Goal: Task Accomplishment & Management: Manage account settings

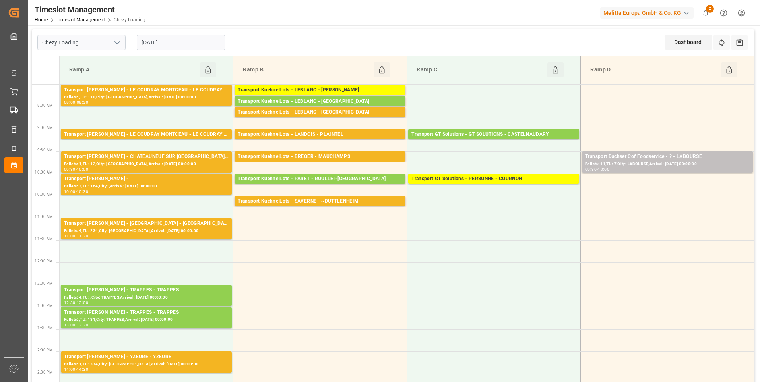
click at [173, 47] on input "[DATE]" at bounding box center [181, 42] width 88 height 15
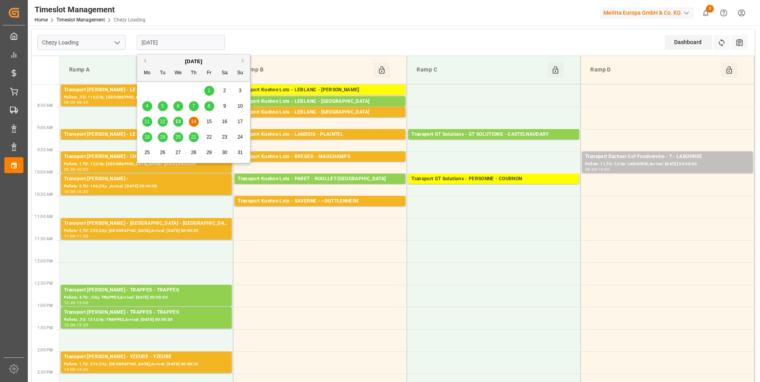
click at [176, 122] on span "13" at bounding box center [177, 122] width 5 height 6
type input "[DATE]"
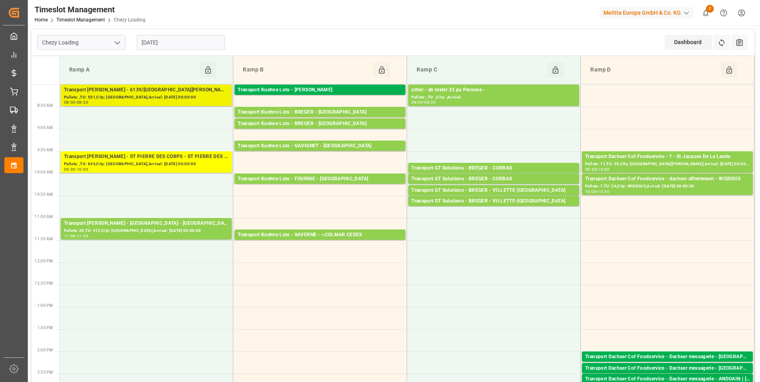
click at [176, 91] on div "Transport [PERSON_NAME] - 6139/[GEOGRAPHIC_DATA][PERSON_NAME]" at bounding box center [146, 90] width 165 height 8
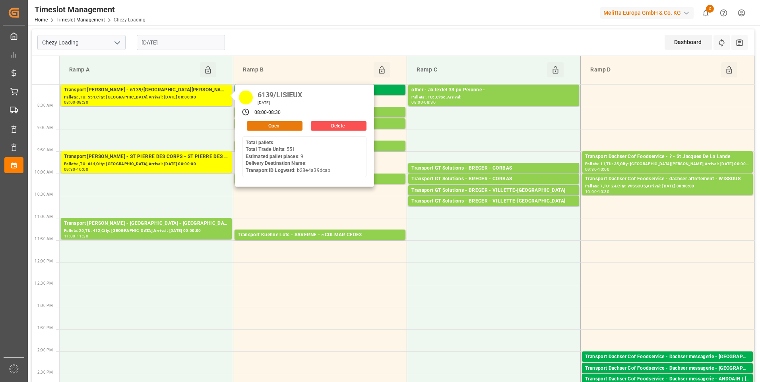
click at [263, 123] on button "Open" at bounding box center [275, 126] width 56 height 10
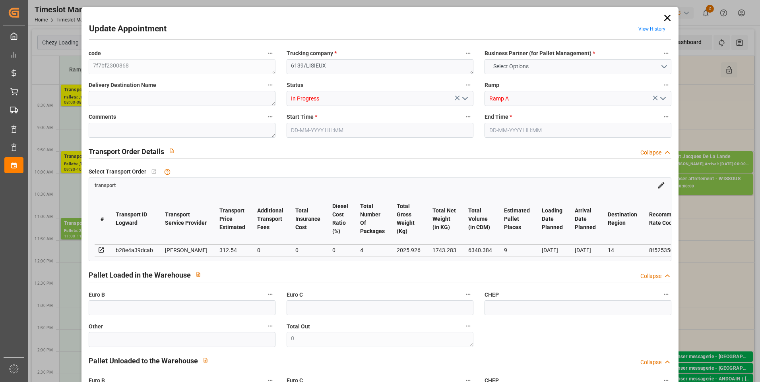
type input "9"
type input "312.54"
type input "0"
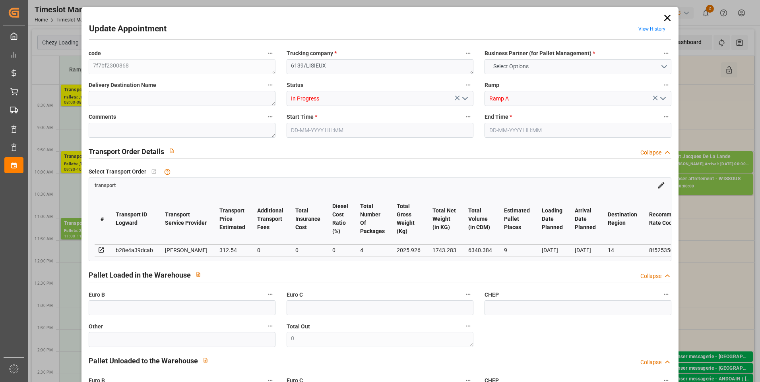
type input "299.8821"
type input "-12.6579"
type input "4"
type input "1743.283"
type input "2899.926"
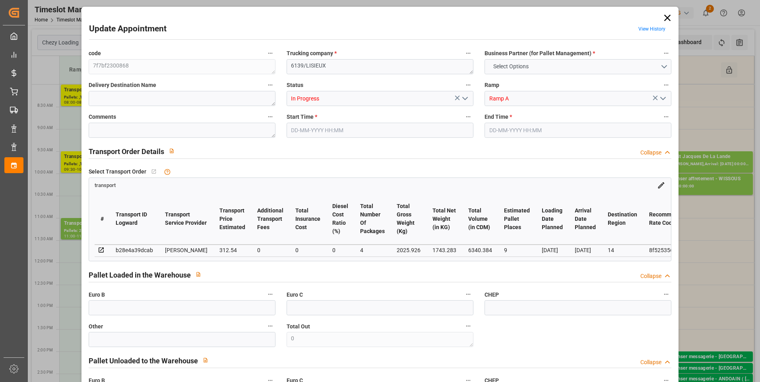
type input "6340.384"
type input "14"
type input "0"
type input "551"
type input "38"
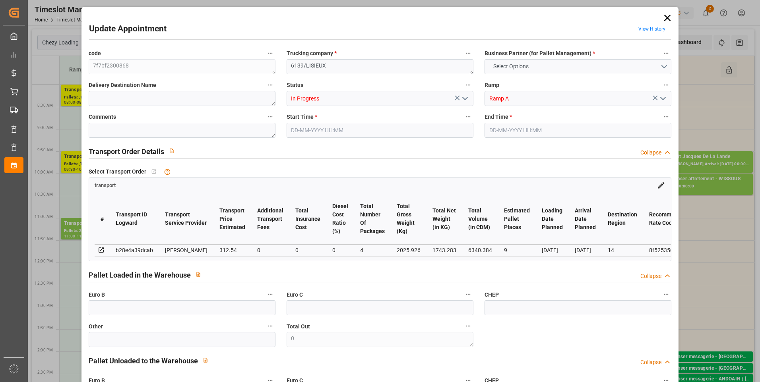
type input "101"
type input "2025.926"
type input "0"
type input "4710.8598"
type input "0"
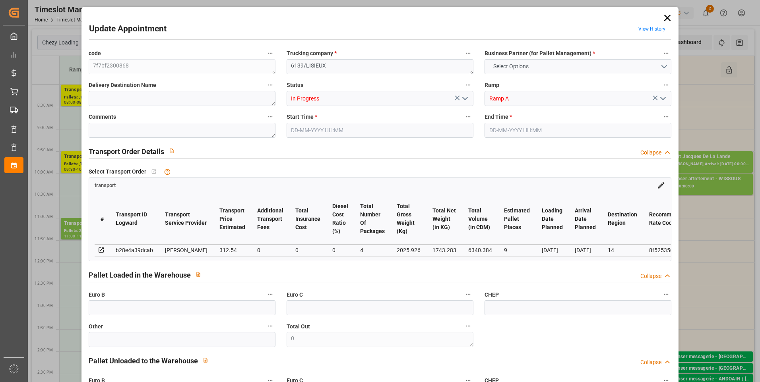
type input "0"
type input "21"
type input "35"
type input "[DATE] 08:00"
type input "[DATE] 08:30"
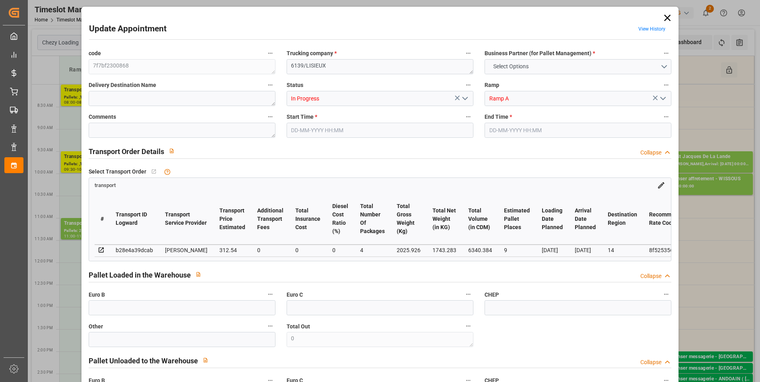
type input "[DATE] 15:31"
type input "[DATE] 12:12"
type input "[DATE]"
click at [463, 100] on polyline "open menu" at bounding box center [465, 98] width 5 height 2
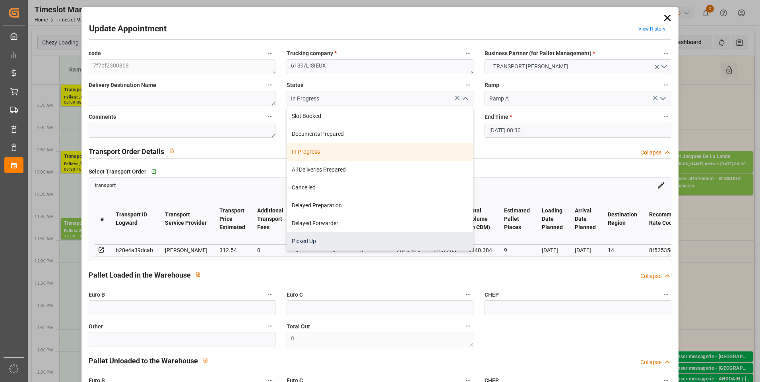
drag, startPoint x: 396, startPoint y: 228, endPoint x: 391, endPoint y: 237, distance: 10.7
click at [391, 237] on div "Slot Booked Documents Prepared In Progress All Deliveries Prepared Cancelled De…" at bounding box center [380, 178] width 186 height 143
click at [391, 237] on div "Picked Up" at bounding box center [380, 242] width 186 height 18
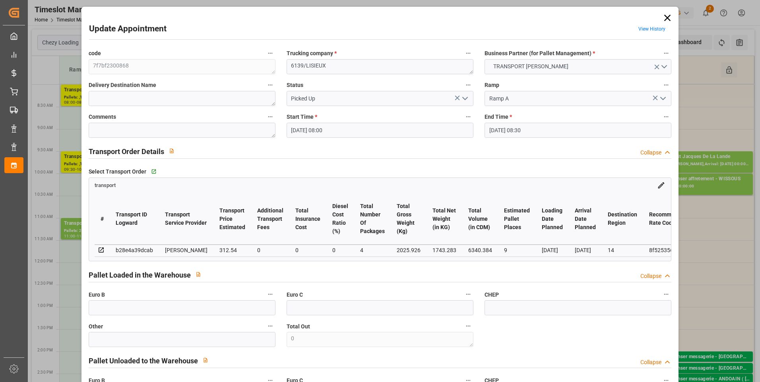
click at [463, 100] on icon "open menu" at bounding box center [465, 99] width 10 height 10
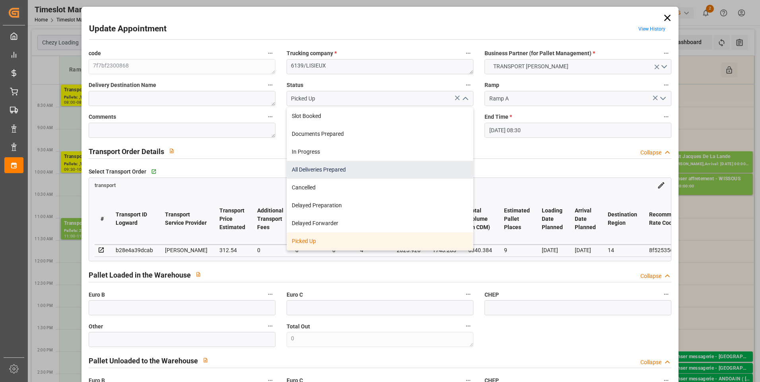
click at [392, 163] on div "All Deliveries Prepared" at bounding box center [380, 170] width 186 height 18
type input "All Deliveries Prepared"
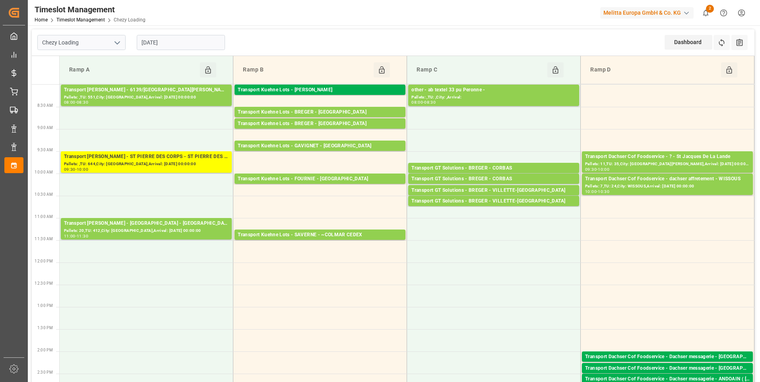
click at [178, 39] on input "[DATE]" at bounding box center [181, 42] width 88 height 15
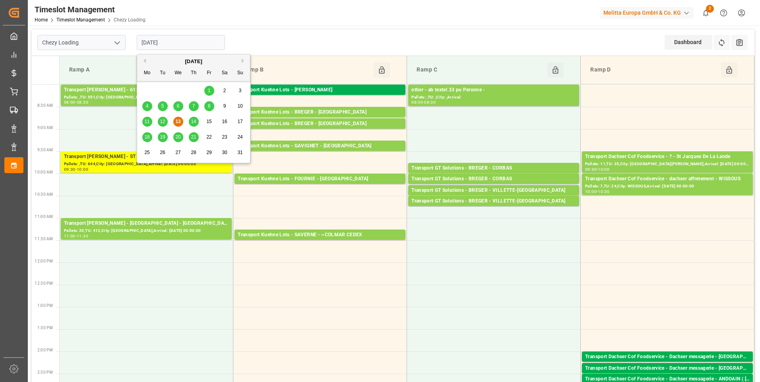
click at [192, 120] on span "14" at bounding box center [193, 122] width 5 height 6
type input "[DATE]"
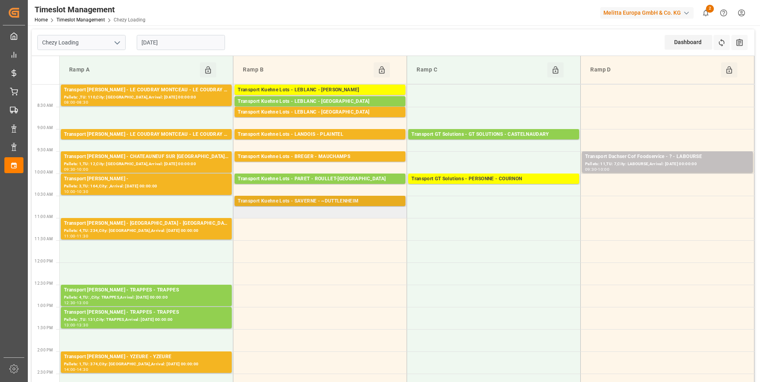
click at [339, 202] on div "Transport Kuehne Lots - SAVERNE - ~DUTTLENHEIM" at bounding box center [320, 202] width 165 height 8
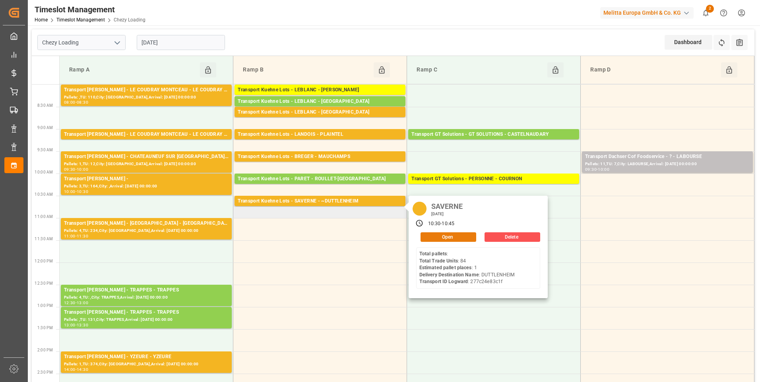
click at [444, 238] on button "Open" at bounding box center [449, 238] width 56 height 10
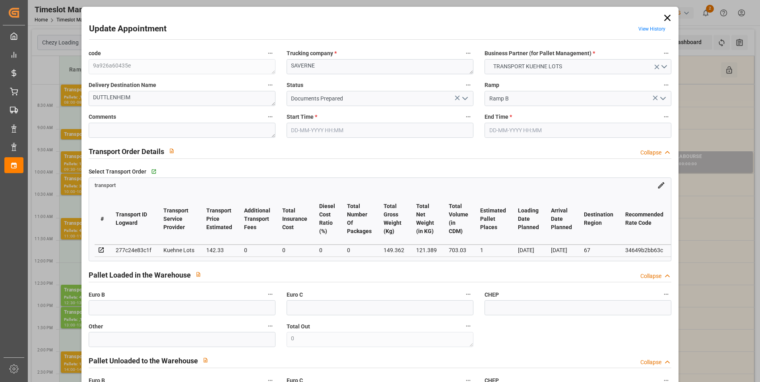
type input "[DATE] 10:30"
type input "14-08-2025 10:45"
type input "[DATE] 15:26"
type input "12-08-2025 12:19"
type input "[DATE]"
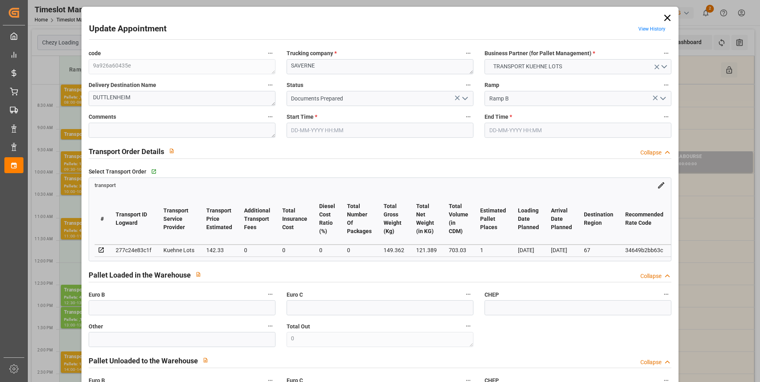
type input "[DATE]"
click at [462, 97] on icon "open menu" at bounding box center [465, 99] width 10 height 10
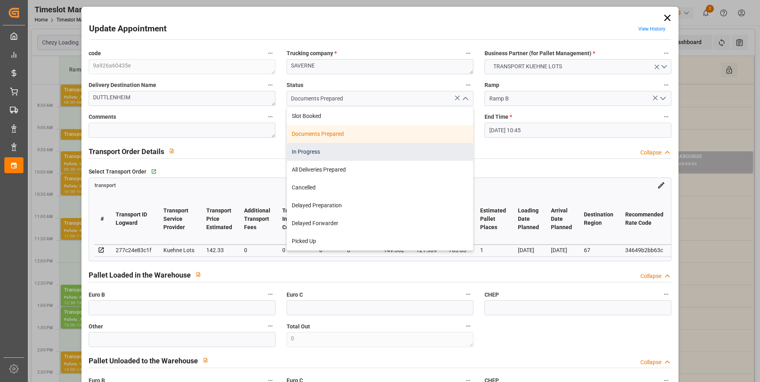
click at [322, 153] on div "In Progress" at bounding box center [380, 152] width 186 height 18
type input "In Progress"
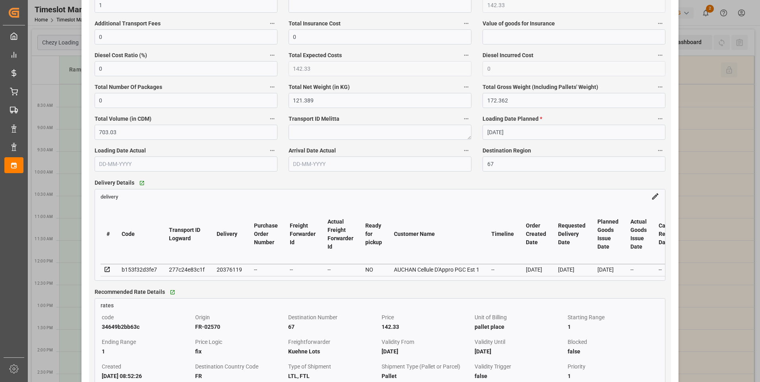
scroll to position [596, 0]
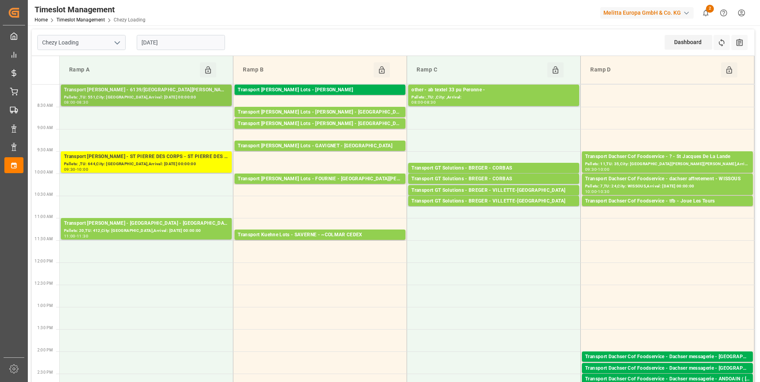
click at [163, 88] on div "Transport [PERSON_NAME] - 6139/[GEOGRAPHIC_DATA][PERSON_NAME]" at bounding box center [146, 90] width 165 height 8
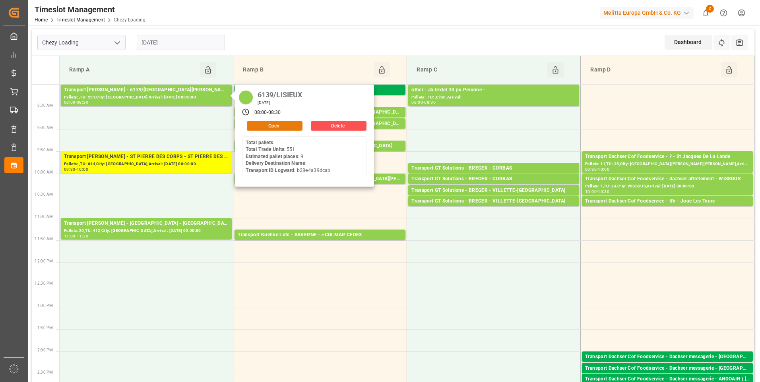
click at [262, 124] on button "Open" at bounding box center [275, 126] width 56 height 10
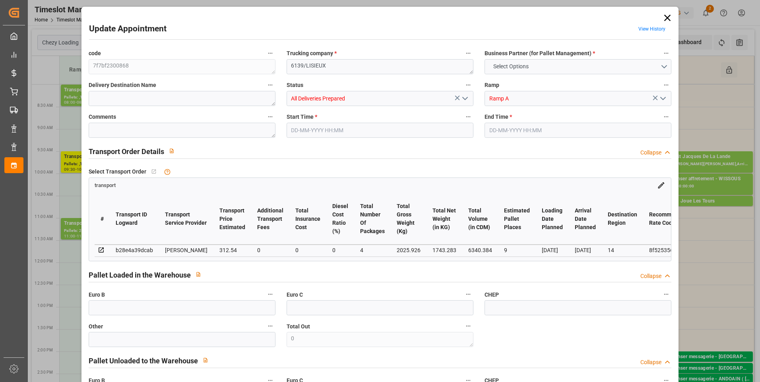
type input "9"
type input "312.54"
type input "0"
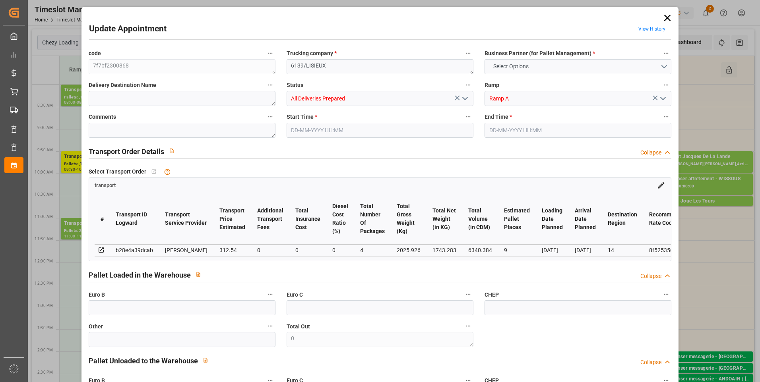
type input "299.8821"
type input "-12.6579"
type input "4"
type input "1743.283"
type input "2899.926"
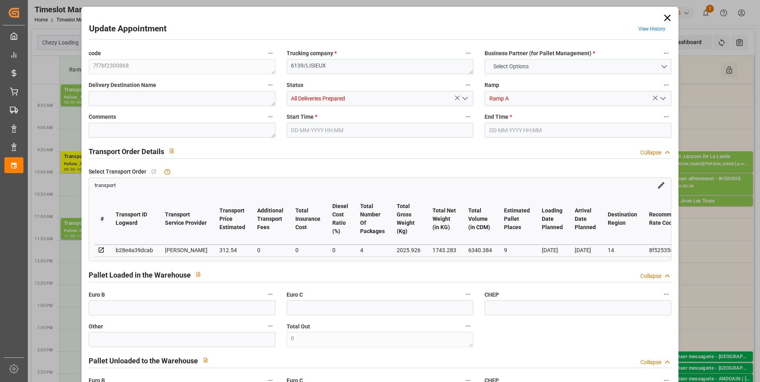
type input "6340.384"
type input "14"
type input "0"
type input "551"
type input "38"
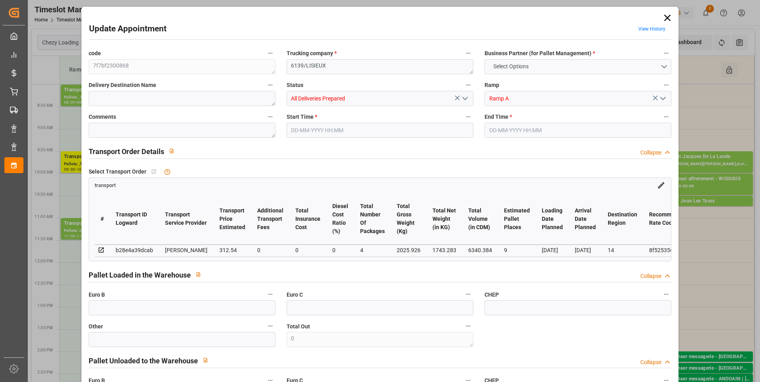
type input "101"
type input "2025.926"
type input "0"
type input "4710.8598"
type input "0"
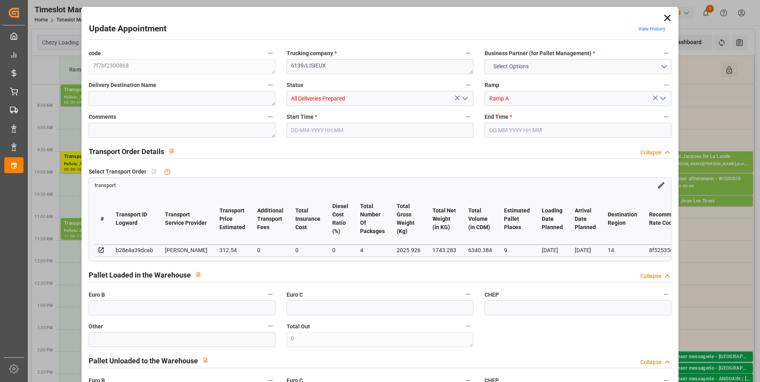
type input "0"
type input "21"
type input "35"
type input "[DATE] 08:00"
type input "[DATE] 08:30"
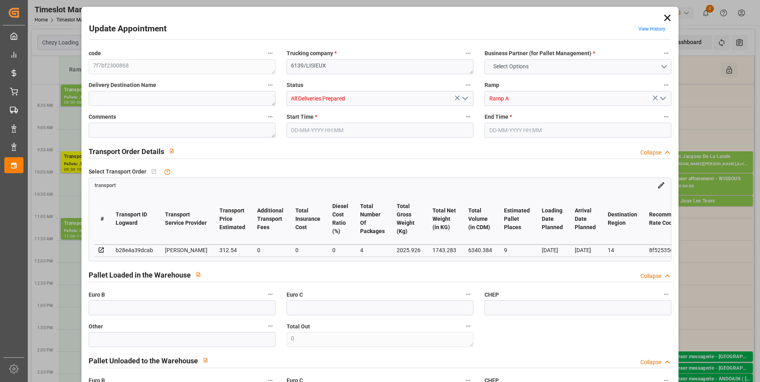
type input "[DATE] 15:31"
type input "[DATE] 12:12"
type input "[DATE]"
click at [465, 99] on icon "open menu" at bounding box center [465, 99] width 10 height 10
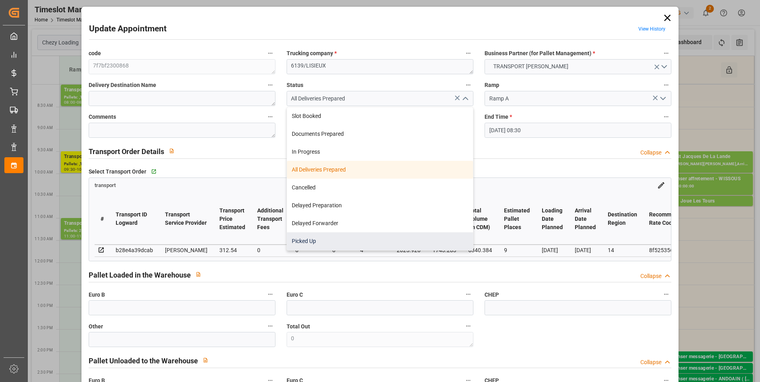
click at [325, 243] on div "Picked Up" at bounding box center [380, 242] width 186 height 18
type input "Picked Up"
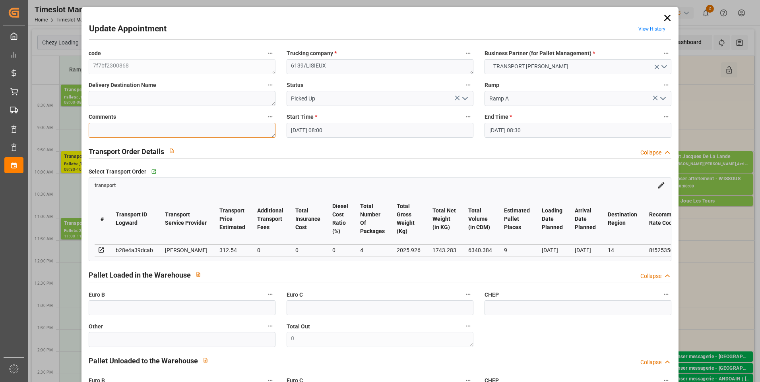
click at [107, 129] on textarea at bounding box center [182, 130] width 187 height 15
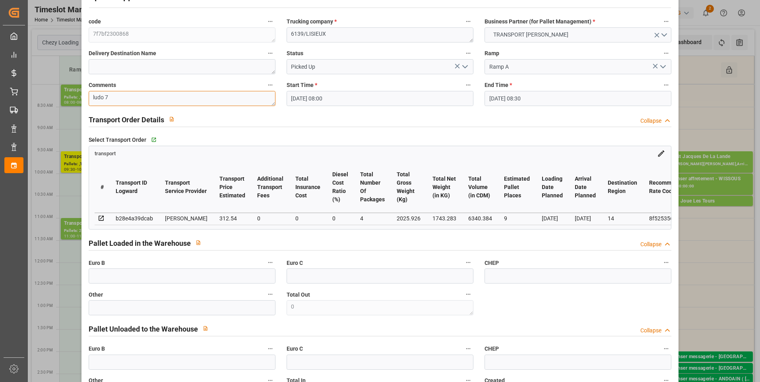
scroll to position [80, 0]
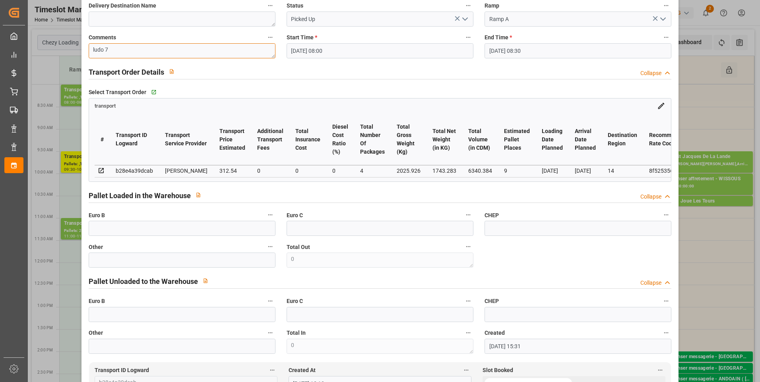
type textarea "ludo 7"
click at [111, 233] on input "text" at bounding box center [182, 228] width 187 height 15
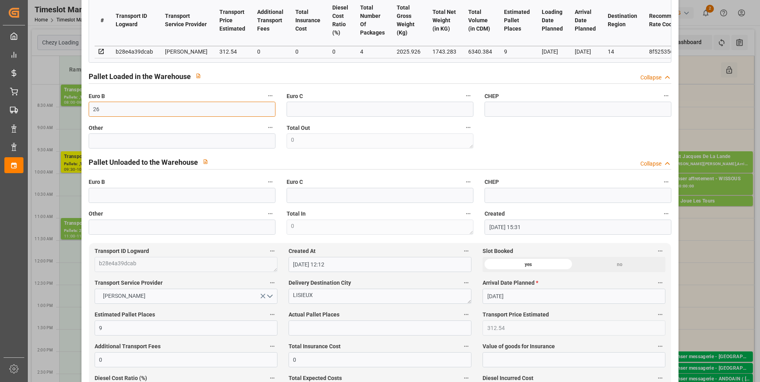
scroll to position [278, 0]
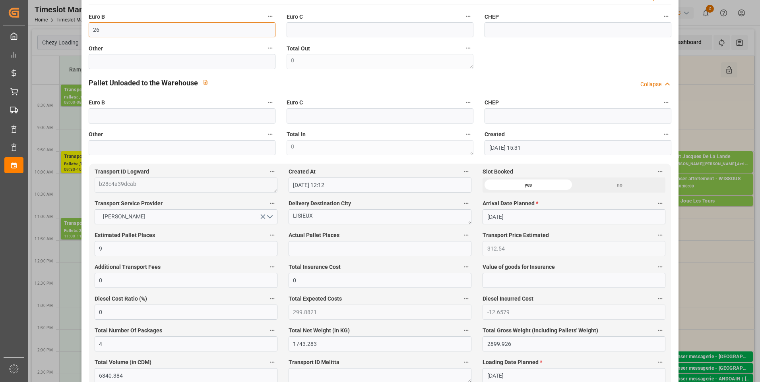
type input "26"
click at [294, 254] on input "text" at bounding box center [380, 248] width 183 height 15
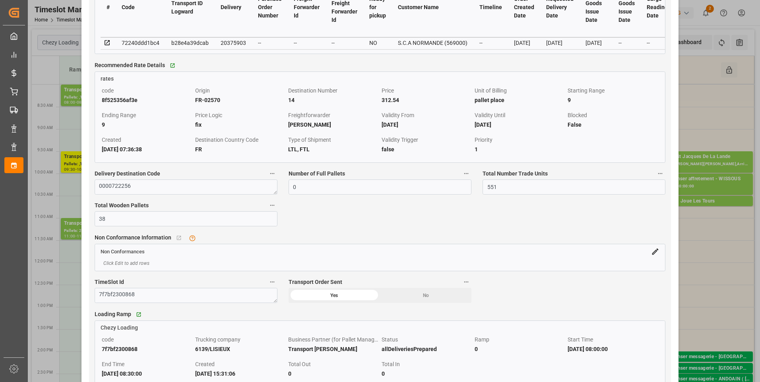
scroll to position [755, 0]
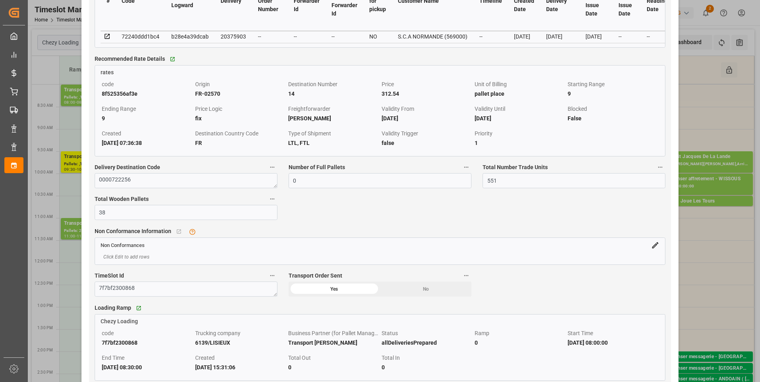
type input "7"
click at [105, 39] on icon at bounding box center [107, 36] width 7 height 7
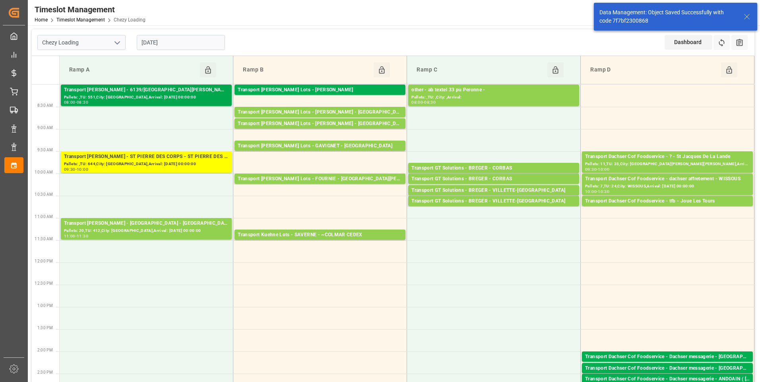
click at [138, 91] on div "Transport Delisle - 6139/LISIEUX - LISIEUX" at bounding box center [146, 90] width 165 height 8
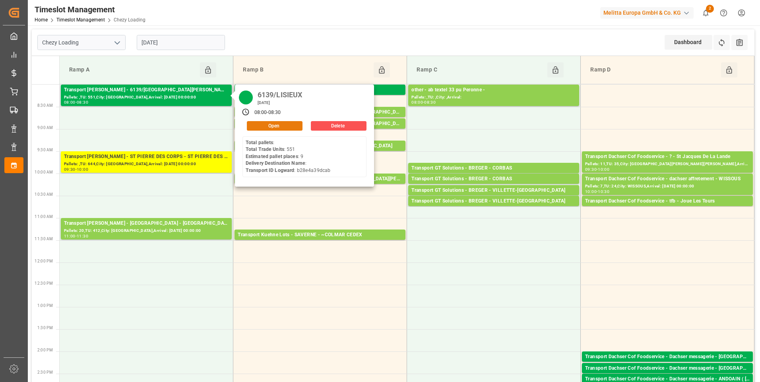
click at [271, 126] on button "Open" at bounding box center [275, 126] width 56 height 10
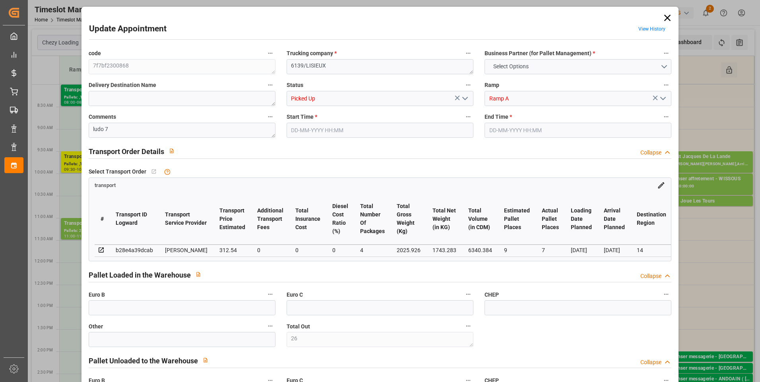
type input "26"
type input "9"
type input "7"
type input "312.54"
type input "0"
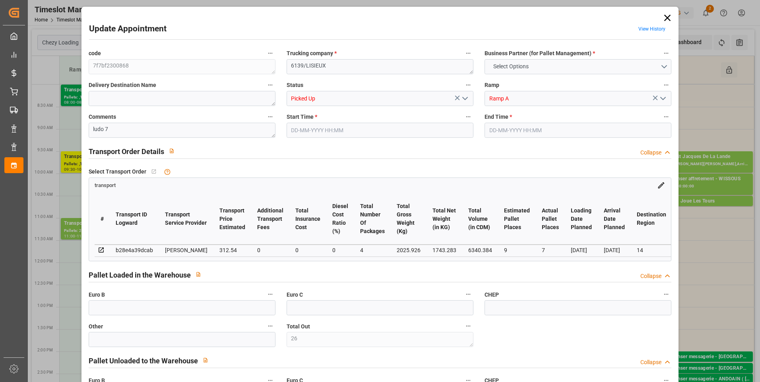
type input "0"
type input "299.8821"
type input "-12.6579"
type input "4"
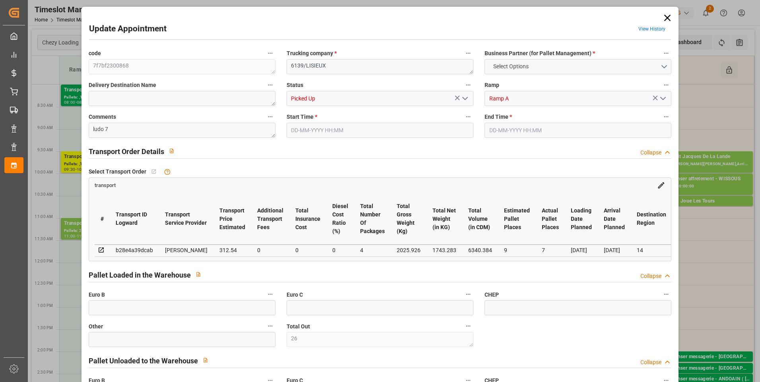
type input "1743.283"
type input "2899.926"
type input "6340.384"
type input "14"
type input "0"
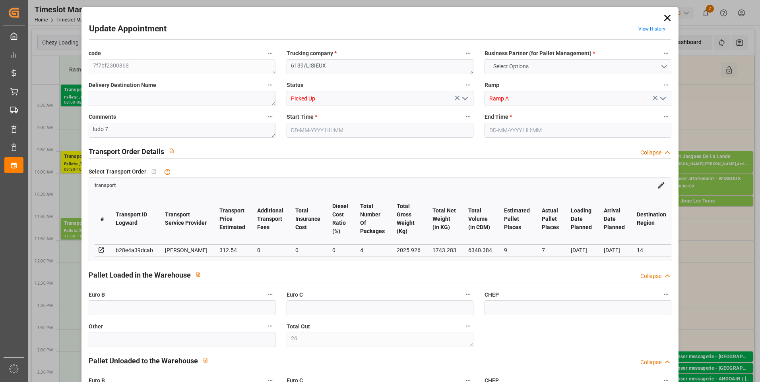
type input "551"
type input "26"
type input "101"
type input "2025.926"
type input "0"
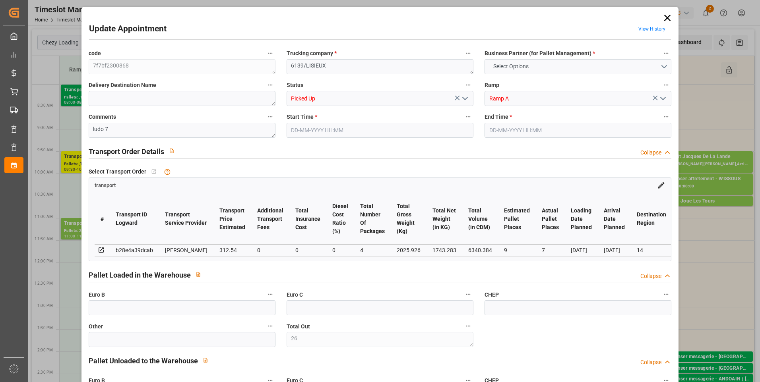
type input "10767.6795"
type input "0"
type input "21"
type input "80"
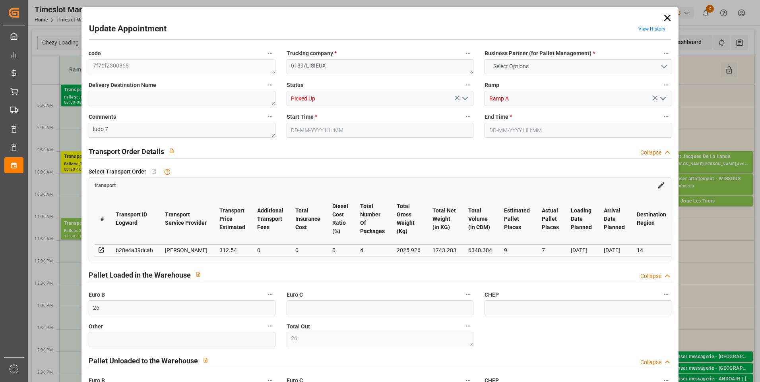
type input "13-08-2025 08:00"
type input "13-08-2025 08:30"
type input "08-08-2025 15:31"
type input "08-08-2025 12:12"
type input "[DATE]"
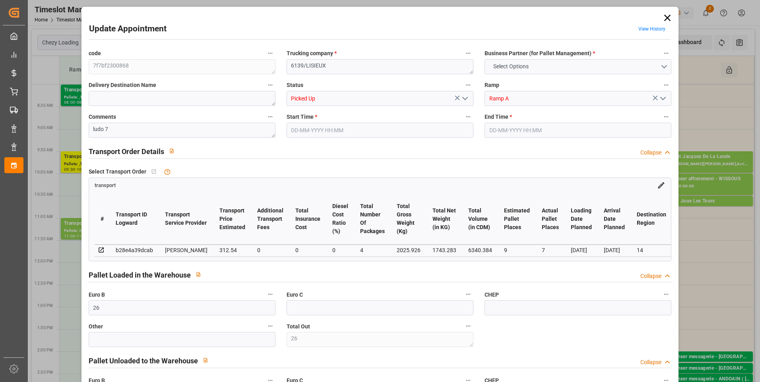
type input "[DATE]"
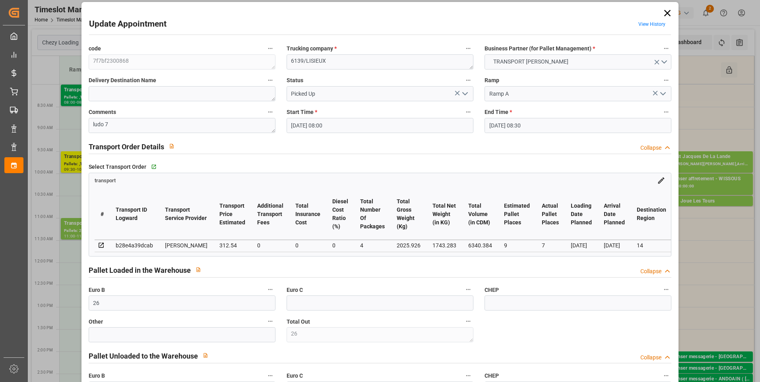
scroll to position [0, 0]
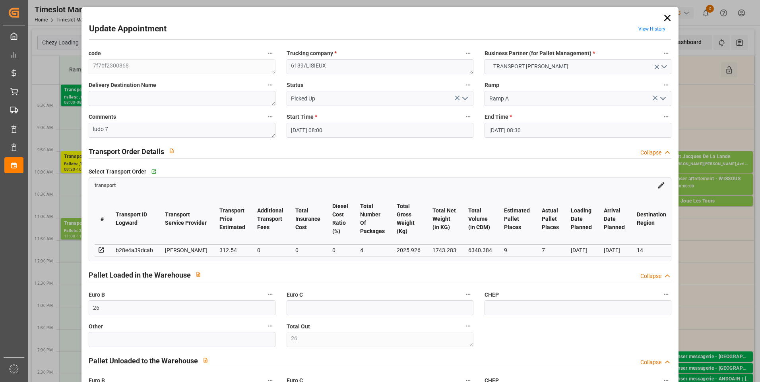
click at [666, 19] on icon at bounding box center [667, 18] width 6 height 6
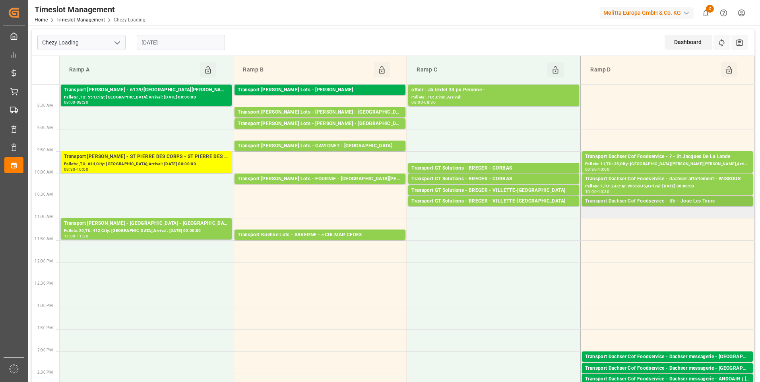
click at [650, 200] on div "Transport Dachser Cof Foodservice - tfb - Joue Les Tours" at bounding box center [667, 202] width 165 height 8
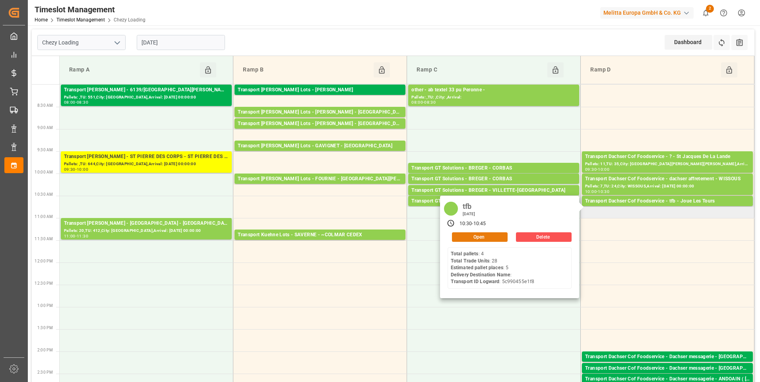
click at [479, 238] on button "Open" at bounding box center [480, 238] width 56 height 10
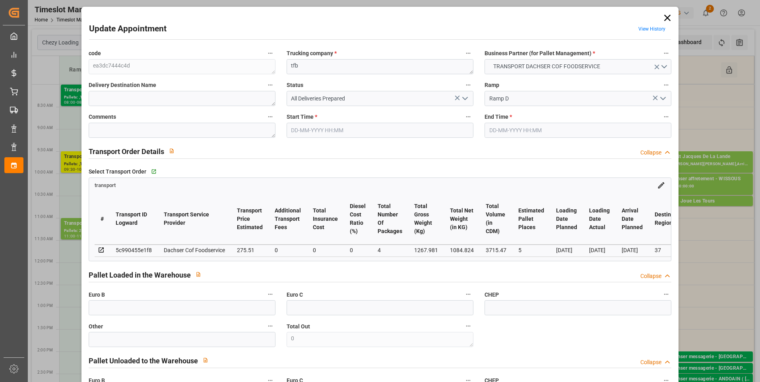
type input "5"
type input "275.51"
type input "0"
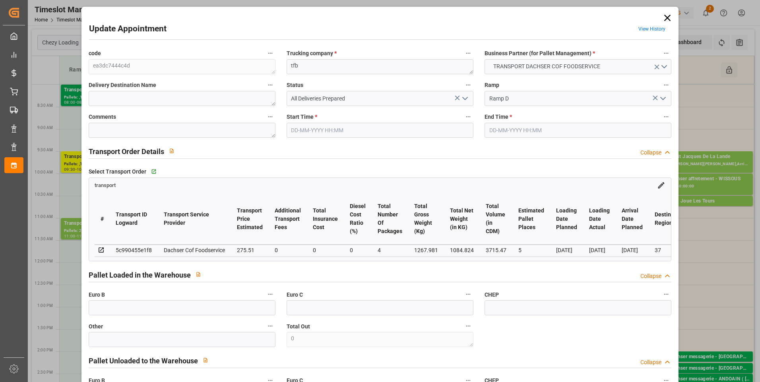
type input "268.209"
type input "-7.301"
type input "4"
type input "1084.824"
type input "1391.751"
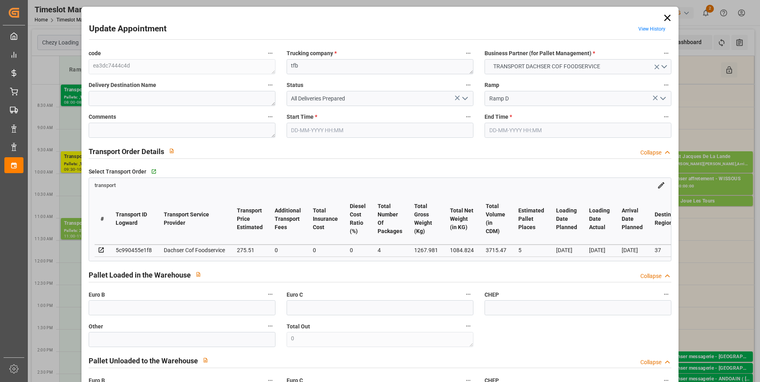
type input "3715.47"
type input "37"
type input "4"
type input "28"
type input "5"
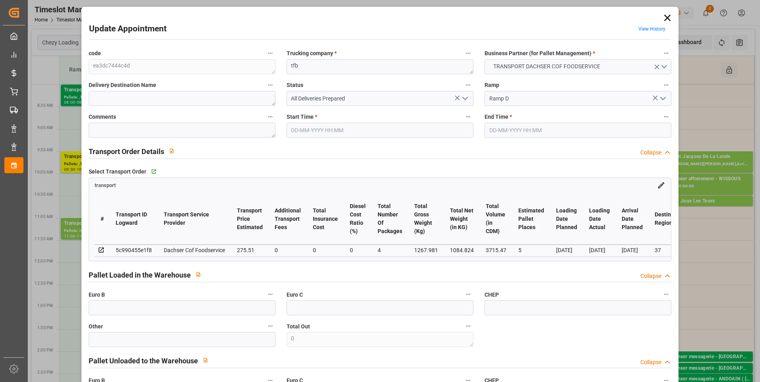
type input "101"
type input "1267.981"
type input "0"
type input "4710.8598"
type input "0"
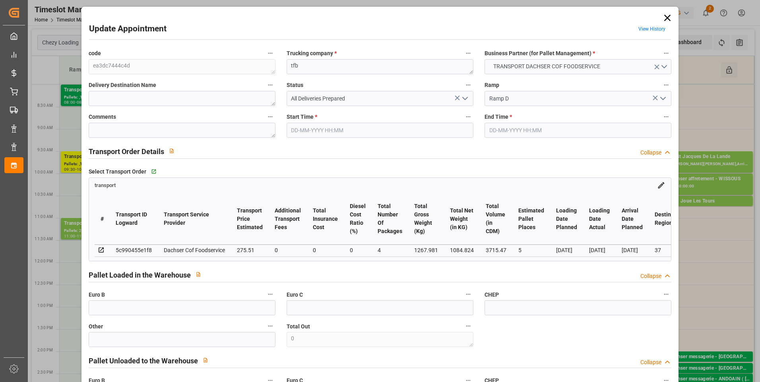
type input "0"
type input "21"
type input "35"
type input "13-08-2025 10:30"
type input "13-08-2025 10:45"
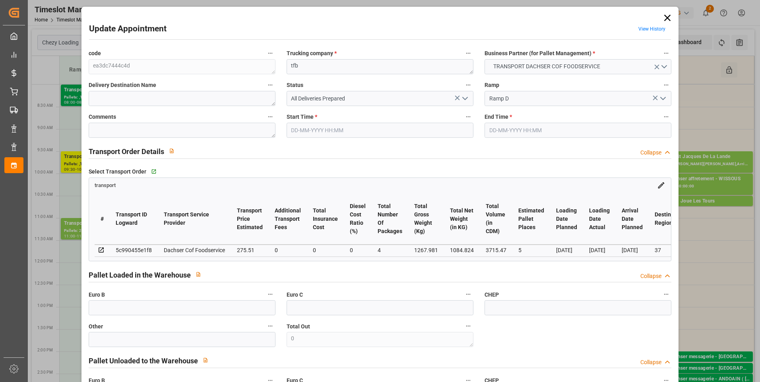
type input "08-08-2025 13:15"
type input "08-08-2025 11:49"
type input "18-08-2025"
type input "[DATE]"
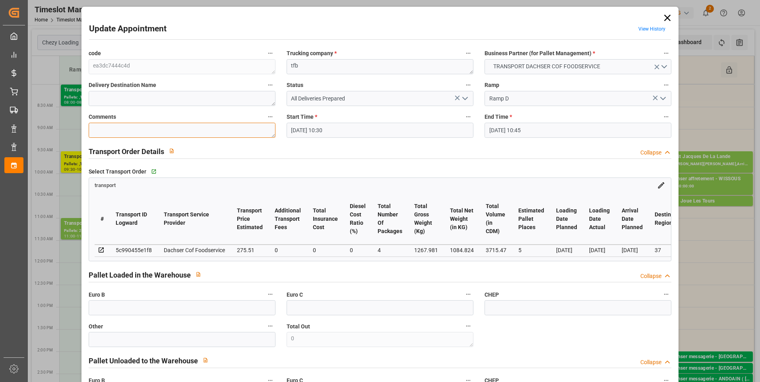
click at [112, 134] on textarea at bounding box center [182, 130] width 187 height 15
type textarea "tof 4"
click at [467, 95] on icon "open menu" at bounding box center [465, 99] width 10 height 10
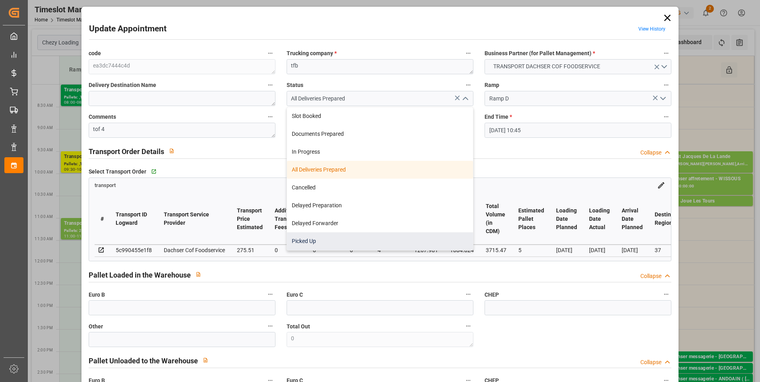
click at [310, 242] on div "Picked Up" at bounding box center [380, 242] width 186 height 18
type input "Picked Up"
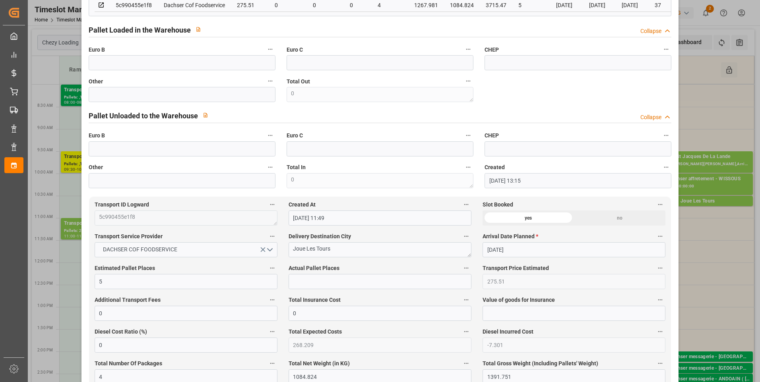
scroll to position [278, 0]
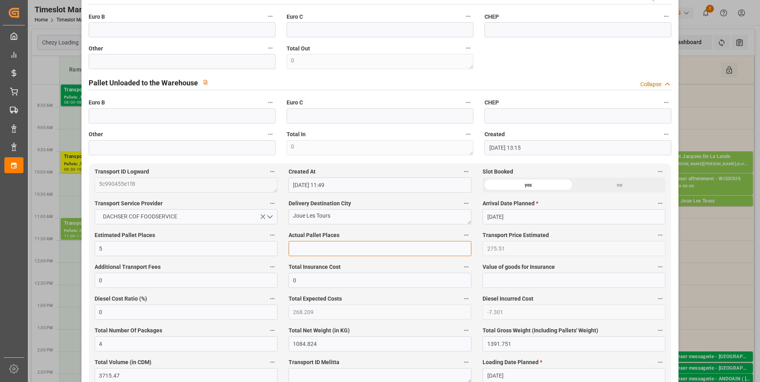
click at [308, 250] on input "text" at bounding box center [380, 248] width 183 height 15
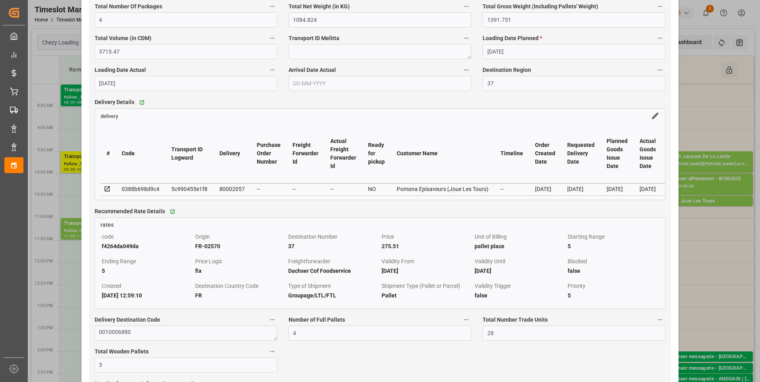
scroll to position [636, 0]
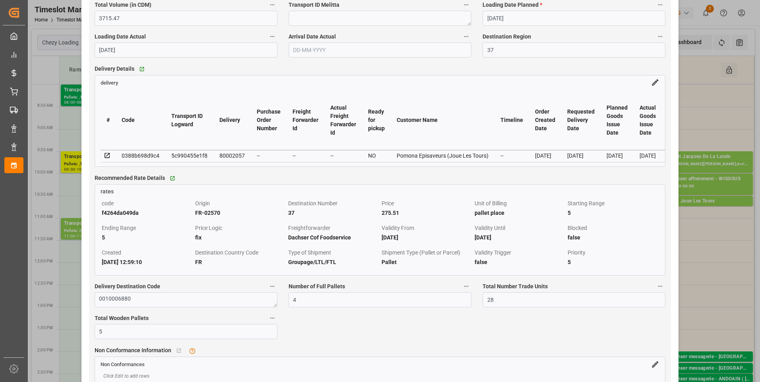
type input "4"
click at [106, 158] on icon at bounding box center [107, 155] width 7 height 7
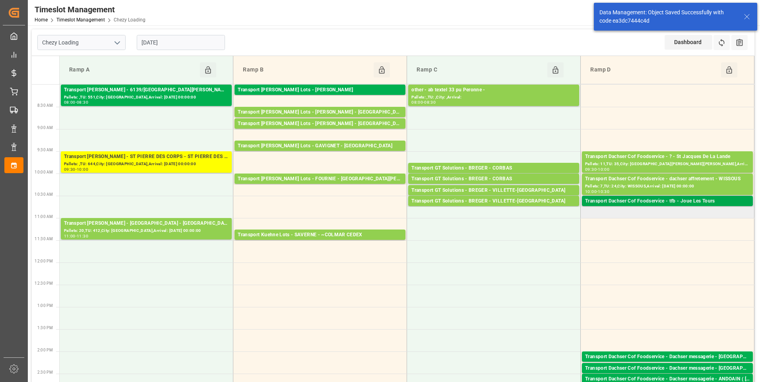
click at [632, 202] on div "Transport Dachser Cof Foodservice - tfb - Joue Les Tours" at bounding box center [667, 202] width 165 height 8
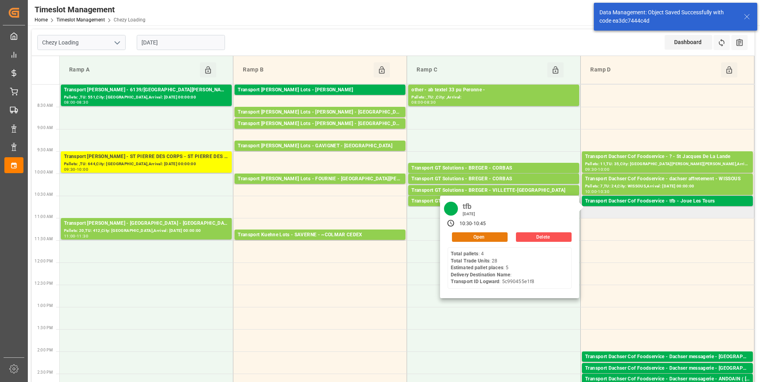
click at [497, 234] on button "Open" at bounding box center [480, 238] width 56 height 10
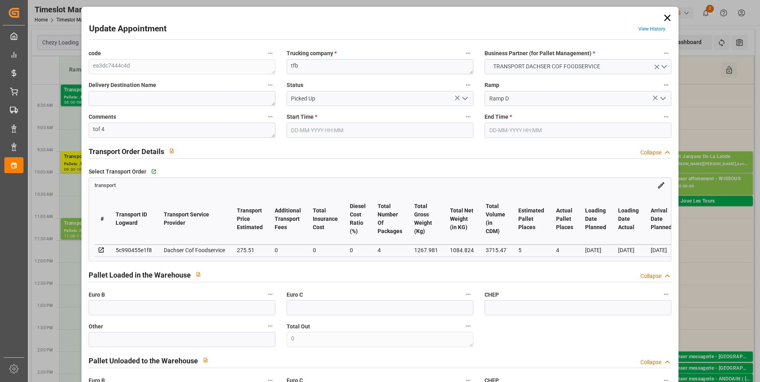
type input "[DATE] 10:30"
type input "13-08-2025 10:45"
type input "08-08-2025 13:15"
type input "08-08-2025 11:49"
type input "18-08-2025"
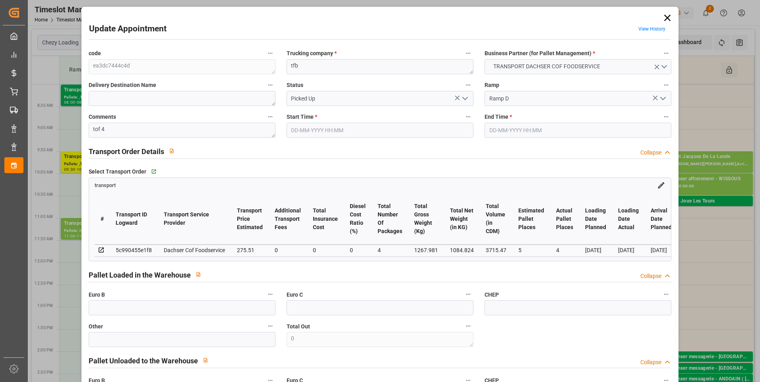
type input "[DATE]"
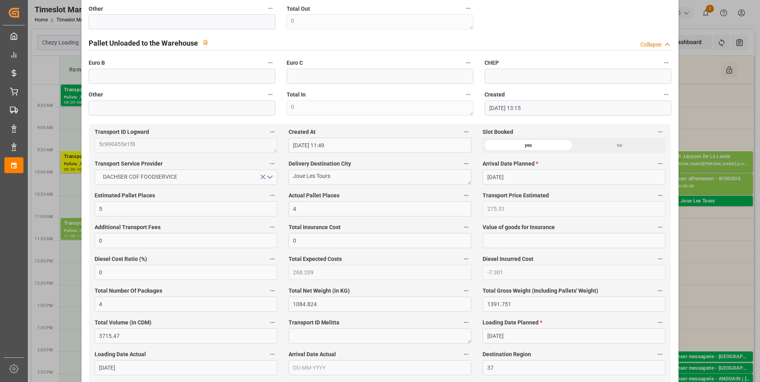
scroll to position [0, 0]
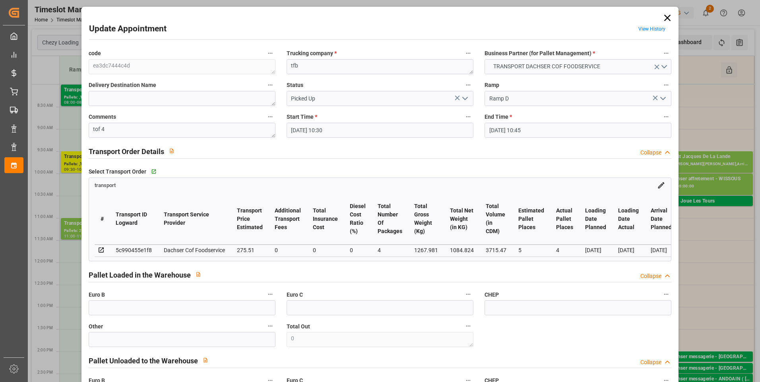
click at [668, 19] on icon at bounding box center [667, 17] width 11 height 11
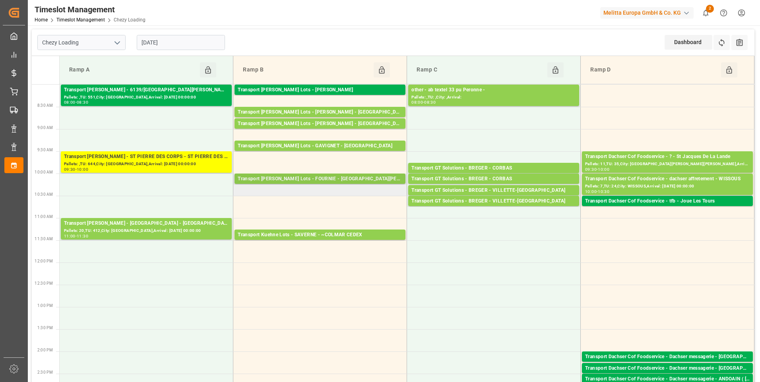
click at [349, 179] on div "Transport [PERSON_NAME] Lots - FOURNIE - [GEOGRAPHIC_DATA][PERSON_NAME]" at bounding box center [320, 179] width 165 height 8
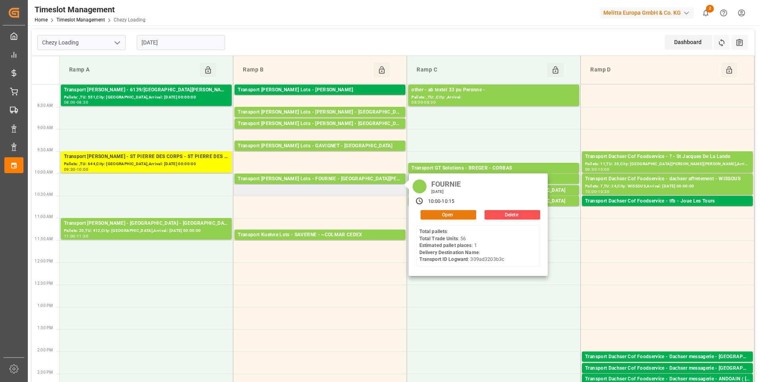
click at [454, 212] on button "Open" at bounding box center [449, 215] width 56 height 10
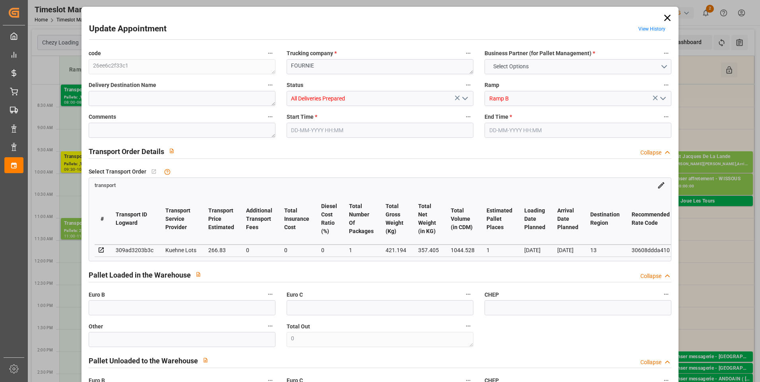
type input "0"
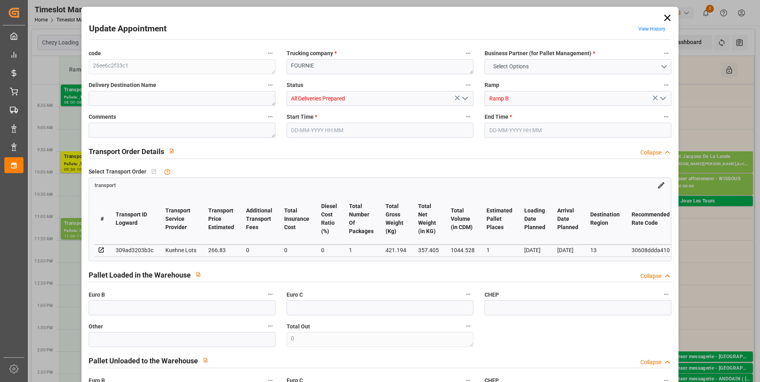
type input "0"
type input "1"
type input "266.83"
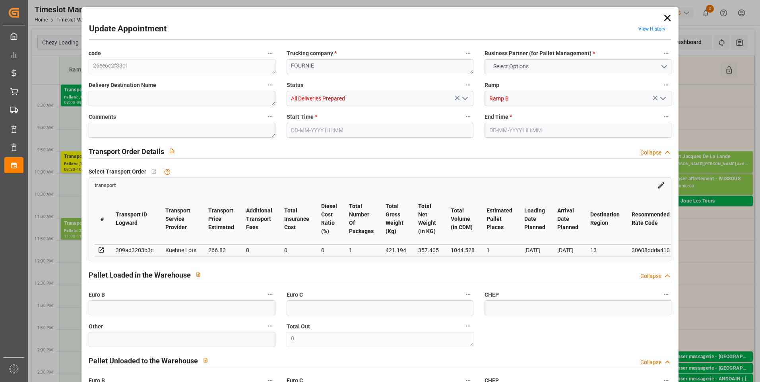
type input "0"
type input "266.83"
type input "0"
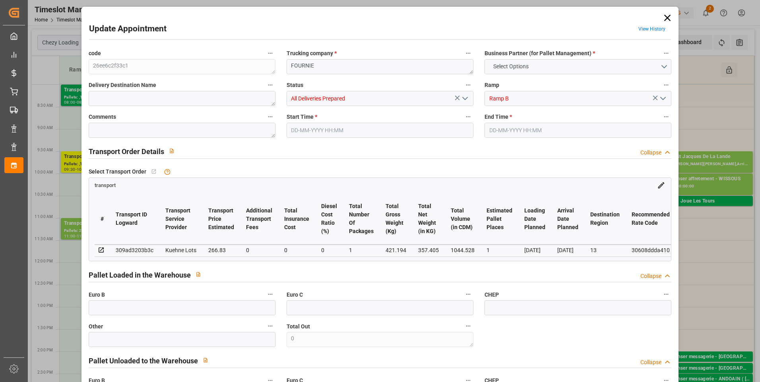
type input "1"
type input "357.405"
type input "444.194"
type input "1044.528"
type input "13"
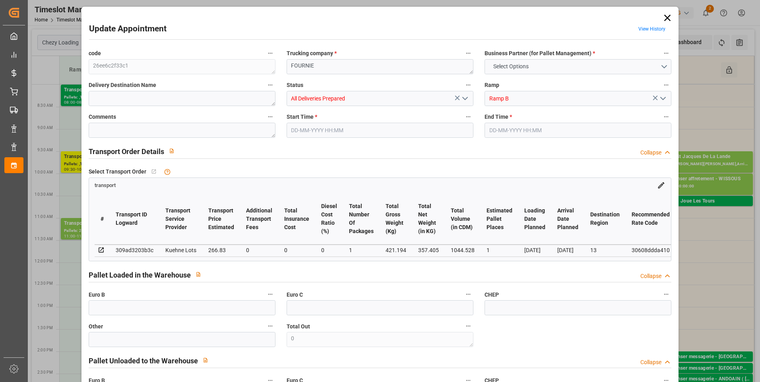
type input "0"
type input "56"
type input "1"
type input "101"
type input "421.194"
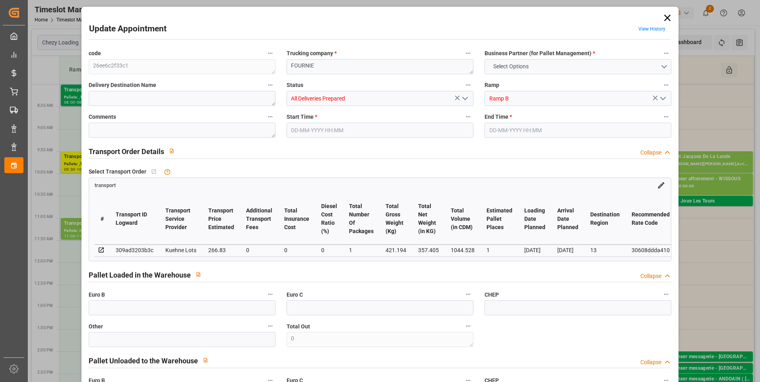
type input "0"
type input "4710.8598"
type input "0"
type input "21"
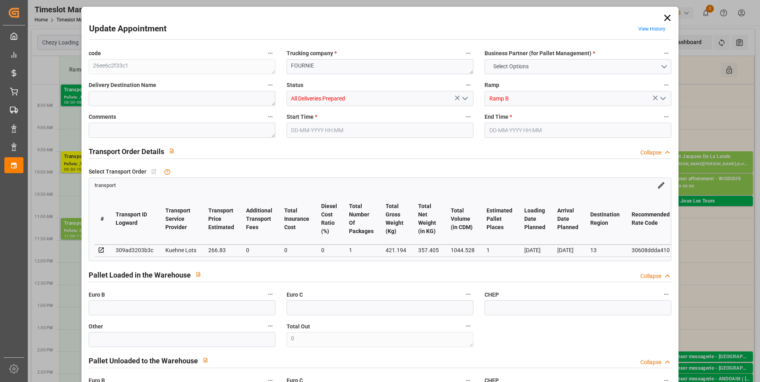
type input "35"
type input "[DATE] 10:00"
type input "13-08-2025 10:15"
type input "13-08-2025 07:51"
type input "13-08-2025 07:05"
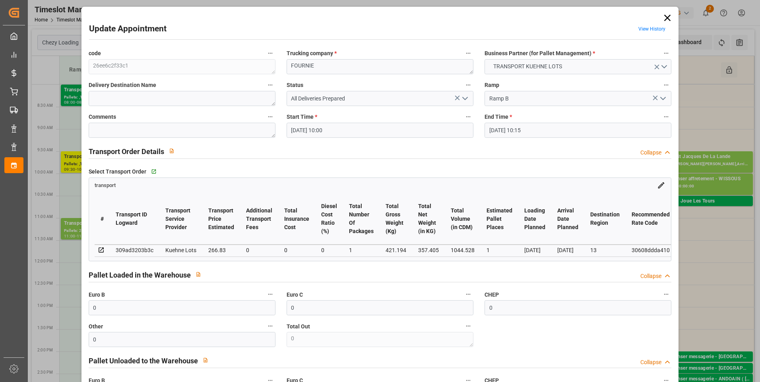
type input "19-08-2025"
type input "[DATE]"
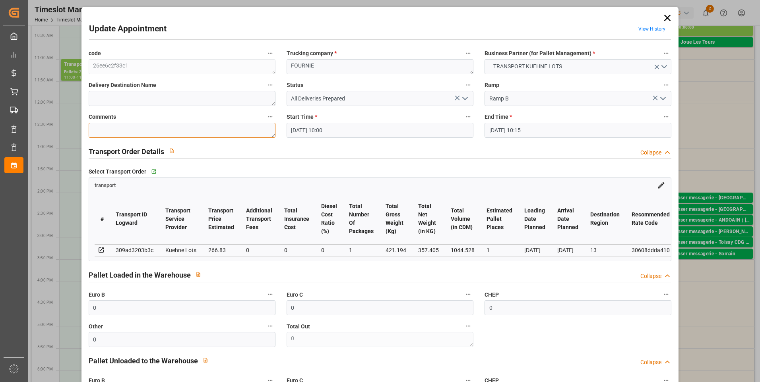
click at [157, 135] on textarea at bounding box center [182, 130] width 187 height 15
type textarea "CCaro"
click at [460, 96] on icon "open menu" at bounding box center [465, 99] width 10 height 10
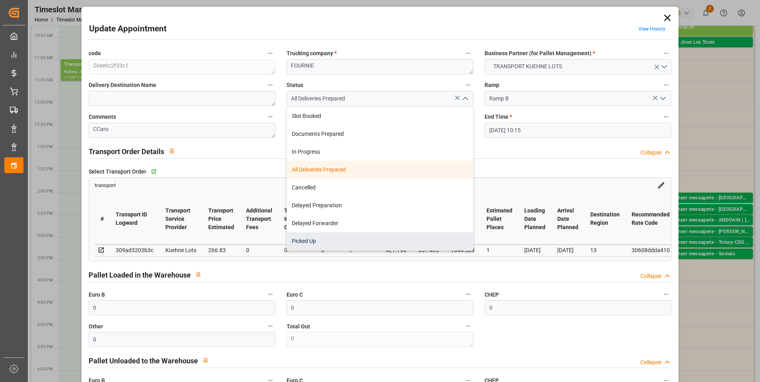
click at [380, 241] on div "Picked Up" at bounding box center [380, 242] width 186 height 18
type input "Picked Up"
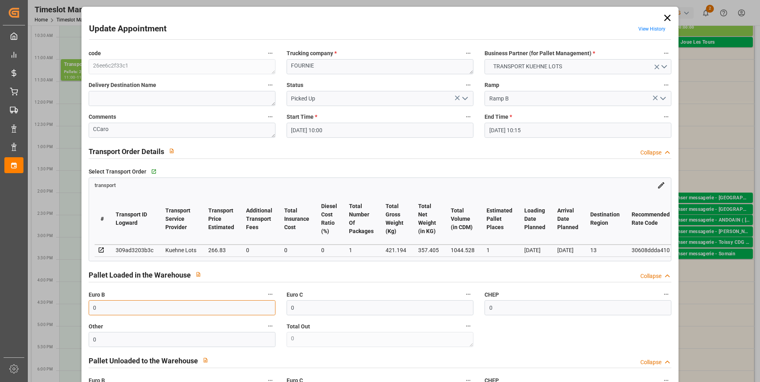
drag, startPoint x: 133, startPoint y: 326, endPoint x: 92, endPoint y: 326, distance: 40.5
click at [92, 326] on div "code 26ee6c2f33c1 Trucking company * FOURNIE Business Partner (for Pallet Manag…" at bounding box center [380, 240] width 594 height 391
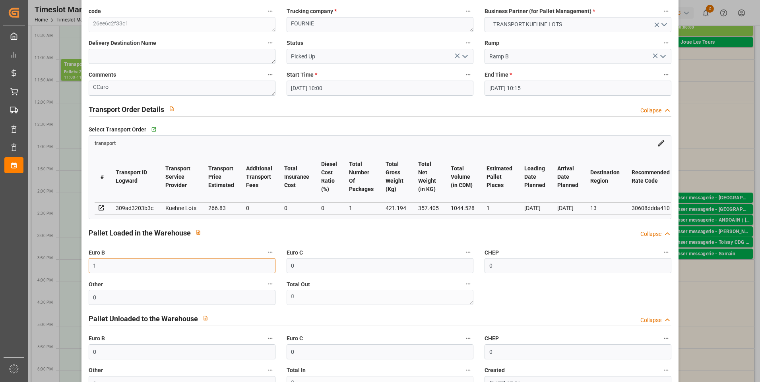
scroll to position [119, 0]
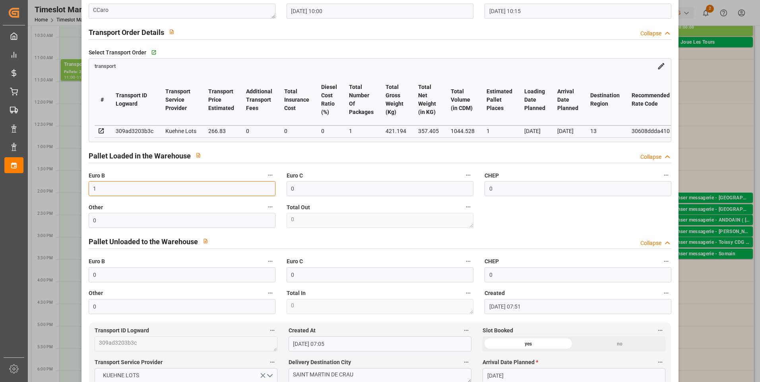
type input "1"
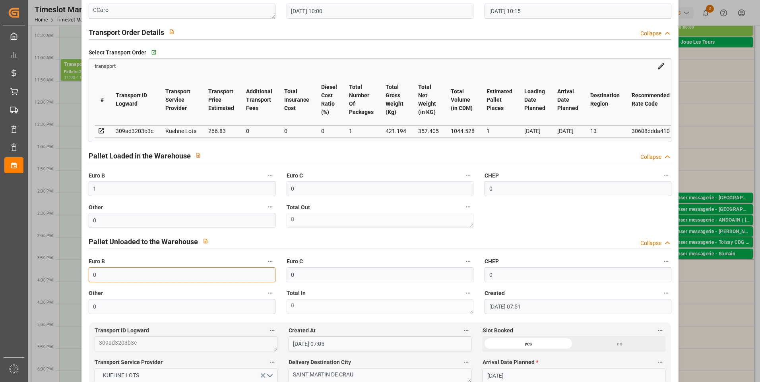
drag, startPoint x: 98, startPoint y: 275, endPoint x: 78, endPoint y: 282, distance: 21.9
click at [78, 282] on div "Update Appointment View History code 26ee6c2f33c1 Trucking company * FOURNIE Bu…" at bounding box center [380, 191] width 760 height 382
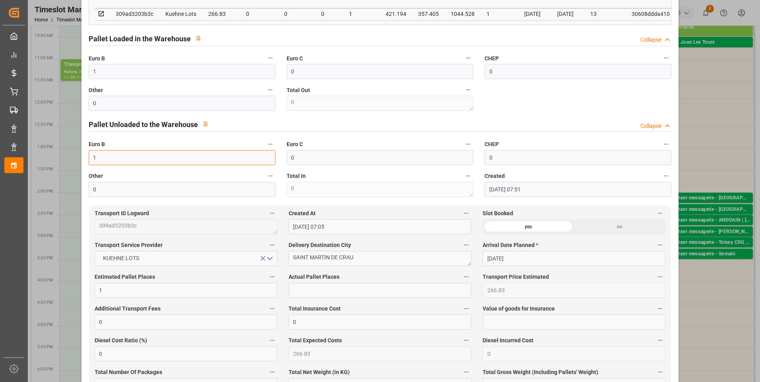
scroll to position [239, 0]
type input "1"
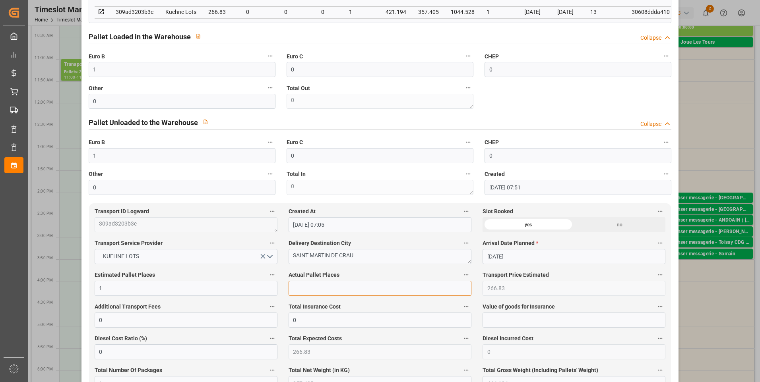
click at [333, 290] on input "text" at bounding box center [380, 288] width 183 height 15
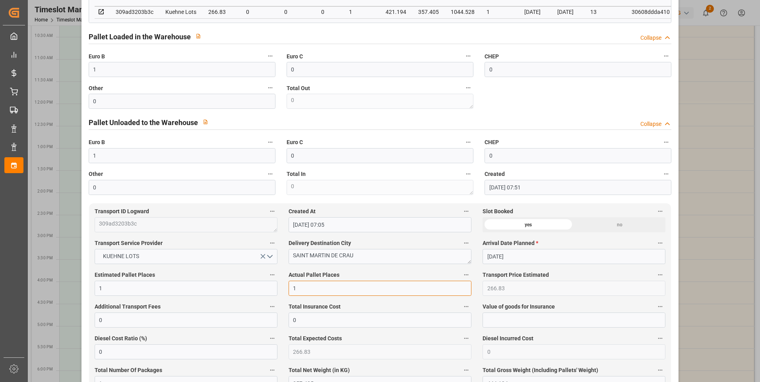
type input "1"
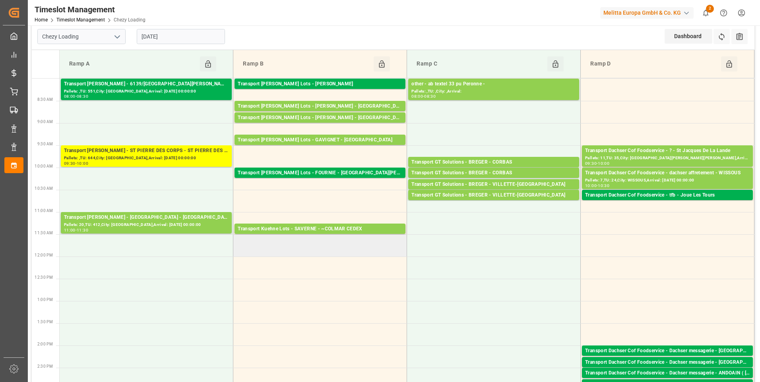
scroll to position [0, 0]
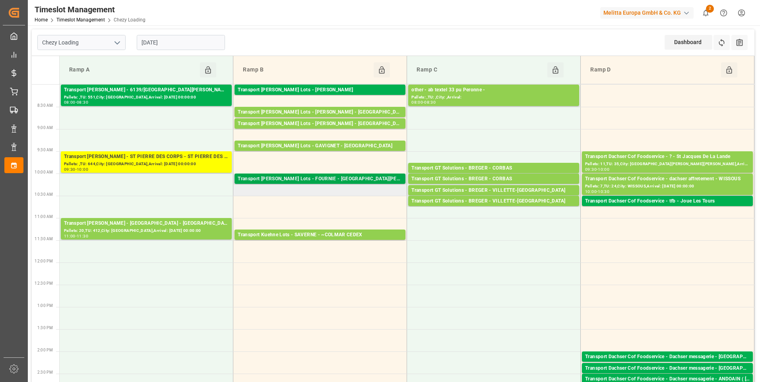
click at [353, 181] on div "Transport Kuehne Lots - FOURNIE - SAINT MARTIN DE CRAU" at bounding box center [320, 179] width 165 height 8
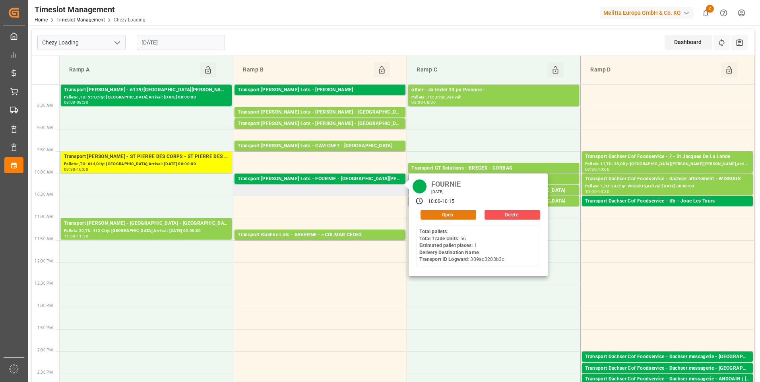
click at [449, 214] on button "Open" at bounding box center [449, 215] width 56 height 10
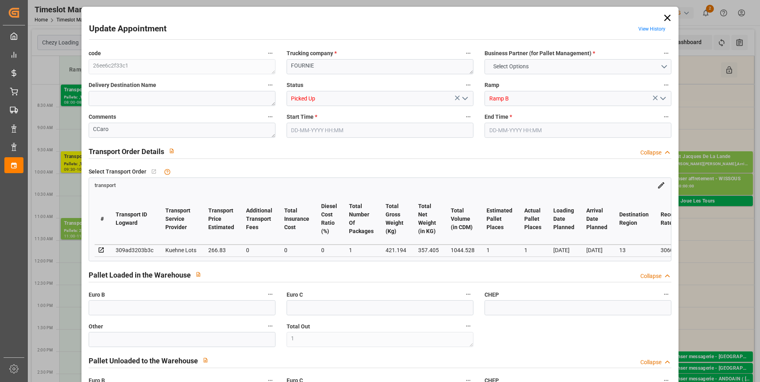
type input "1"
type input "0"
type input "1"
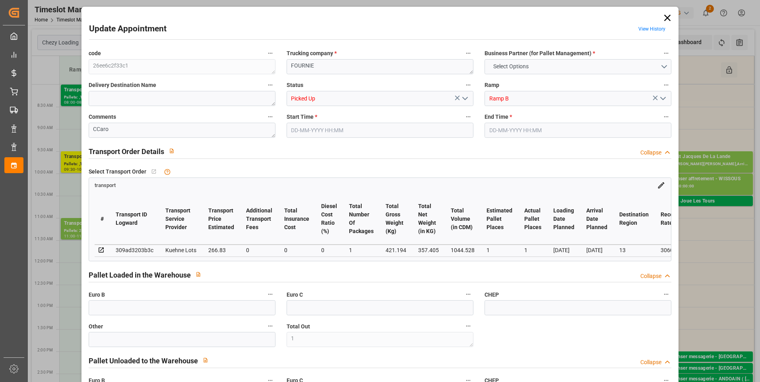
type input "0"
type input "1"
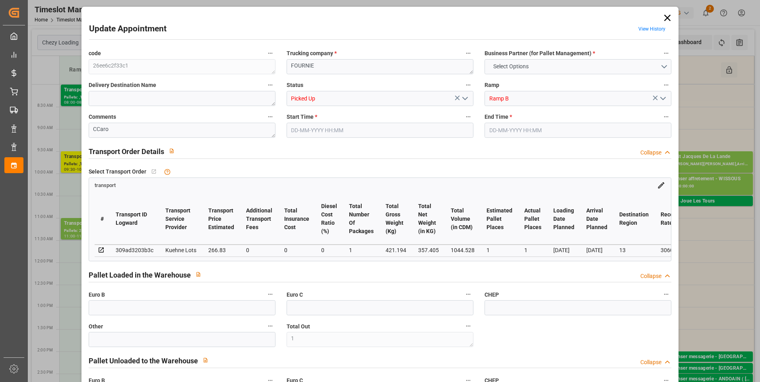
type input "266.83"
type input "0"
type input "266.83"
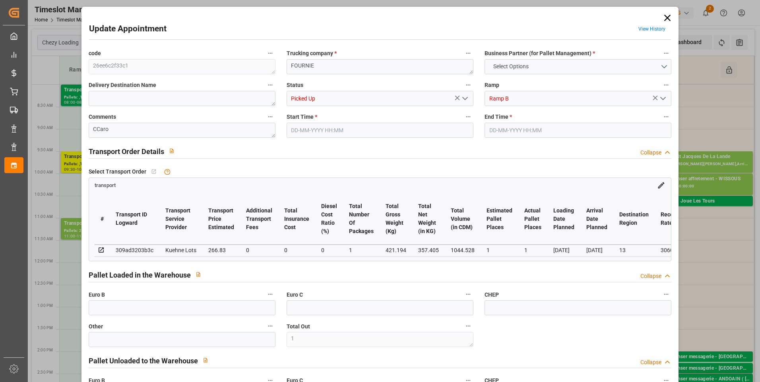
type input "0"
type input "1"
type input "357.405"
type input "444.194"
type input "1044.528"
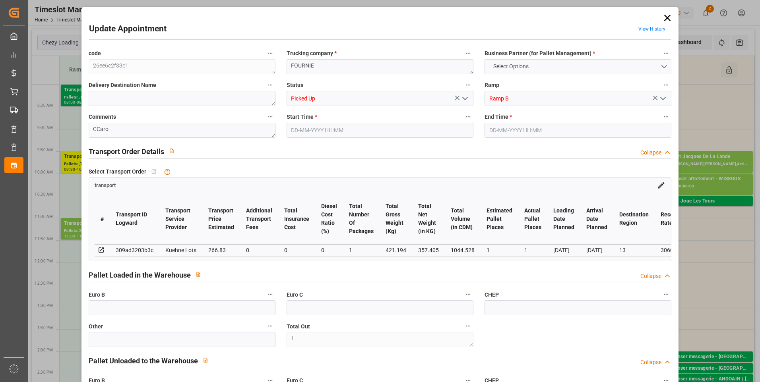
type input "13"
type input "0"
type input "56"
type input "1"
type input "101"
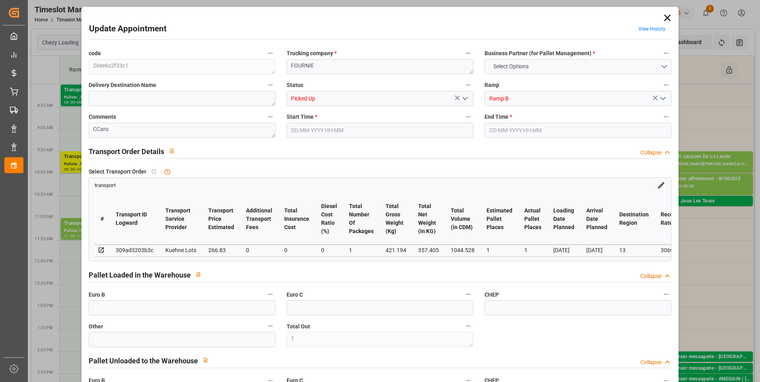
type input "421.194"
type input "0"
type input "4710.8598"
type input "0"
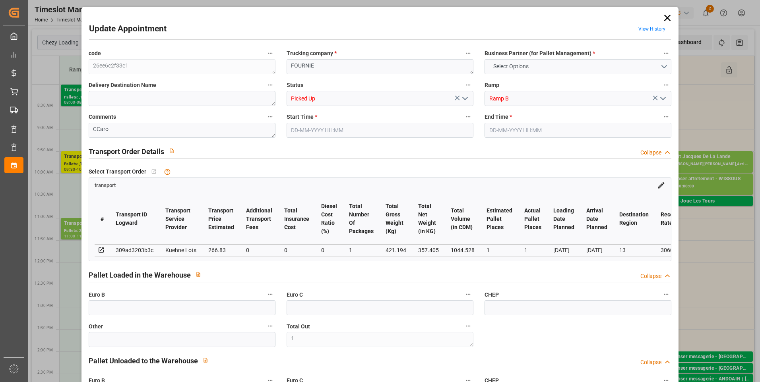
type input "21"
type input "35"
type input "13-08-2025 10:00"
type input "13-08-2025 10:15"
type input "13-08-2025 07:51"
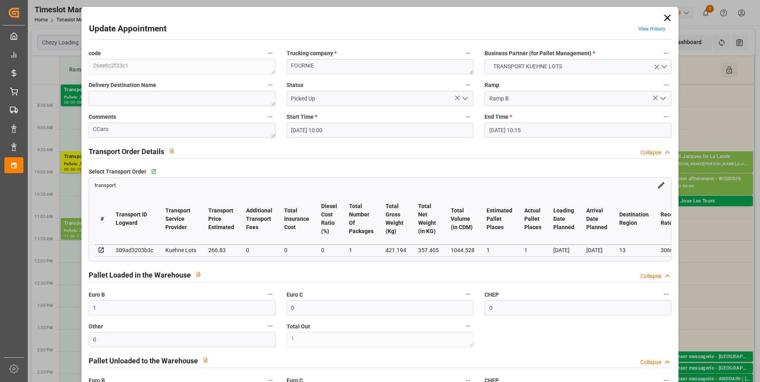
type input "13-08-2025 07:05"
type input "19-08-2025"
type input "[DATE]"
click at [667, 16] on icon at bounding box center [667, 18] width 6 height 6
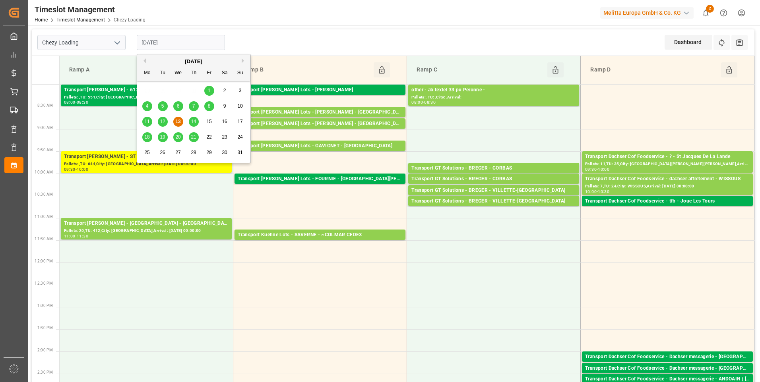
click at [181, 44] on input "[DATE]" at bounding box center [181, 42] width 88 height 15
click at [196, 120] on span "14" at bounding box center [193, 122] width 5 height 6
type input "[DATE]"
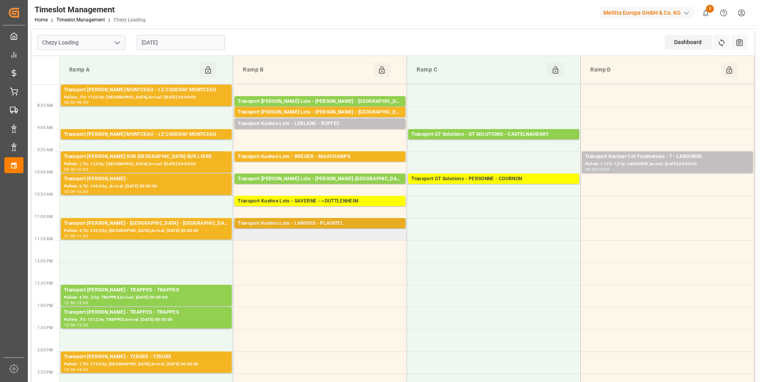
click at [337, 223] on div "Transport Kuehne Lots - LANDOIS - PLAINTEL" at bounding box center [320, 224] width 165 height 8
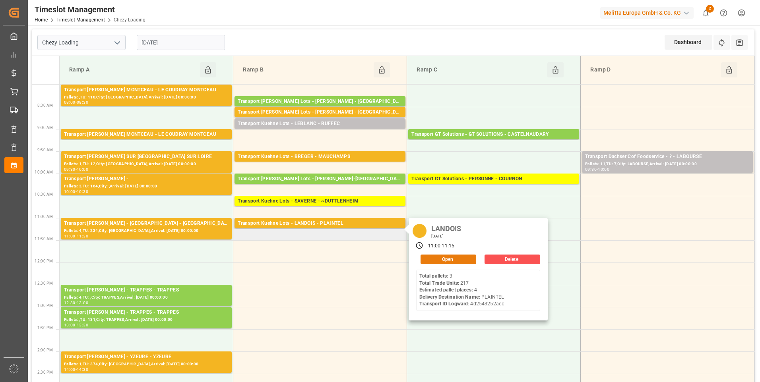
click at [450, 258] on button "Open" at bounding box center [449, 260] width 56 height 10
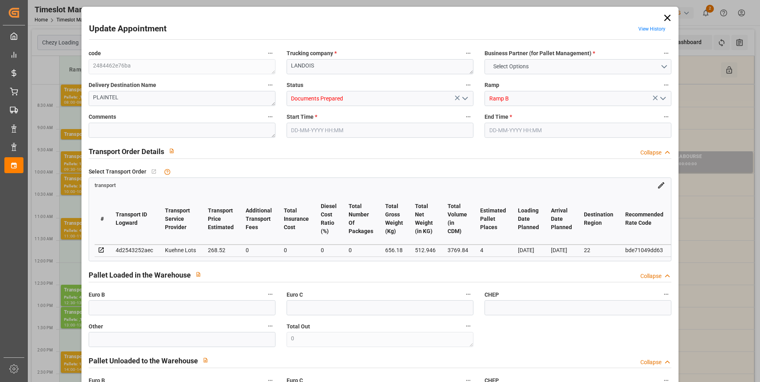
type input "4"
type input "268.52"
type input "0"
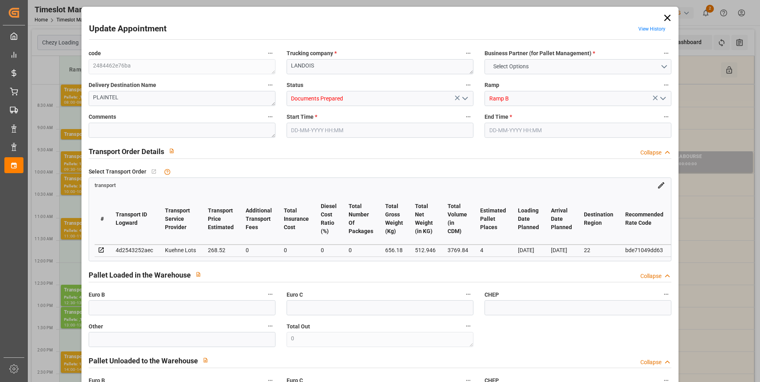
type input "268.52"
type input "0"
type input "512.946"
type input "1019.484"
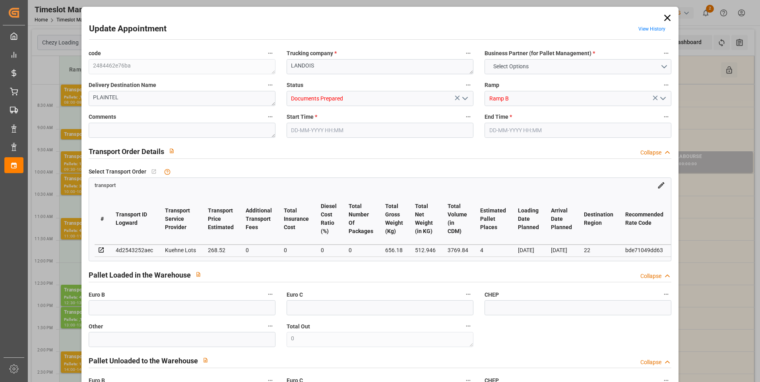
type input "3769.84"
type input "22"
type input "3"
type input "217"
type input "15"
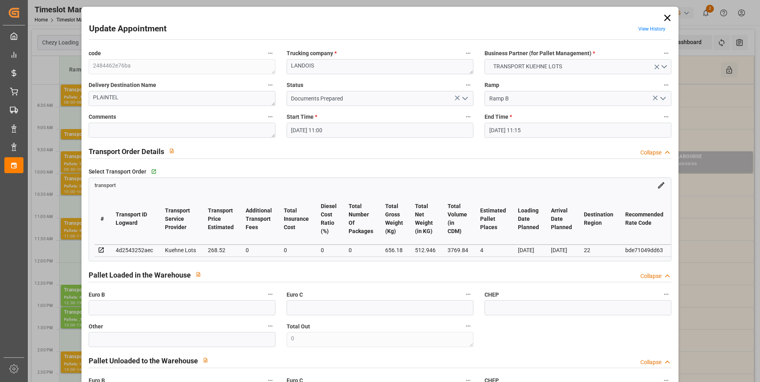
drag, startPoint x: 464, startPoint y: 94, endPoint x: 464, endPoint y: 102, distance: 8.0
click at [464, 97] on icon "open menu" at bounding box center [465, 99] width 10 height 10
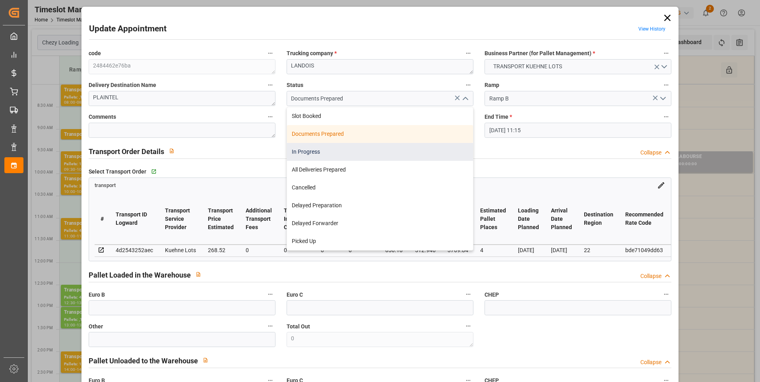
click at [321, 148] on div "In Progress" at bounding box center [380, 152] width 186 height 18
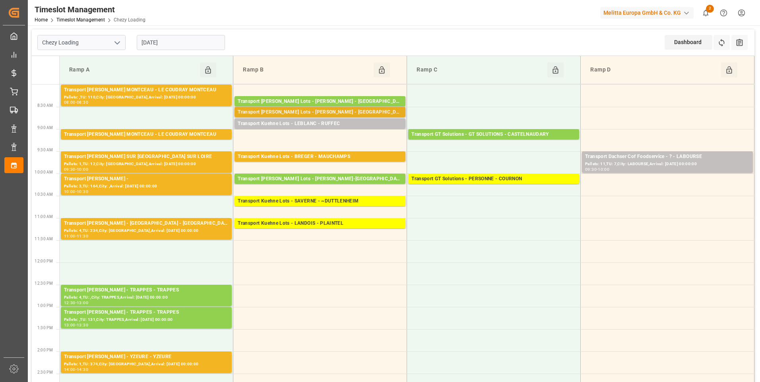
click at [336, 112] on div "Transport Kuehne Lots - LEBLANC - SAINT AVIT" at bounding box center [320, 113] width 165 height 8
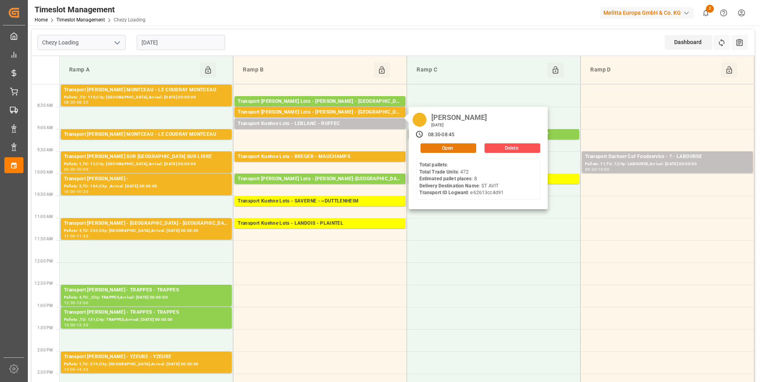
click at [448, 148] on button "Open" at bounding box center [449, 149] width 56 height 10
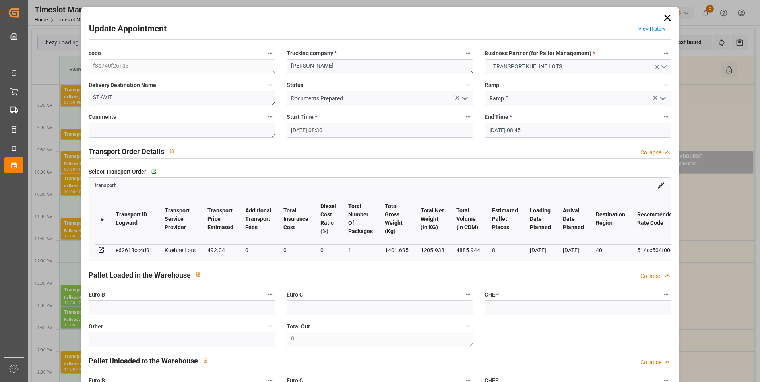
click at [466, 96] on icon "open menu" at bounding box center [465, 99] width 10 height 10
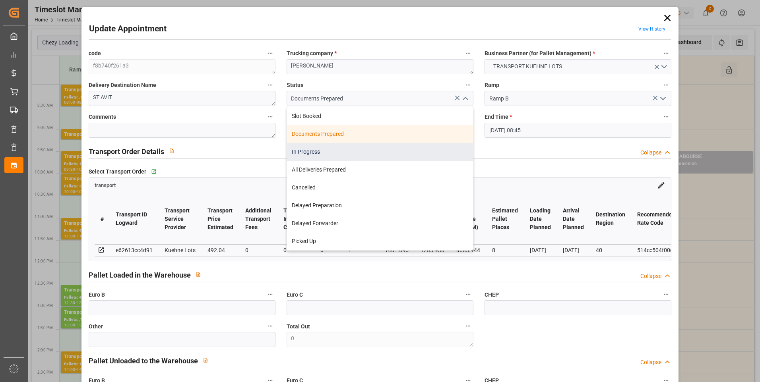
click at [318, 153] on div "In Progress" at bounding box center [380, 152] width 186 height 18
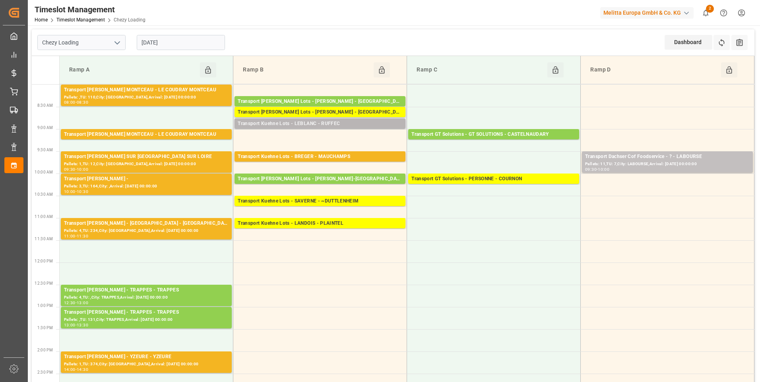
click at [340, 124] on div "Transport Kuehne Lots - LEBLANC - RUFFEC" at bounding box center [320, 124] width 165 height 8
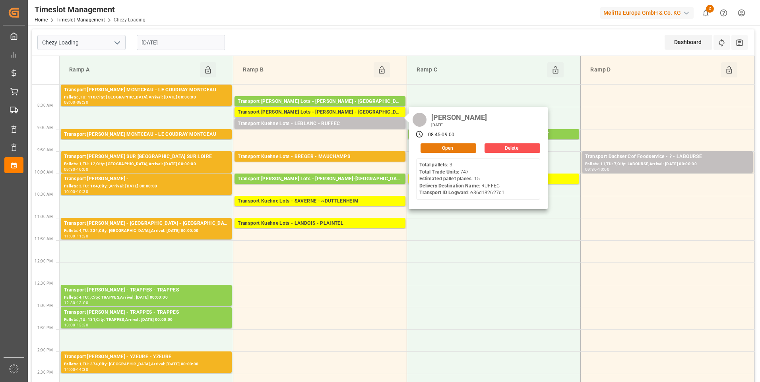
click at [438, 144] on button "Open" at bounding box center [449, 149] width 56 height 10
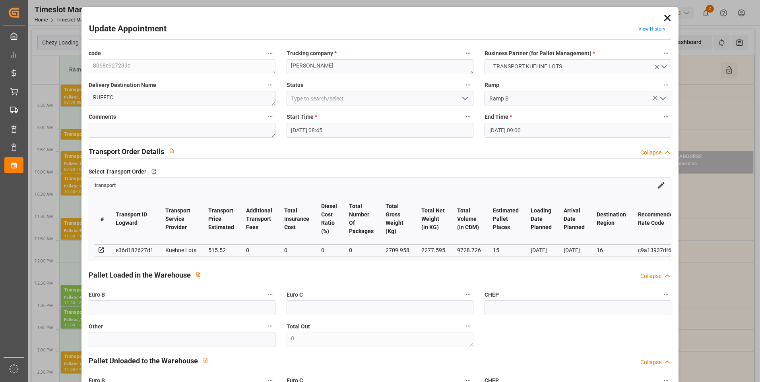
click at [464, 97] on icon "open menu" at bounding box center [465, 99] width 10 height 10
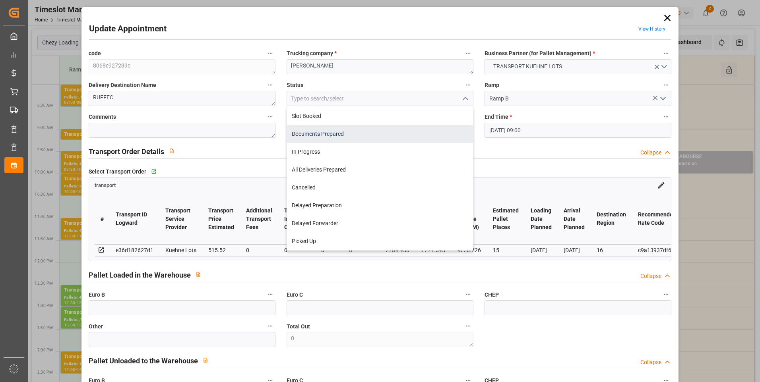
click at [330, 136] on div "Documents Prepared" at bounding box center [380, 134] width 186 height 18
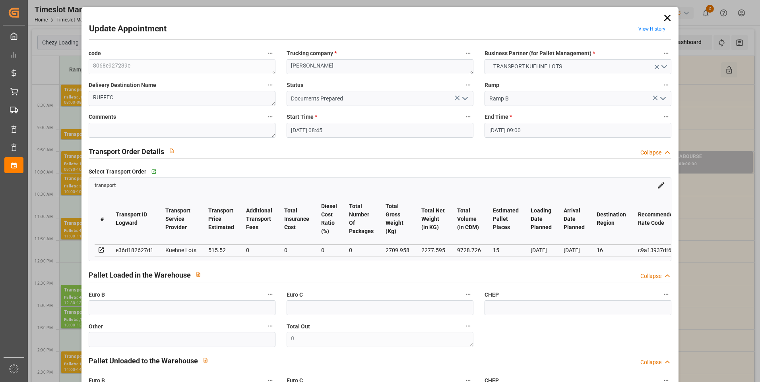
click at [665, 16] on icon at bounding box center [667, 17] width 11 height 11
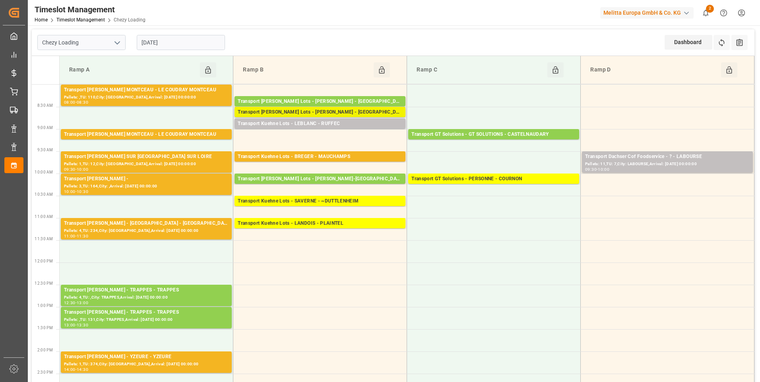
click at [371, 117] on div "Pallets: ,TU: 472,City: SAINT AVIT,Arrival: 2025-08-20 00:00:00" at bounding box center [320, 119] width 165 height 7
click at [393, 123] on div "Transport Kuehne Lots - LEBLANC - RUFFEC" at bounding box center [320, 124] width 165 height 8
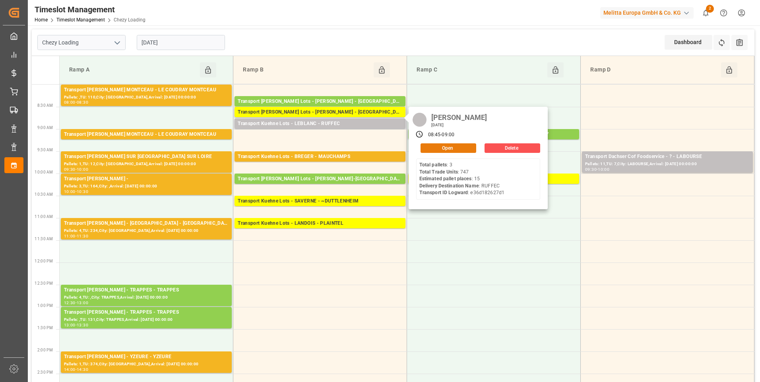
click at [465, 150] on button "Open" at bounding box center [449, 149] width 56 height 10
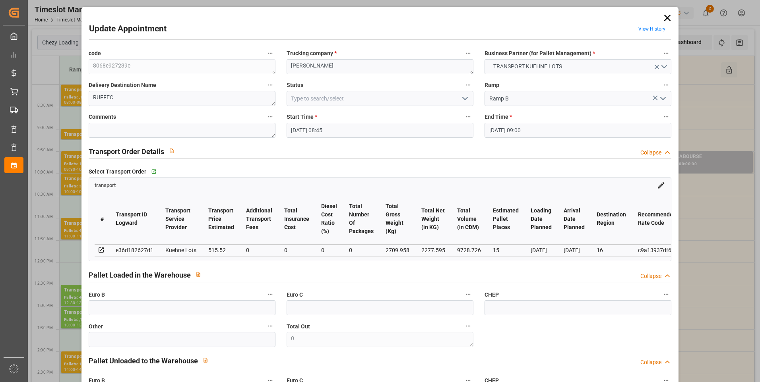
click at [464, 99] on polyline "open menu" at bounding box center [465, 98] width 5 height 2
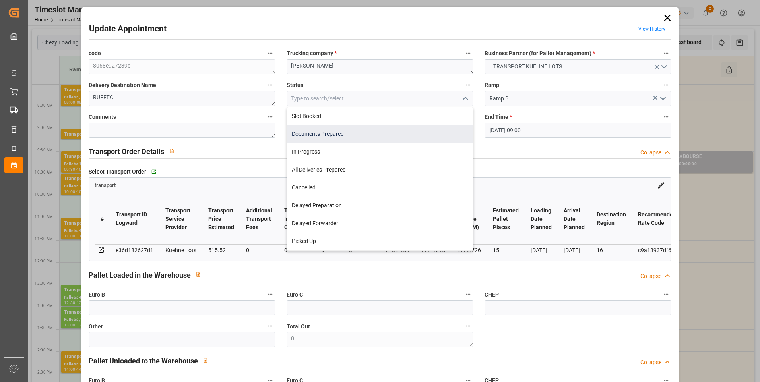
click at [332, 138] on div "Documents Prepared" at bounding box center [380, 134] width 186 height 18
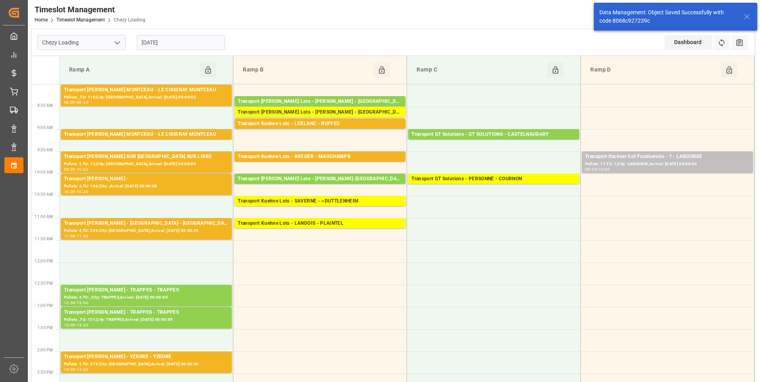
click at [182, 42] on input "[DATE]" at bounding box center [181, 42] width 88 height 15
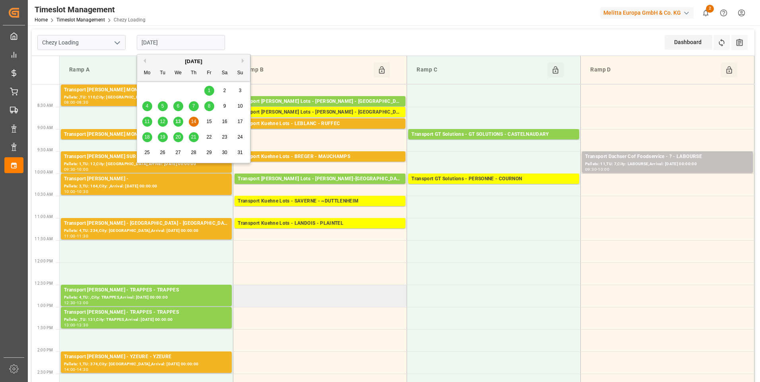
click at [343, 294] on td at bounding box center [320, 296] width 174 height 22
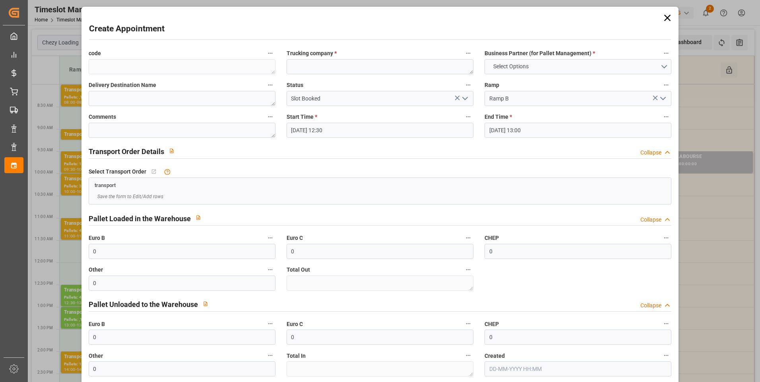
drag, startPoint x: 662, startPoint y: 16, endPoint x: 646, endPoint y: 21, distance: 16.7
click at [662, 16] on icon at bounding box center [667, 17] width 11 height 11
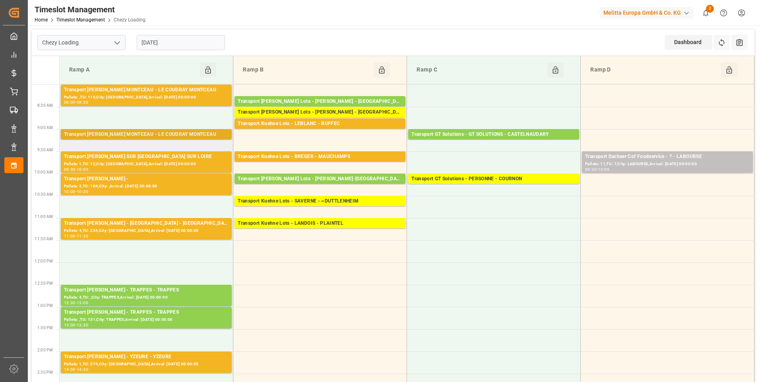
click at [150, 134] on div "Transport Delisle - LE COUDRAY MONTCEAU - LE COUDRAY MONTCEAU" at bounding box center [146, 135] width 165 height 8
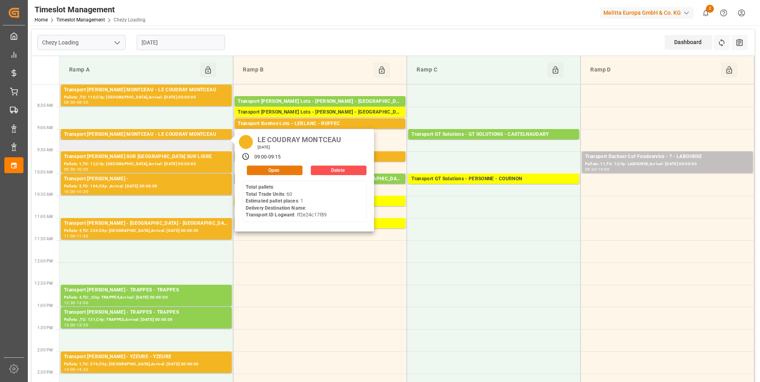
click at [275, 171] on button "Open" at bounding box center [275, 171] width 56 height 10
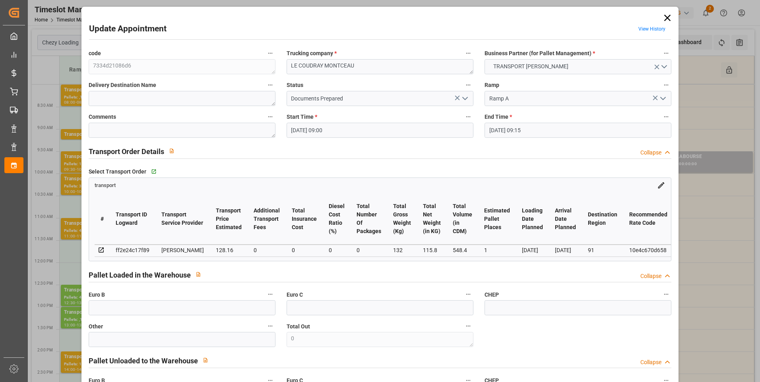
click at [466, 97] on polyline "open menu" at bounding box center [465, 98] width 5 height 2
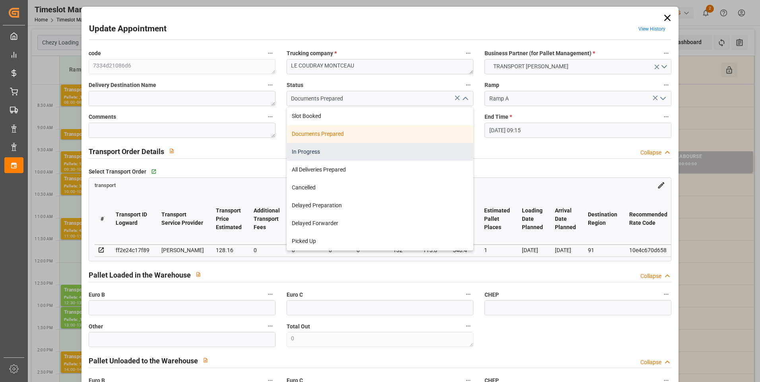
click at [334, 147] on div "In Progress" at bounding box center [380, 152] width 186 height 18
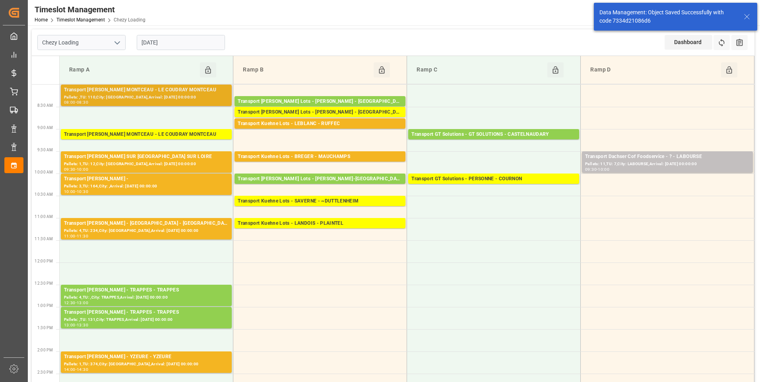
click at [179, 92] on div "Transport Delisle - LE COUDRAY MONTCEAU - LE COUDRAY MONTCEAU" at bounding box center [146, 90] width 165 height 8
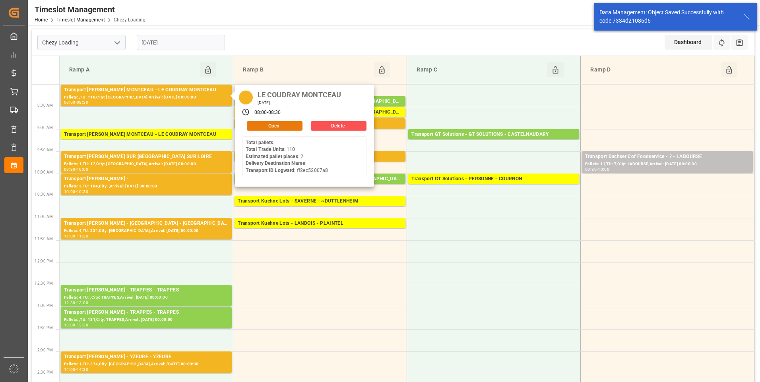
click at [263, 123] on button "Open" at bounding box center [275, 126] width 56 height 10
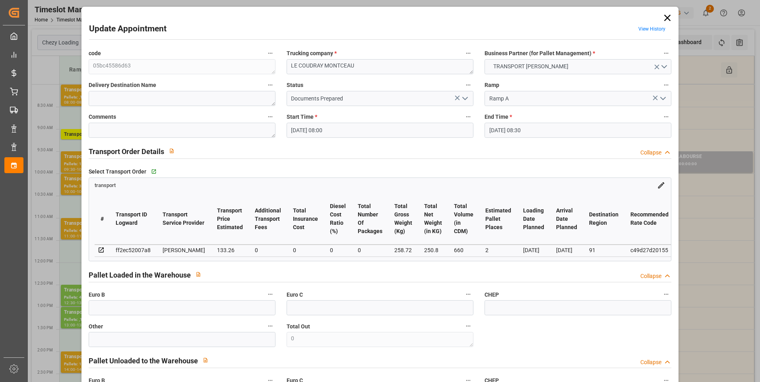
click at [464, 99] on polyline "open menu" at bounding box center [465, 98] width 5 height 2
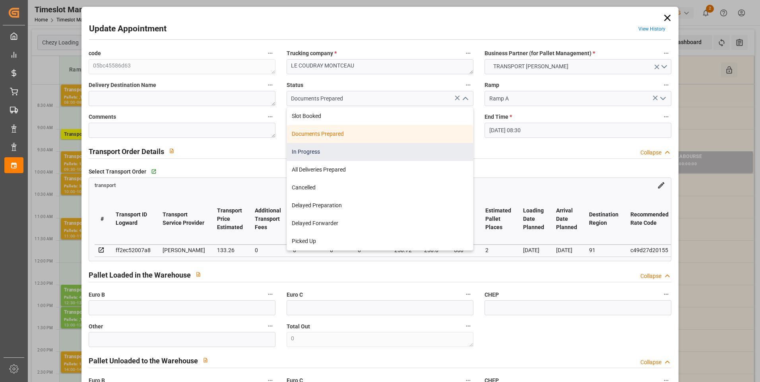
click at [315, 150] on div "In Progress" at bounding box center [380, 152] width 186 height 18
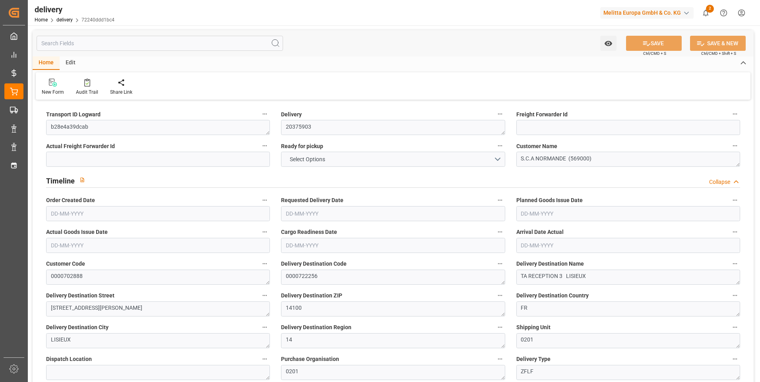
type input "4"
type input "1743.283"
type input "2899.926"
type input "6340.384"
type input "551"
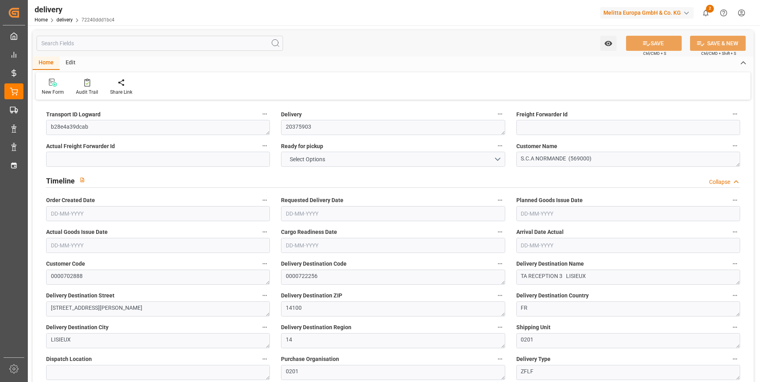
type input "38"
type input "0"
type input "9"
type input "0"
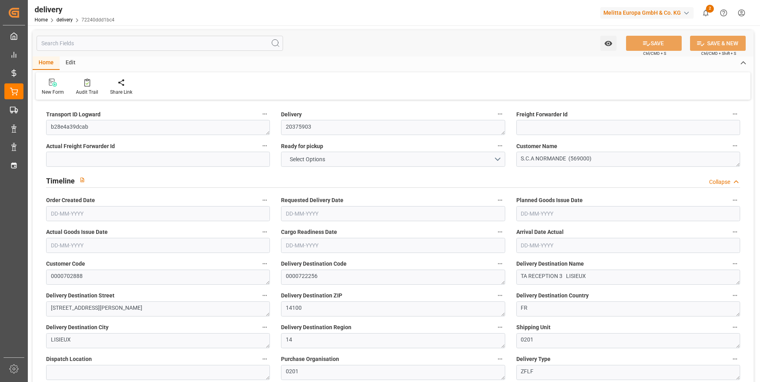
type input "-12.6579"
type input "312.54"
type input "299.8821"
type input "0"
type input "198.36"
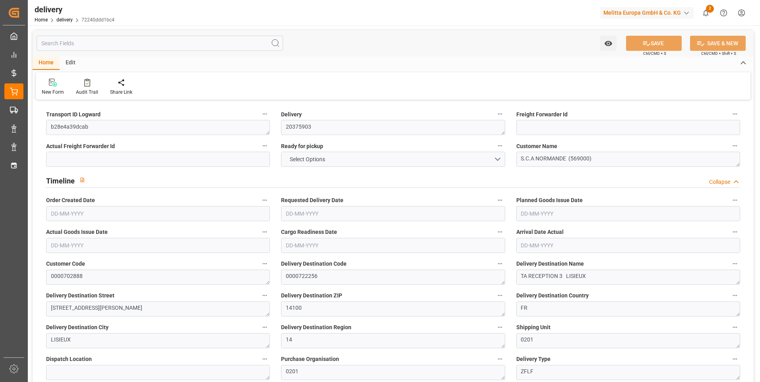
type input "1.5"
type input "1.3"
type input "0"
type input "57"
type input "2025.926"
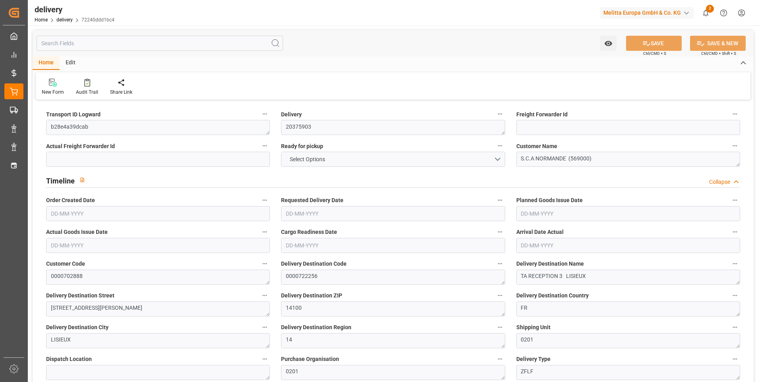
type input "101"
type input "4578.9052"
type input "0.2939"
type input "0"
type input "[DATE]"
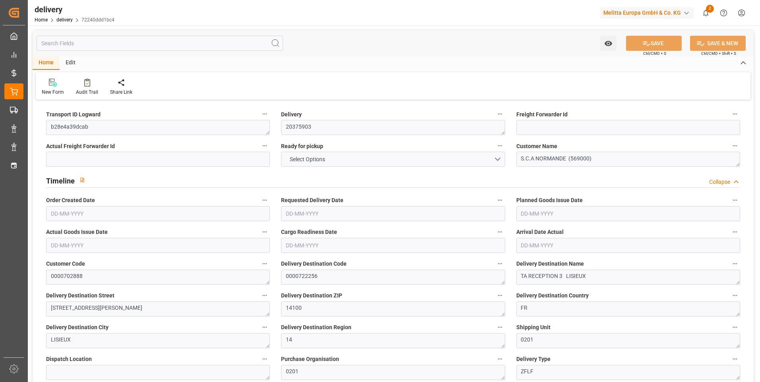
type input "[DATE]"
type input "07-08-2025 13:01"
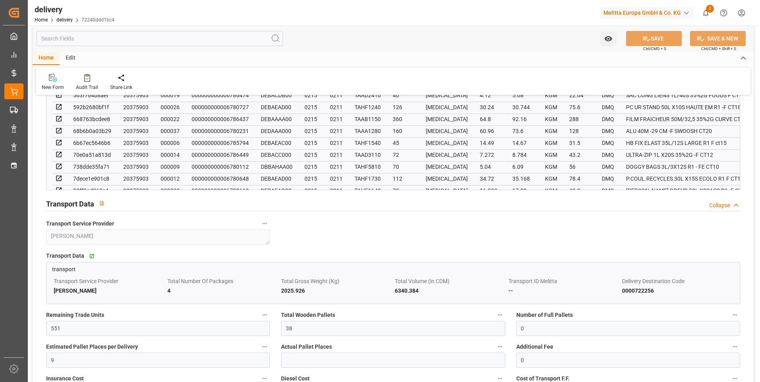
scroll to position [676, 0]
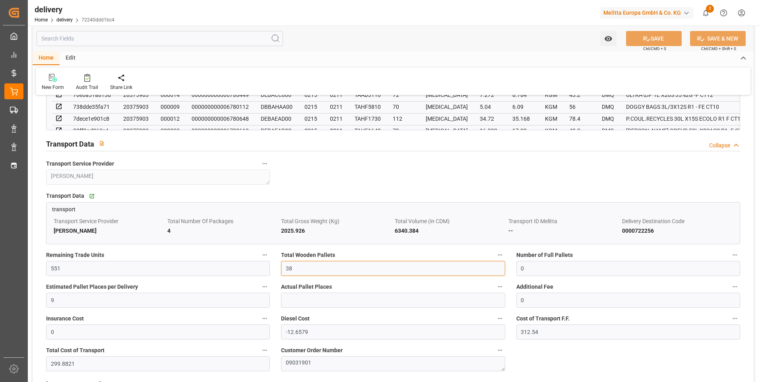
click at [296, 268] on input "38" at bounding box center [393, 268] width 224 height 15
type input "3"
type input "0"
type input "26"
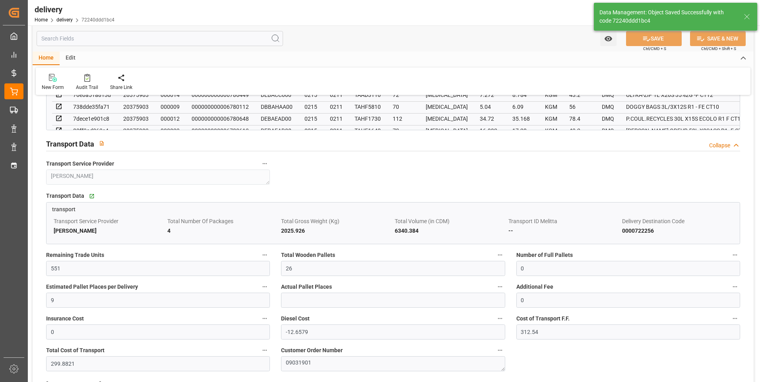
type input "39"
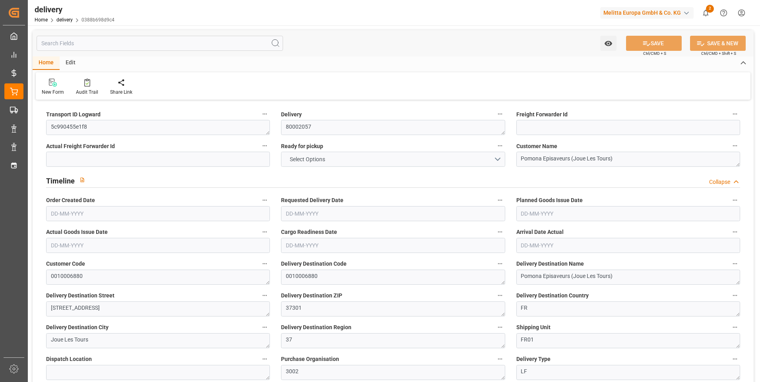
type input "4"
type input "1084.824"
type input "1391.751"
type input "3715.47"
type input "28"
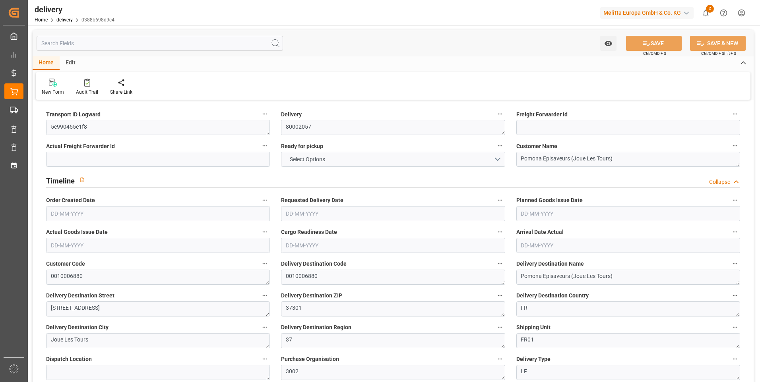
type input "5"
type input "4"
type input "5"
type input "0"
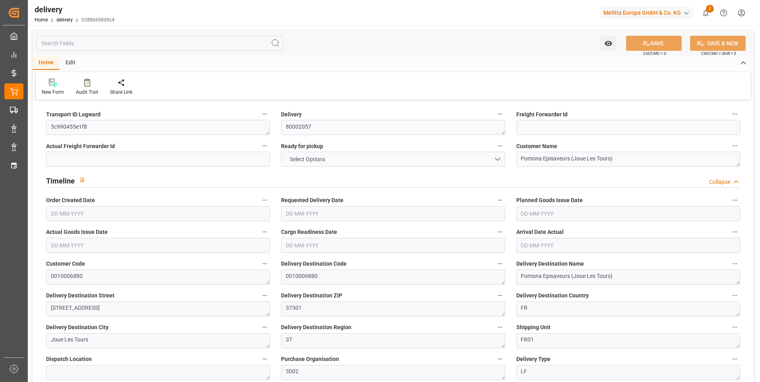
type input "-7.301"
type input "275.51"
type input "268.209"
type input "9.8"
type input "10.08"
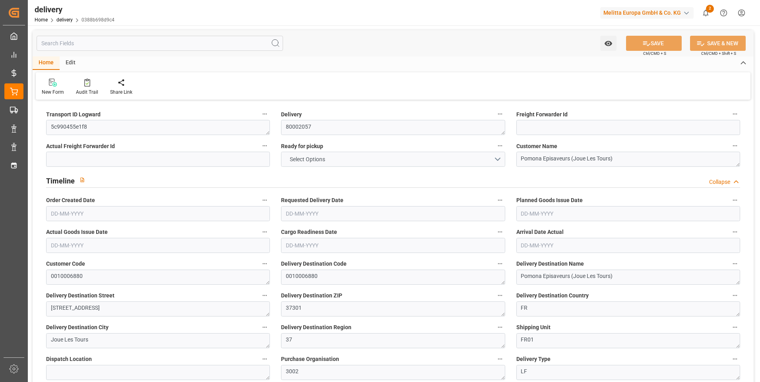
type input "1.5"
type input "1.3"
type input "0"
type input "7.5"
type input "1267.981"
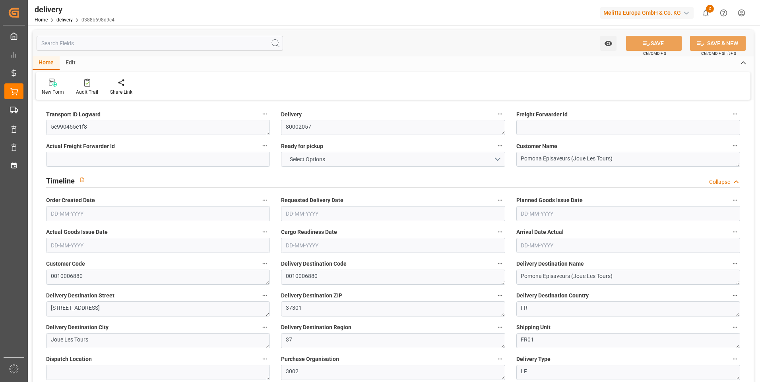
type input "101"
type input "0"
type input "[DATE]"
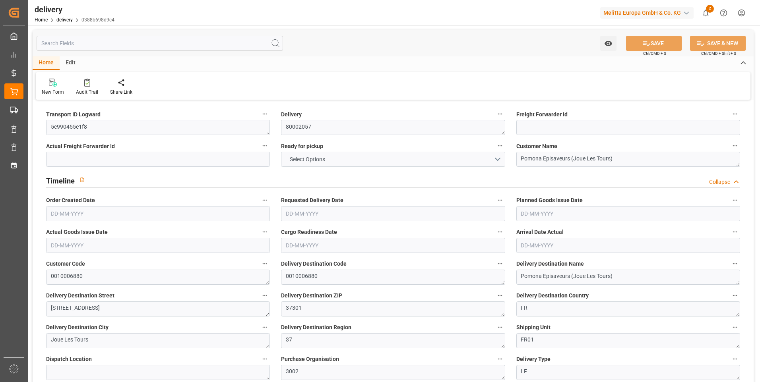
type input "[DATE]"
type input "05-08-2025 01:00"
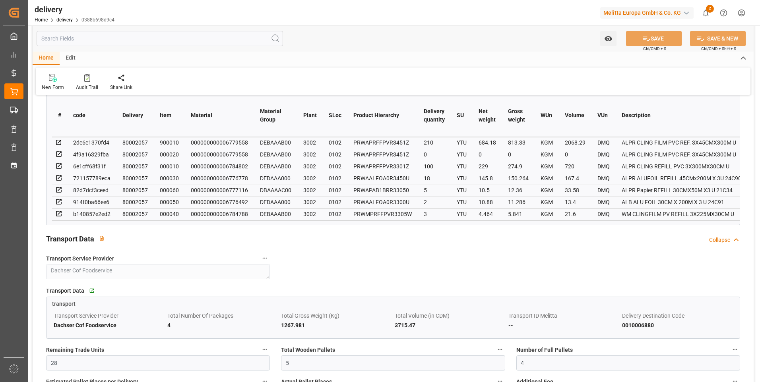
scroll to position [517, 0]
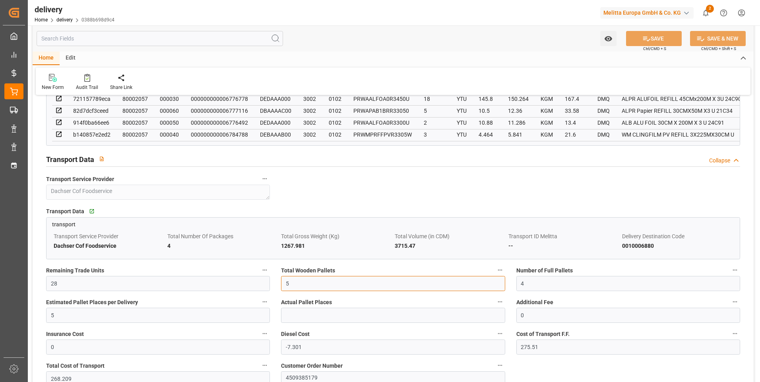
click at [292, 290] on input "5" at bounding box center [393, 283] width 224 height 15
type input "0"
type input "4"
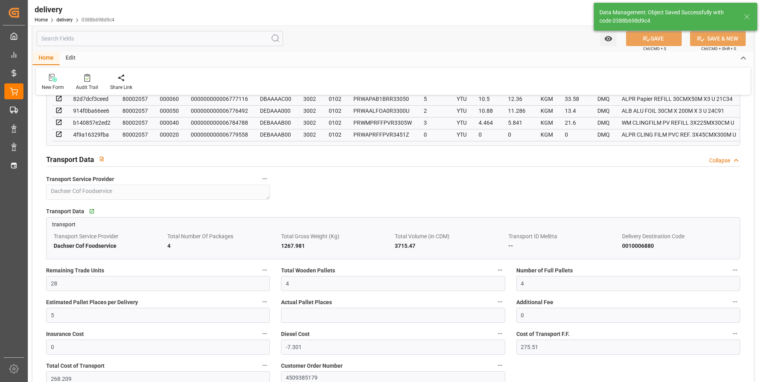
type input "6"
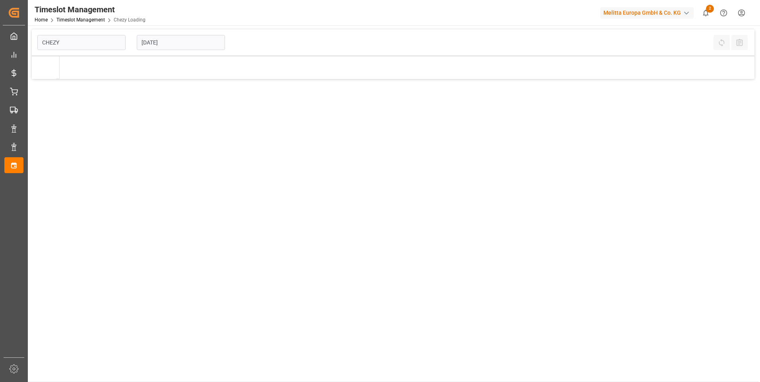
type input "Chezy Loading"
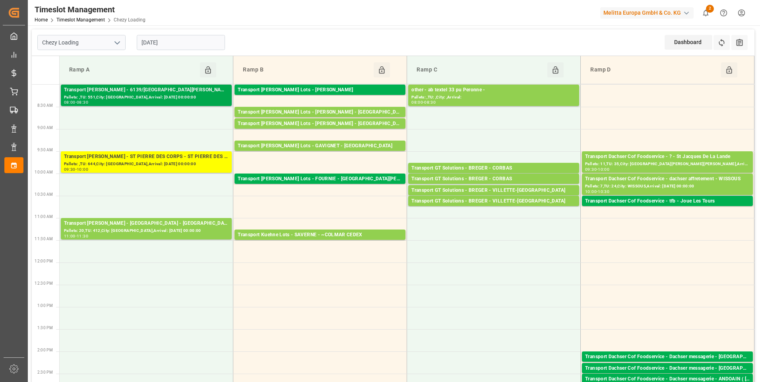
click at [167, 99] on div "Pallets: ,TU: 551,City: [GEOGRAPHIC_DATA],Arrival: [DATE] 00:00:00" at bounding box center [146, 97] width 165 height 7
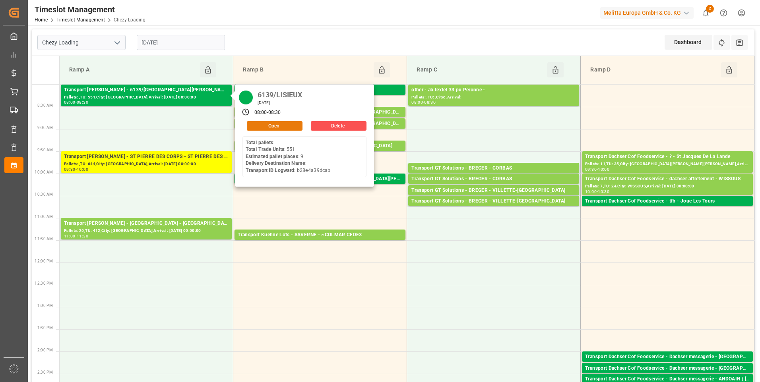
click at [270, 126] on button "Open" at bounding box center [275, 126] width 56 height 10
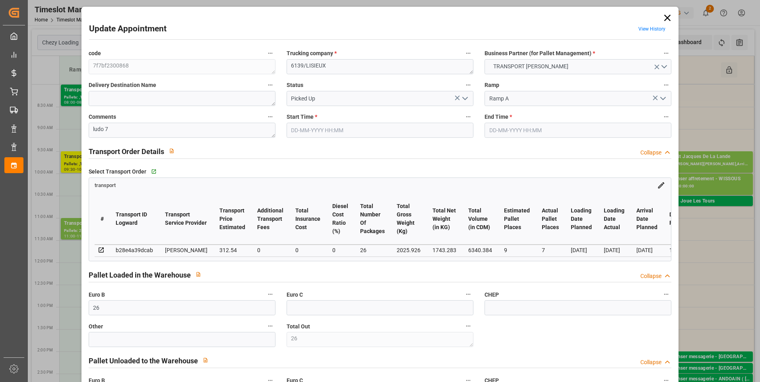
type input "26"
type input "9"
type input "7"
type input "312.54"
type input "0"
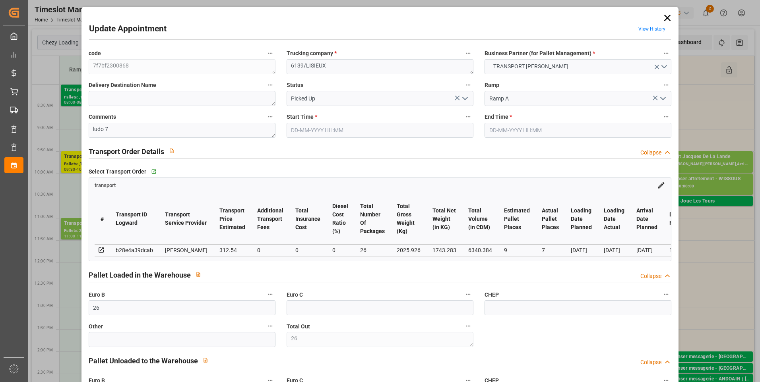
type input "0"
type input "299.8821"
type input "-12.6579"
type input "26"
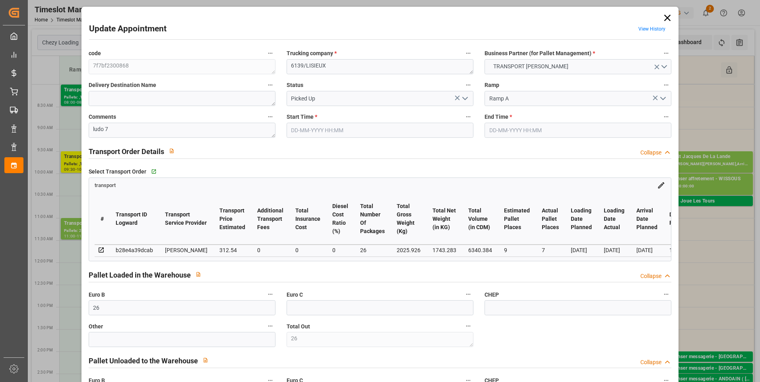
type input "1743.283"
type input "2899.926"
type input "6340.384"
type input "14"
type input "0"
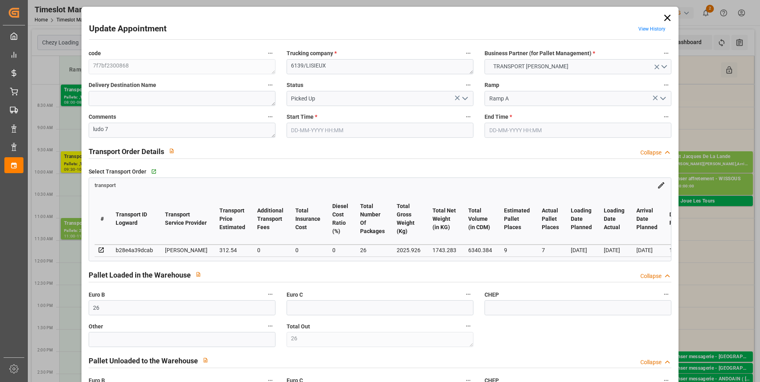
type input "551"
type input "38"
type input "101"
type input "2025.926"
type input "0"
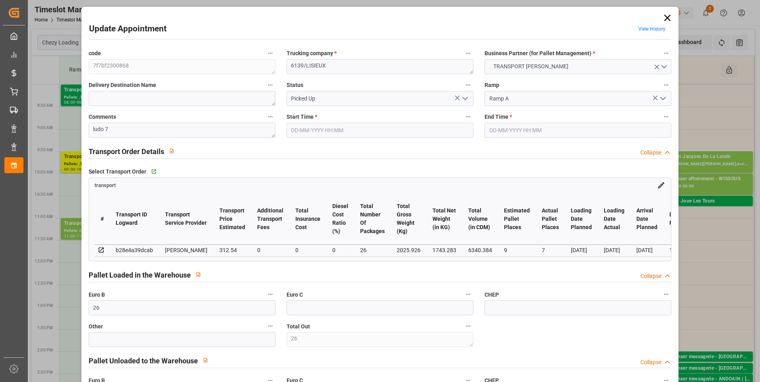
type input "10767.6795"
type input "0"
type input "21"
type input "80"
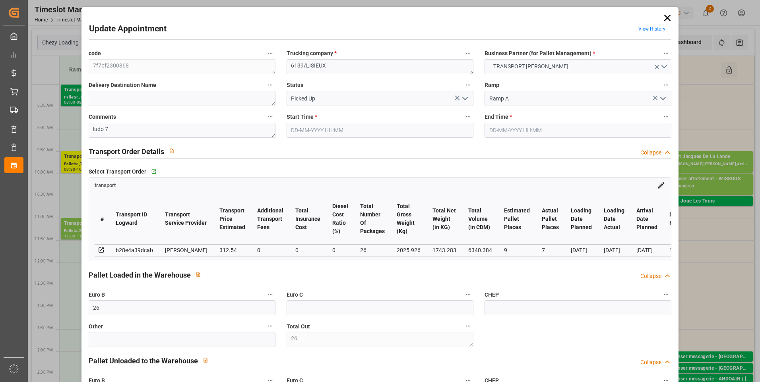
type input "13-08-2025 08:00"
type input "13-08-2025 08:30"
type input "08-08-2025 15:31"
type input "08-08-2025 12:12"
type input "[DATE]"
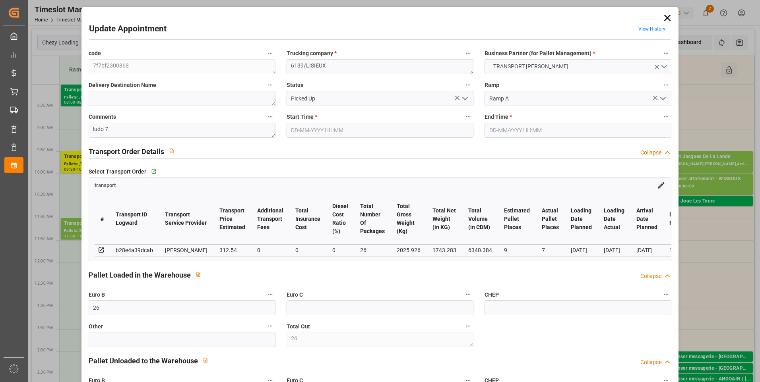
type input "[DATE]"
click at [463, 99] on polyline "open menu" at bounding box center [465, 98] width 5 height 2
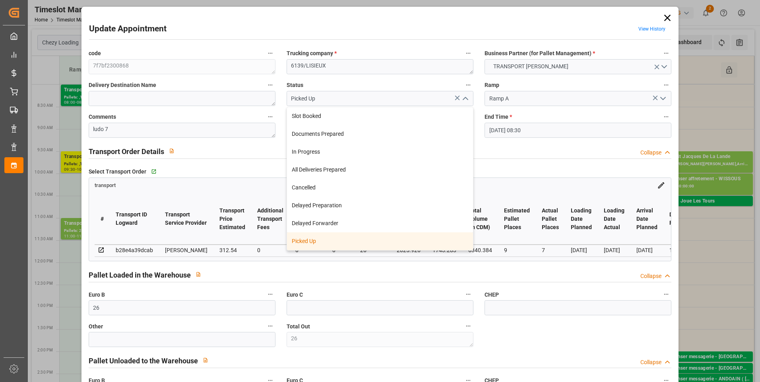
click at [316, 244] on div "Picked Up" at bounding box center [380, 242] width 186 height 18
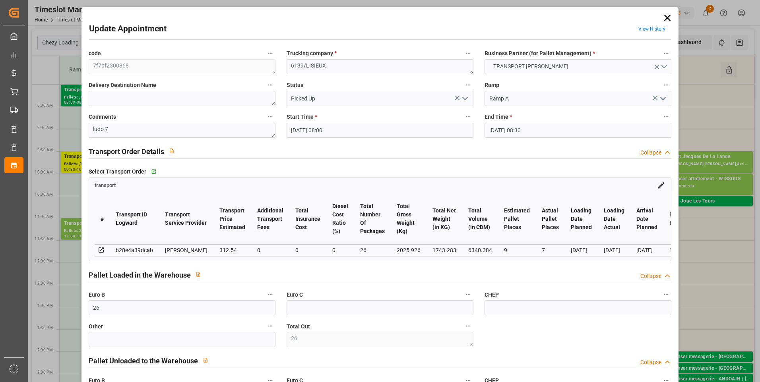
click at [665, 16] on icon at bounding box center [667, 17] width 11 height 11
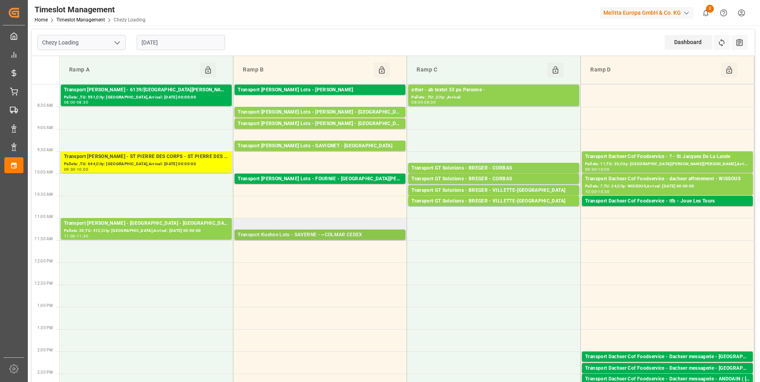
click at [344, 234] on div "Transport Kuehne Lots - SAVERNE - ~COLMAR CEDEX" at bounding box center [320, 235] width 165 height 8
click at [315, 122] on div "Transport Kuehne Lots - BREGER - NIEDERHERGHEIM" at bounding box center [320, 124] width 165 height 8
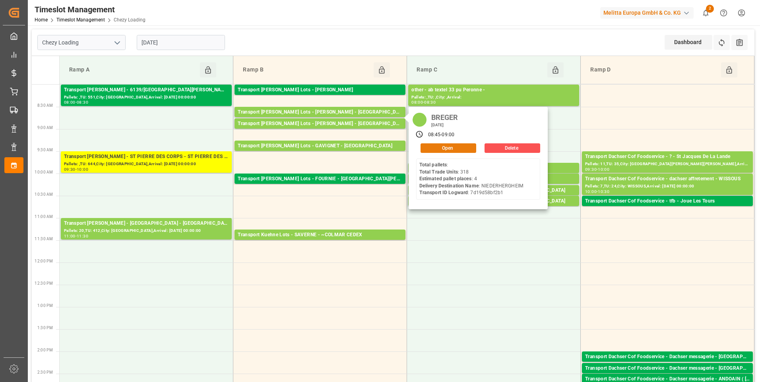
click at [441, 151] on button "Open" at bounding box center [449, 149] width 56 height 10
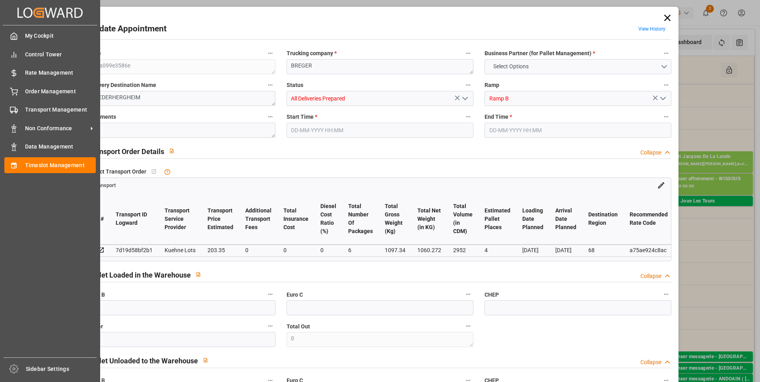
type input "4"
type input "203.35"
type input "0"
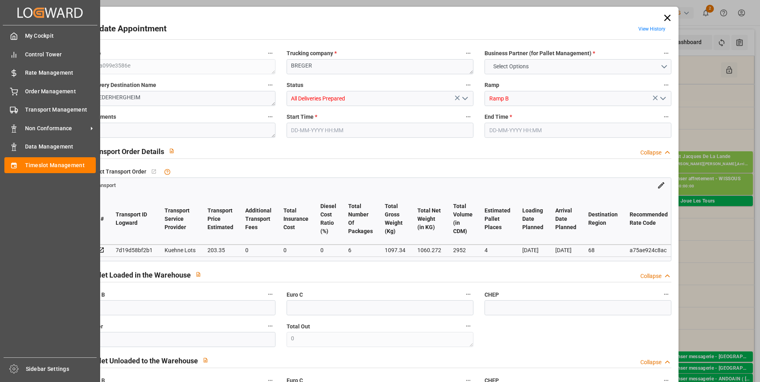
type input "203.35"
type input "0"
type input "6"
type input "1060.272"
type input "1304.34"
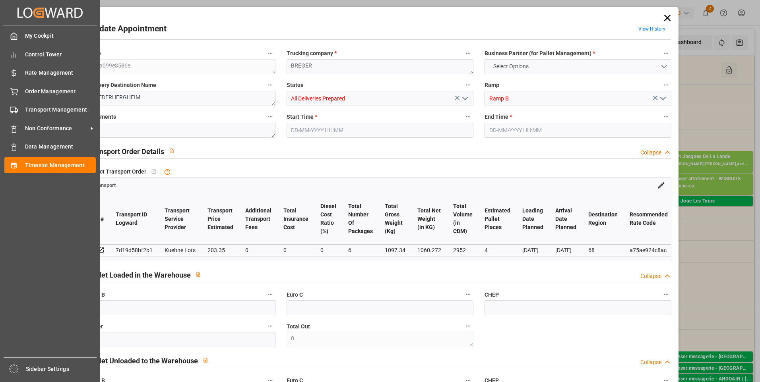
type input "2952"
type input "68"
type input "0"
type input "318"
type input "9"
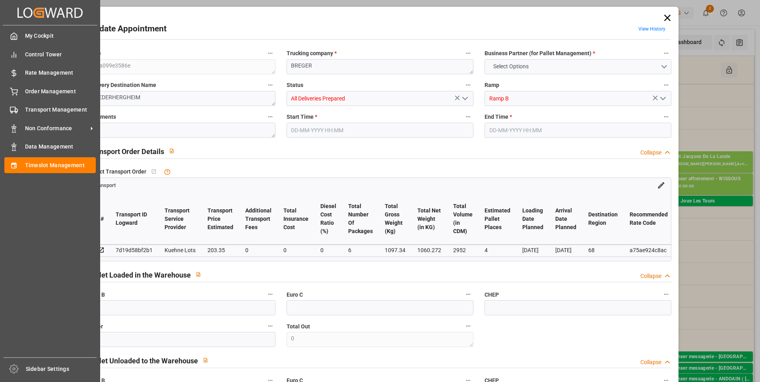
type input "101"
type input "1097.34"
type input "0"
type input "4710.8598"
type input "0"
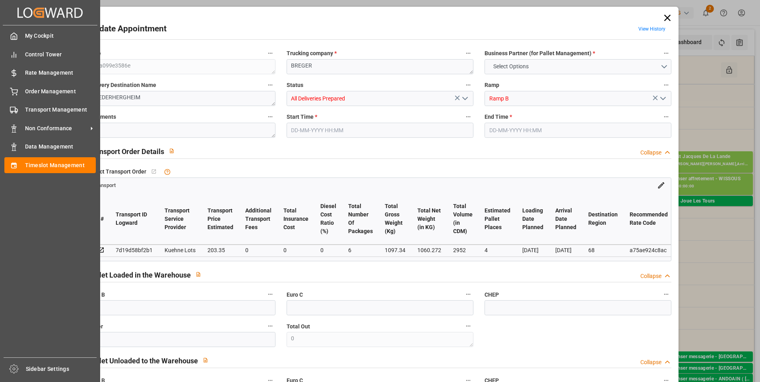
type input "0"
type input "21"
type input "35"
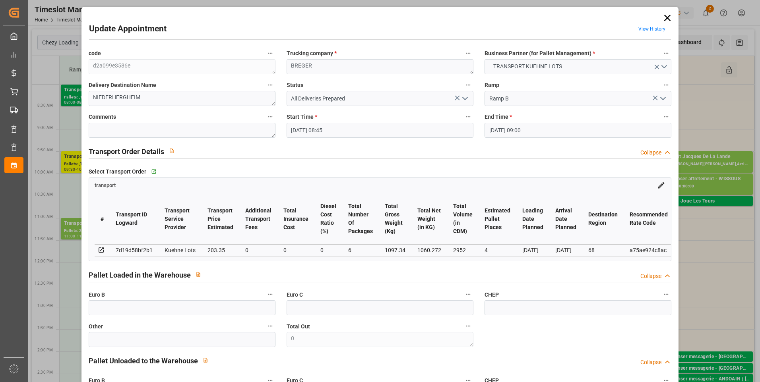
type input "13-08-2025 08:45"
type input "13-08-2025 09:00"
type input "08-08-2025 15:02"
type input "08-08-2025 12:33"
type input "18-08-2025"
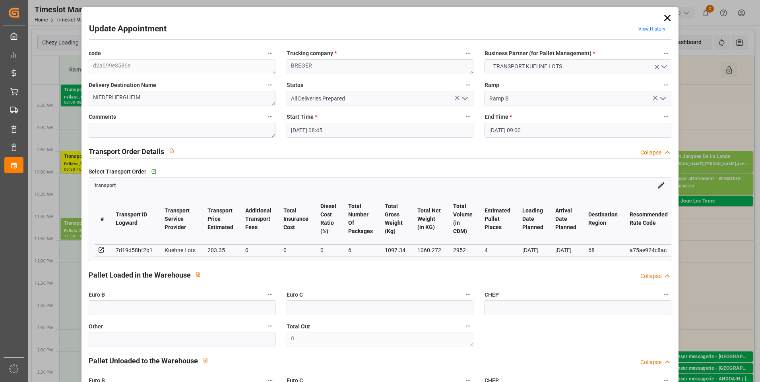
type input "[DATE]"
click at [665, 20] on icon at bounding box center [667, 17] width 11 height 11
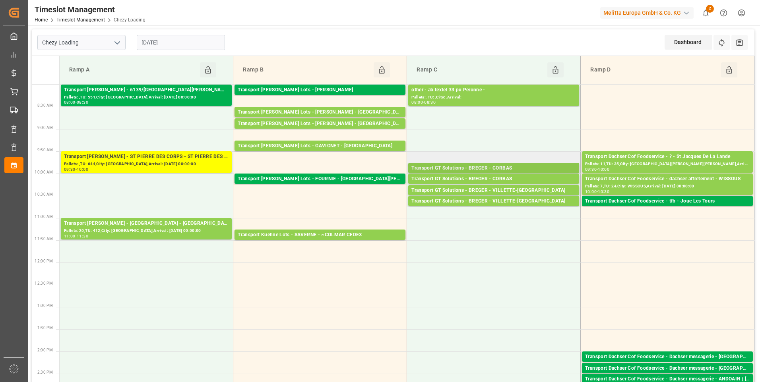
click at [511, 169] on div "Transport GT Solutions - BREGER - CORBAS" at bounding box center [493, 169] width 165 height 8
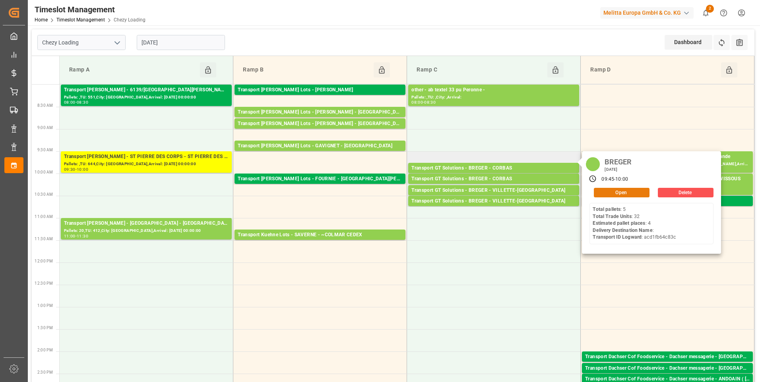
click at [611, 192] on button "Open" at bounding box center [622, 193] width 56 height 10
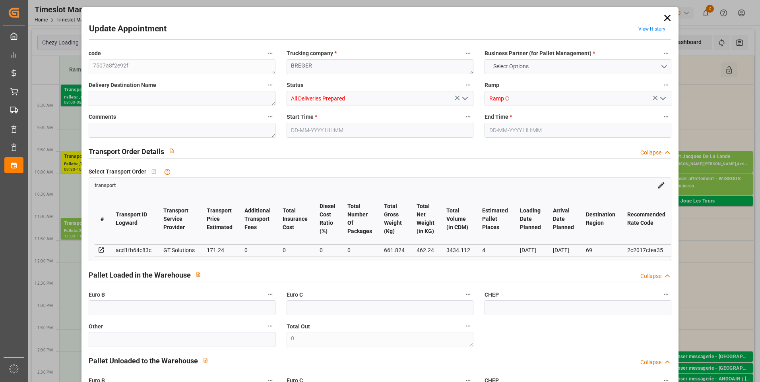
type input "4"
type input "171.24"
type input "0"
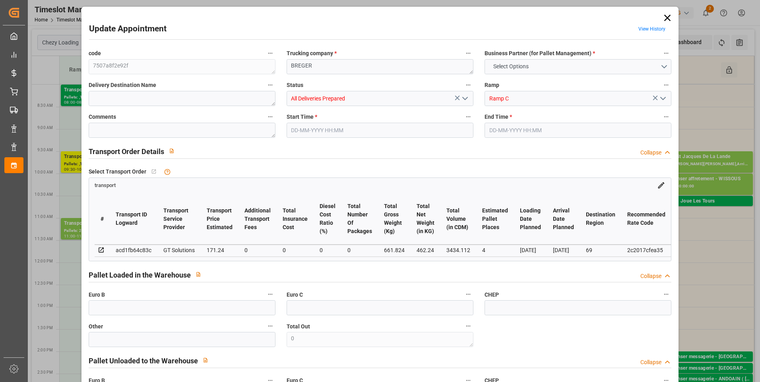
type input "164.3048"
type input "-6.9352"
type input "0"
type input "462.24"
type input "824.264"
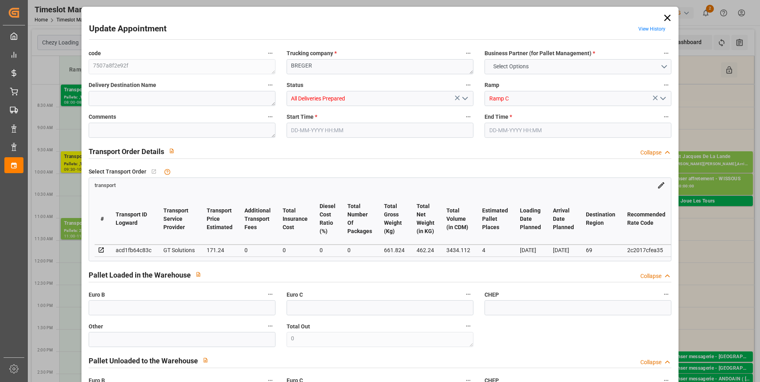
type input "3434.112"
type input "69"
type input "5"
type input "32"
type input "6"
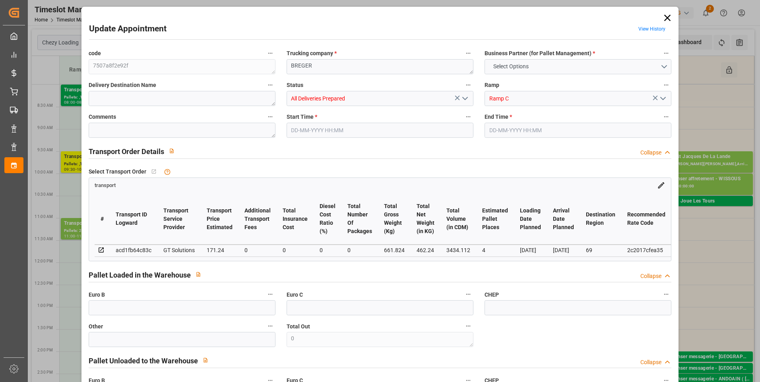
type input "101"
type input "661.824"
type input "0"
type input "4710.8598"
type input "0"
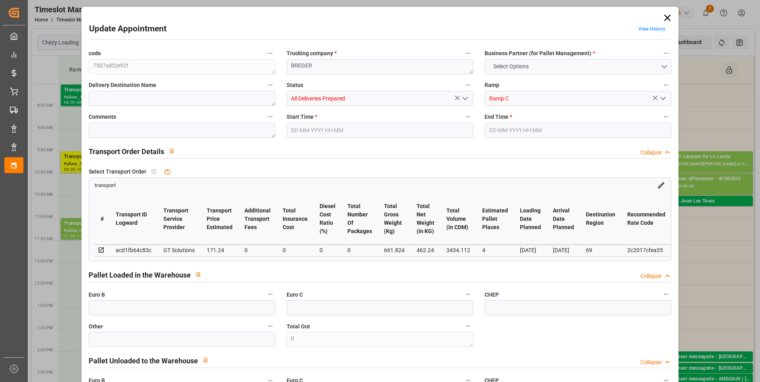
type input "0"
type input "21"
type input "35"
type input "13-08-2025 09:45"
type input "13-08-2025 10:00"
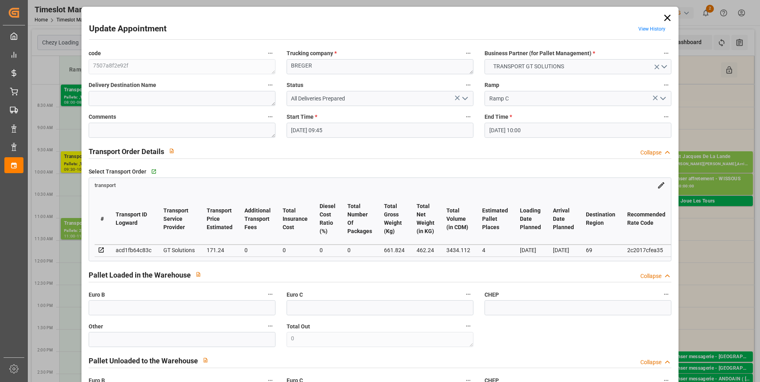
type input "11-08-2025 12:17"
type input "11-08-2025 11:46"
type input "19-08-2025"
type input "[DATE]"
drag, startPoint x: 668, startPoint y: 15, endPoint x: 658, endPoint y: 17, distance: 9.8
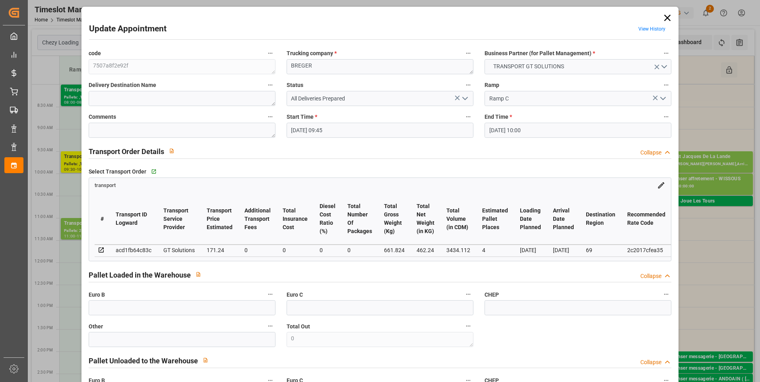
click at [668, 16] on icon at bounding box center [667, 17] width 11 height 11
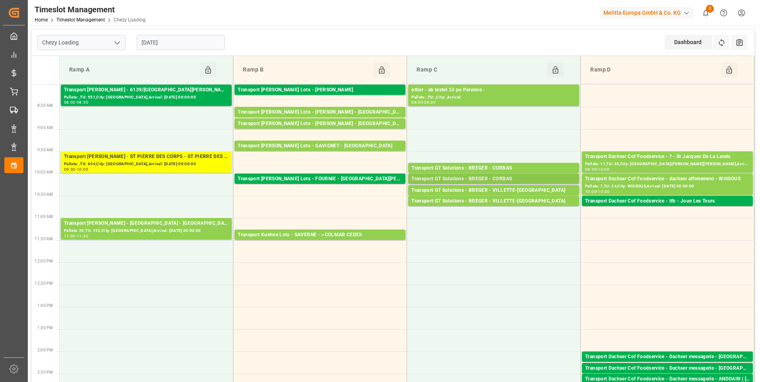
click at [498, 178] on div "Transport GT Solutions - BREGER - CORBAS" at bounding box center [493, 179] width 165 height 8
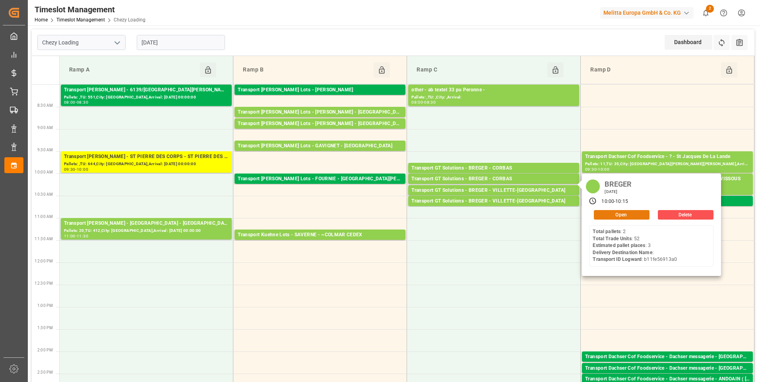
click at [619, 213] on button "Open" at bounding box center [622, 215] width 56 height 10
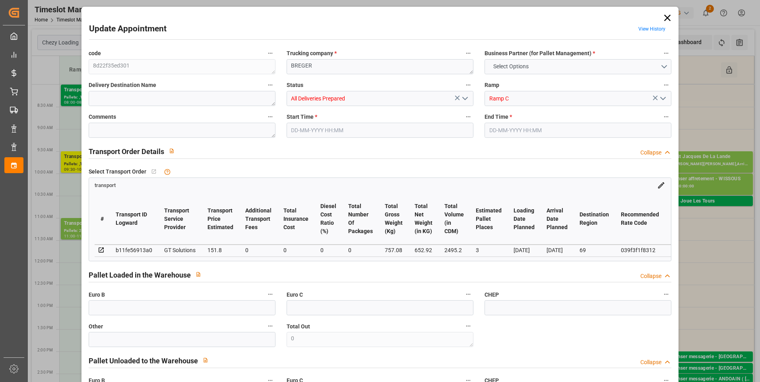
type input "3"
type input "151.8"
type input "0"
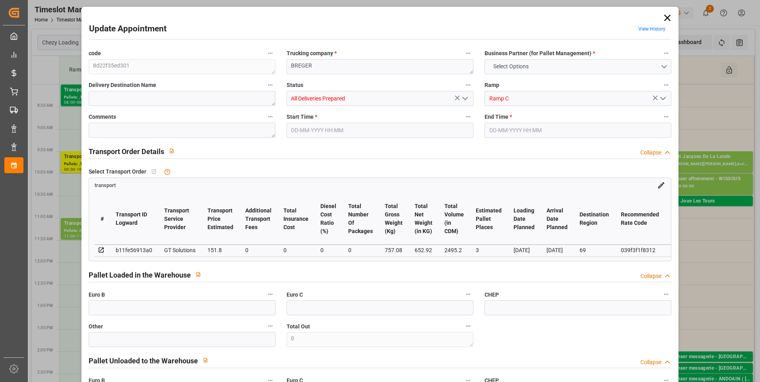
type input "145.6521"
type input "-6.1479"
type input "0"
type input "652.92"
type input "860.496"
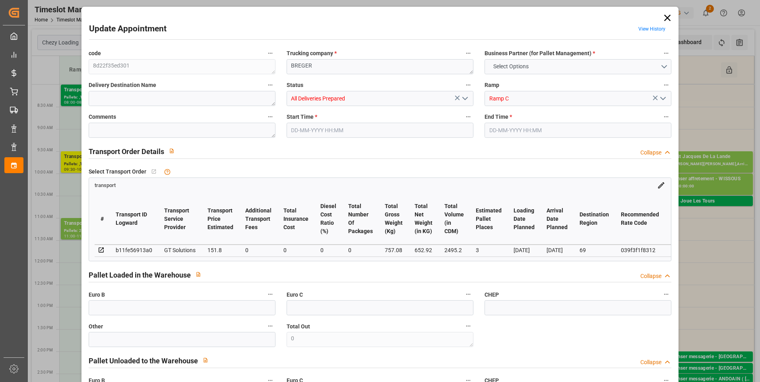
type input "2495.2"
type input "69"
type input "2"
type input "52"
type input "3"
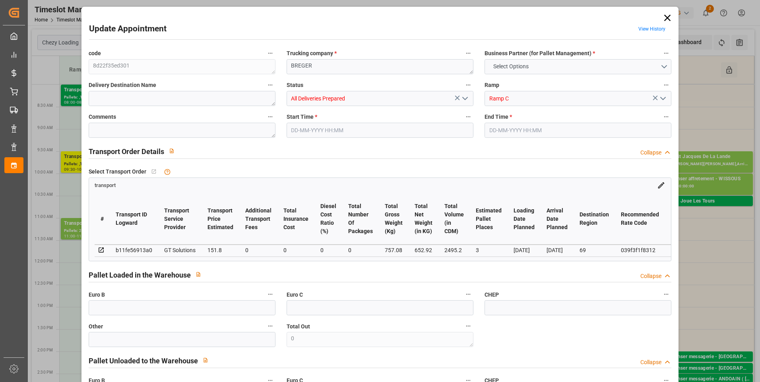
type input "101"
type input "757.08"
type input "0"
type input "4710.8598"
type input "0"
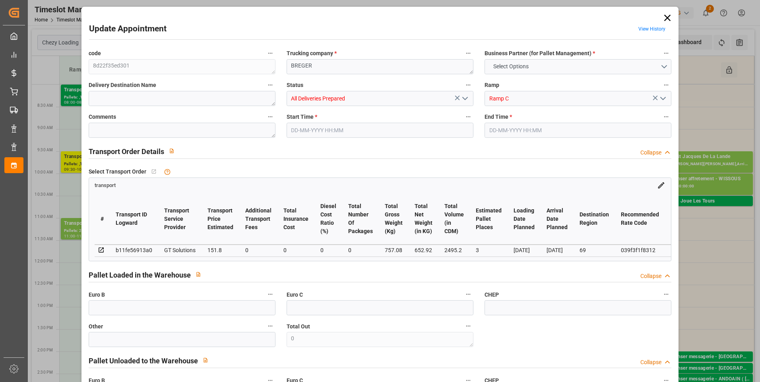
type input "0"
type input "21"
type input "35"
type input "13-08-2025 10:00"
type input "13-08-2025 10:15"
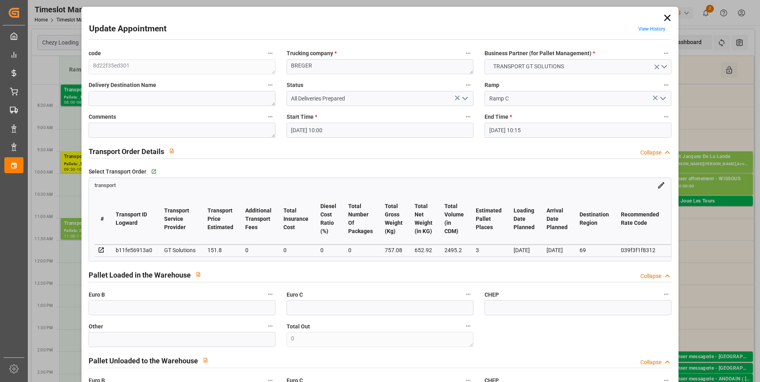
type input "08-08-2025 13:31"
type input "08-08-2025 12:27"
type input "19-08-2025"
type input "[DATE]"
click at [666, 18] on icon at bounding box center [667, 17] width 11 height 11
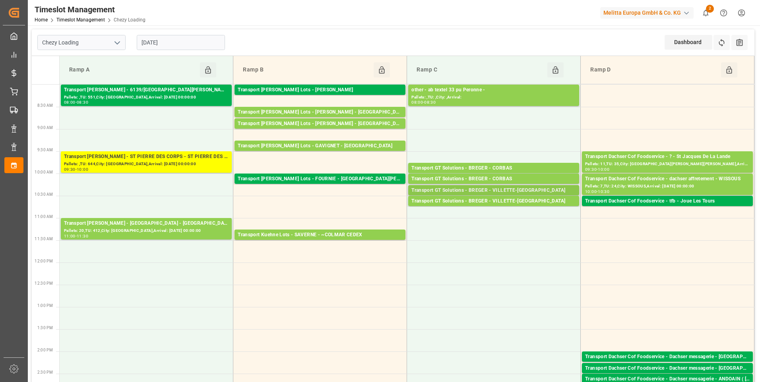
click at [508, 191] on div "Transport GT Solutions - BREGER - VILLETTE-DANTHON" at bounding box center [493, 191] width 165 height 8
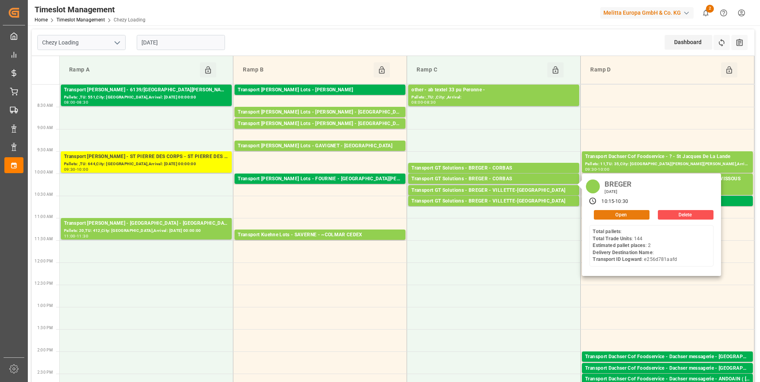
click at [618, 215] on button "Open" at bounding box center [622, 215] width 56 height 10
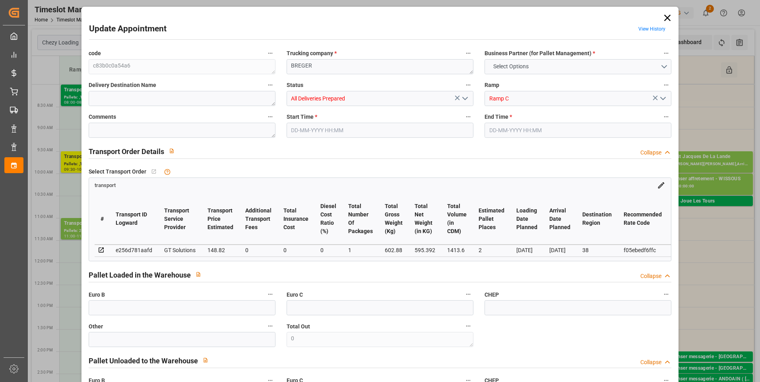
type input "2"
type input "148.82"
type input "0"
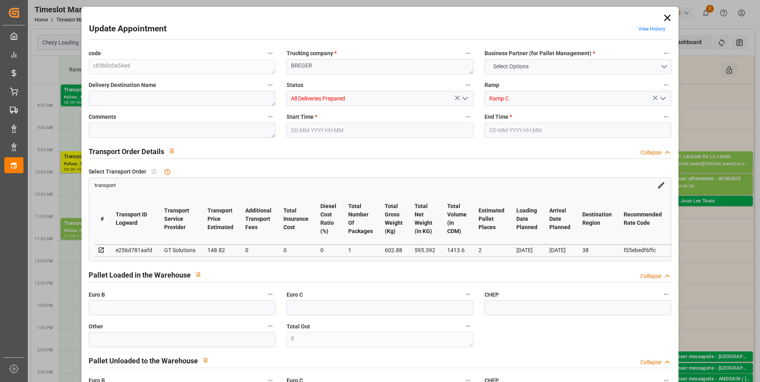
type input "142.7928"
type input "-6.0272"
type input "1"
type input "595.392"
type input "671.88"
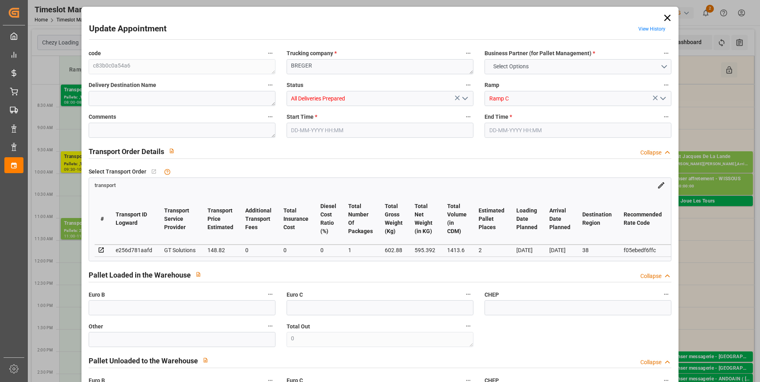
type input "1413.6"
type input "38"
type input "0"
type input "144"
type input "3"
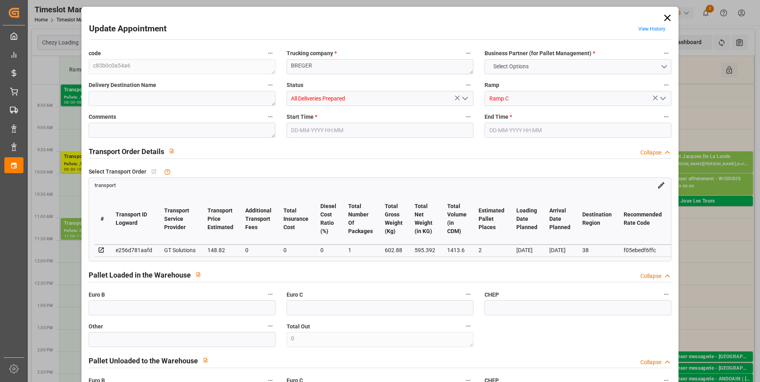
type input "101"
type input "602.88"
type input "0"
type input "4710.8598"
type input "0"
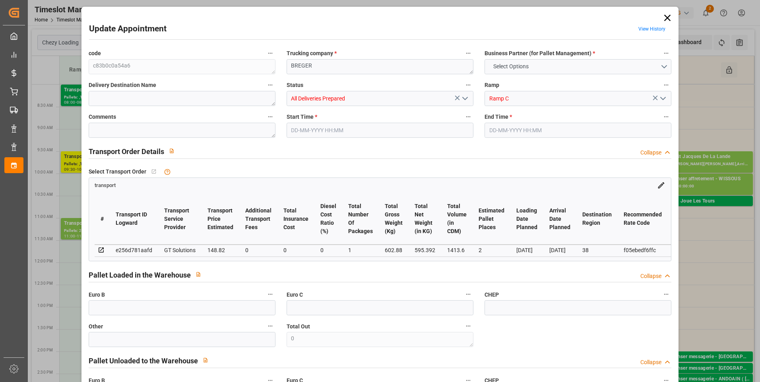
type input "0"
type input "21"
type input "35"
type input "13-08-2025 10:15"
type input "13-08-2025 10:30"
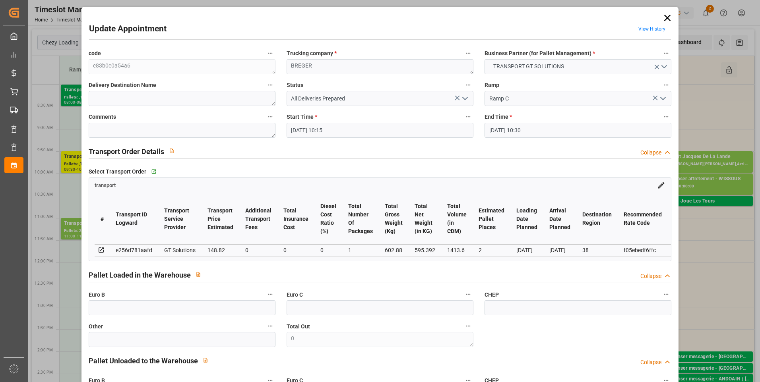
type input "08-08-2025 13:31"
type input "08-08-2025 12:26"
type input "19-08-2025"
type input "[DATE]"
click at [667, 19] on icon at bounding box center [667, 17] width 11 height 11
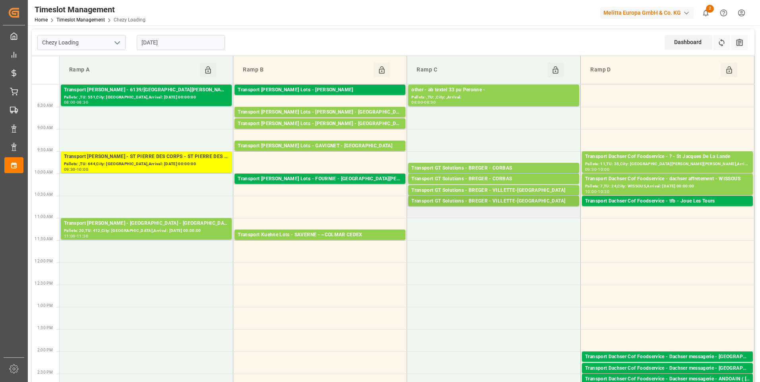
click at [516, 201] on div "Transport GT Solutions - BREGER - VILLETTE-DANTHON" at bounding box center [493, 202] width 165 height 8
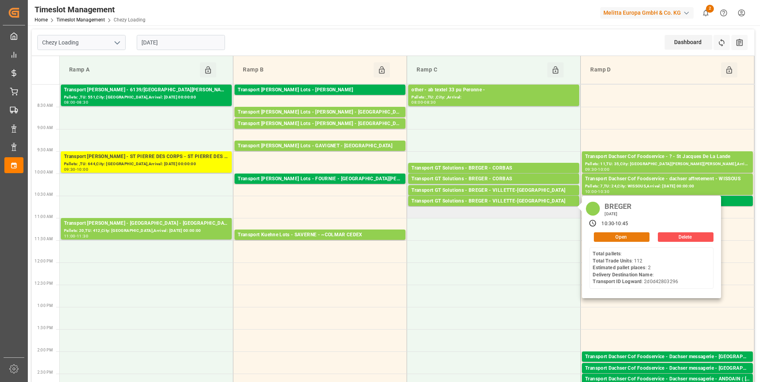
click at [614, 241] on button "Open" at bounding box center [622, 238] width 56 height 10
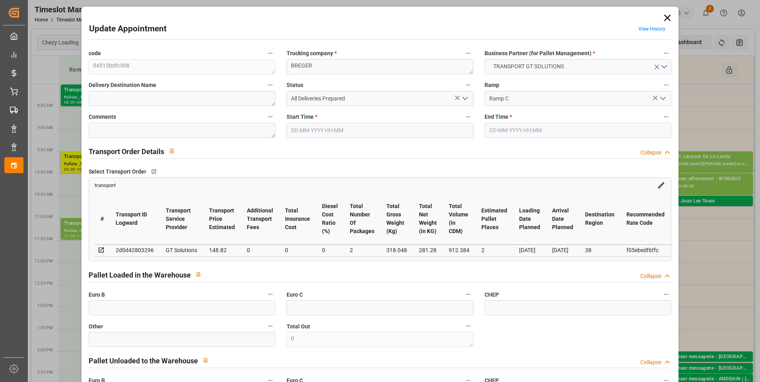
type input "2"
type input "148.82"
type input "0"
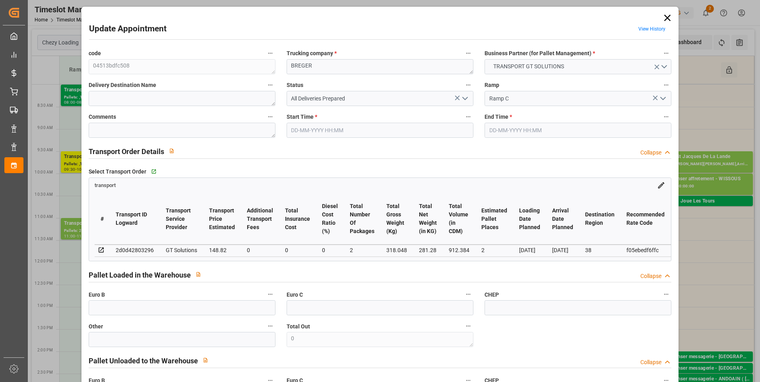
type input "142.7928"
type input "-6.0272"
type input "2"
type input "281.28"
type input "368.52"
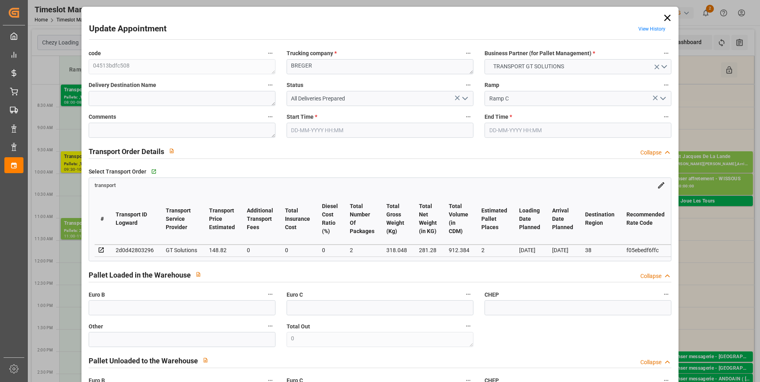
type input "912.384"
type input "38"
type input "0"
type input "112"
type input "2"
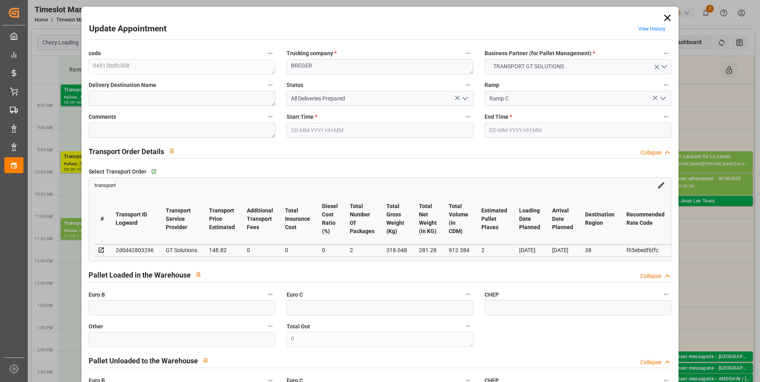
type input "101"
type input "318.048"
type input "0"
type input "4710.8598"
type input "0"
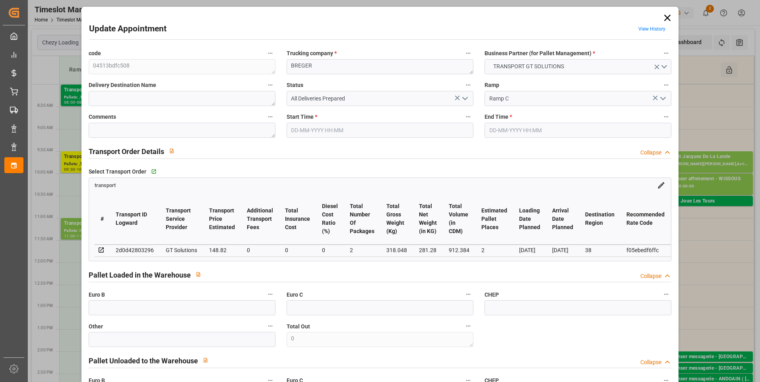
type input "0"
type input "21"
type input "35"
type input "13-08-2025 10:30"
type input "13-08-2025 10:45"
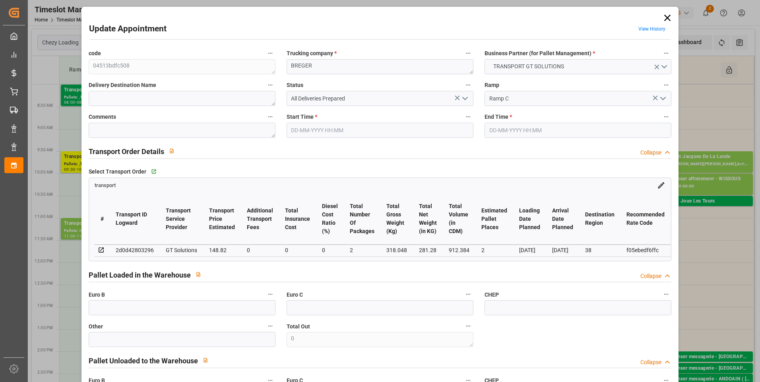
type input "11-08-2025 12:15"
type input "11-08-2025 11:45"
type input "19-08-2025"
type input "[DATE]"
click at [667, 21] on icon at bounding box center [667, 17] width 11 height 11
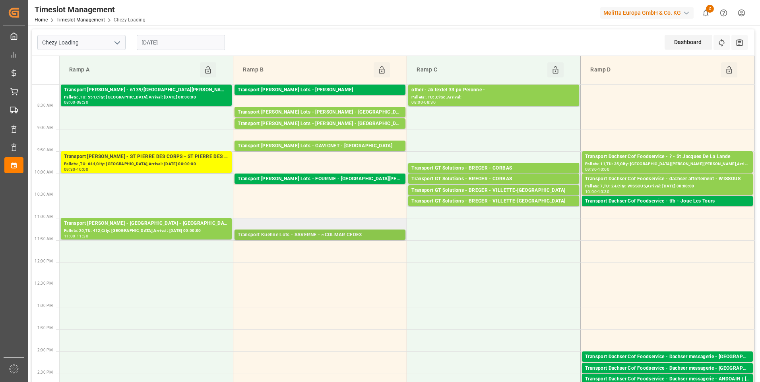
click at [324, 236] on div "Transport Kuehne Lots - SAVERNE - ~COLMAR CEDEX" at bounding box center [320, 235] width 165 height 8
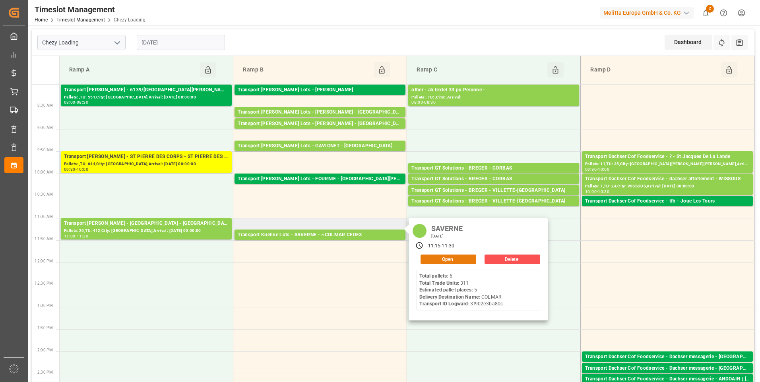
click at [433, 260] on button "Open" at bounding box center [449, 260] width 56 height 10
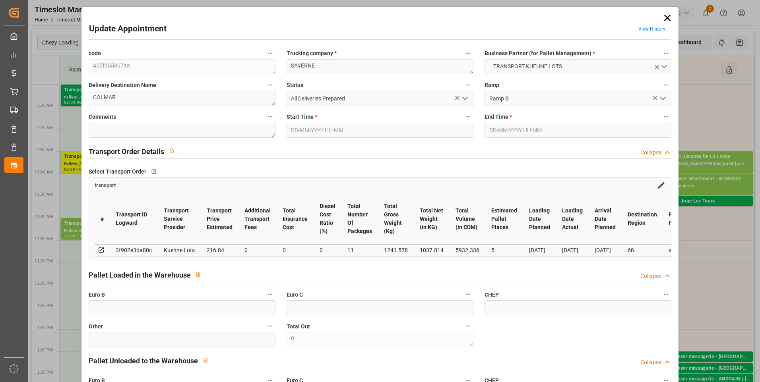
type input "5"
type input "216.84"
type input "0"
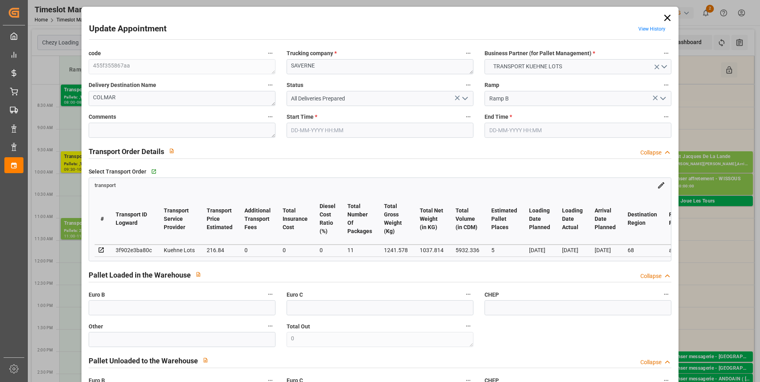
type input "216.84"
type input "0"
type input "11"
type input "1037.814"
type input "1526.08"
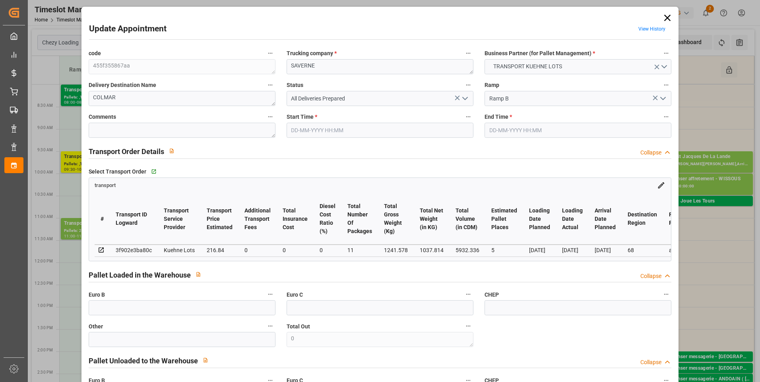
type input "5932.336"
type input "68"
type input "6"
type input "311"
type input "11"
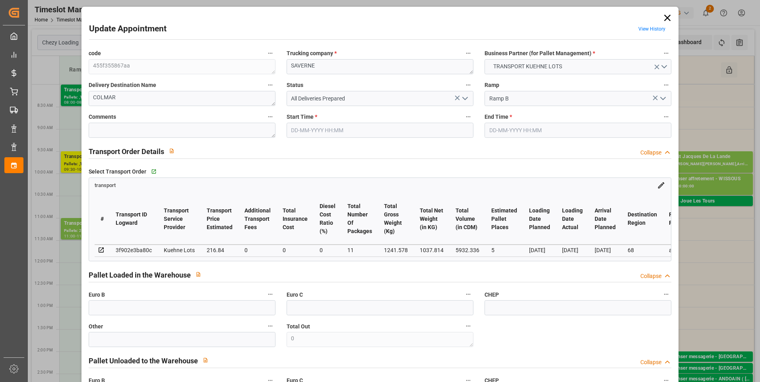
type input "101"
type input "1241.578"
type input "0"
type input "4710.8598"
type input "0"
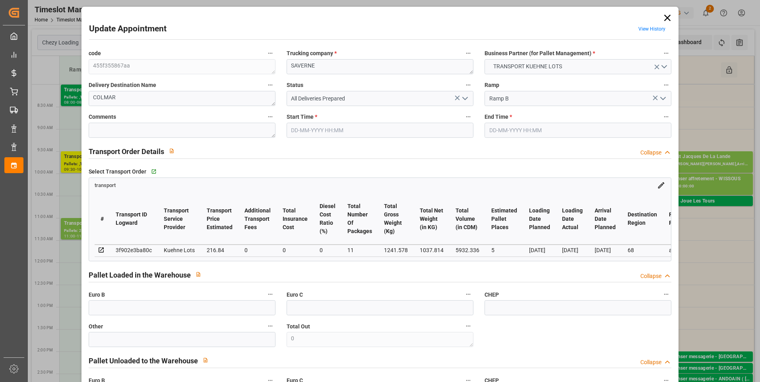
type input "0"
type input "21"
click at [130, 131] on textarea at bounding box center [182, 130] width 187 height 15
click at [464, 99] on icon "open menu" at bounding box center [465, 99] width 10 height 10
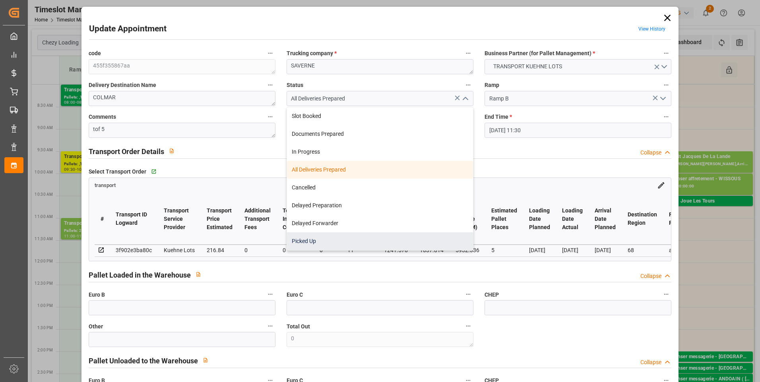
click at [322, 237] on div "Picked Up" at bounding box center [380, 242] width 186 height 18
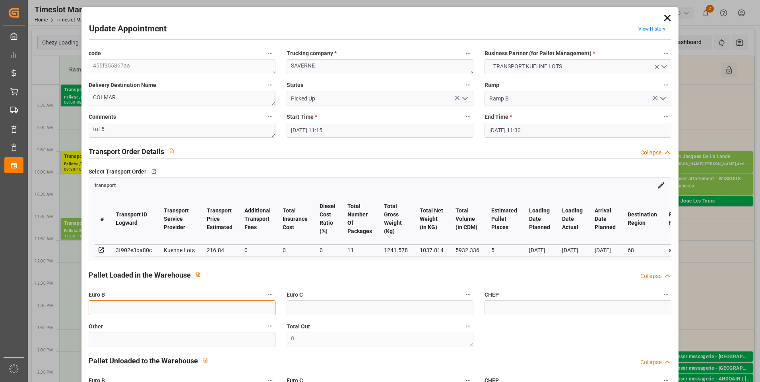
click at [131, 312] on input "text" at bounding box center [182, 308] width 187 height 15
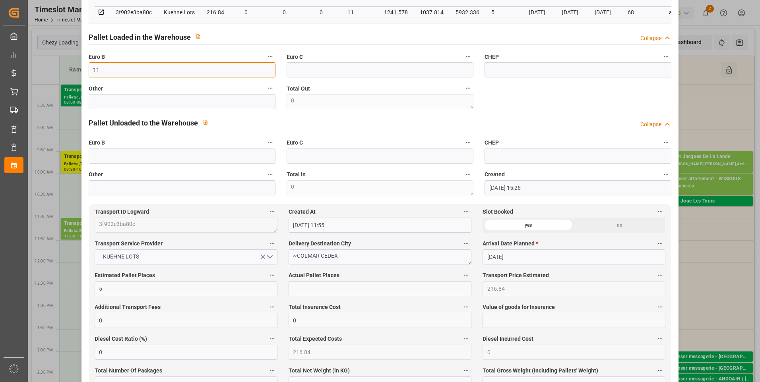
scroll to position [239, 0]
click at [315, 296] on input "text" at bounding box center [380, 288] width 183 height 15
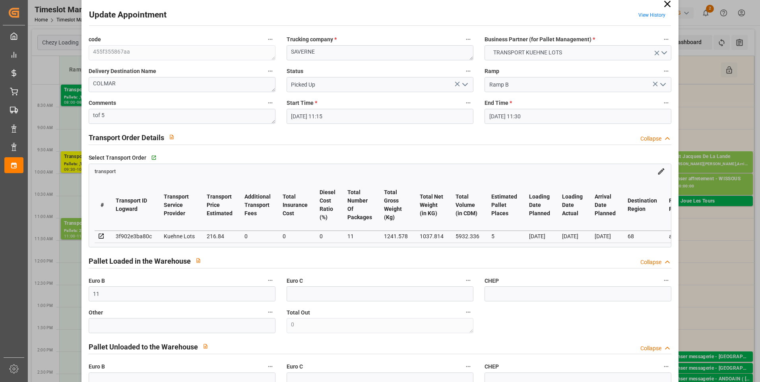
scroll to position [0, 0]
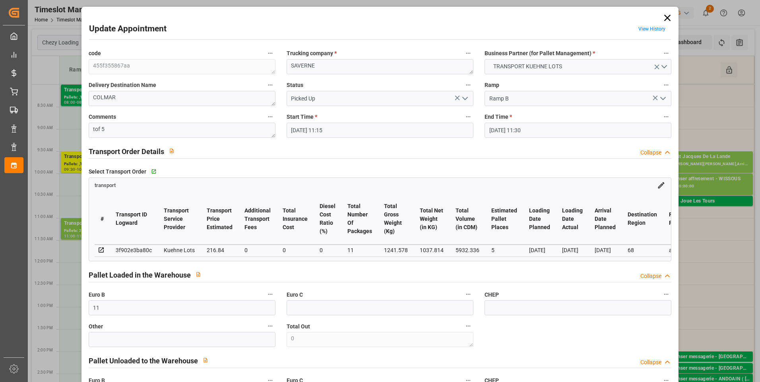
click at [467, 97] on icon "open menu" at bounding box center [465, 99] width 10 height 10
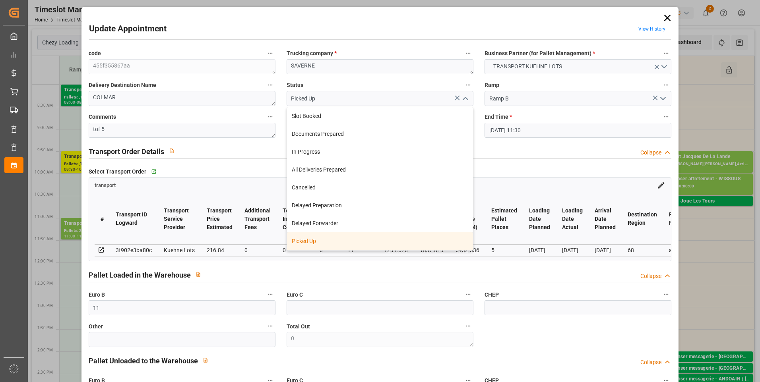
click at [316, 240] on div "Picked Up" at bounding box center [380, 242] width 186 height 18
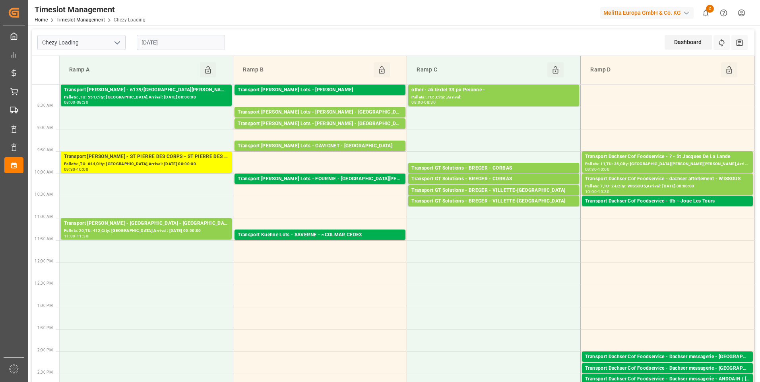
click at [177, 43] on input "[DATE]" at bounding box center [181, 42] width 88 height 15
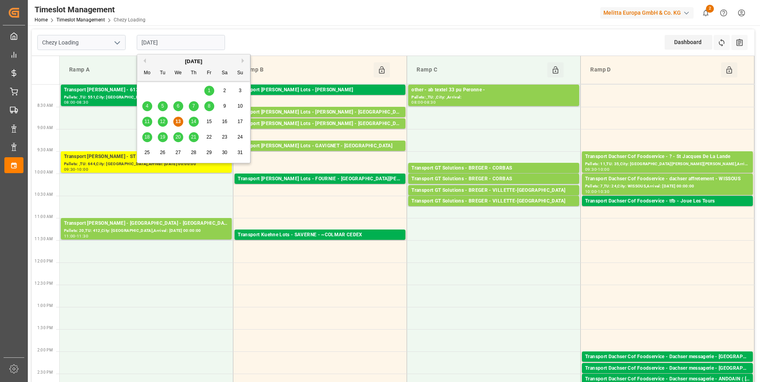
click at [193, 122] on span "14" at bounding box center [193, 122] width 5 height 6
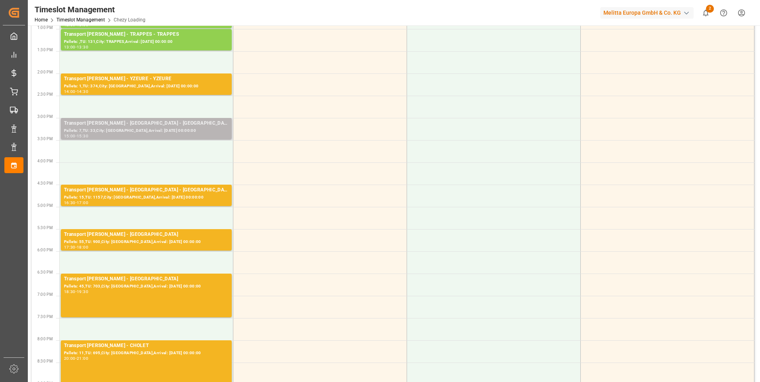
scroll to position [318, 0]
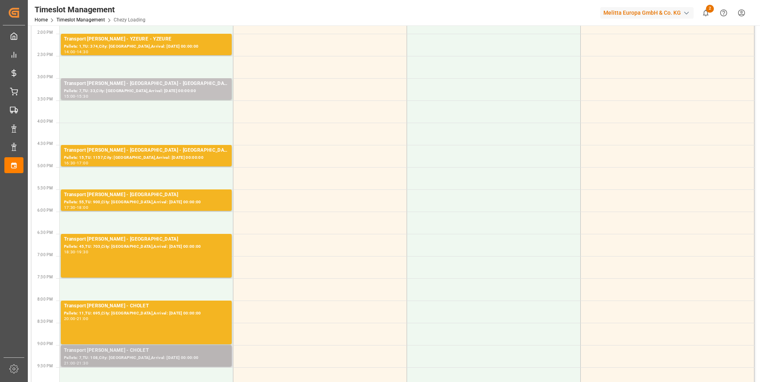
click at [135, 359] on div "Pallets: 7,TU: 108,City: CHOLET,Arrival: 2025-08-21 00:00:00" at bounding box center [146, 358] width 165 height 7
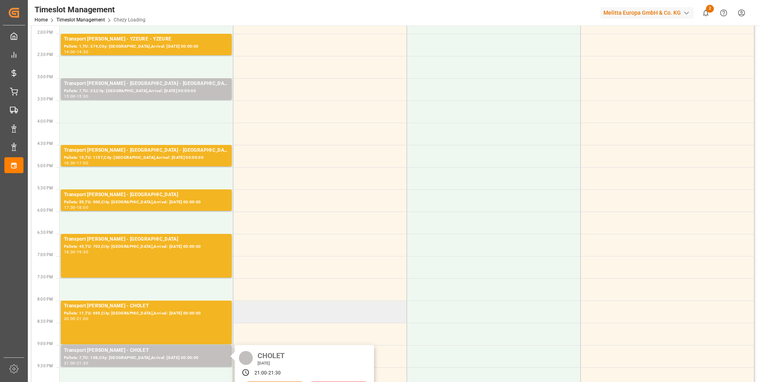
scroll to position [35, 0]
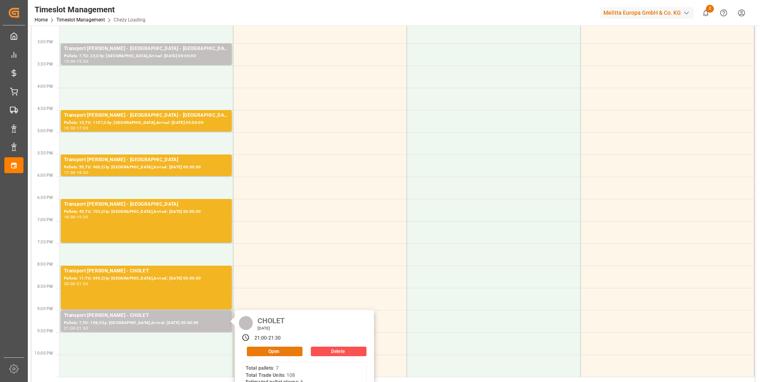
click at [276, 351] on button "Open" at bounding box center [275, 352] width 56 height 10
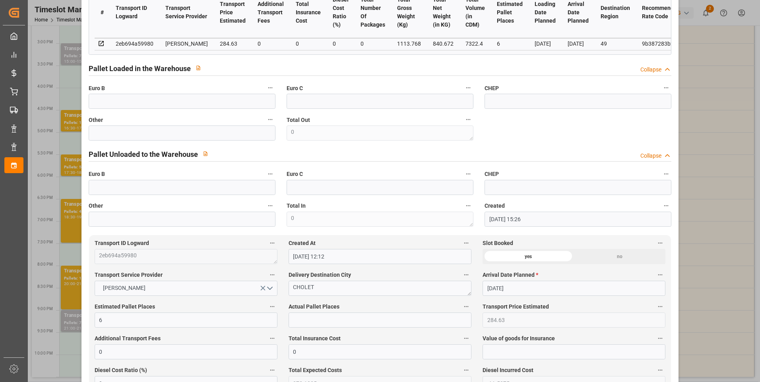
scroll to position [80, 0]
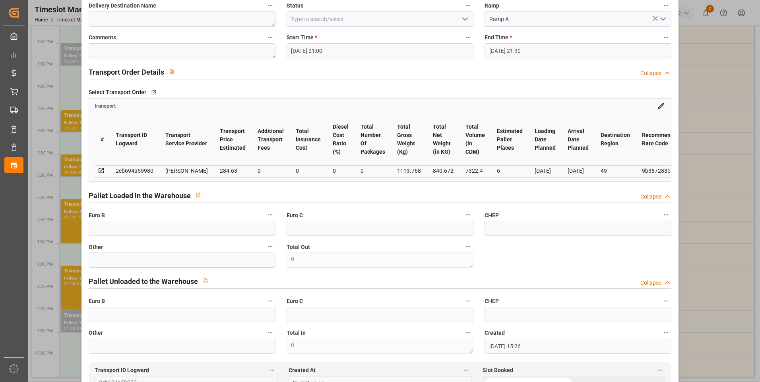
click at [466, 21] on icon "open menu" at bounding box center [465, 19] width 10 height 10
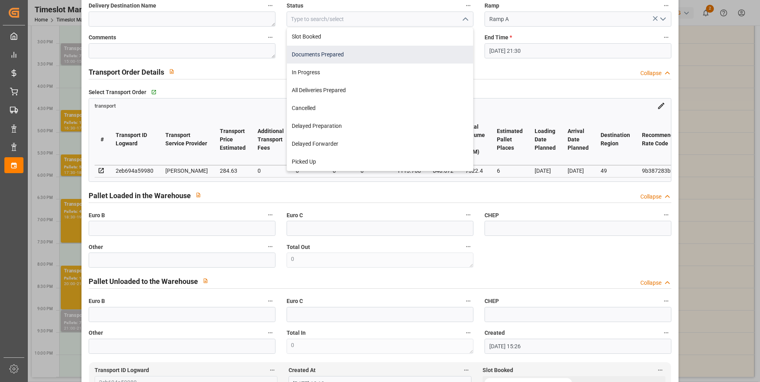
click at [331, 52] on div "Documents Prepared" at bounding box center [380, 55] width 186 height 18
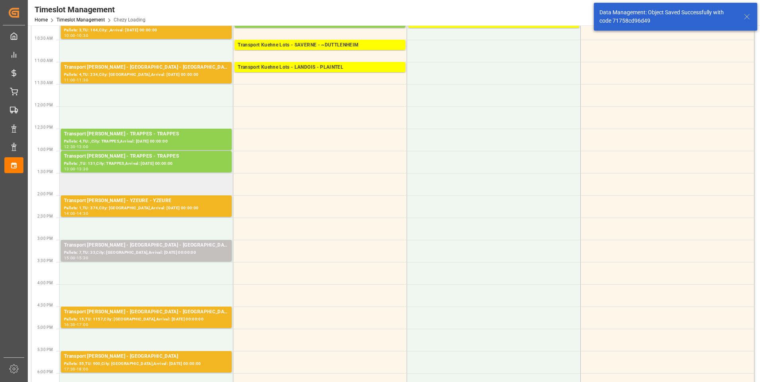
scroll to position [154, 0]
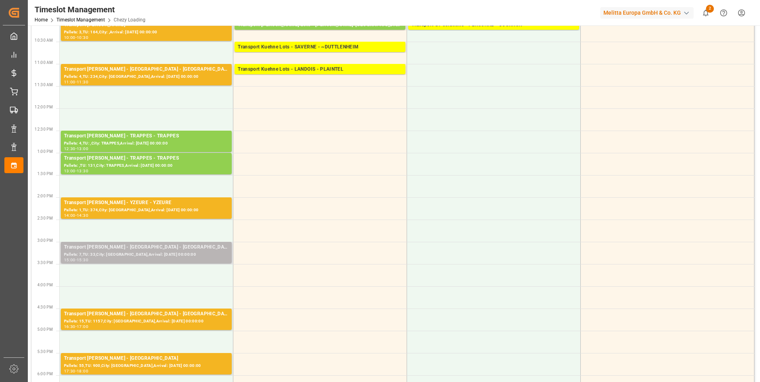
click at [126, 248] on div "Transport Delisle - MONTMORILLON - MONTMORILLON" at bounding box center [146, 248] width 165 height 8
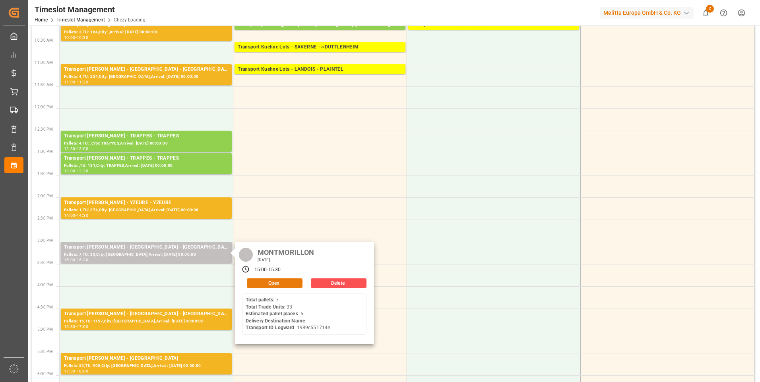
click at [270, 283] on button "Open" at bounding box center [275, 284] width 56 height 10
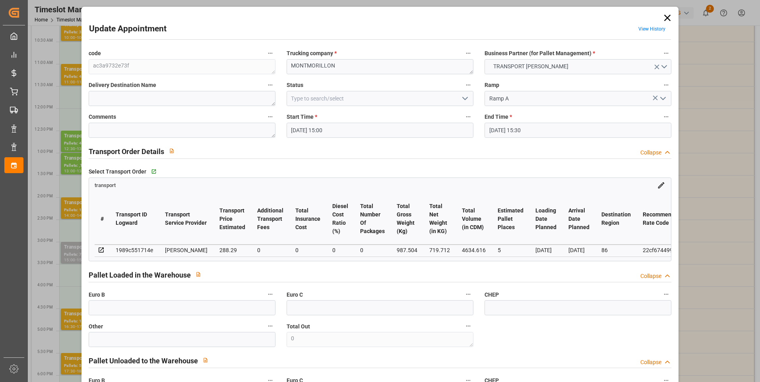
click at [467, 97] on icon "open menu" at bounding box center [465, 99] width 10 height 10
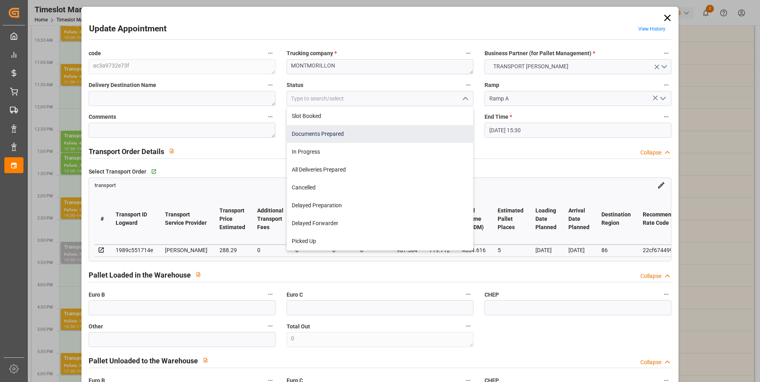
click at [324, 133] on div "Documents Prepared" at bounding box center [380, 134] width 186 height 18
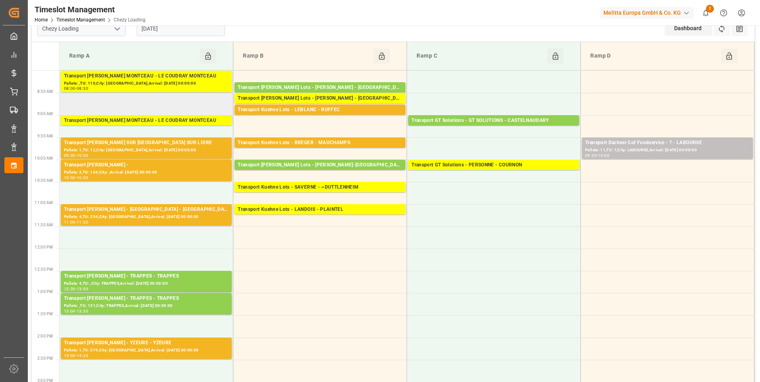
scroll to position [0, 0]
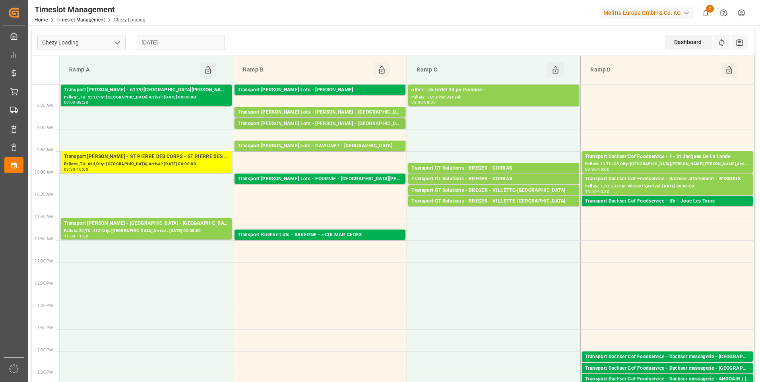
click at [355, 124] on div "Transport [PERSON_NAME] Lots - [PERSON_NAME] - [GEOGRAPHIC_DATA]" at bounding box center [320, 124] width 165 height 8
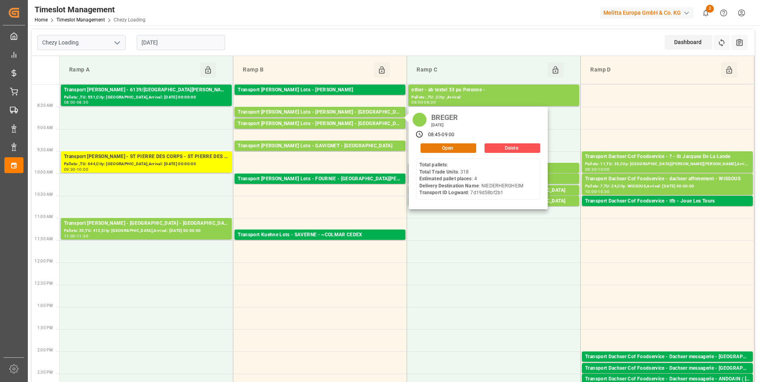
click at [442, 149] on button "Open" at bounding box center [449, 149] width 56 height 10
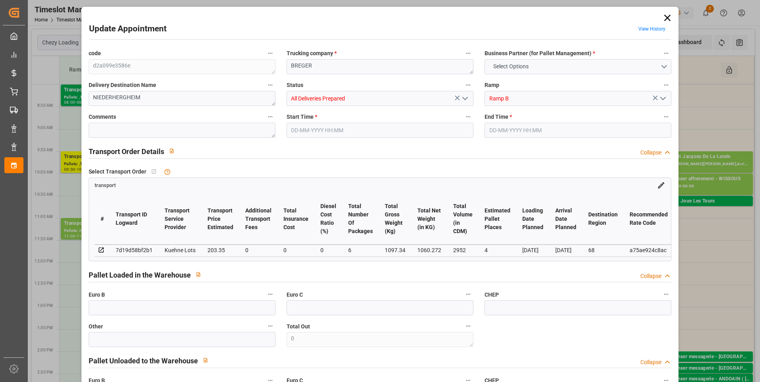
type input "4"
type input "203.35"
type input "0"
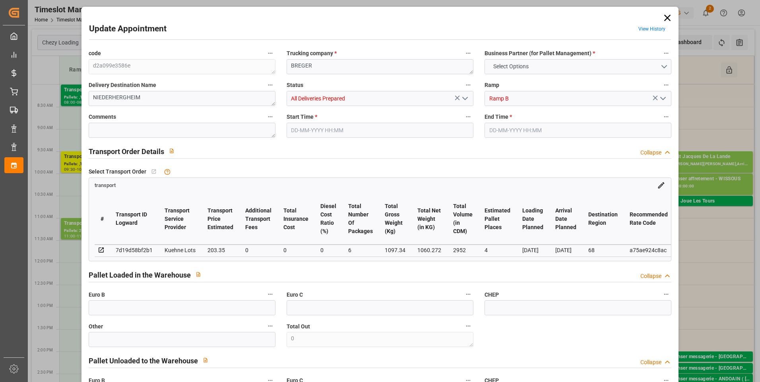
type input "203.35"
type input "0"
type input "6"
type input "1060.272"
type input "1304.34"
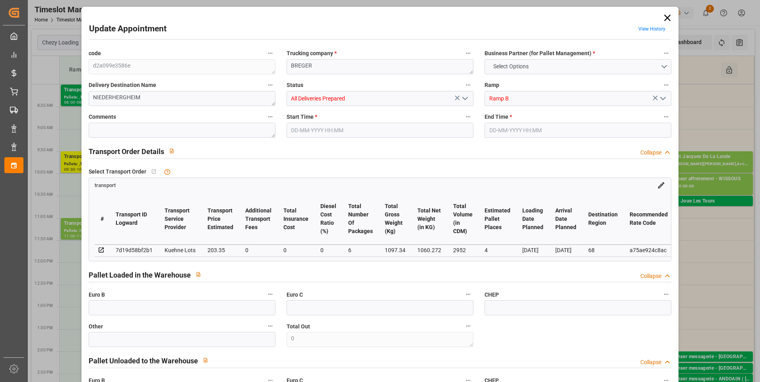
type input "2952"
type input "68"
type input "0"
type input "318"
type input "9"
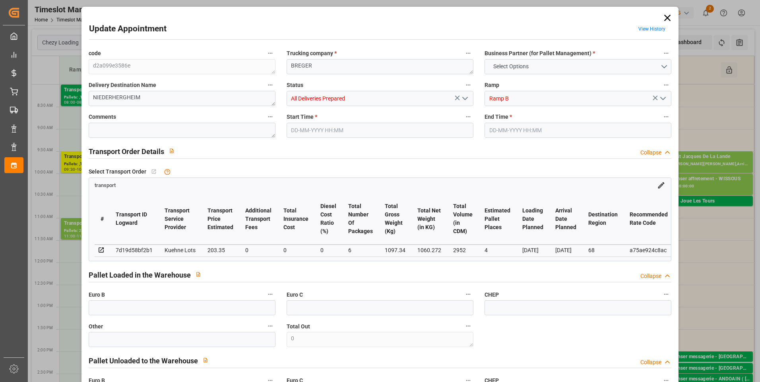
type input "101"
type input "1097.34"
type input "0"
type input "4710.8598"
type input "0"
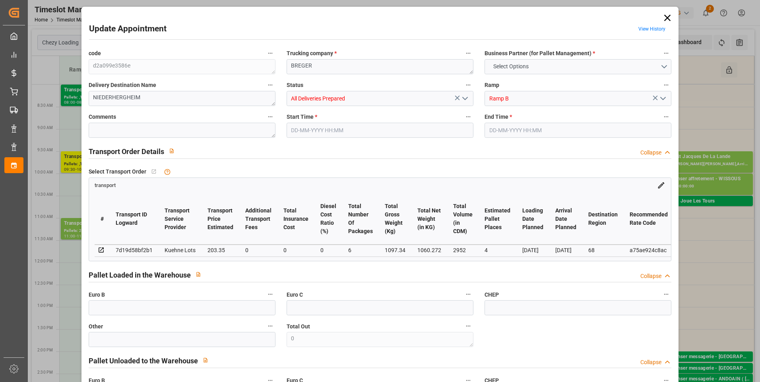
type input "0"
type input "21"
type input "35"
type input "13-08-2025 08:45"
type input "13-08-2025 09:00"
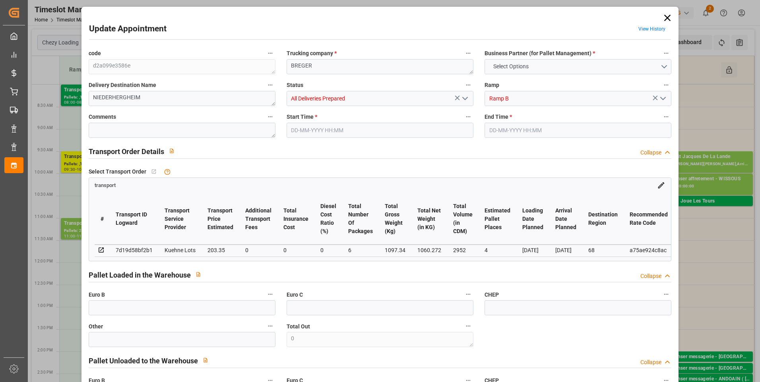
type input "08-08-2025 15:02"
type input "08-08-2025 12:33"
type input "18-08-2025"
type input "[DATE]"
click at [464, 99] on polyline "open menu" at bounding box center [465, 98] width 5 height 2
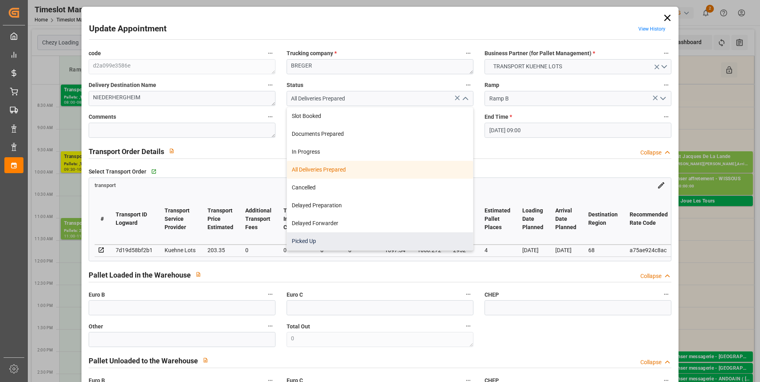
click at [306, 245] on div "Picked Up" at bounding box center [380, 242] width 186 height 18
type input "Picked Up"
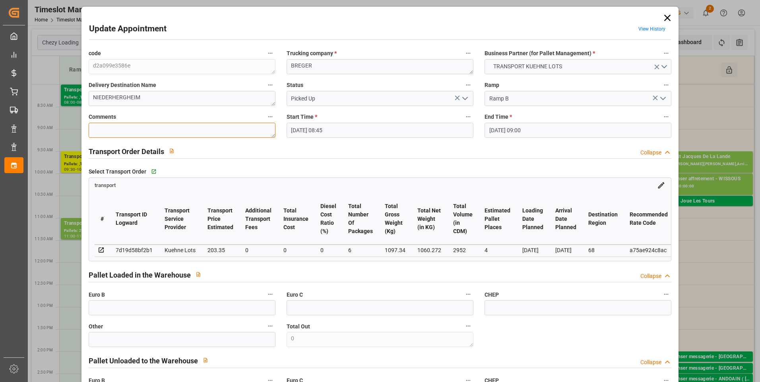
click at [115, 130] on textarea at bounding box center [182, 130] width 187 height 15
type textarea "ludo 4"
click at [105, 306] on input "text" at bounding box center [182, 308] width 187 height 15
type input "9"
click at [357, 168] on div "Select Transport Order   Go to transport Grid" at bounding box center [380, 172] width 583 height 12
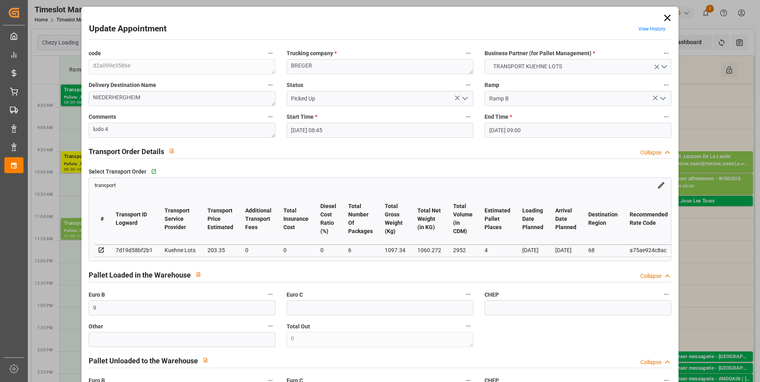
click at [462, 103] on icon "open menu" at bounding box center [465, 99] width 10 height 10
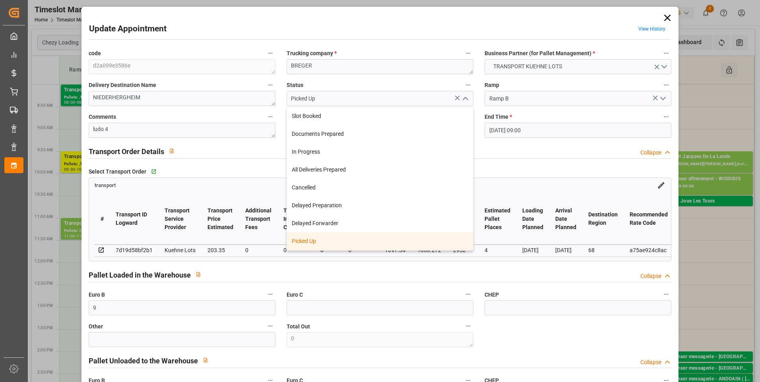
click at [328, 243] on div "Picked Up" at bounding box center [380, 242] width 186 height 18
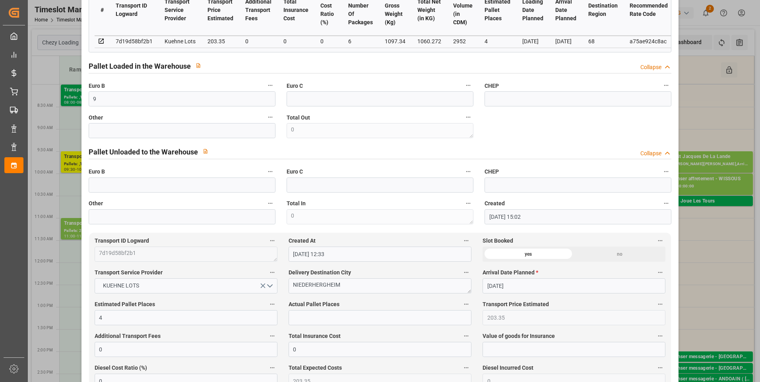
scroll to position [239, 0]
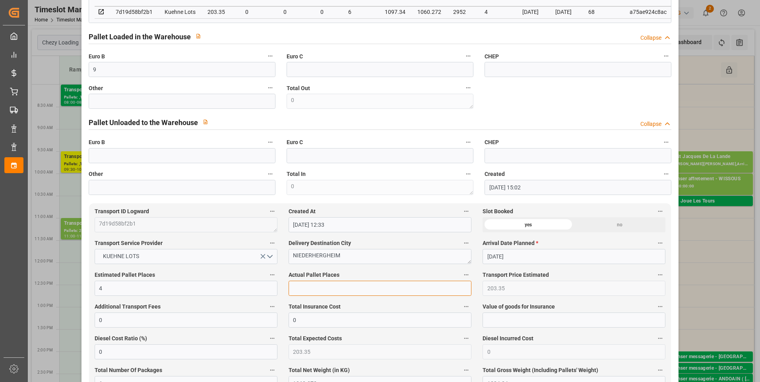
click at [308, 287] on input "text" at bounding box center [380, 288] width 183 height 15
type input "4"
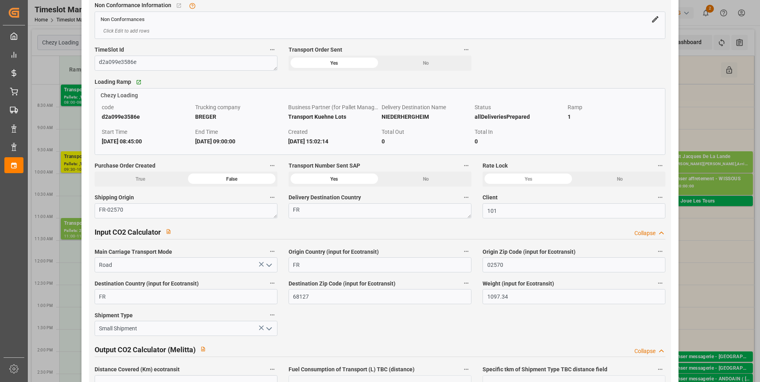
scroll to position [994, 0]
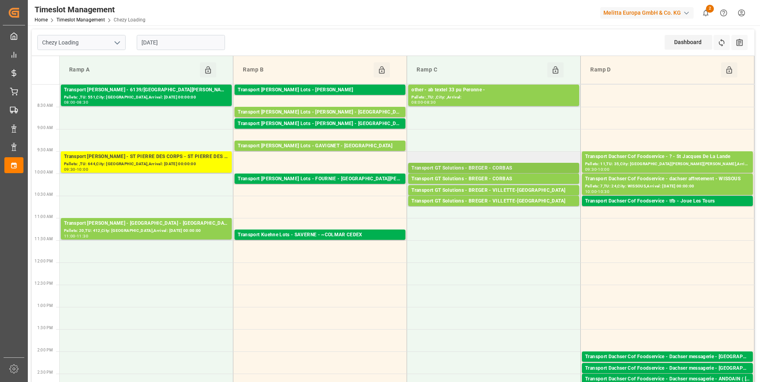
click at [489, 168] on div "Transport GT Solutions - BREGER - CORBAS" at bounding box center [493, 169] width 165 height 8
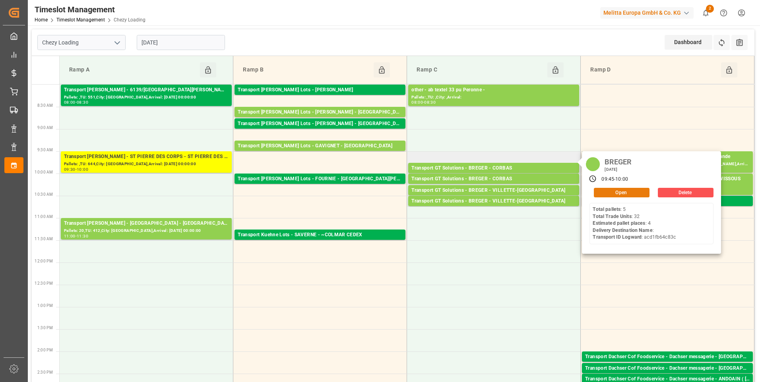
click at [615, 194] on button "Open" at bounding box center [622, 193] width 56 height 10
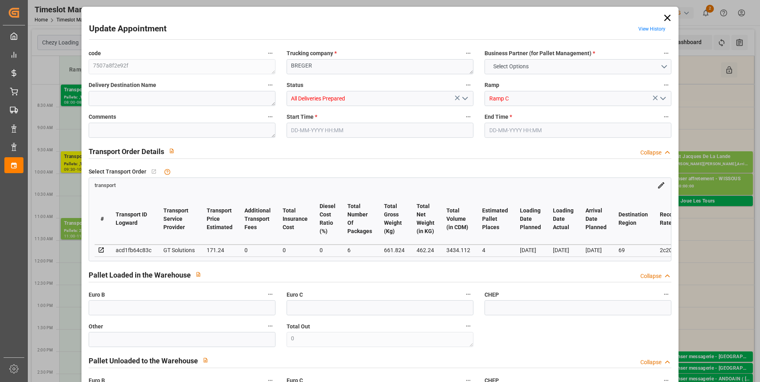
type input "4"
type input "171.24"
type input "0"
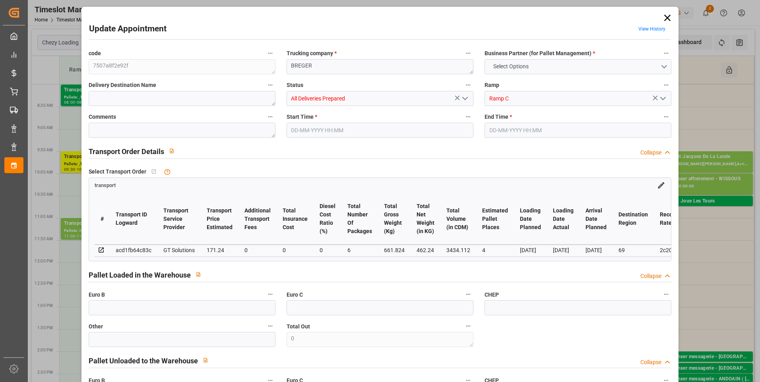
type input "164.3048"
type input "-6.9352"
type input "6"
type input "462.24"
type input "824.264"
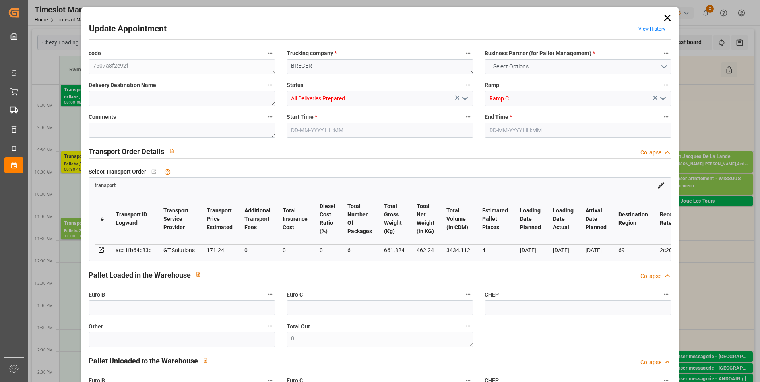
type input "3434.112"
type input "69"
type input "5"
type input "32"
type input "6"
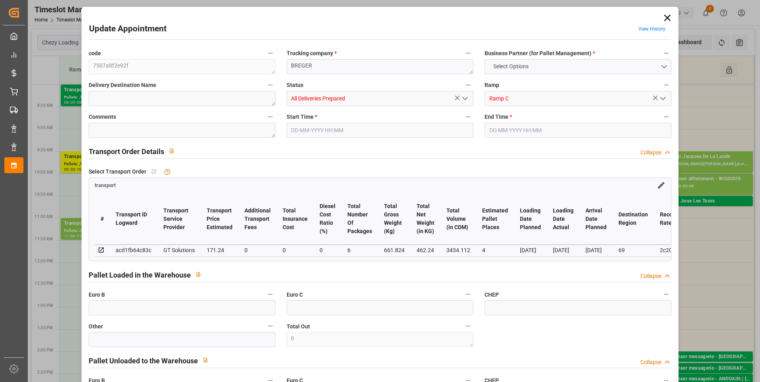
type input "101"
type input "661.824"
type input "0"
type input "4710.8598"
type input "0"
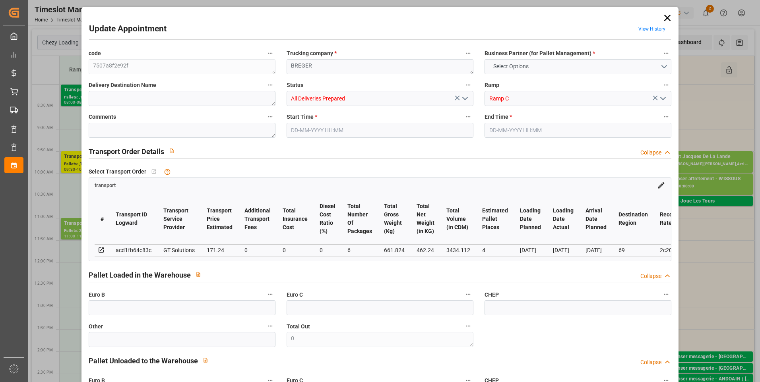
type input "0"
type input "21"
type input "35"
type input "13-08-2025 09:45"
type input "13-08-2025 10:00"
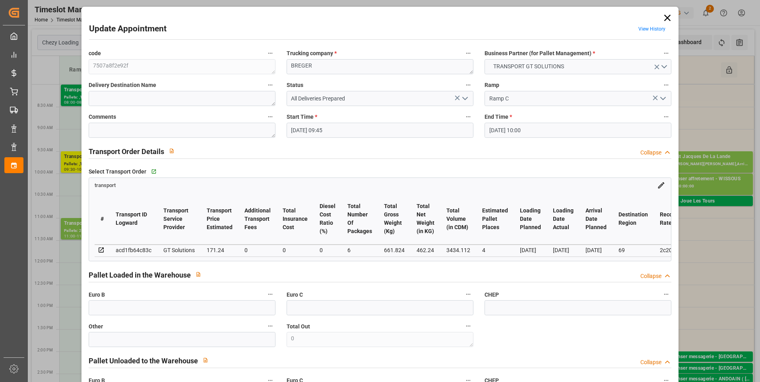
type input "11-08-2025 12:17"
type input "11-08-2025 11:46"
type input "19-08-2025"
type input "[DATE]"
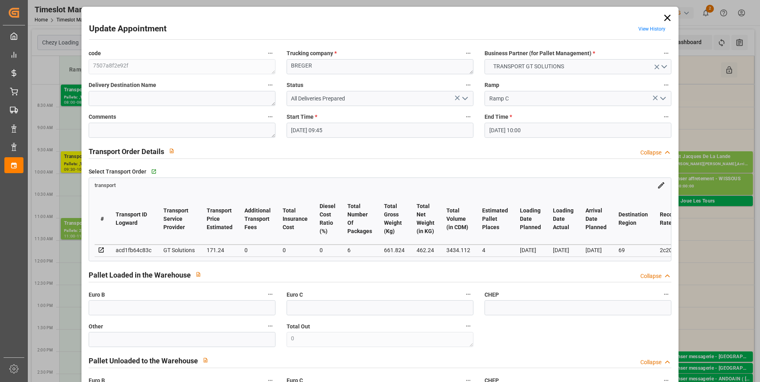
click at [467, 99] on icon "open menu" at bounding box center [465, 99] width 10 height 10
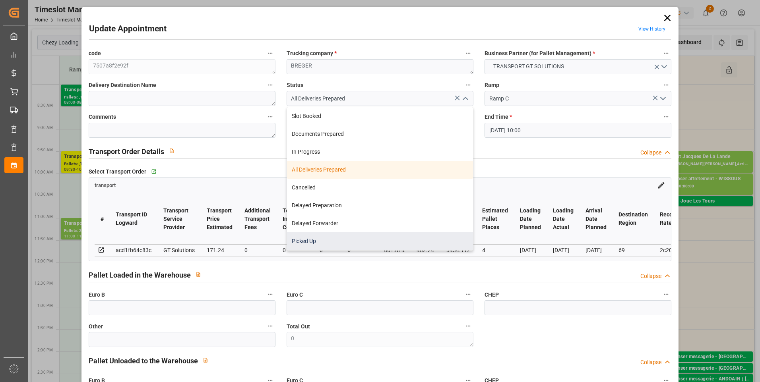
click at [321, 240] on div "Picked Up" at bounding box center [380, 242] width 186 height 18
type input "Picked Up"
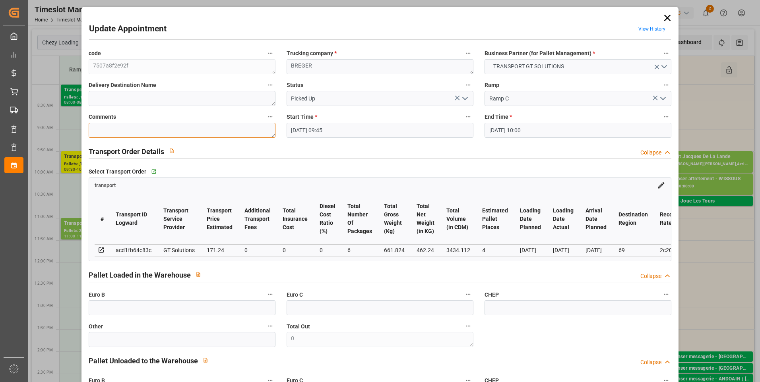
click at [100, 126] on textarea at bounding box center [182, 130] width 187 height 15
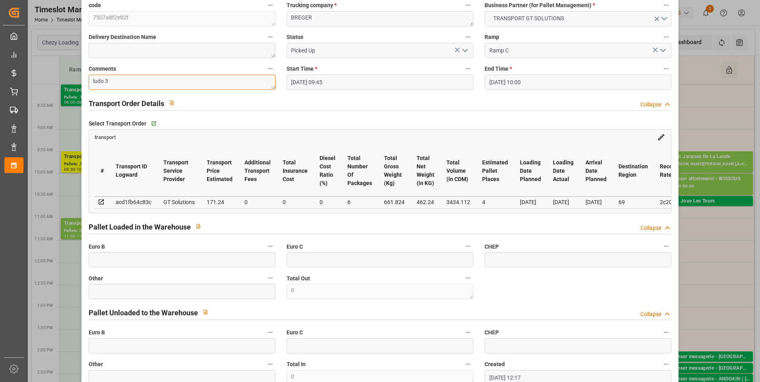
scroll to position [119, 0]
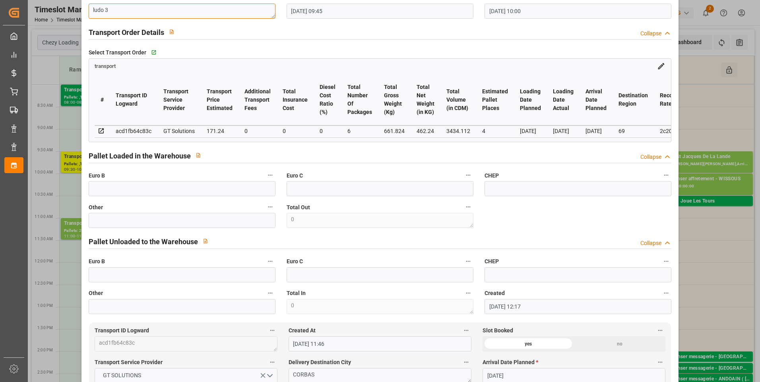
type textarea "ludo 3"
click at [107, 193] on input "text" at bounding box center [182, 188] width 187 height 15
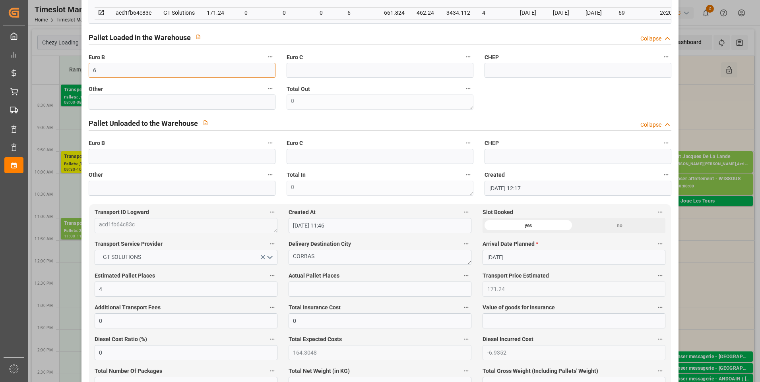
scroll to position [239, 0]
type input "6"
click at [305, 291] on input "text" at bounding box center [380, 288] width 183 height 15
type input "6"
type input "0"
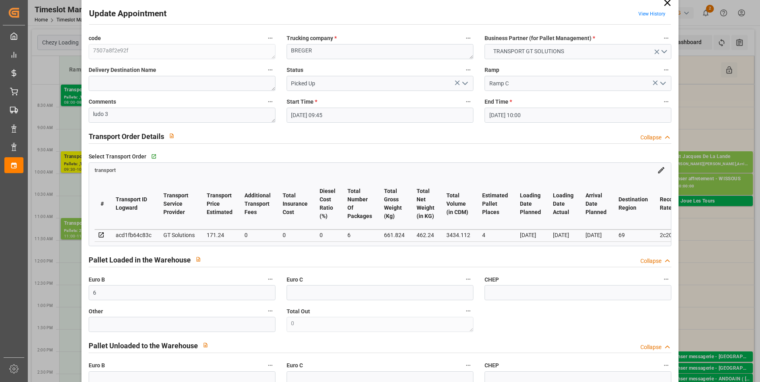
scroll to position [0, 0]
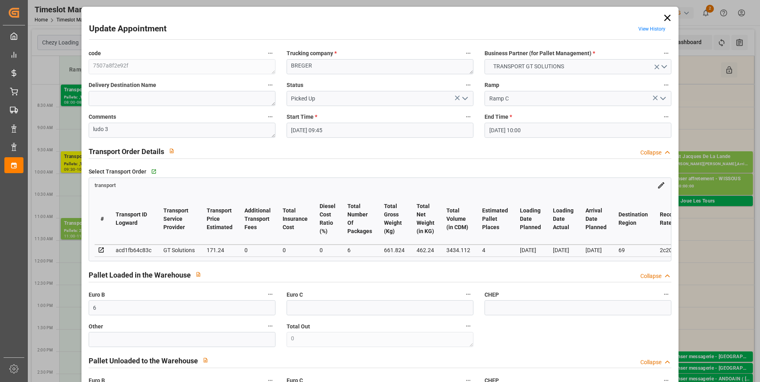
type input "3"
drag, startPoint x: 462, startPoint y: 95, endPoint x: 459, endPoint y: 102, distance: 7.5
click at [462, 95] on icon "open menu" at bounding box center [465, 99] width 10 height 10
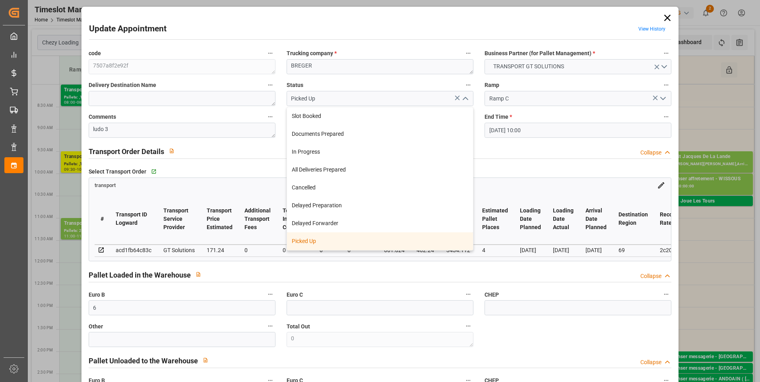
click at [320, 240] on div "Picked Up" at bounding box center [380, 242] width 186 height 18
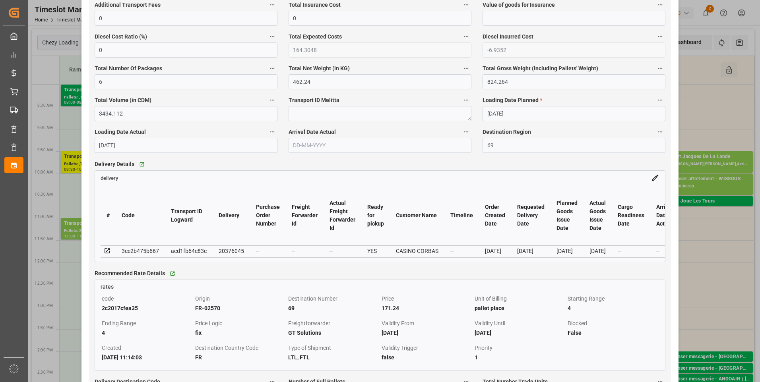
scroll to position [557, 0]
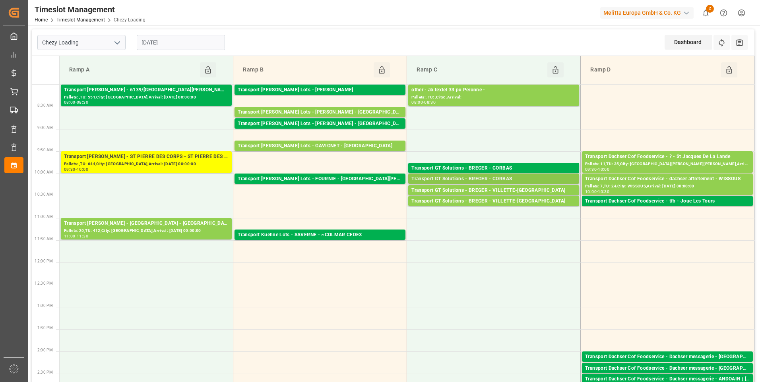
click at [516, 180] on div "Transport GT Solutions - BREGER - CORBAS" at bounding box center [493, 179] width 165 height 8
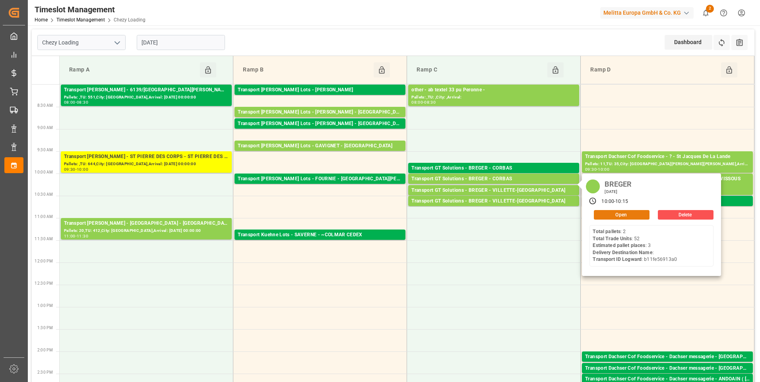
click at [609, 213] on button "Open" at bounding box center [622, 215] width 56 height 10
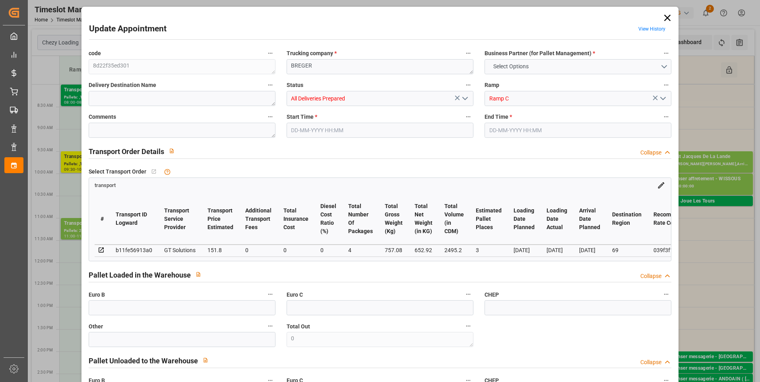
type input "3"
type input "151.8"
type input "0"
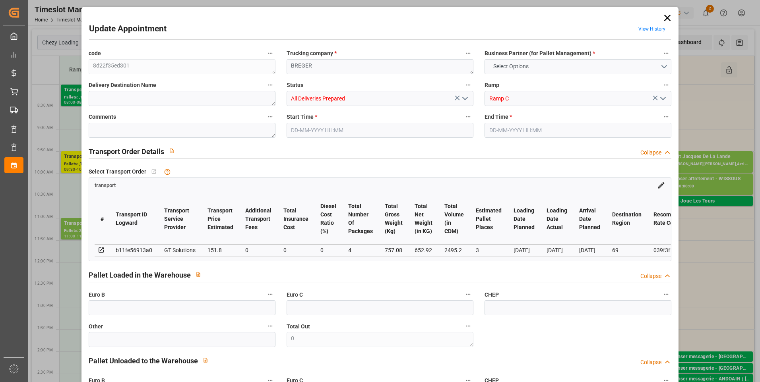
type input "145.6521"
type input "-6.1479"
type input "4"
type input "652.92"
type input "860.496"
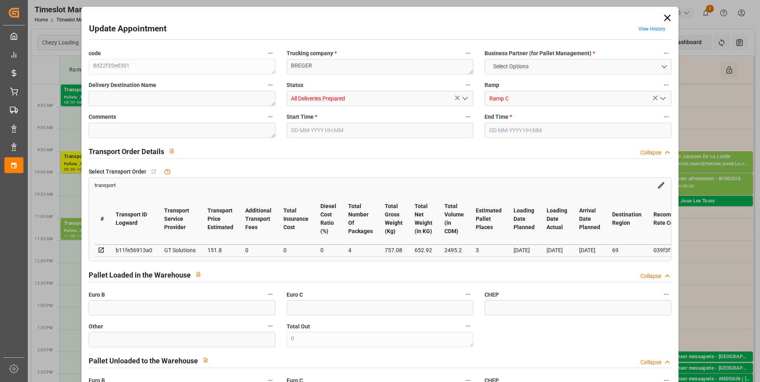
type input "2495.2"
type input "69"
type input "2"
type input "52"
type input "3"
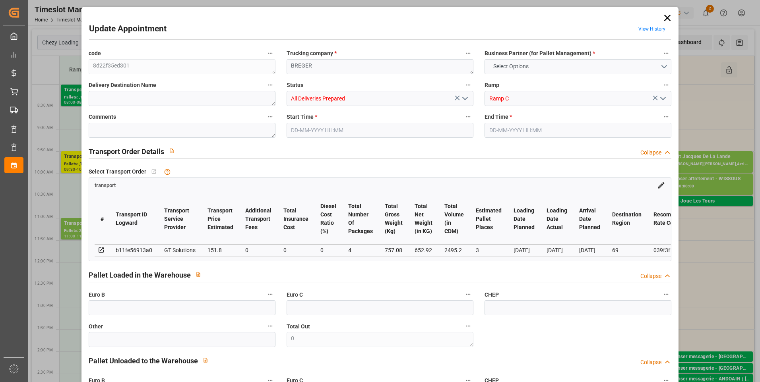
type input "101"
type input "757.08"
type input "0"
type input "4710.8598"
type input "0"
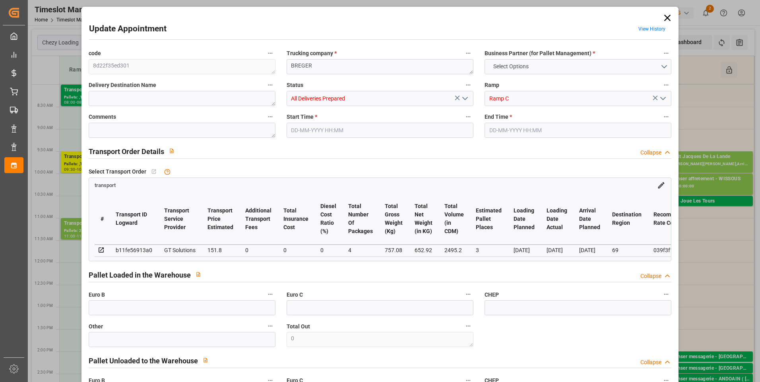
type input "0"
type input "21"
type input "35"
type input "[DATE] 10:00"
type input "13-08-2025 10:15"
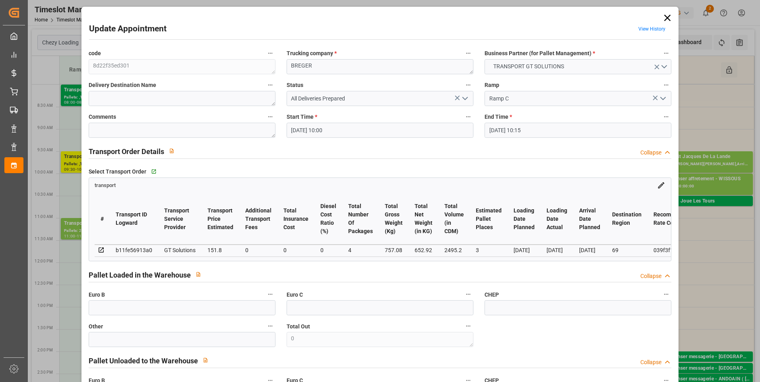
type input "08-08-2025 13:31"
type input "08-08-2025 12:27"
type input "19-08-2025"
type input "[DATE]"
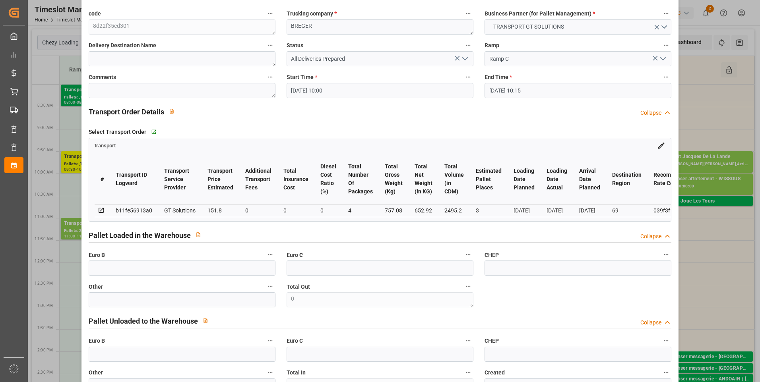
scroll to position [0, 0]
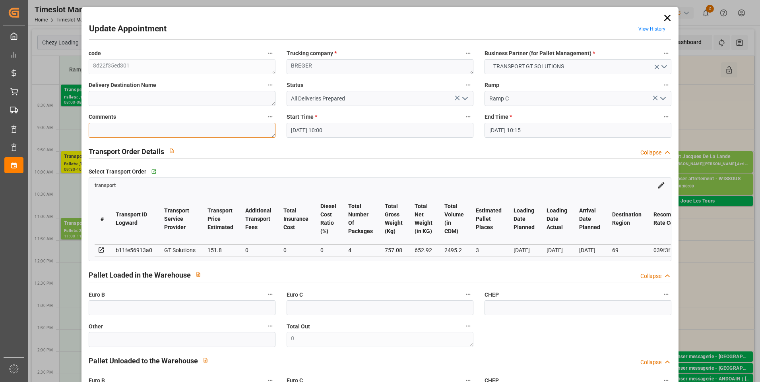
click at [102, 133] on textarea at bounding box center [182, 130] width 187 height 15
type textarea "ludo 3"
click at [465, 97] on icon "open menu" at bounding box center [465, 99] width 10 height 10
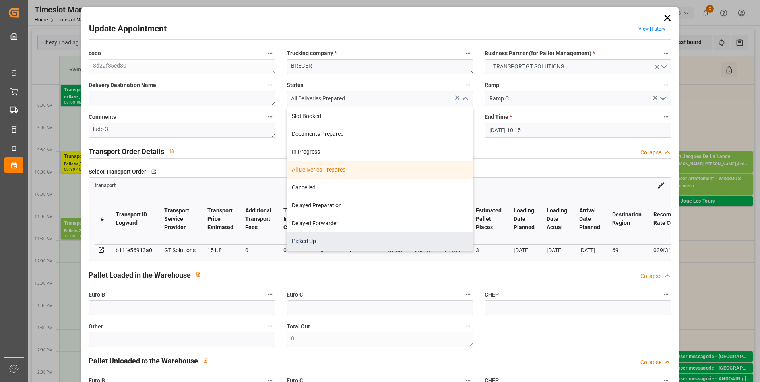
click at [305, 241] on div "Picked Up" at bounding box center [380, 242] width 186 height 18
type input "Picked Up"
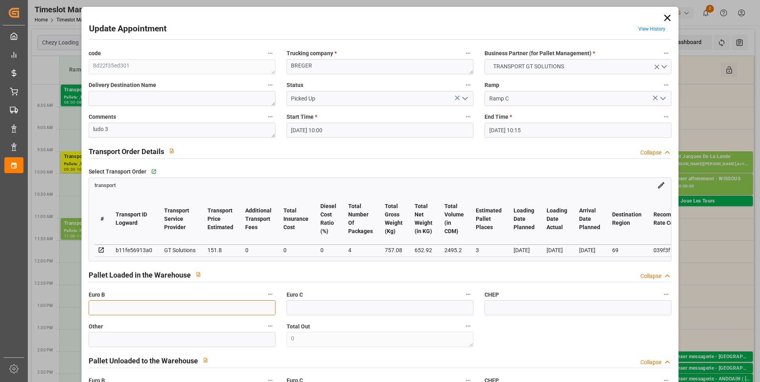
click at [122, 305] on input "text" at bounding box center [182, 308] width 187 height 15
click at [463, 99] on polyline "open menu" at bounding box center [465, 98] width 5 height 2
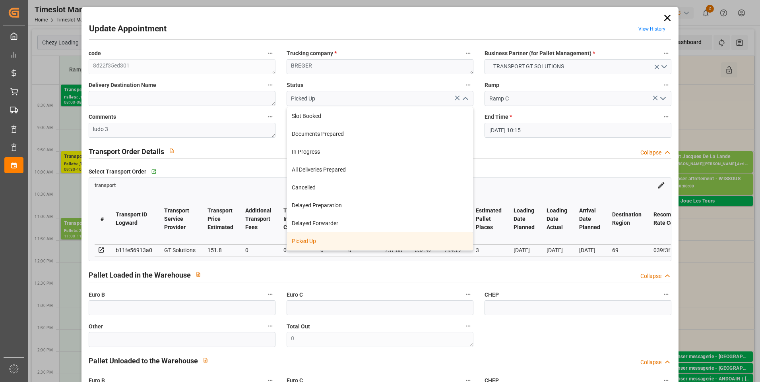
click at [312, 242] on div "Picked Up" at bounding box center [380, 242] width 186 height 18
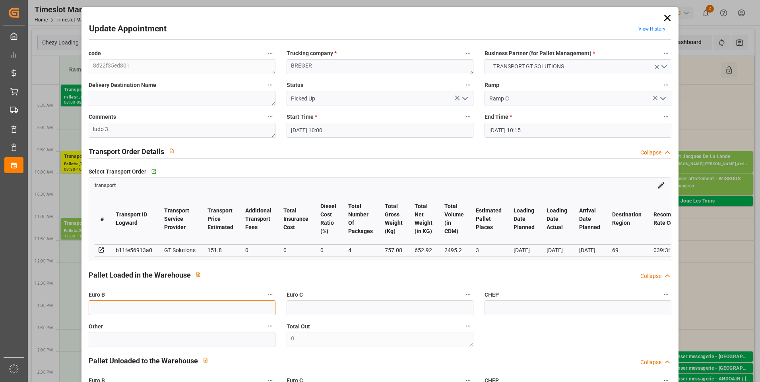
click at [107, 310] on input "text" at bounding box center [182, 308] width 187 height 15
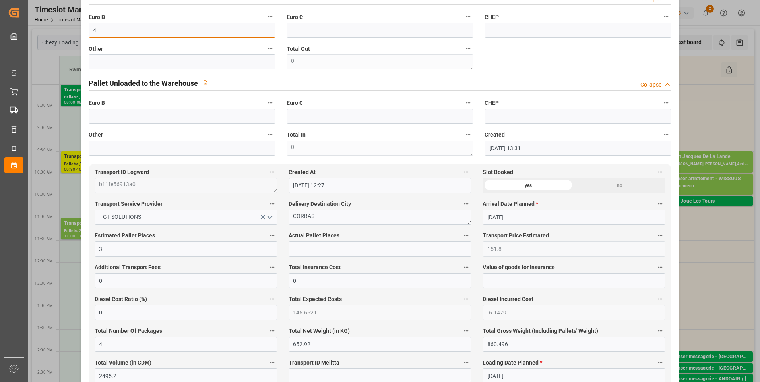
scroll to position [278, 0]
type input "4"
click at [303, 253] on input "text" at bounding box center [380, 248] width 183 height 15
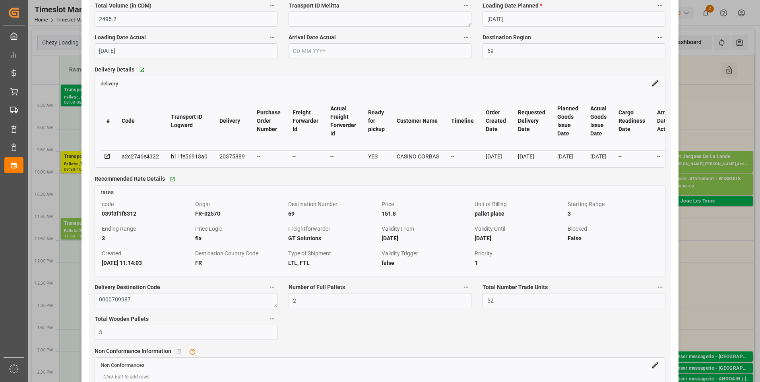
scroll to position [636, 0]
type input "3"
click at [106, 159] on icon at bounding box center [107, 155] width 7 height 7
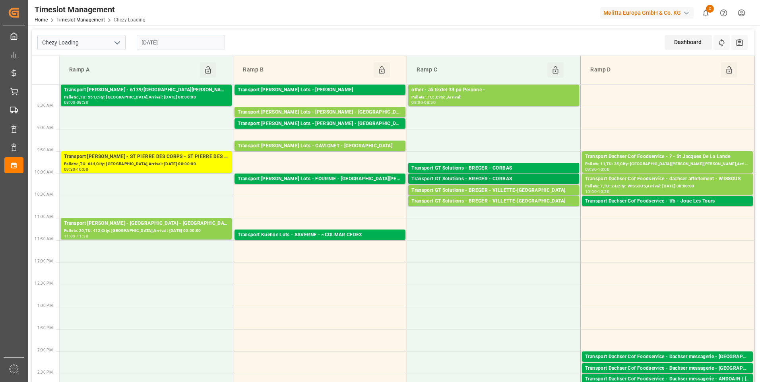
click at [502, 180] on div "Transport GT Solutions - BREGER - CORBAS" at bounding box center [493, 179] width 165 height 8
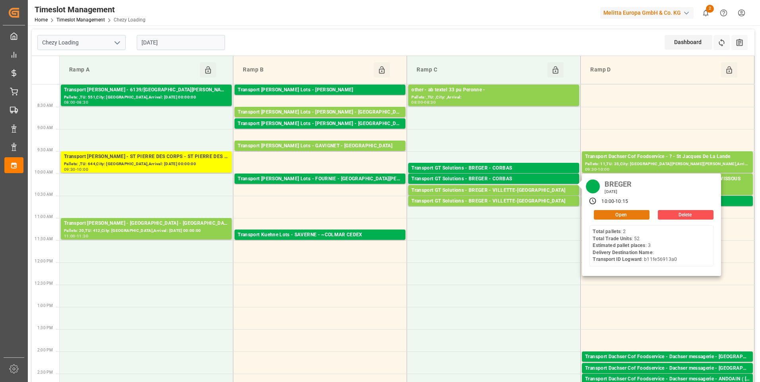
click at [620, 217] on button "Open" at bounding box center [622, 215] width 56 height 10
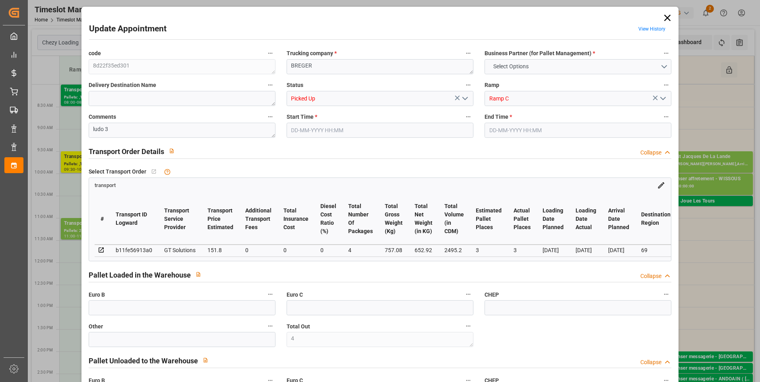
type input "4"
type input "3"
type input "151.8"
type input "0"
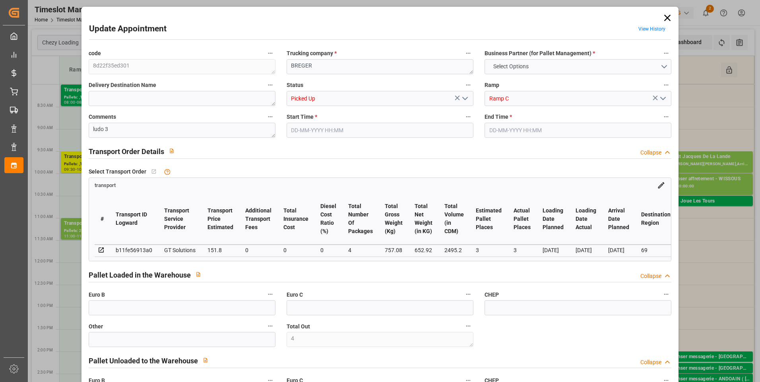
type input "0"
type input "145.6521"
type input "-6.1479"
type input "4"
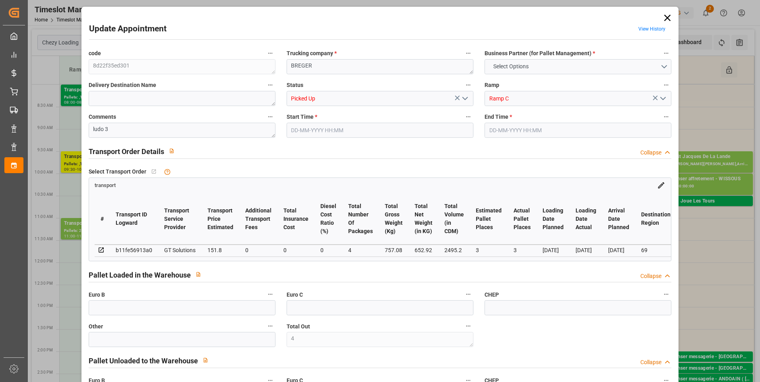
type input "652.92"
type input "860.496"
type input "2495.2"
type input "69"
type input "2"
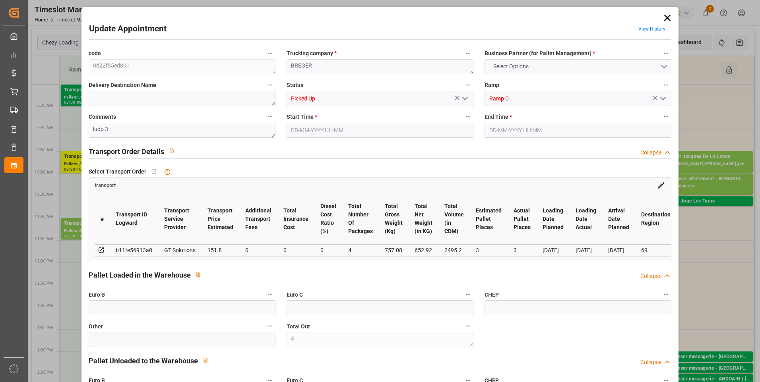
type input "52"
type input "4"
type input "101"
type input "757.08"
type input "0"
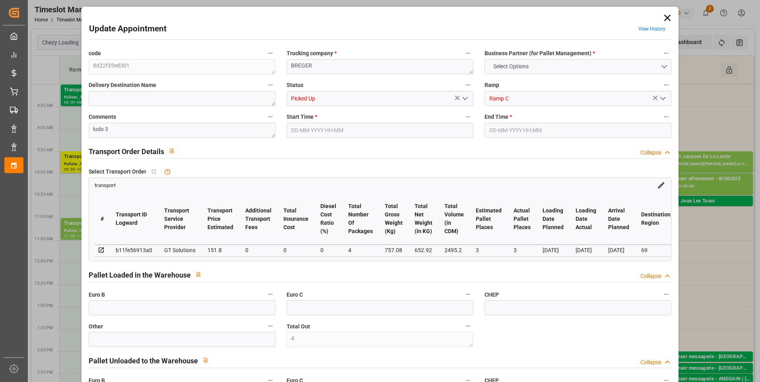
type input "4710.8598"
type input "0"
type input "21"
type input "35"
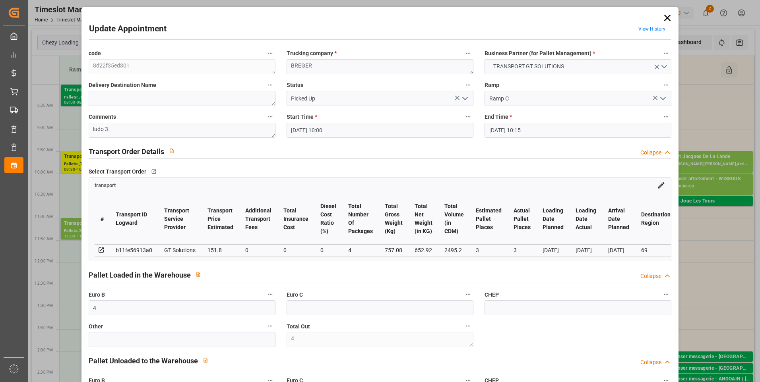
type input "13-08-2025 10:00"
type input "13-08-2025 10:15"
type input "08-08-2025 13:31"
type input "08-08-2025 12:27"
type input "19-08-2025"
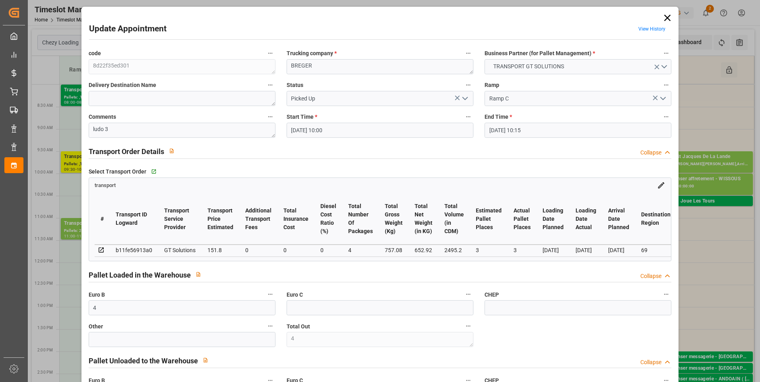
type input "[DATE]"
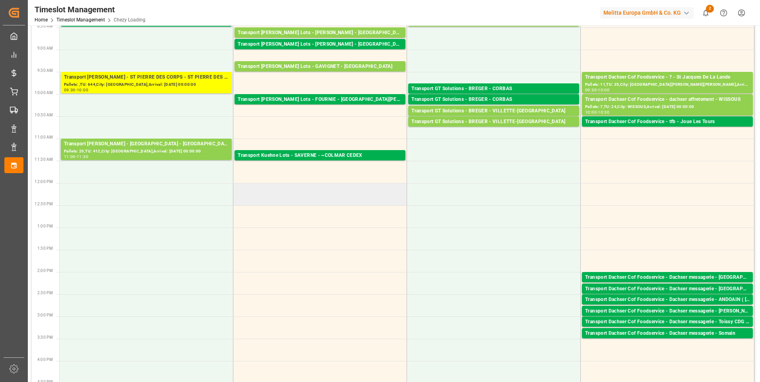
scroll to position [0, 0]
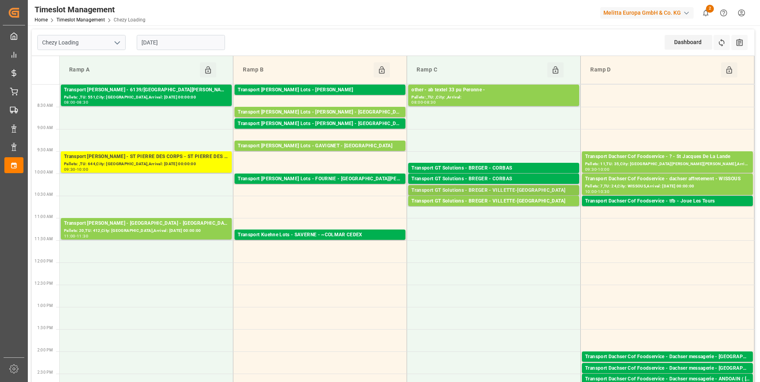
click at [533, 191] on div "Transport GT Solutions - BREGER - VILLETTE-DANTHON" at bounding box center [493, 191] width 165 height 8
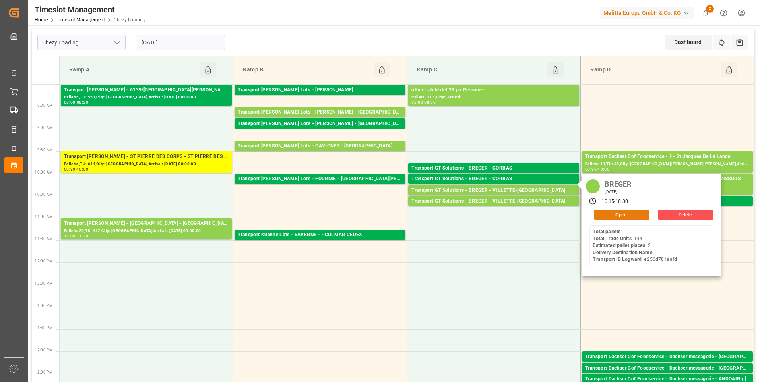
click at [611, 219] on button "Open" at bounding box center [622, 215] width 56 height 10
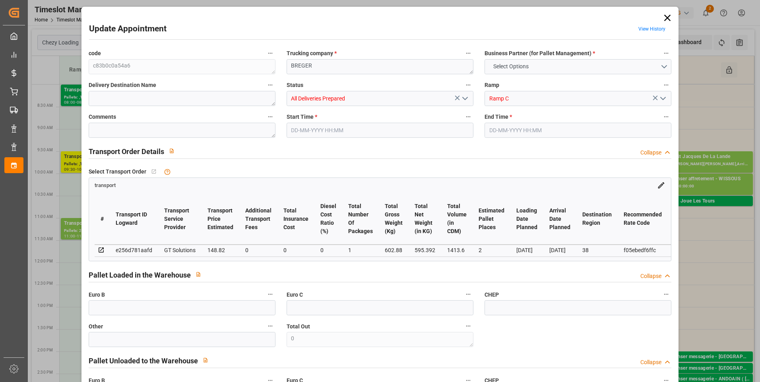
type input "2"
type input "148.82"
type input "0"
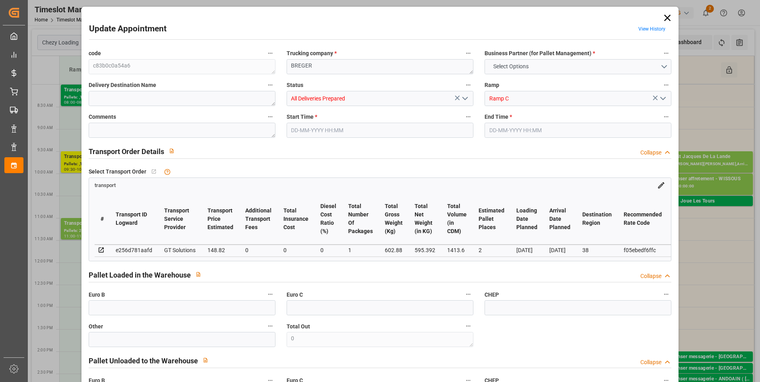
type input "142.7928"
type input "-6.0272"
type input "1"
type input "595.392"
type input "671.88"
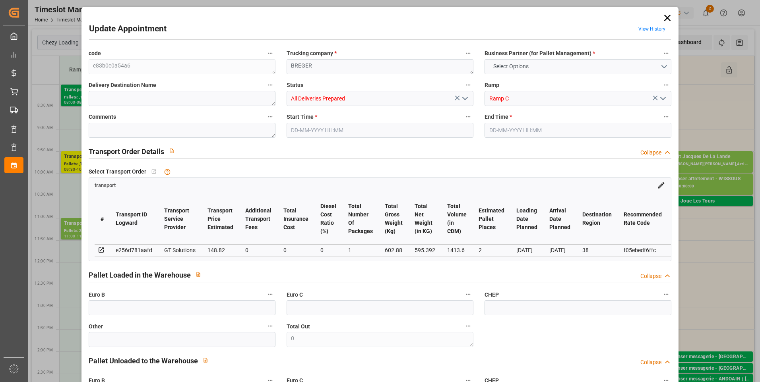
type input "1413.6"
type input "38"
type input "0"
type input "144"
type input "3"
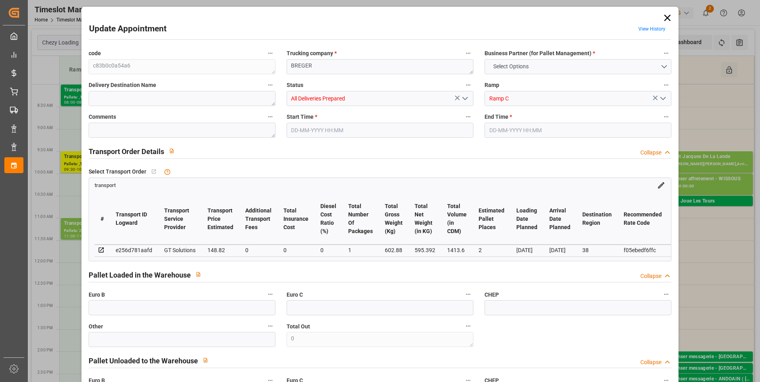
type input "101"
type input "602.88"
type input "0"
type input "4710.8598"
type input "0"
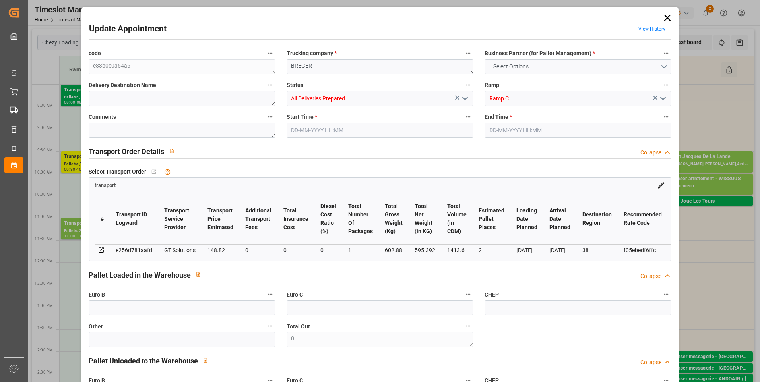
type input "0"
type input "21"
type input "35"
type input "13-08-2025 10:15"
type input "13-08-2025 10:30"
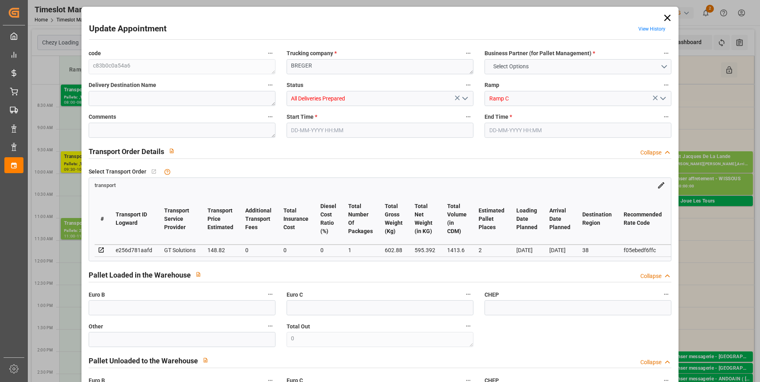
type input "08-08-2025 13:31"
type input "08-08-2025 12:26"
type input "19-08-2025"
type input "[DATE]"
click at [463, 99] on polyline "open menu" at bounding box center [465, 98] width 5 height 2
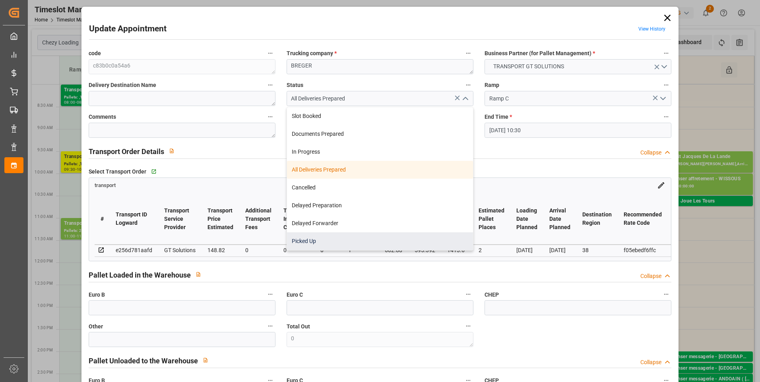
click at [317, 246] on div "Picked Up" at bounding box center [380, 242] width 186 height 18
type input "Picked Up"
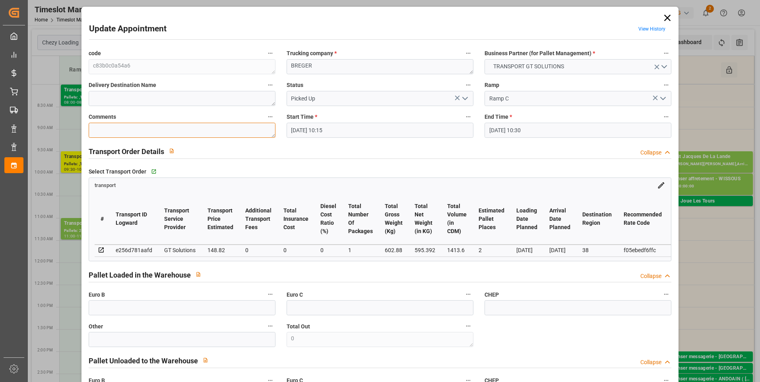
click at [101, 130] on textarea at bounding box center [182, 130] width 187 height 15
click at [466, 99] on icon "open menu" at bounding box center [465, 99] width 10 height 10
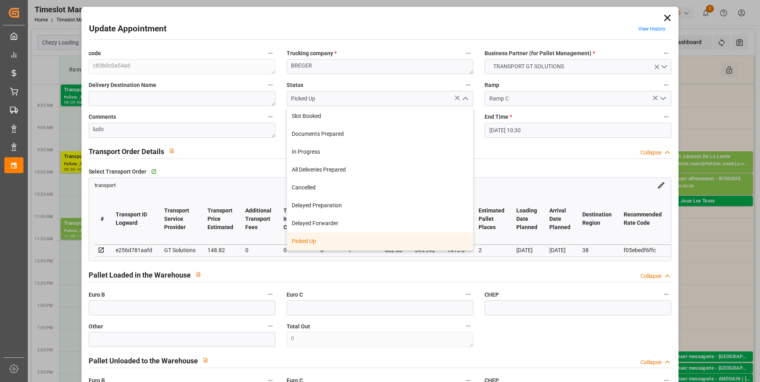
click at [320, 244] on div "Picked Up" at bounding box center [380, 242] width 186 height 18
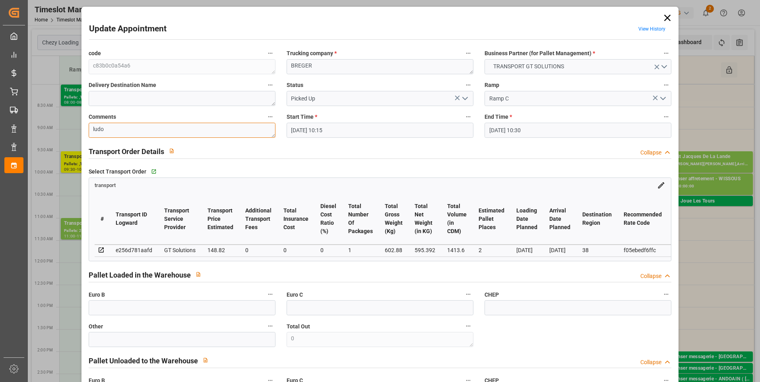
click at [129, 129] on textarea "ludo" at bounding box center [182, 130] width 187 height 15
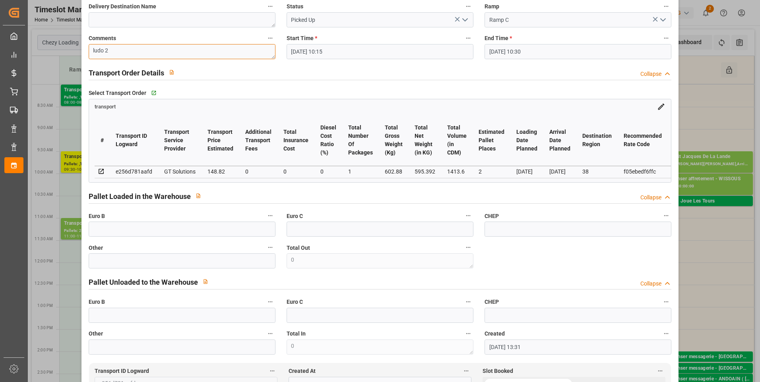
scroll to position [80, 0]
type textarea "ludo 2"
click at [105, 233] on input "text" at bounding box center [182, 228] width 187 height 15
type input "3"
click at [370, 191] on div "Pallet Loaded in the Warehouse Collapse" at bounding box center [380, 195] width 583 height 15
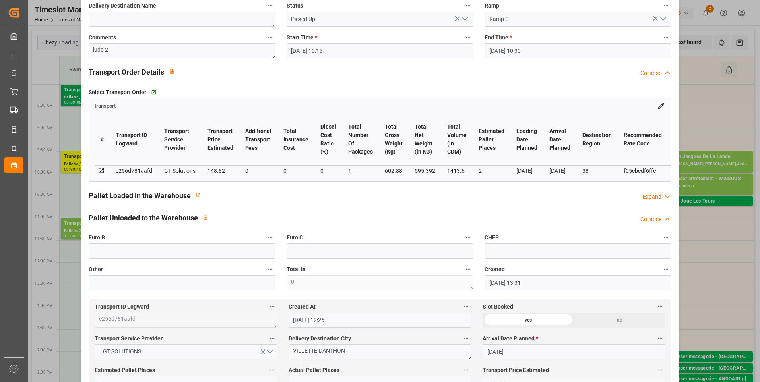
click at [666, 198] on polyline at bounding box center [667, 197] width 4 height 2
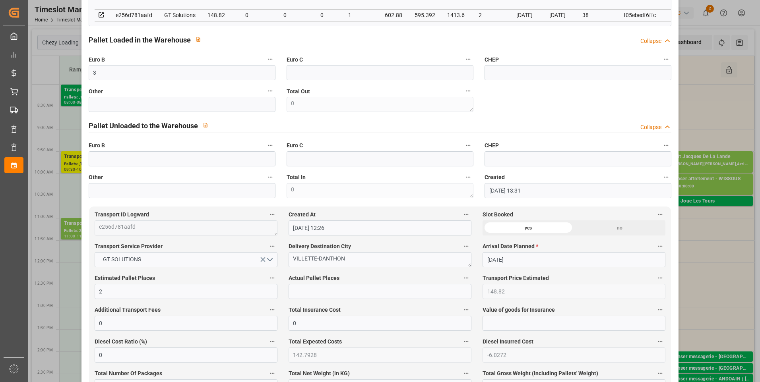
scroll to position [278, 0]
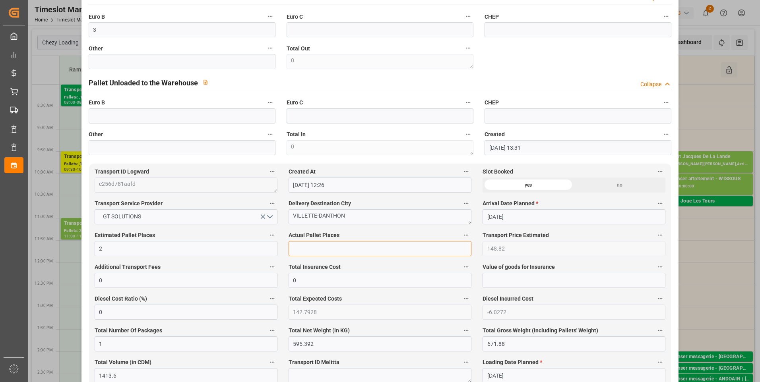
click at [301, 250] on input "text" at bounding box center [380, 248] width 183 height 15
type input "2"
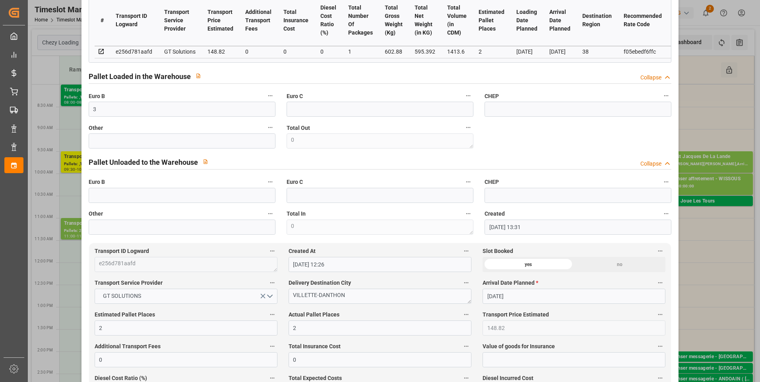
scroll to position [0, 0]
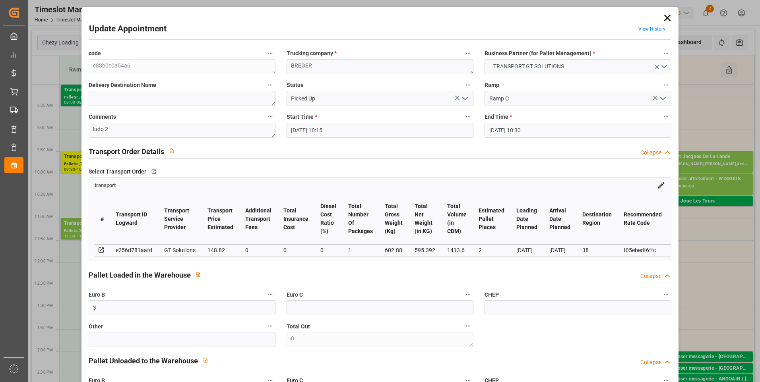
click at [466, 97] on icon "open menu" at bounding box center [465, 99] width 10 height 10
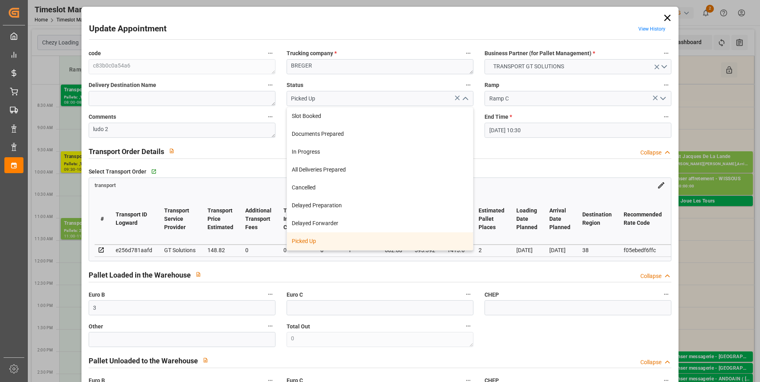
click at [325, 242] on div "Picked Up" at bounding box center [380, 242] width 186 height 18
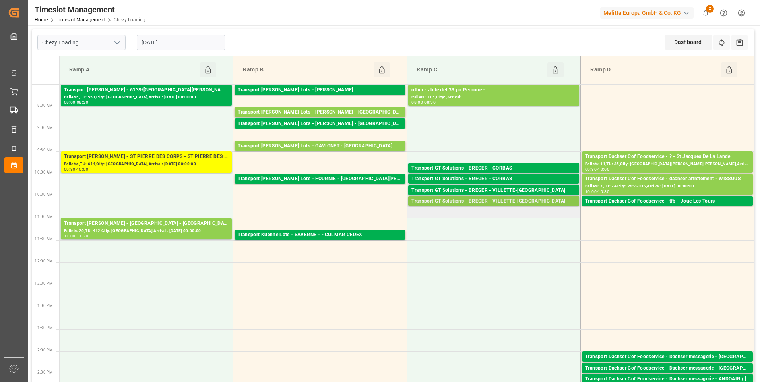
click at [504, 200] on div "Transport GT Solutions - BREGER - VILLETTE-DANTHON" at bounding box center [493, 202] width 165 height 8
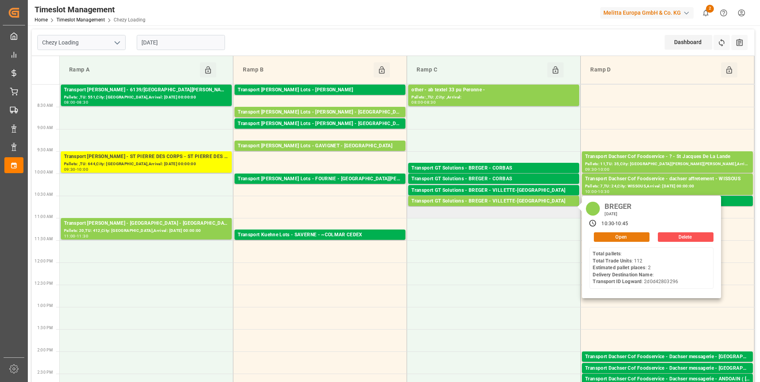
click at [609, 236] on button "Open" at bounding box center [622, 238] width 56 height 10
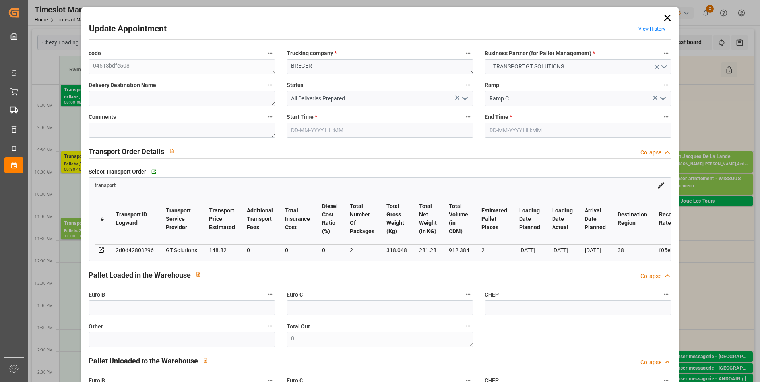
type input "13-08-2025 10:30"
type input "13-08-2025 10:45"
type input "11-08-2025 12:15"
type input "11-08-2025 11:45"
type input "19-08-2025"
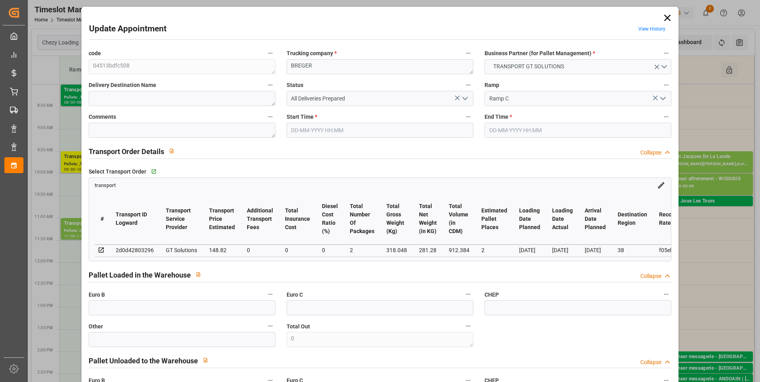
type input "[DATE]"
click at [465, 98] on icon "open menu" at bounding box center [465, 99] width 10 height 10
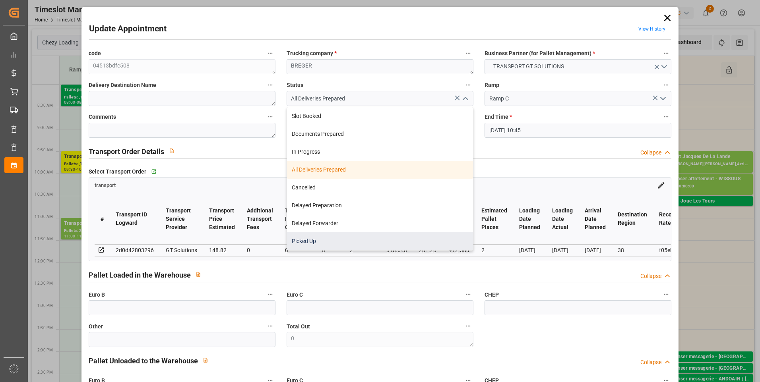
click at [311, 242] on div "Picked Up" at bounding box center [380, 242] width 186 height 18
type input "Picked Up"
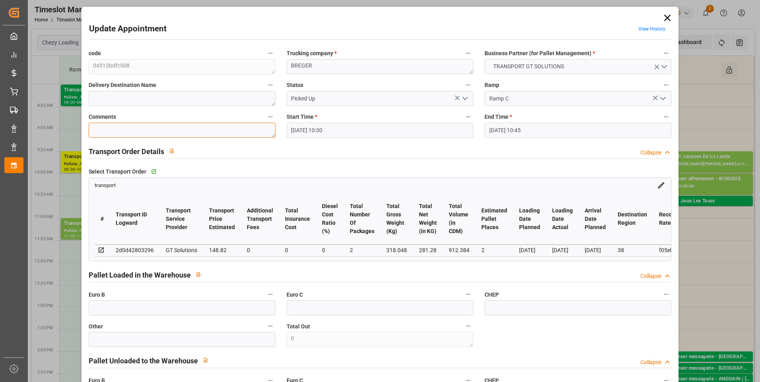
click at [99, 128] on textarea at bounding box center [182, 130] width 187 height 15
click at [102, 312] on input "text" at bounding box center [182, 308] width 187 height 15
click at [114, 133] on textarea "ludo" at bounding box center [182, 130] width 187 height 15
type textarea "ludo 1"
click at [107, 316] on input "text" at bounding box center [182, 308] width 187 height 15
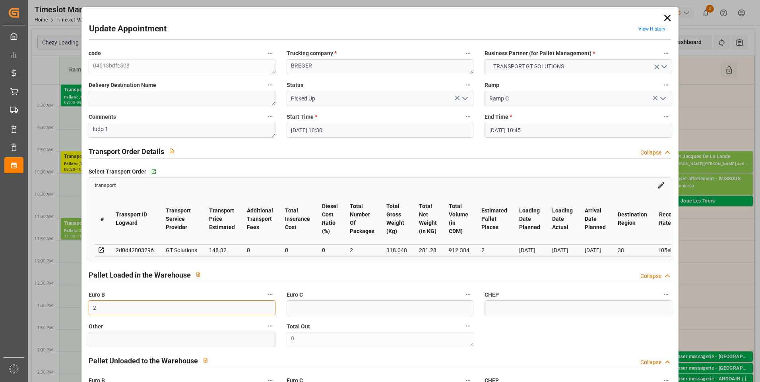
type input "2"
click at [465, 95] on icon "open menu" at bounding box center [465, 99] width 10 height 10
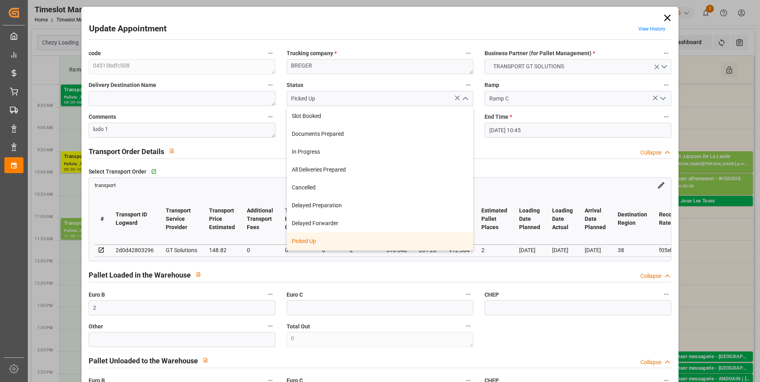
click at [320, 238] on div "Picked Up" at bounding box center [380, 242] width 186 height 18
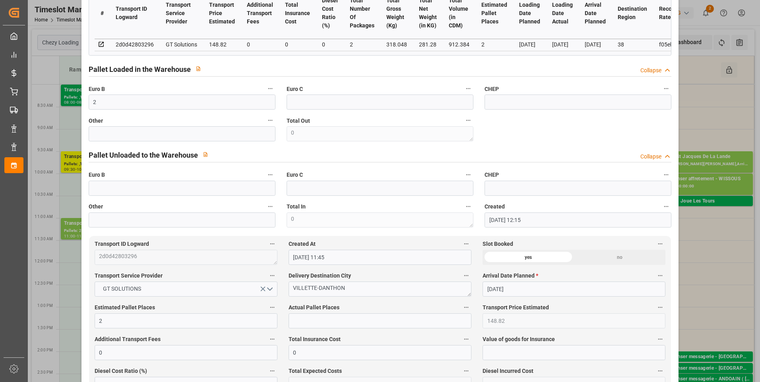
scroll to position [239, 0]
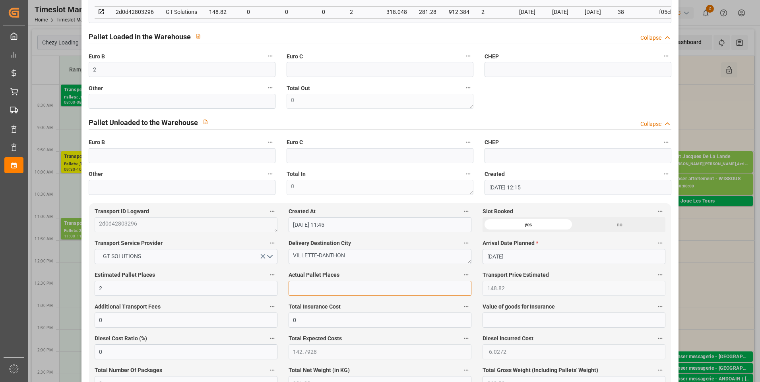
click at [311, 293] on input "text" at bounding box center [380, 288] width 183 height 15
type input "1"
click at [522, 104] on div "code 04513bdfc508 Trucking company * BREGER Business Partner (for Pallet Manage…" at bounding box center [380, 2] width 594 height 391
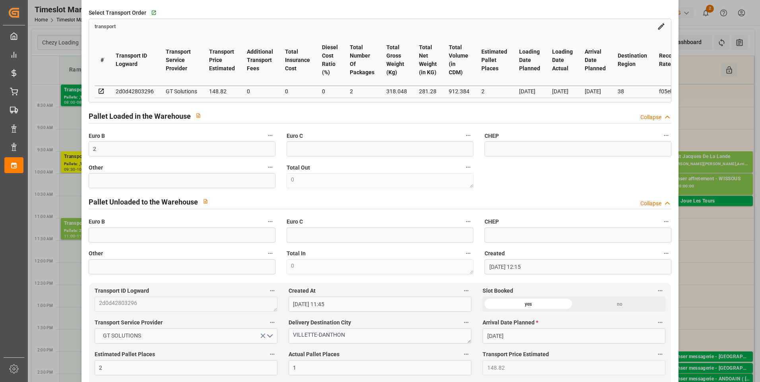
scroll to position [0, 0]
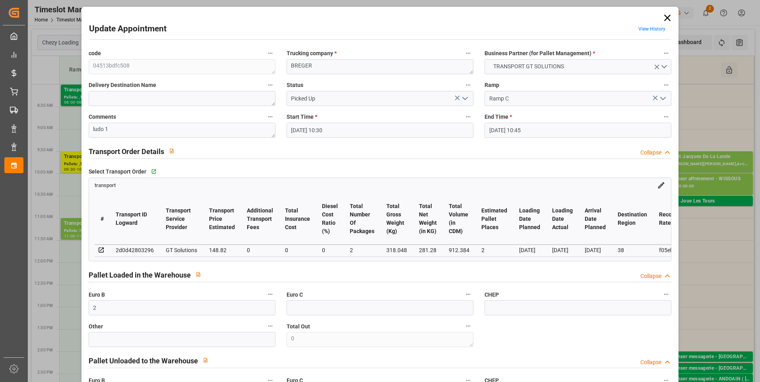
drag, startPoint x: 466, startPoint y: 98, endPoint x: 462, endPoint y: 103, distance: 6.8
click at [466, 99] on icon "open menu" at bounding box center [465, 99] width 10 height 10
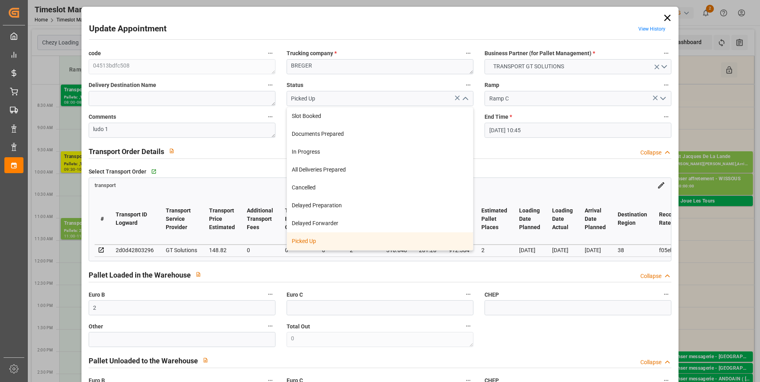
click at [314, 238] on div "Picked Up" at bounding box center [380, 242] width 186 height 18
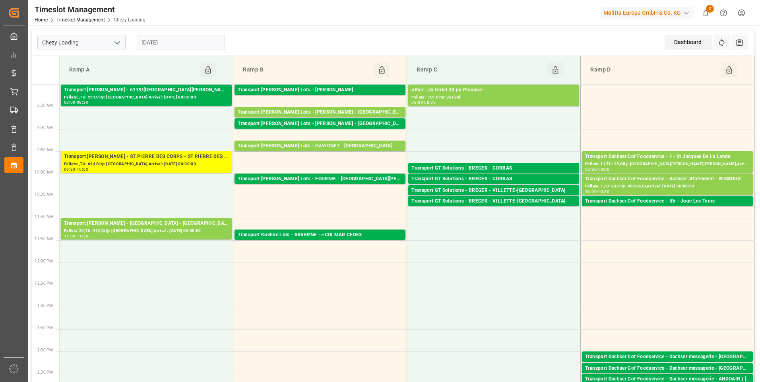
click at [116, 42] on icon "open menu" at bounding box center [118, 43] width 10 height 10
click at [85, 80] on div "Chezy Unloading" at bounding box center [81, 78] width 87 height 18
type input "Chezy Unloading"
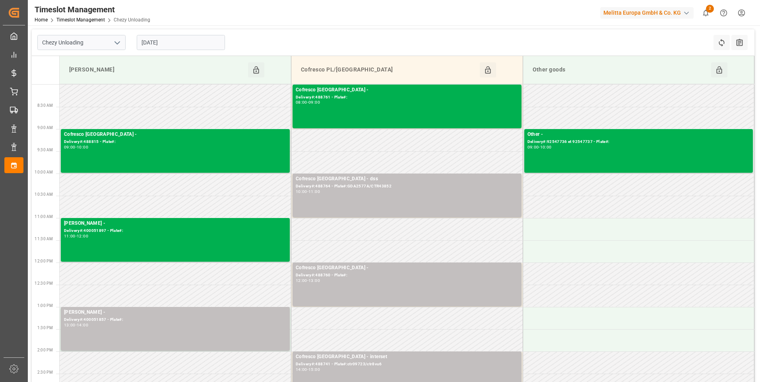
click at [191, 39] on input "[DATE]" at bounding box center [181, 42] width 88 height 15
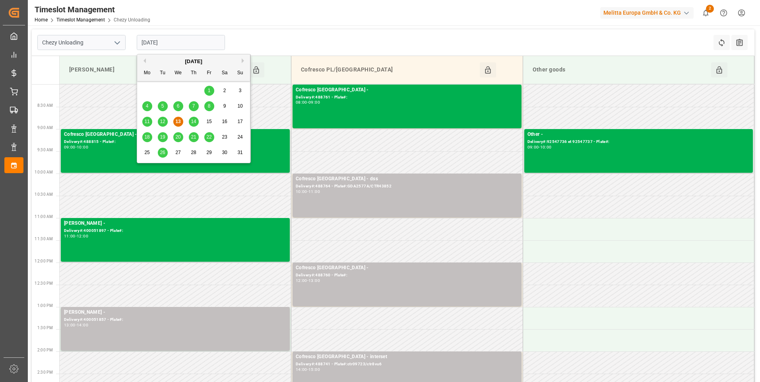
click at [194, 122] on span "14" at bounding box center [193, 122] width 5 height 6
type input "[DATE]"
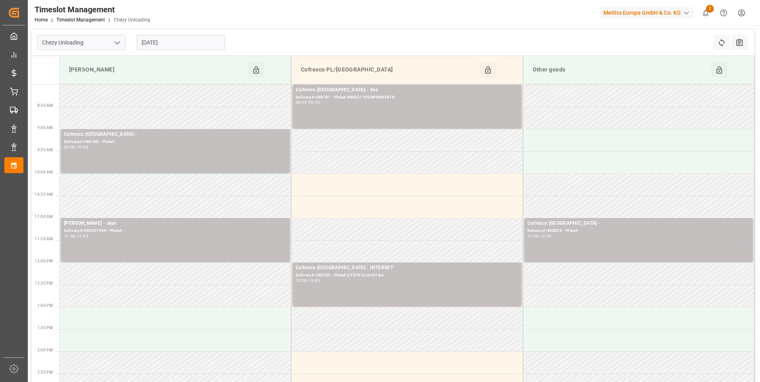
click at [114, 43] on icon "open menu" at bounding box center [118, 43] width 10 height 10
click at [76, 57] on div "Chezy Loading" at bounding box center [81, 60] width 87 height 18
type input "Chezy Loading"
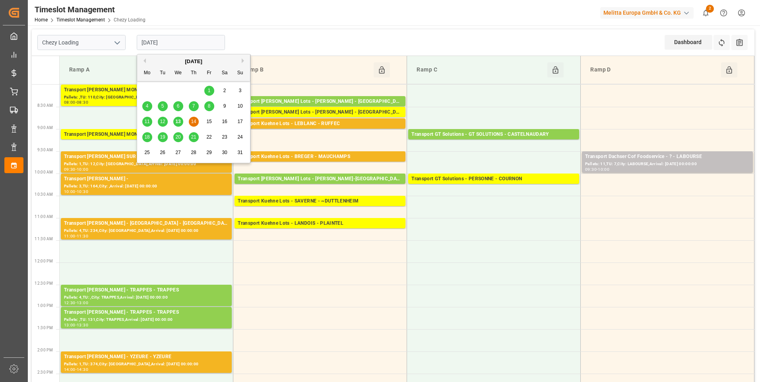
click at [177, 45] on input "[DATE]" at bounding box center [181, 42] width 88 height 15
click at [178, 119] on span "13" at bounding box center [177, 122] width 5 height 6
type input "[DATE]"
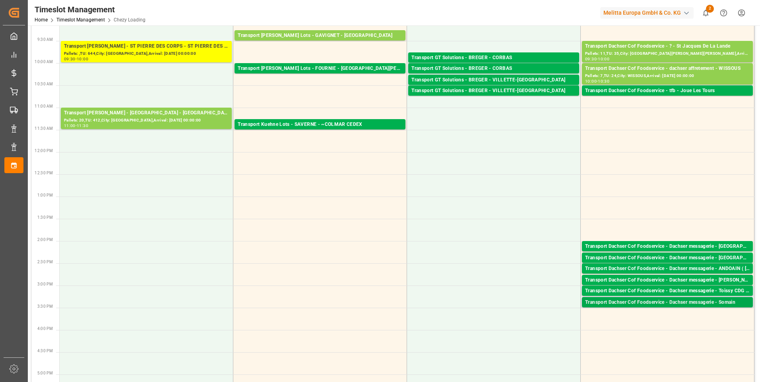
scroll to position [119, 0]
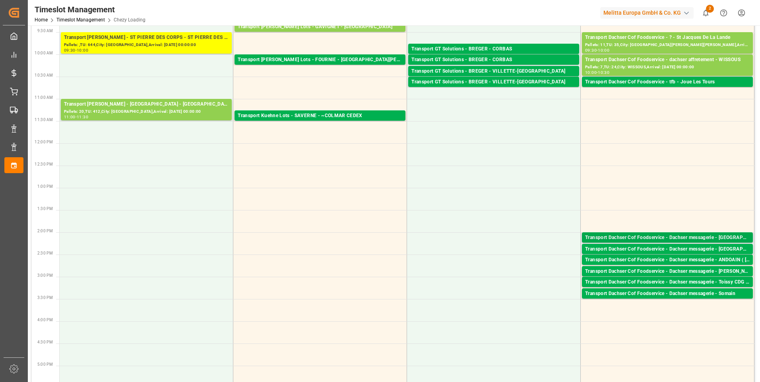
click at [682, 236] on div "Transport Dachser Cof Foodservice - Dachser messagerie - Quinta do Anjo" at bounding box center [667, 238] width 165 height 8
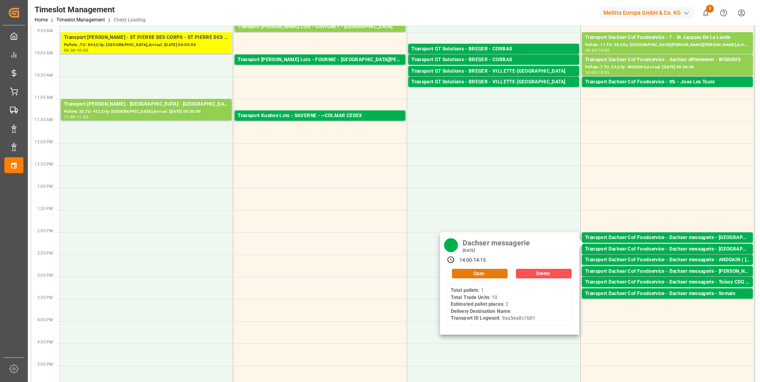
click at [492, 275] on button "Open" at bounding box center [480, 274] width 56 height 10
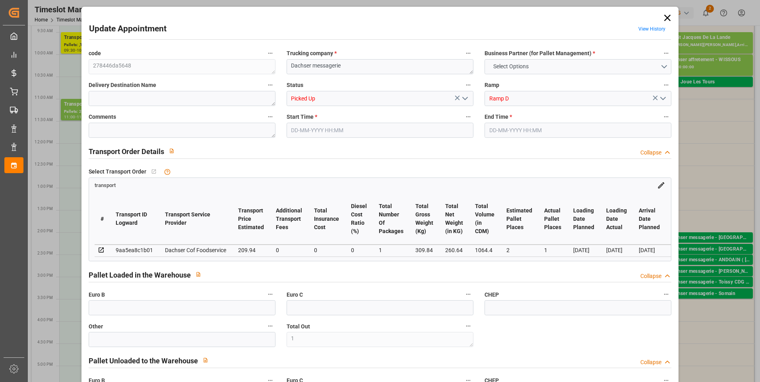
type input "1"
type input "2"
type input "1"
type input "209.94"
type input "0"
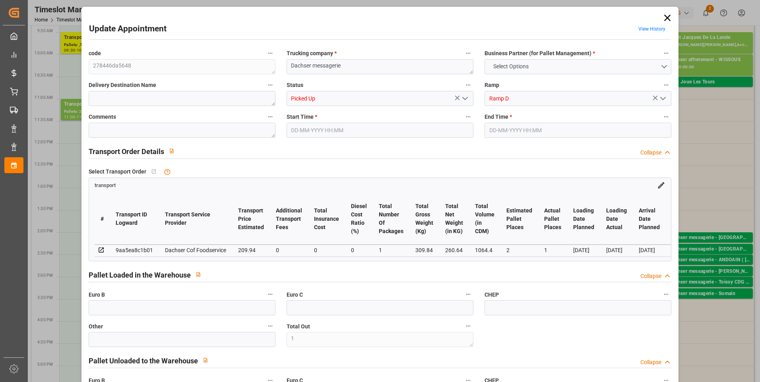
type input "0"
type input "204.3766"
type input "-5.5634"
type input "1"
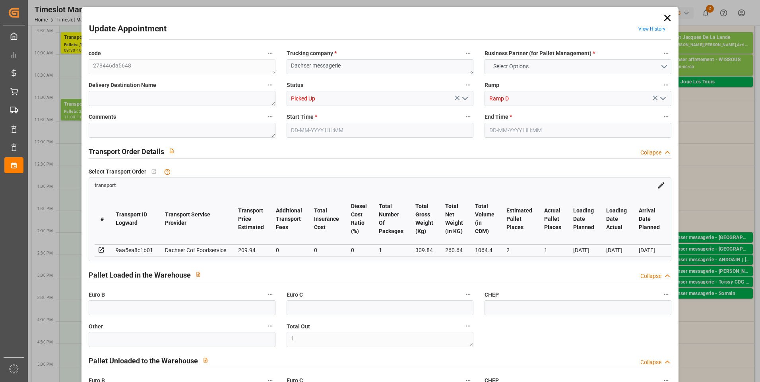
type input "260.64"
type input "358.73"
type input "1064.4"
type input "29"
click at [99, 131] on textarea at bounding box center [182, 130] width 187 height 15
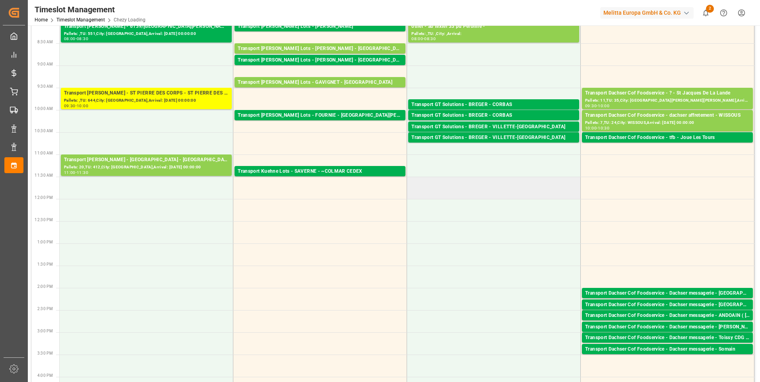
scroll to position [0, 0]
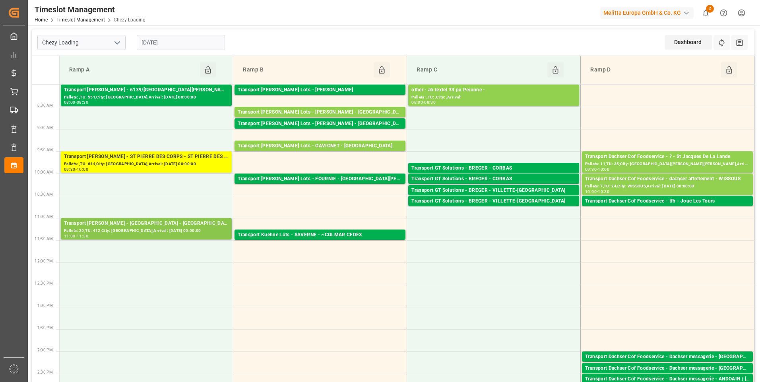
click at [137, 228] on div "Pallets: 20,TU: 412,City: AMIENS,Arrival: 2025-08-14 00:00:00" at bounding box center [146, 231] width 165 height 7
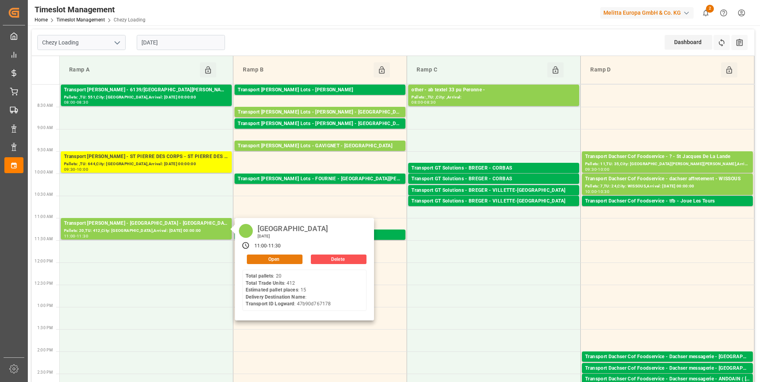
click at [278, 260] on button "Open" at bounding box center [275, 260] width 56 height 10
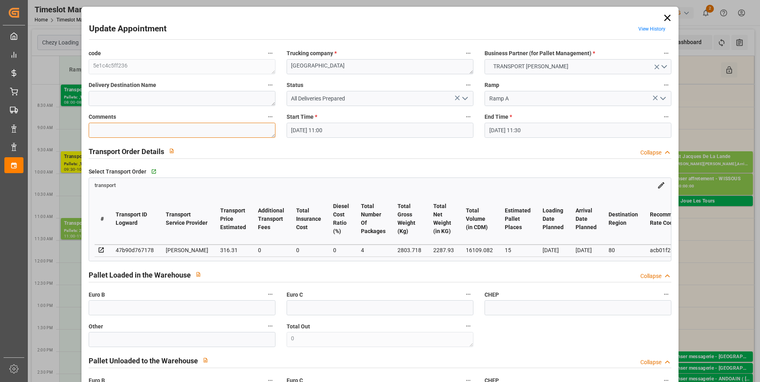
click at [115, 126] on textarea at bounding box center [182, 130] width 187 height 15
click at [465, 95] on icon "open menu" at bounding box center [465, 99] width 10 height 10
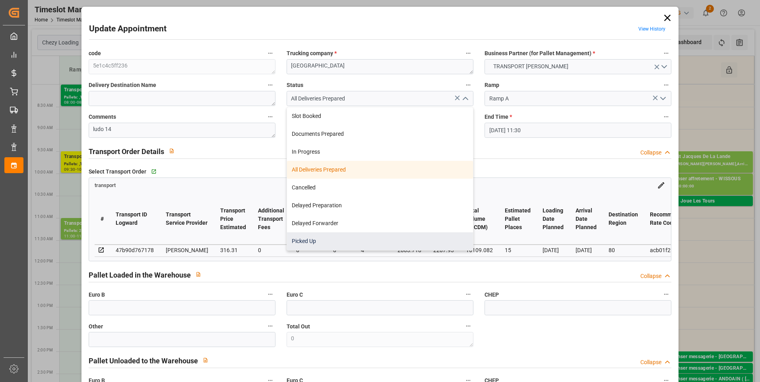
click at [315, 244] on div "Picked Up" at bounding box center [380, 242] width 186 height 18
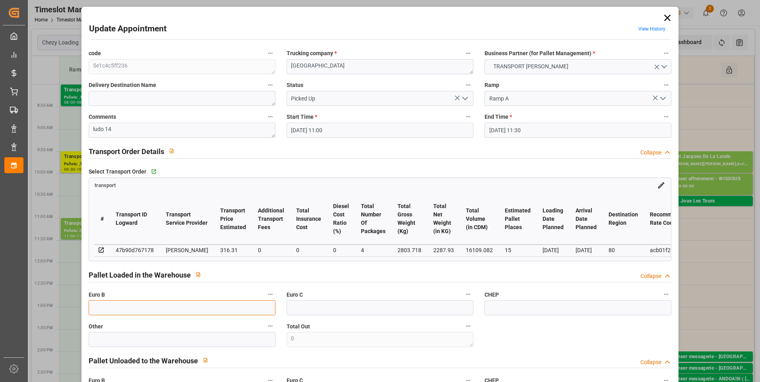
click at [137, 309] on input "text" at bounding box center [182, 308] width 187 height 15
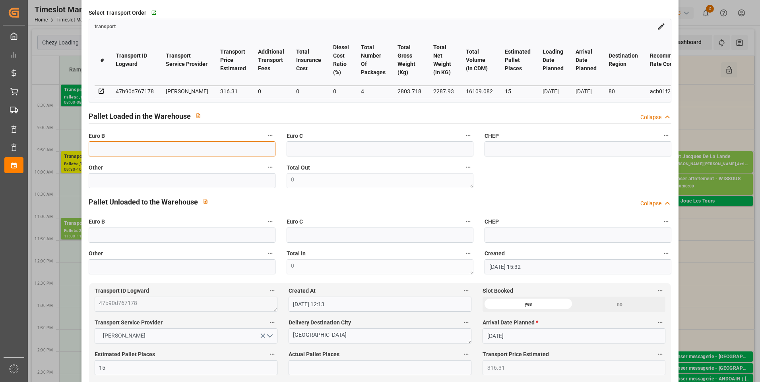
scroll to position [239, 0]
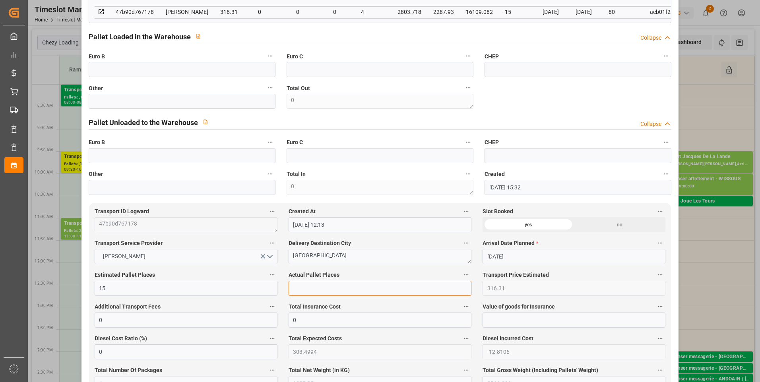
click at [298, 291] on input "text" at bounding box center [380, 288] width 183 height 15
click at [114, 74] on input "text" at bounding box center [182, 69] width 187 height 15
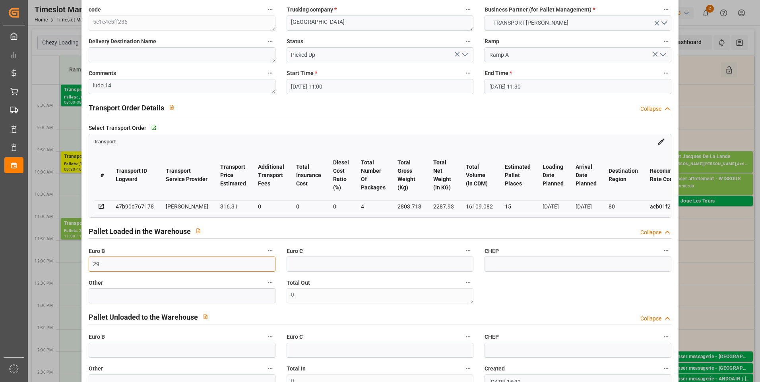
scroll to position [0, 0]
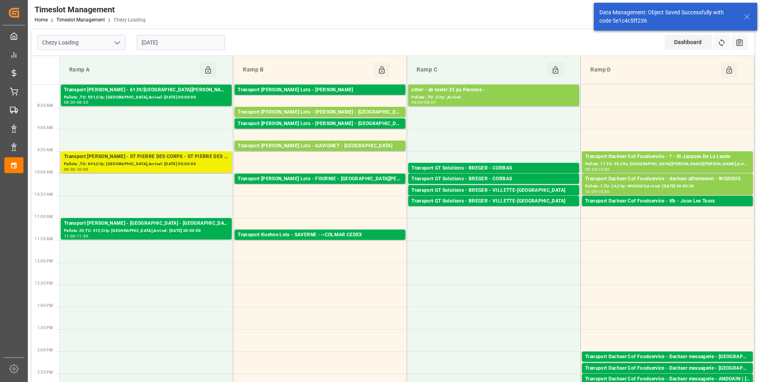
click at [161, 166] on div "Pallets: ,TU: 644,City: ST PIERRE DES CORPS,Arrival: 2025-08-14 00:00:00" at bounding box center [146, 164] width 165 height 7
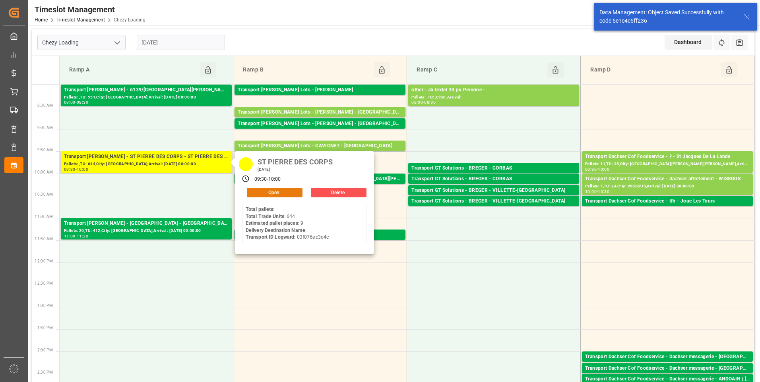
click at [268, 190] on button "Open" at bounding box center [275, 193] width 56 height 10
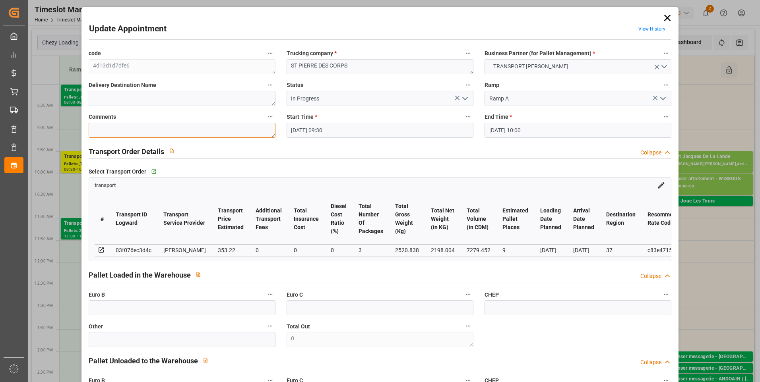
click at [132, 134] on textarea at bounding box center [182, 130] width 187 height 15
drag, startPoint x: 468, startPoint y: 99, endPoint x: 460, endPoint y: 103, distance: 8.7
click at [467, 99] on icon "open menu" at bounding box center [465, 99] width 10 height 10
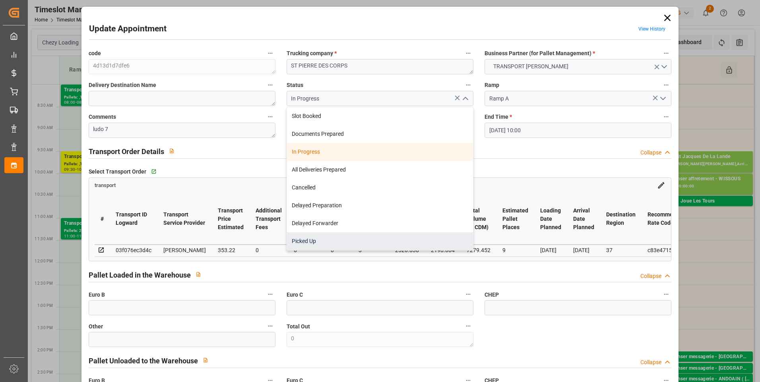
click at [318, 241] on div "Picked Up" at bounding box center [380, 242] width 186 height 18
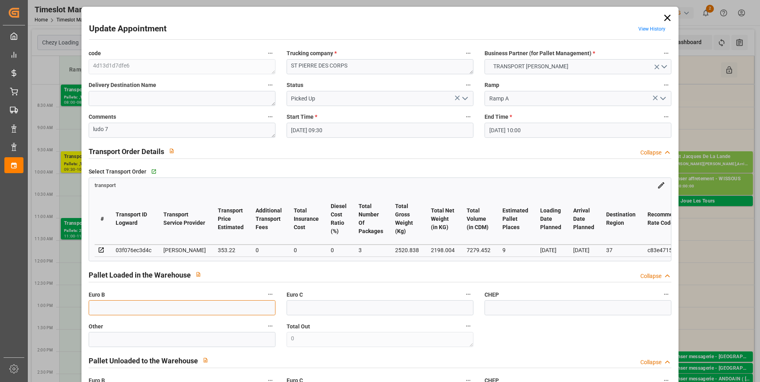
click at [101, 308] on input "text" at bounding box center [182, 308] width 187 height 15
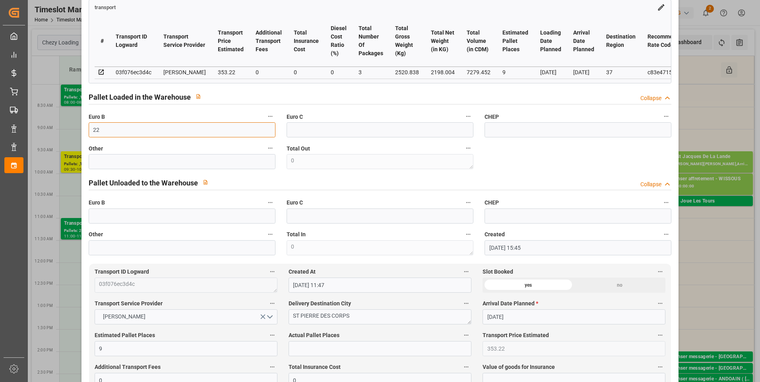
scroll to position [199, 0]
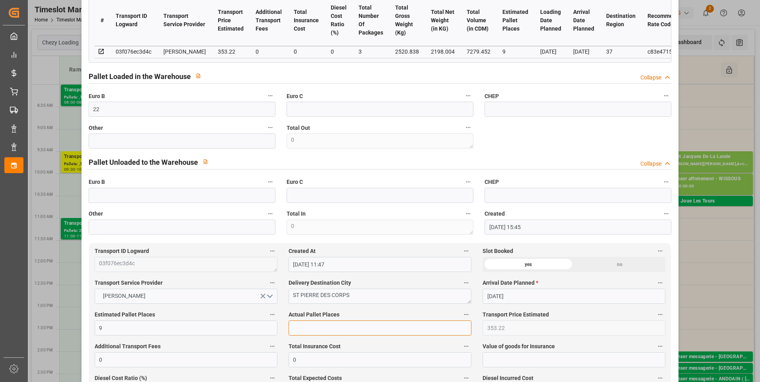
click at [305, 331] on input "text" at bounding box center [380, 328] width 183 height 15
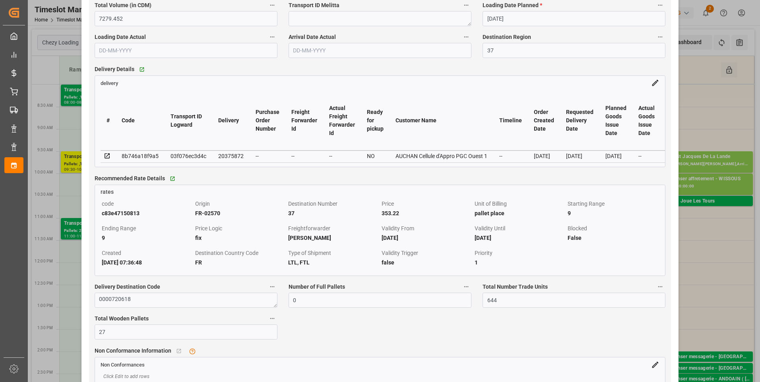
scroll to position [636, 0]
click at [107, 158] on icon at bounding box center [107, 155] width 7 height 7
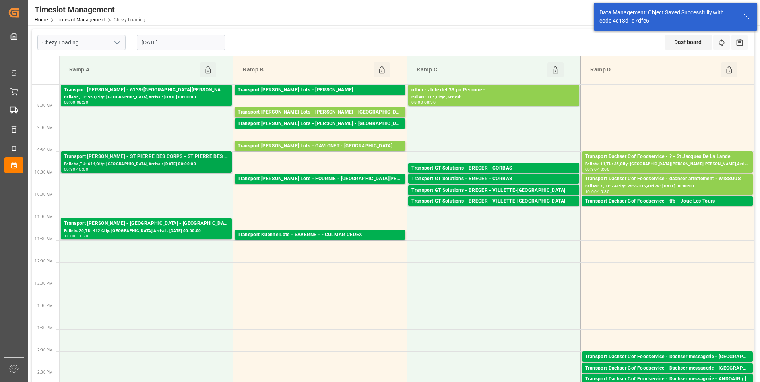
click at [154, 159] on div "Transport Delisle - ST PIERRE DES CORPS - ST PIERRE DES CORPS" at bounding box center [146, 157] width 165 height 8
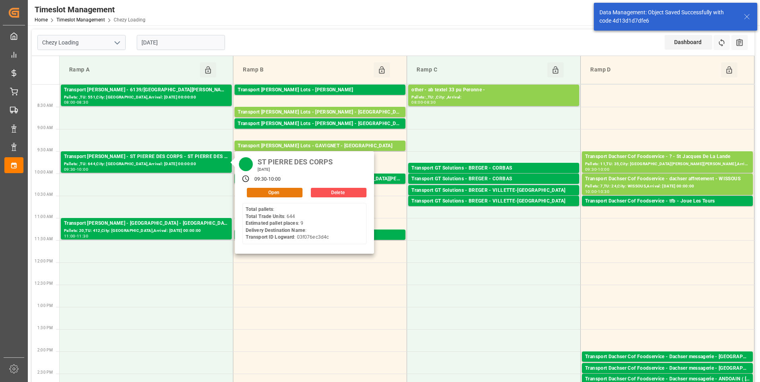
click at [270, 190] on button "Open" at bounding box center [275, 193] width 56 height 10
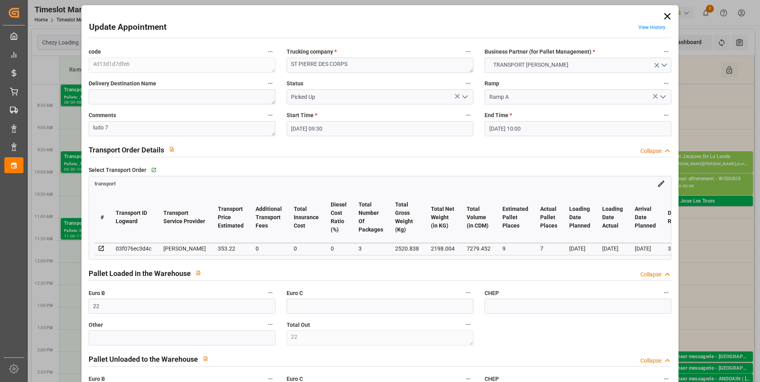
scroll to position [0, 0]
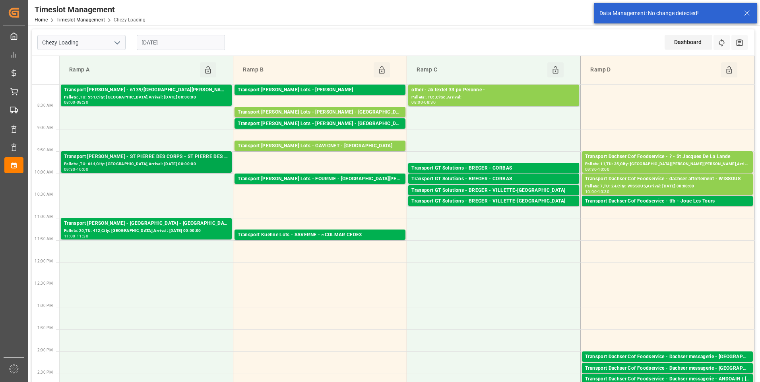
click at [159, 159] on div "Transport Delisle - ST PIERRE DES CORPS - ST PIERRE DES CORPS" at bounding box center [146, 157] width 165 height 8
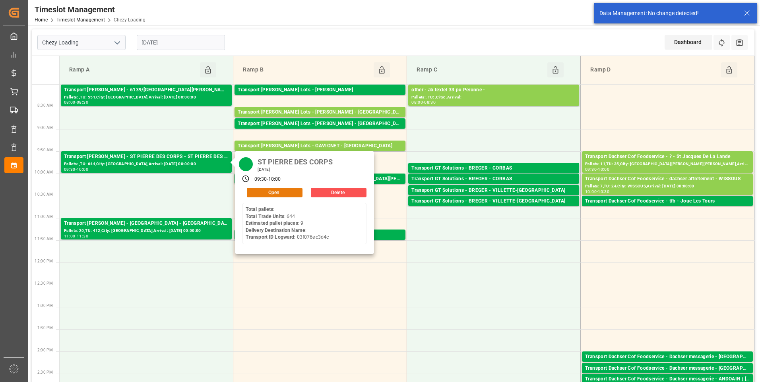
click at [265, 192] on button "Open" at bounding box center [275, 193] width 56 height 10
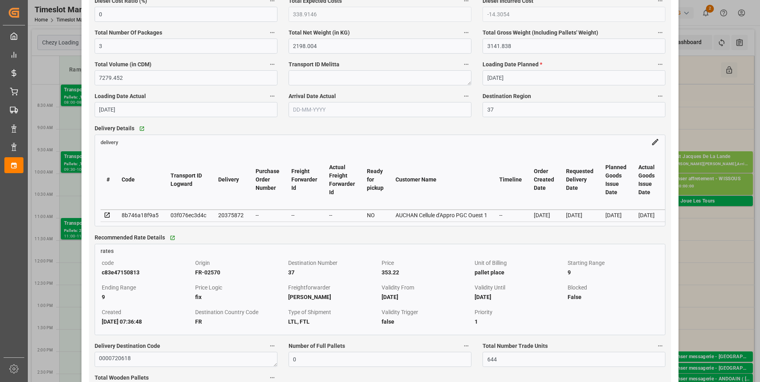
scroll to position [636, 0]
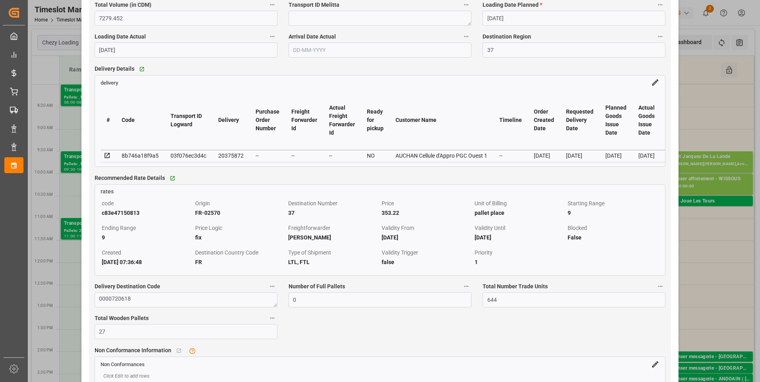
click at [107, 158] on icon at bounding box center [107, 155] width 5 height 5
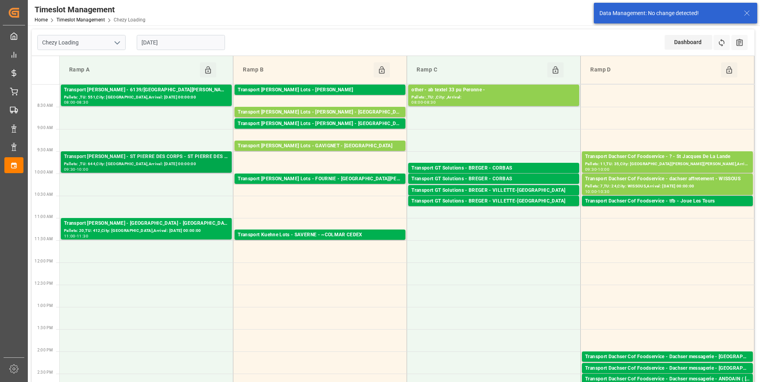
click at [148, 160] on div "Transport Delisle - ST PIERRE DES CORPS - ST PIERRE DES CORPS" at bounding box center [146, 157] width 165 height 8
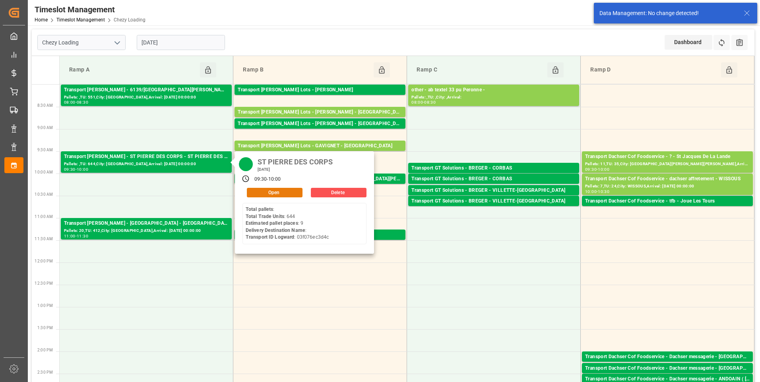
click at [269, 192] on button "Open" at bounding box center [275, 193] width 56 height 10
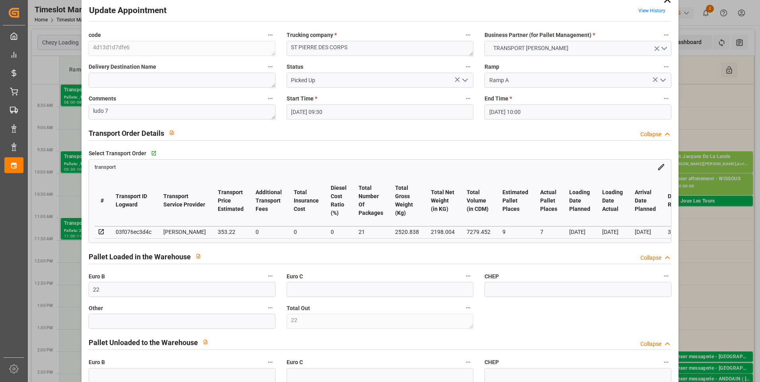
scroll to position [0, 0]
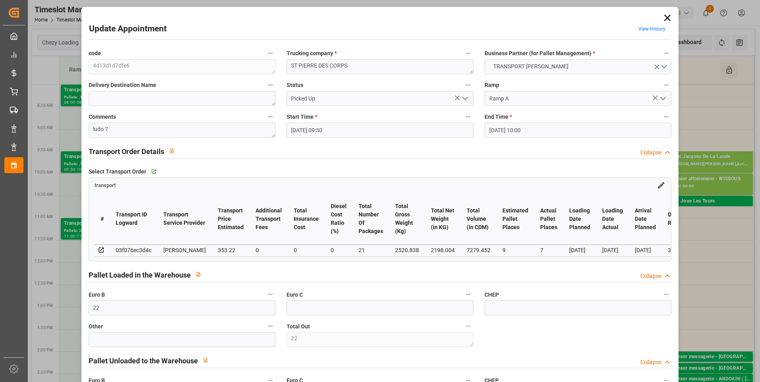
click at [668, 16] on icon at bounding box center [667, 17] width 11 height 11
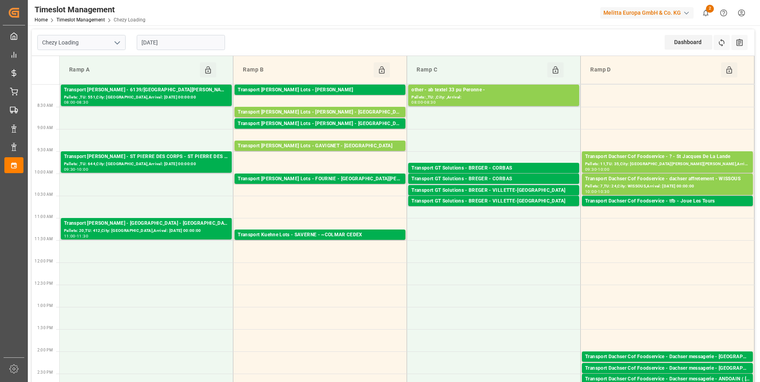
click at [176, 40] on input "[DATE]" at bounding box center [181, 42] width 88 height 15
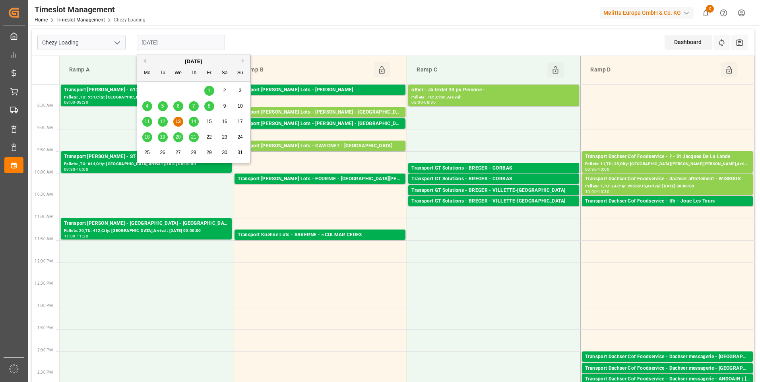
click at [194, 121] on span "14" at bounding box center [193, 122] width 5 height 6
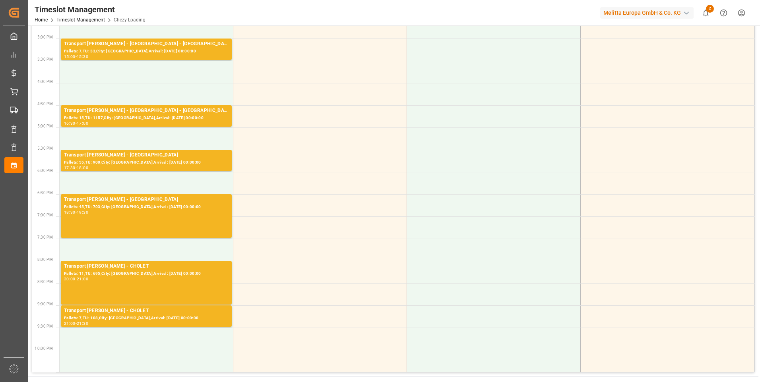
scroll to position [239, 0]
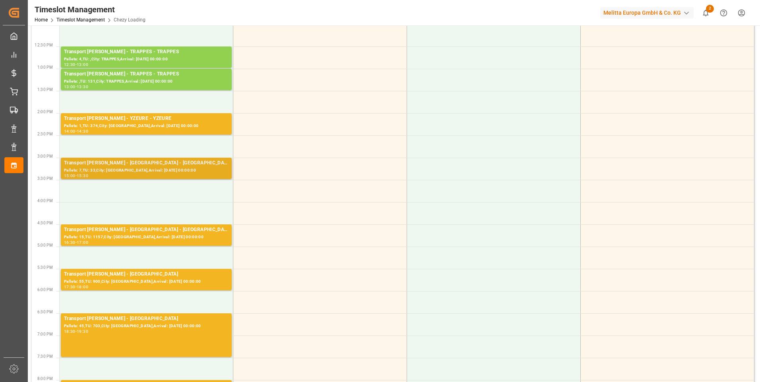
click at [136, 168] on div "Pallets: 7,TU: 33,City: MONTMORILLON,Arrival: 2025-08-19 00:00:00" at bounding box center [146, 170] width 165 height 7
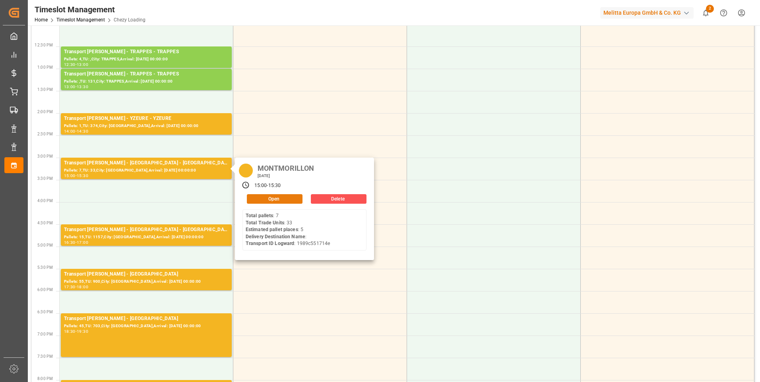
click at [270, 198] on button "Open" at bounding box center [275, 199] width 56 height 10
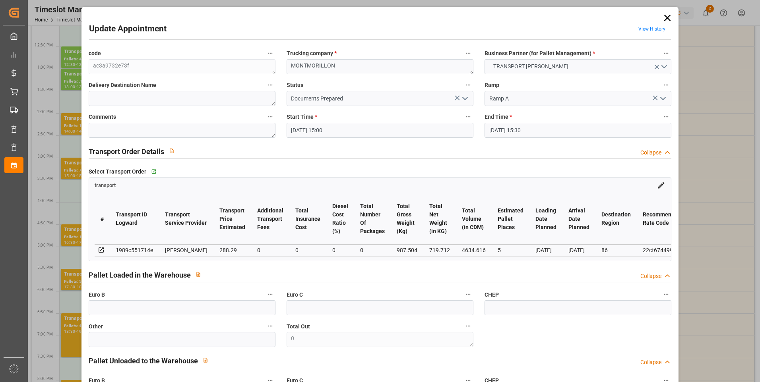
click at [465, 100] on icon "open menu" at bounding box center [465, 99] width 10 height 10
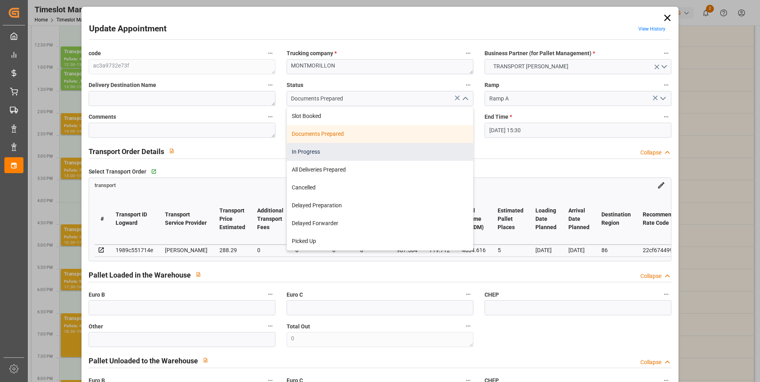
click at [318, 151] on div "In Progress" at bounding box center [380, 152] width 186 height 18
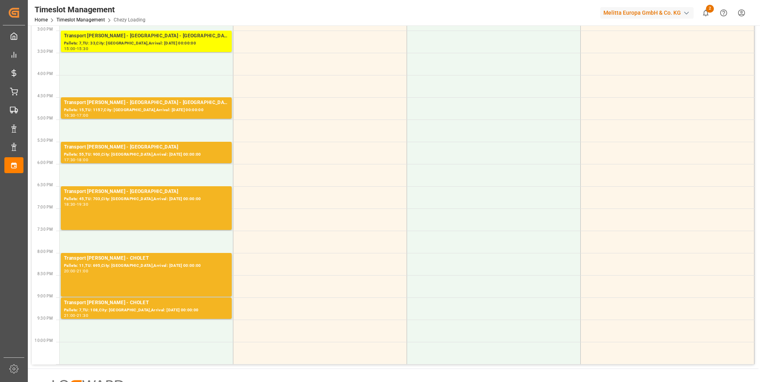
scroll to position [398, 0]
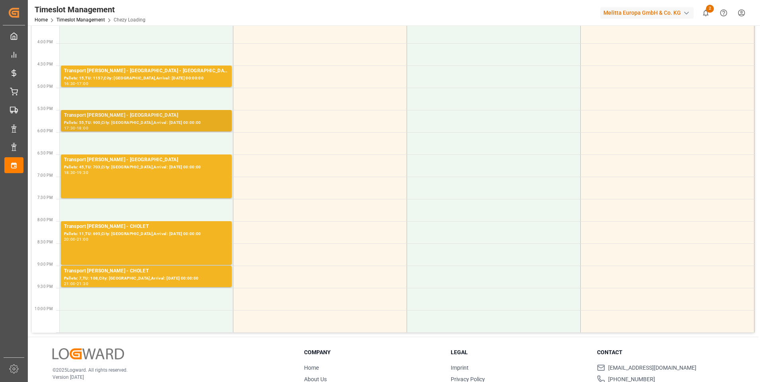
click at [151, 124] on div "Pallets: 55,TU: 900,City: SAINT GILLES,Arrival: 2025-08-19 00:00:00" at bounding box center [146, 123] width 165 height 7
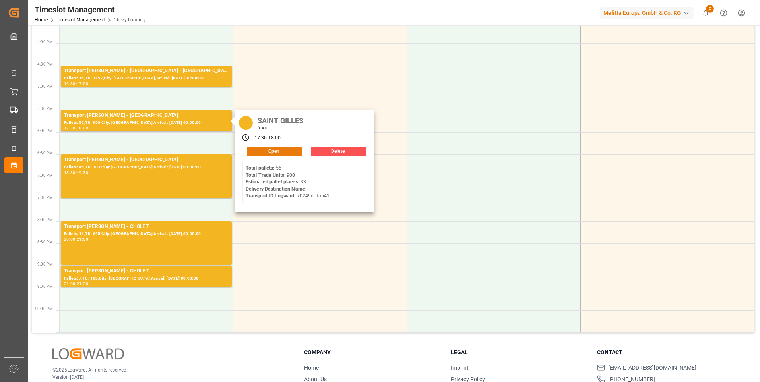
click at [260, 151] on button "Open" at bounding box center [275, 152] width 56 height 10
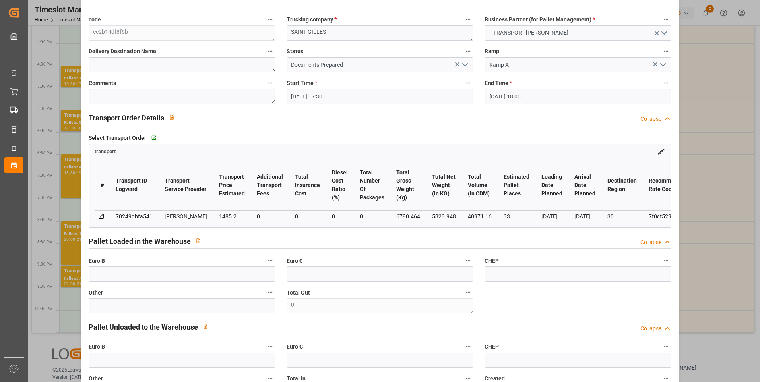
scroll to position [0, 0]
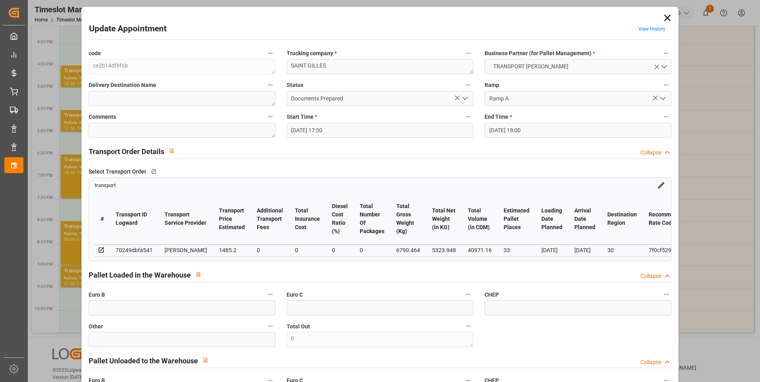
click at [667, 17] on icon at bounding box center [667, 17] width 11 height 11
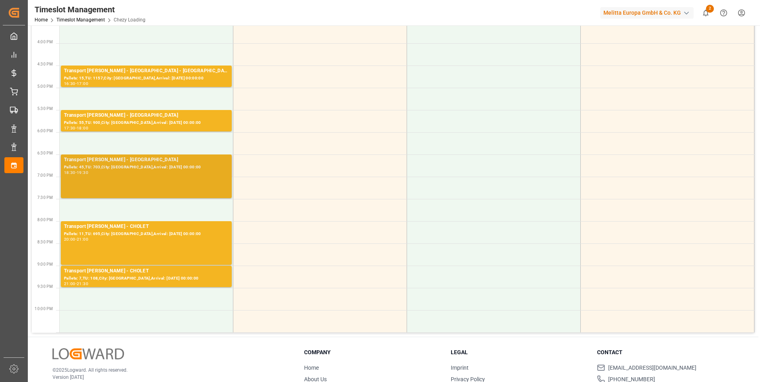
click at [133, 167] on div "Pallets: 45,TU: 703,City: SAINT GILLES,Arrival: 2025-08-19 00:00:00" at bounding box center [146, 167] width 165 height 7
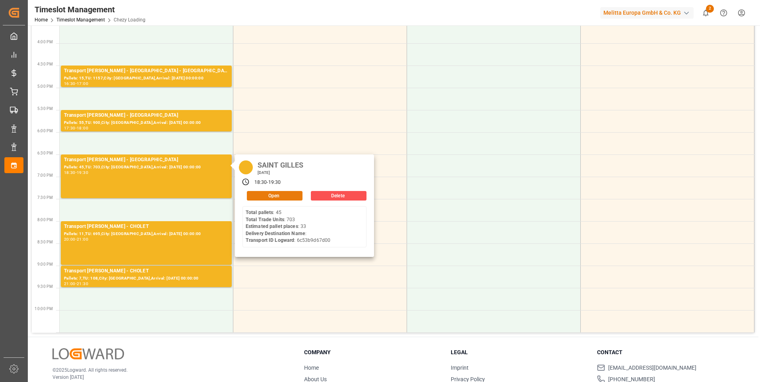
click at [270, 192] on button "Open" at bounding box center [275, 196] width 56 height 10
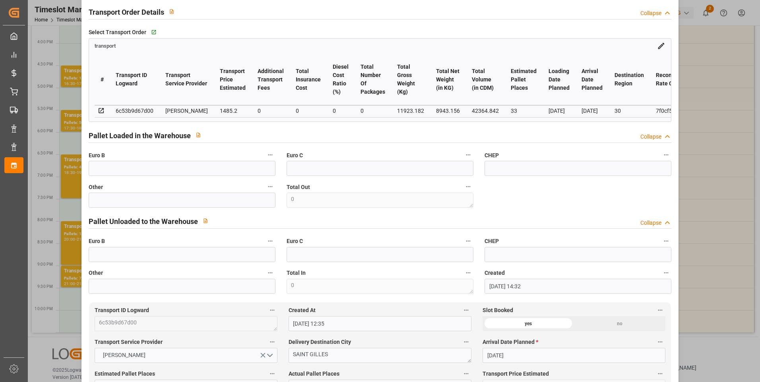
scroll to position [40, 0]
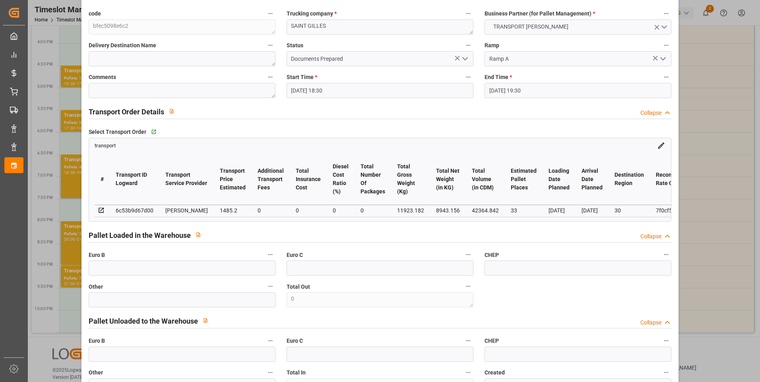
click at [467, 60] on icon "open menu" at bounding box center [465, 59] width 10 height 10
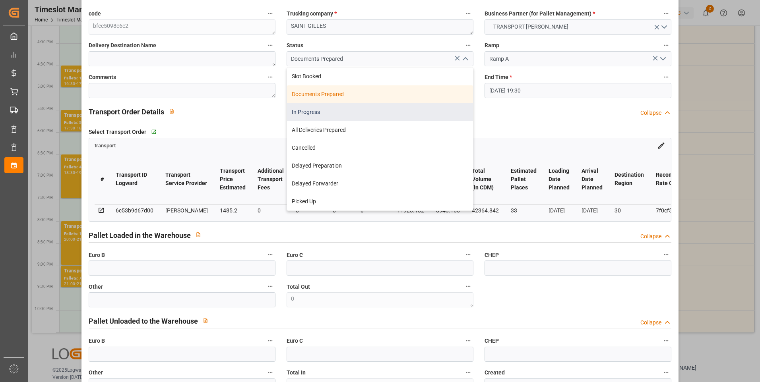
click at [311, 114] on div "In Progress" at bounding box center [380, 112] width 186 height 18
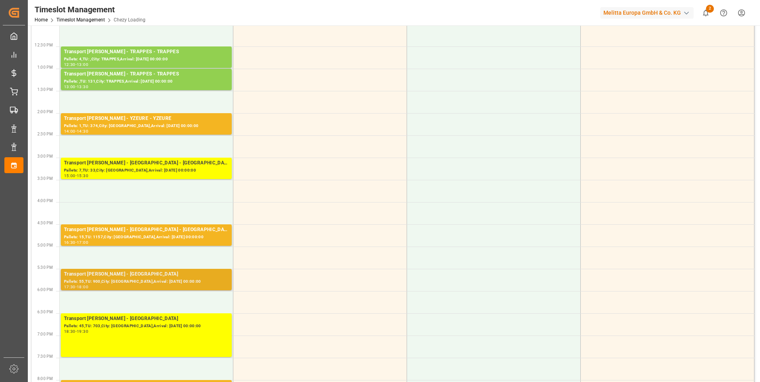
scroll to position [358, 0]
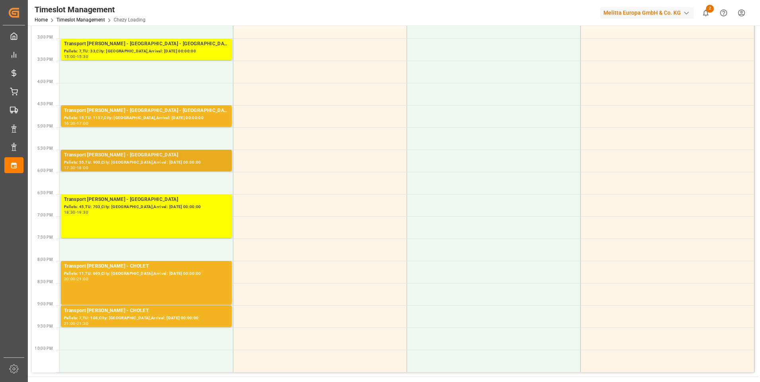
click at [151, 160] on div "Pallets: 55,TU: 900,City: SAINT GILLES,Arrival: 2025-08-19 00:00:00" at bounding box center [146, 162] width 165 height 7
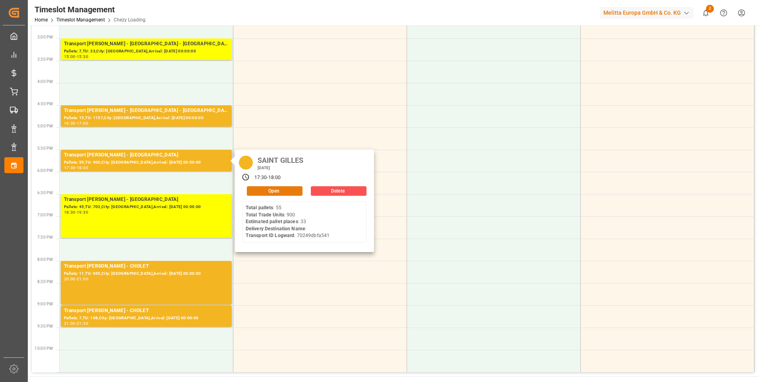
click at [274, 191] on button "Open" at bounding box center [275, 191] width 56 height 10
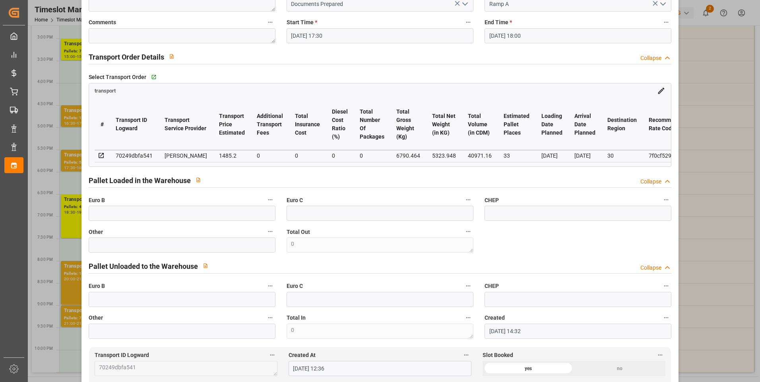
scroll to position [0, 0]
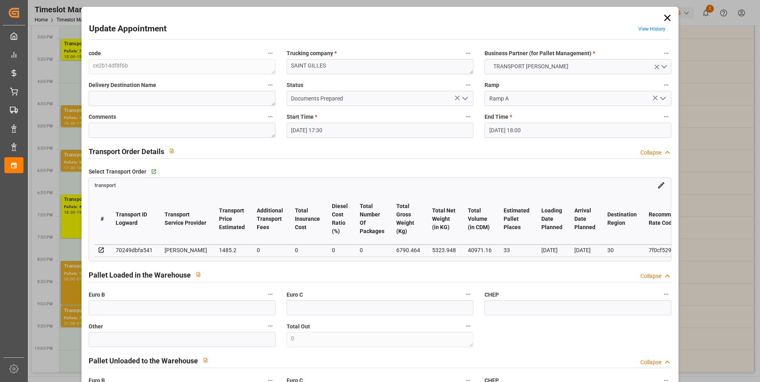
click at [664, 14] on icon at bounding box center [667, 17] width 11 height 11
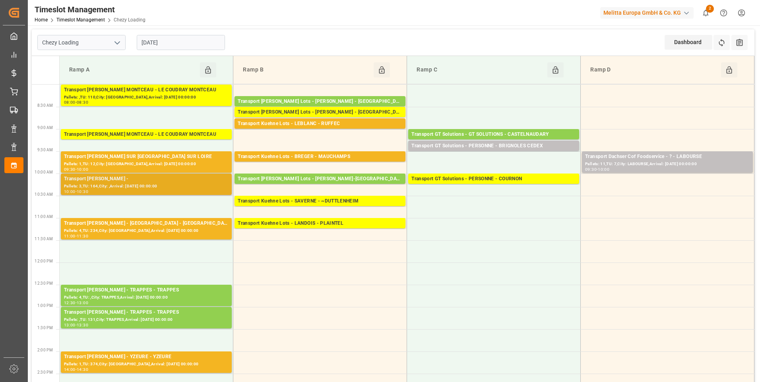
click at [151, 186] on div "Pallets: 3,TU: 164,City: ,Arrival: 2025-08-18 00:00:00" at bounding box center [146, 186] width 165 height 7
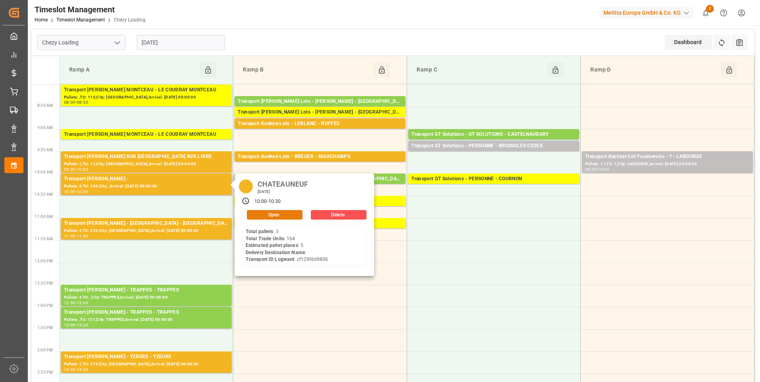
click at [266, 216] on button "Open" at bounding box center [275, 215] width 56 height 10
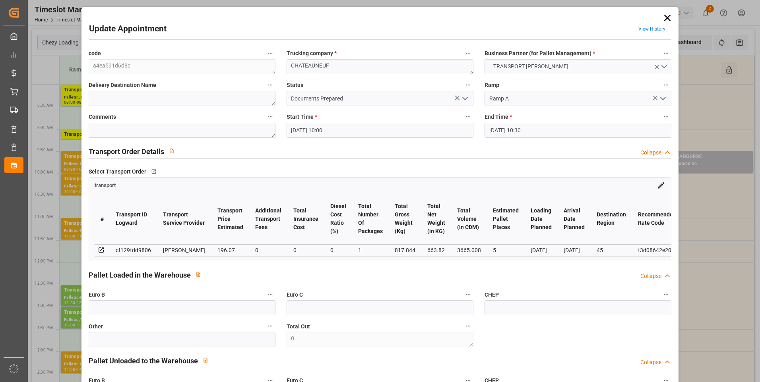
click at [666, 16] on icon at bounding box center [667, 17] width 11 height 11
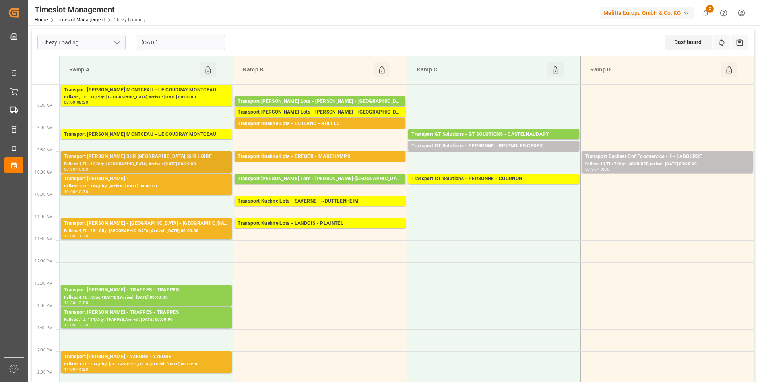
click at [181, 163] on div "Pallets: 1,TU: 12,City: CHATEAUNEUF SUR LOIRE,Arrival: 2025-08-18 00:00:00" at bounding box center [146, 164] width 165 height 7
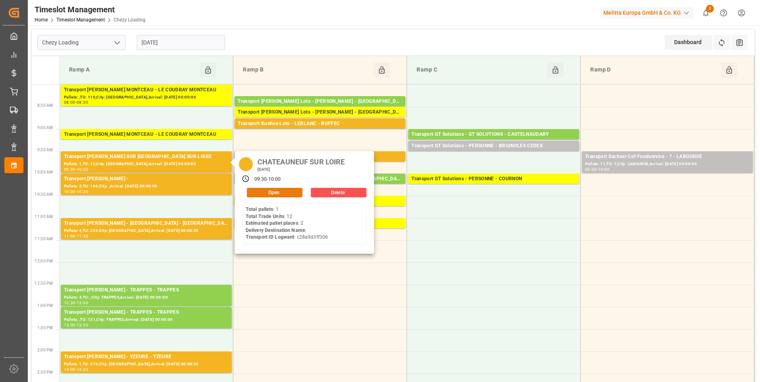
click at [272, 190] on button "Open" at bounding box center [275, 193] width 56 height 10
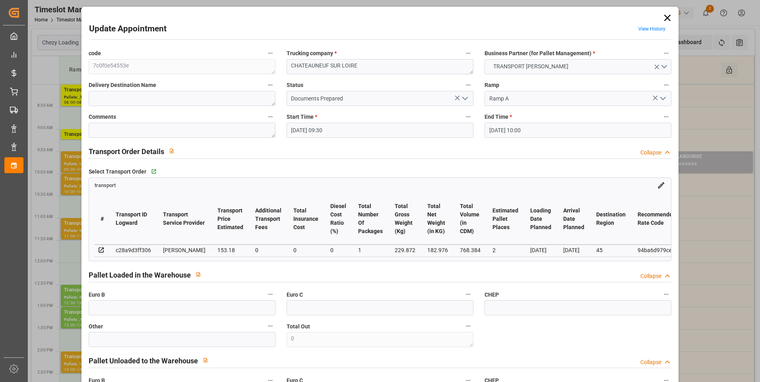
click at [464, 97] on icon "open menu" at bounding box center [465, 99] width 10 height 10
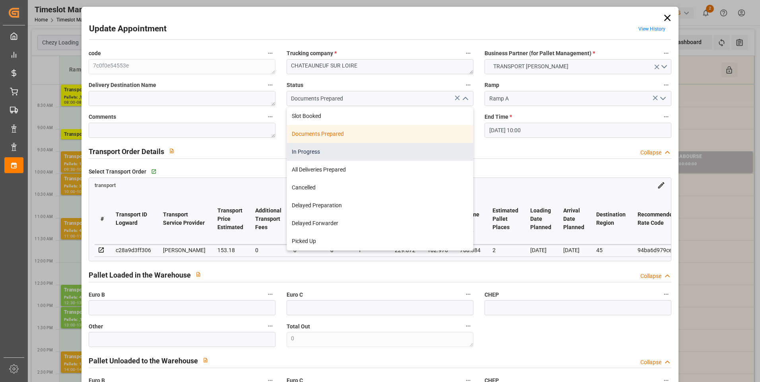
click at [338, 151] on div "In Progress" at bounding box center [380, 152] width 186 height 18
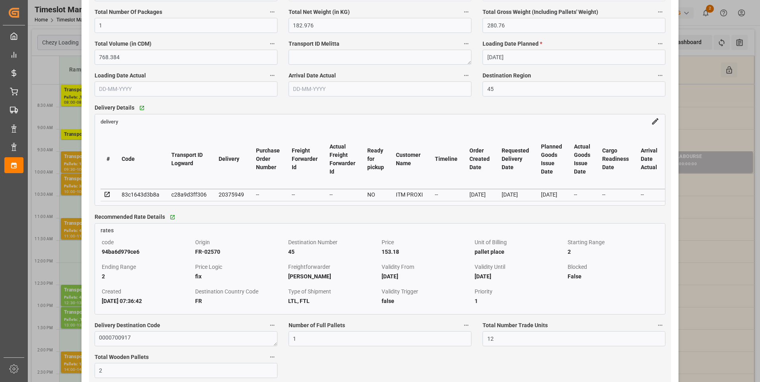
scroll to position [676, 0]
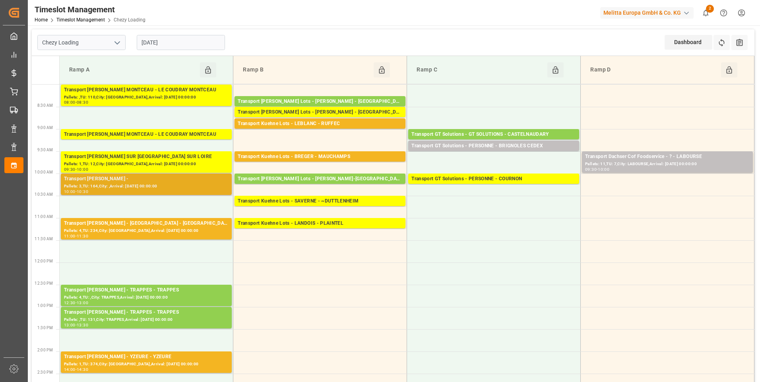
click at [160, 186] on div "Pallets: 3,TU: 164,City: ,Arrival: 2025-08-18 00:00:00" at bounding box center [146, 186] width 165 height 7
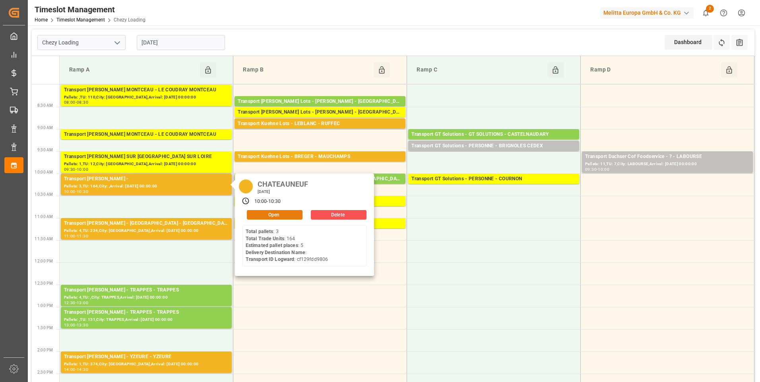
click at [285, 217] on button "Open" at bounding box center [275, 215] width 56 height 10
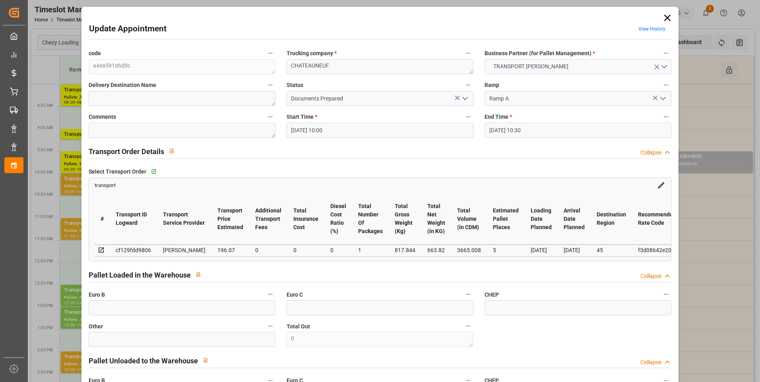
click at [463, 96] on icon "open menu" at bounding box center [465, 99] width 10 height 10
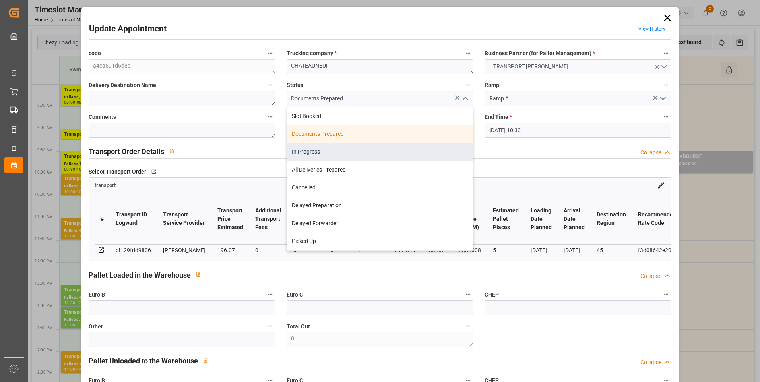
click at [323, 153] on div "In Progress" at bounding box center [380, 152] width 186 height 18
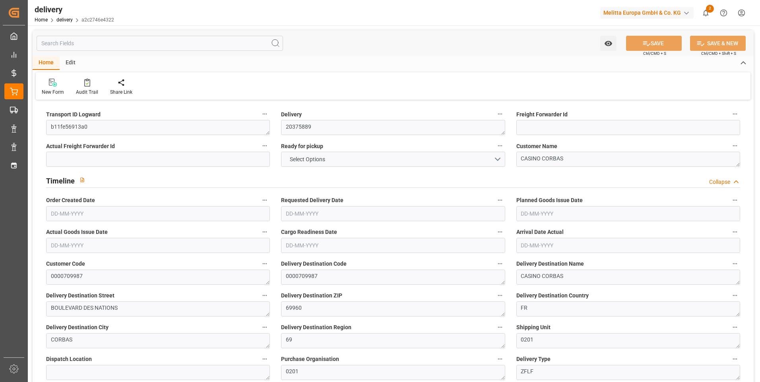
type input "4"
type input "652.92"
type input "860.496"
type input "2495.2"
type input "52"
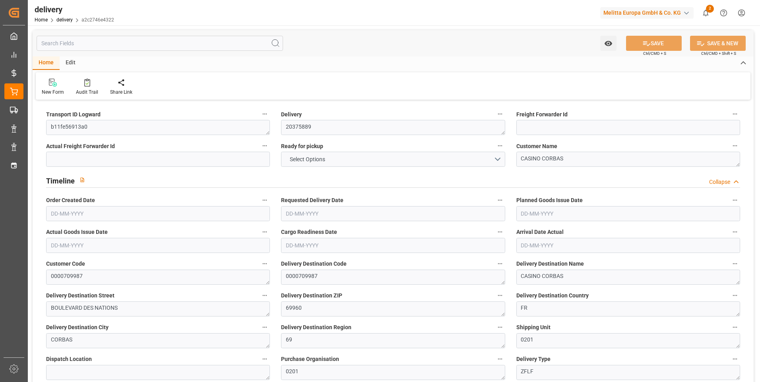
type input "3"
type input "2"
type input "3"
type input "0"
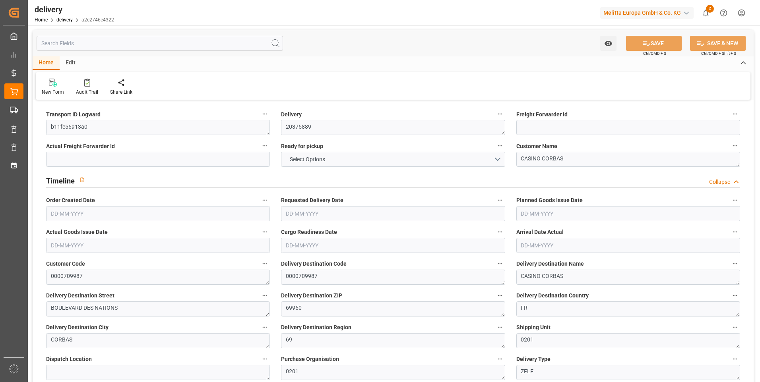
type input "-6.1479"
type input "151.8"
type input "145.6521"
type input "4.9"
type input "18.72"
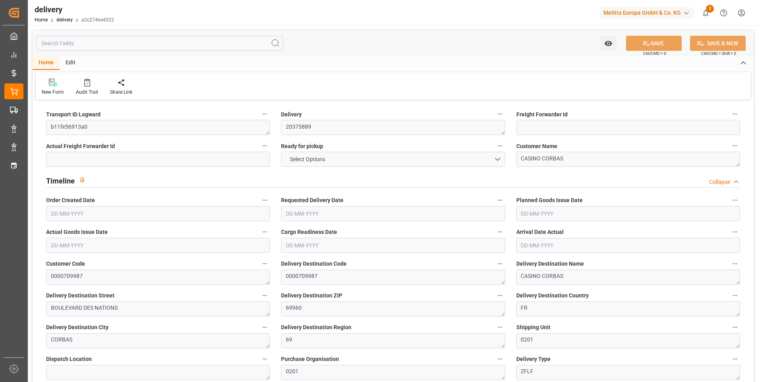
type input "1.5"
type input "1.3"
type input "0"
type input "4.5"
type input "757.08"
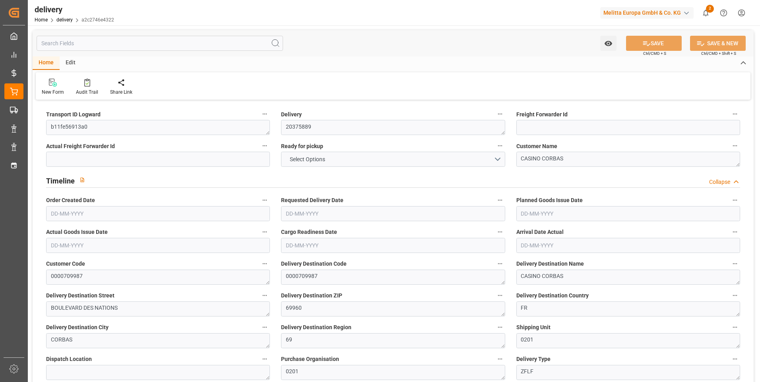
type input "101"
type input "3263.1406"
type input "0.2093"
type input "0"
type input "[DATE]"
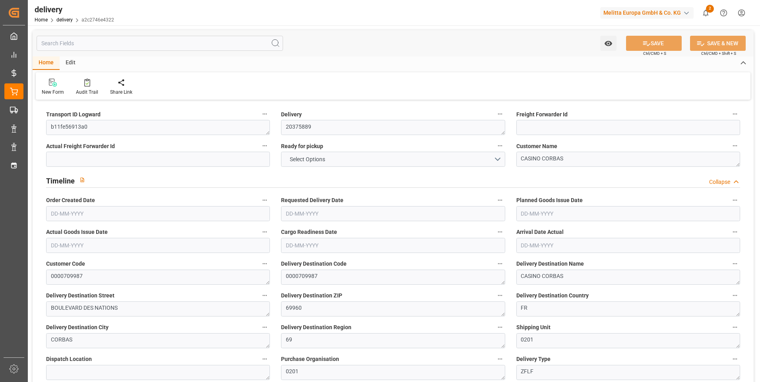
type input "[DATE]"
type input "[DATE] 11:02"
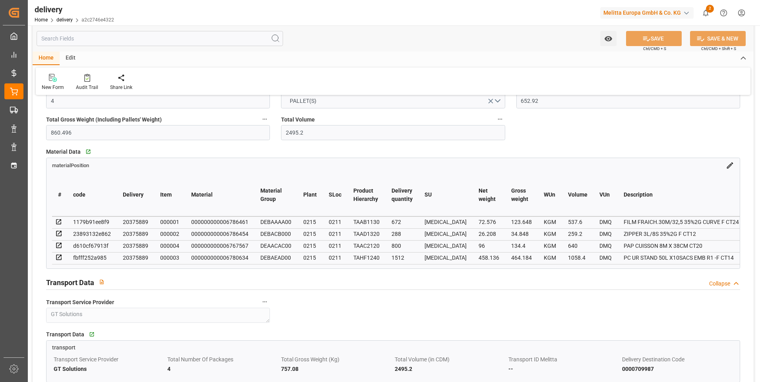
scroll to position [517, 0]
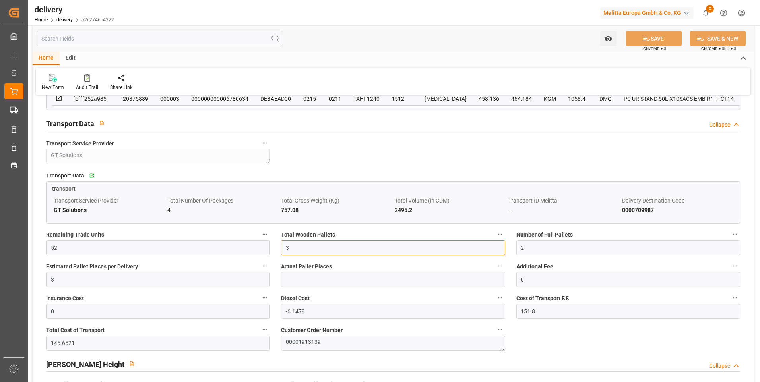
click at [303, 252] on input "3" at bounding box center [393, 248] width 224 height 15
type input "4"
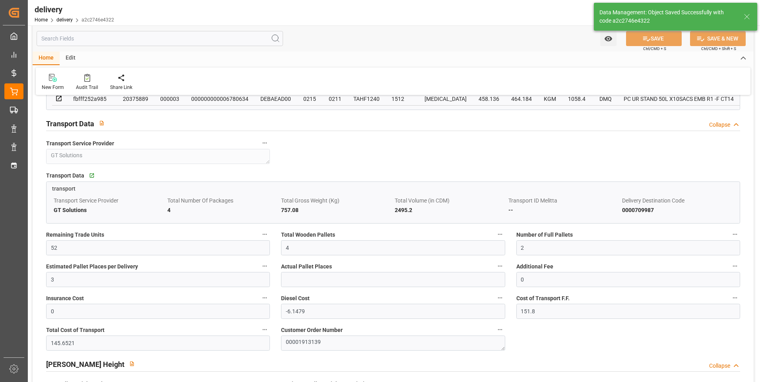
type input "6"
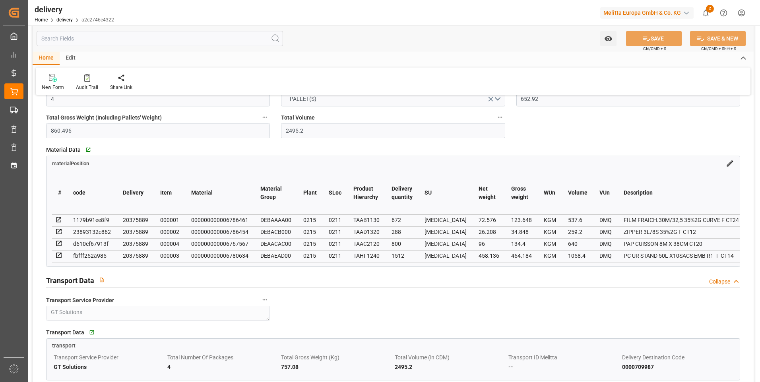
scroll to position [358, 0]
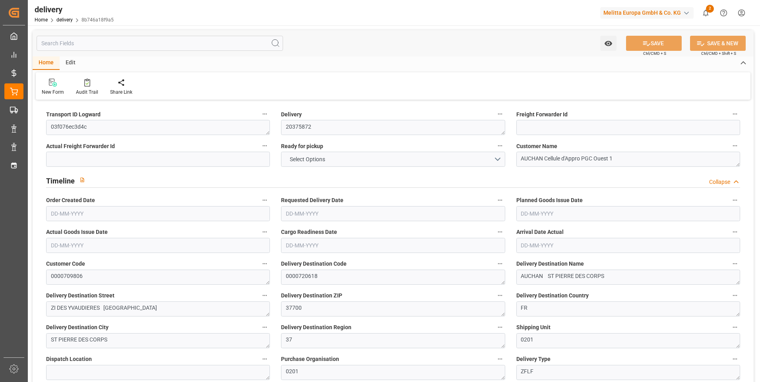
type input "3"
type input "2198.004"
type input "3141.838"
type input "7279.452"
type input "644"
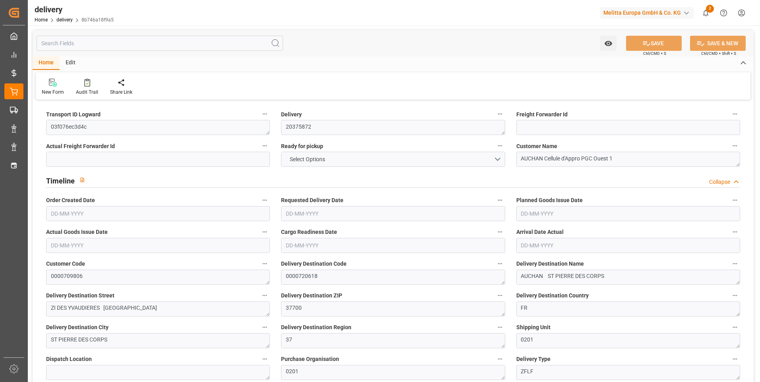
type input "27"
type input "0"
type input "9"
type input "0"
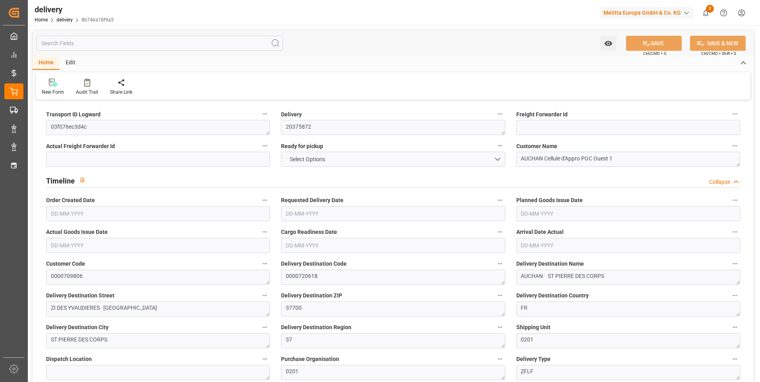
type input "-14.3054"
type input "353.22"
type input "338.9146"
type input "0"
type input "231.84"
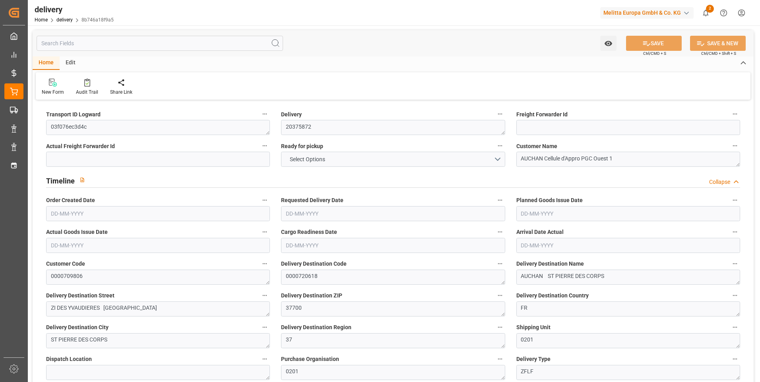
type input "1.5"
type input "1.3"
type input "0"
type input "40.5"
type input "2520.838"
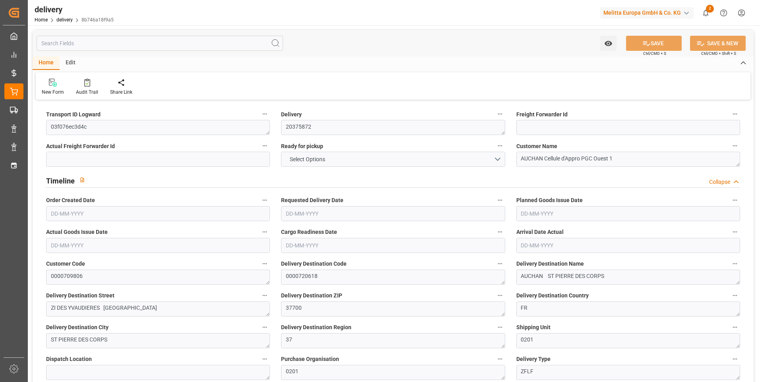
type input "101"
type input "7390.1112"
type input "0.4739"
type input "0"
type input "[DATE]"
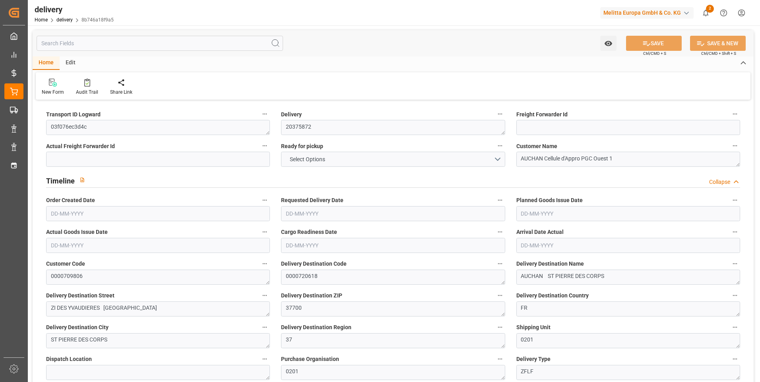
type input "[DATE]"
type input "[DATE] 11:01"
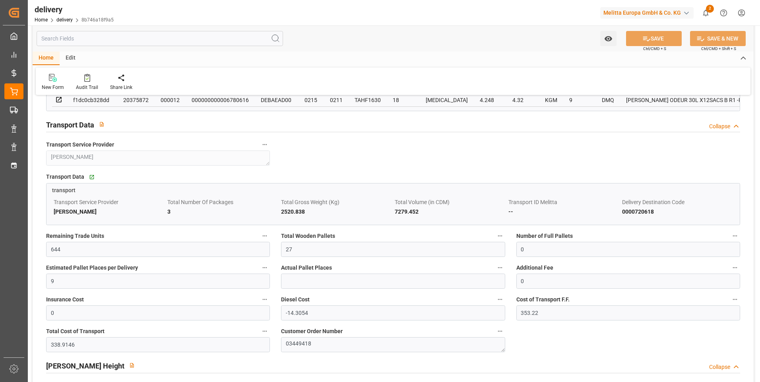
scroll to position [716, 0]
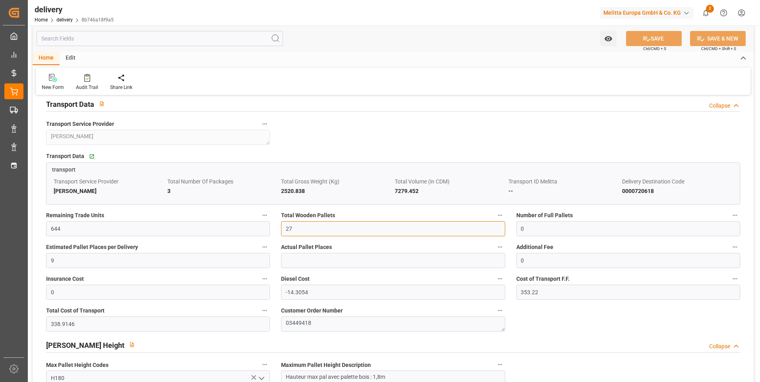
click at [292, 227] on input "27" at bounding box center [393, 228] width 224 height 15
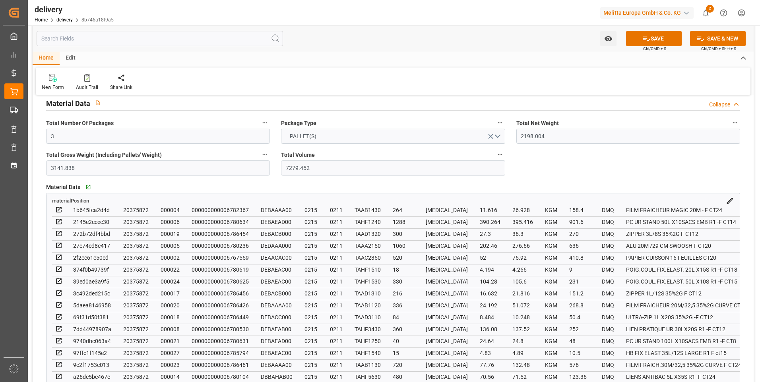
scroll to position [318, 0]
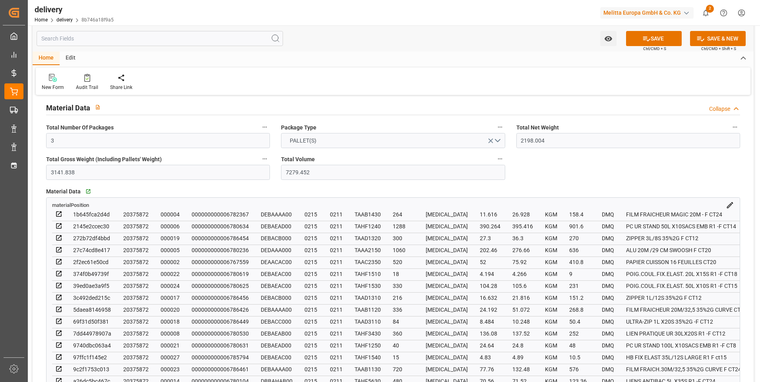
type input "22"
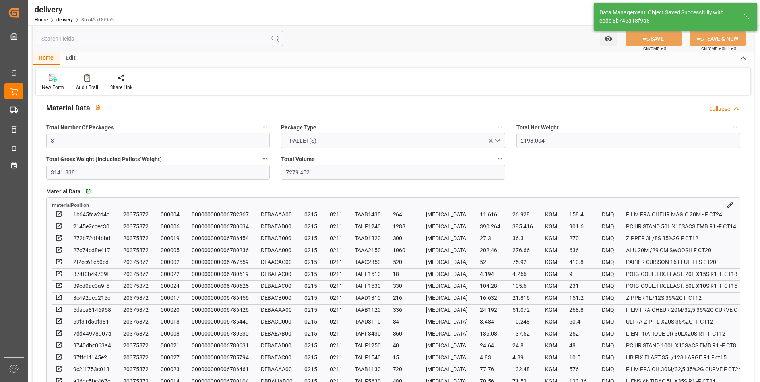
type input "33"
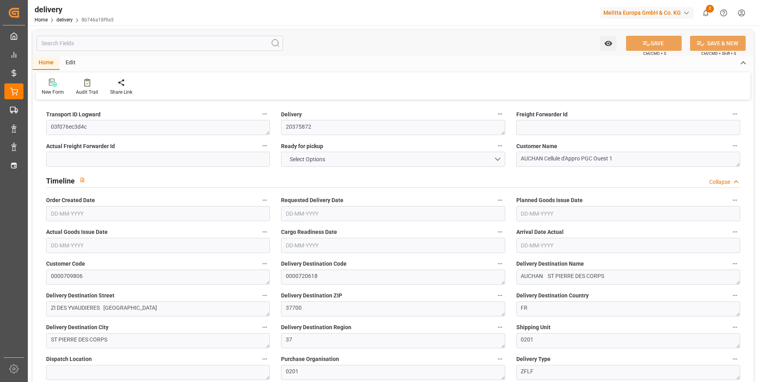
type input "21"
type input "2198.004"
type input "3141.838"
type input "7279.452"
type input "644"
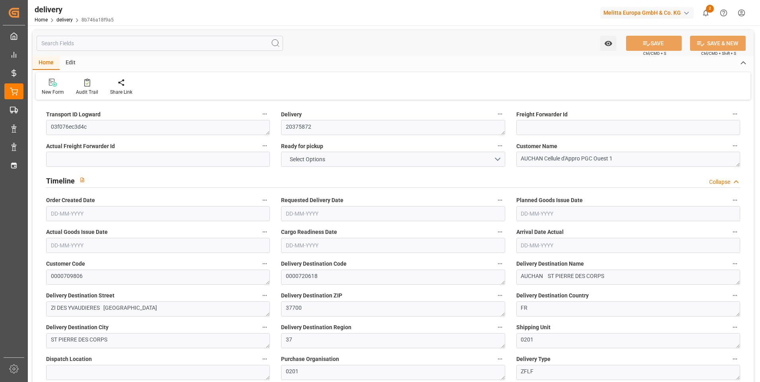
type input "27"
type input "0"
type input "9"
type input "0"
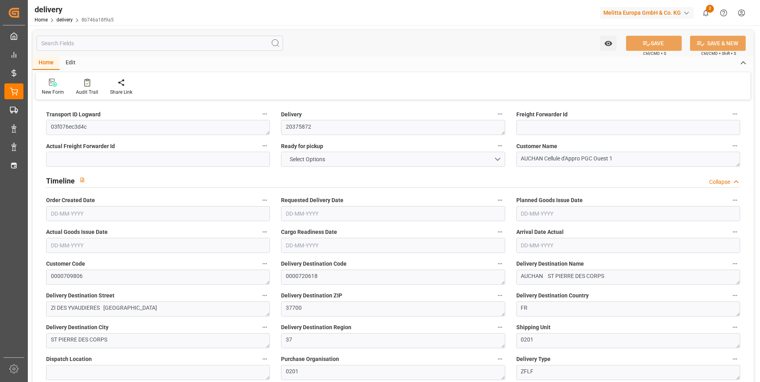
type input "-14.3054"
type input "353.22"
type input "338.9146"
type input "0"
type input "231.84"
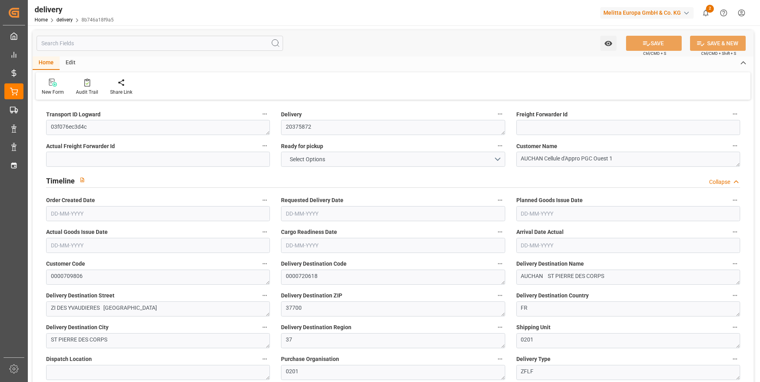
type input "1.5"
type input "1.3"
type input "0"
type input "40.5"
type input "2520.838"
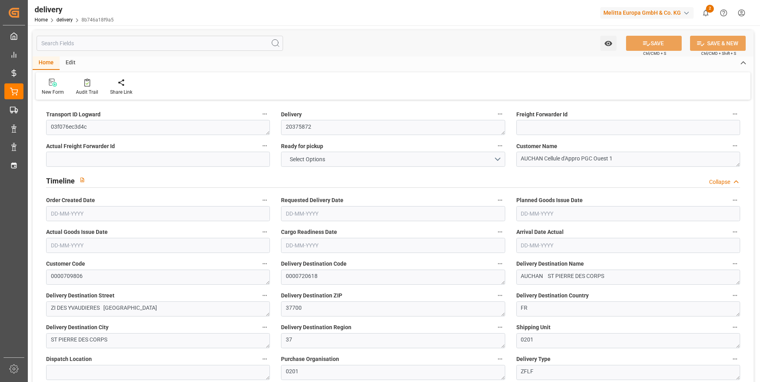
type input "101"
type input "7390.1112"
type input "0.4739"
type input "0"
type input "[DATE]"
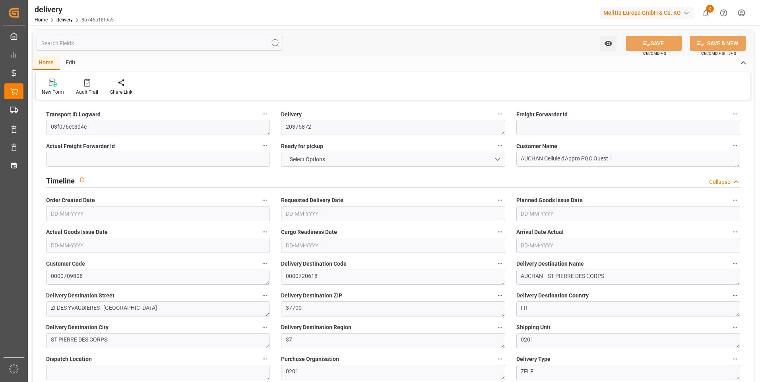
type input "[DATE]"
type input "[DATE] 11:01"
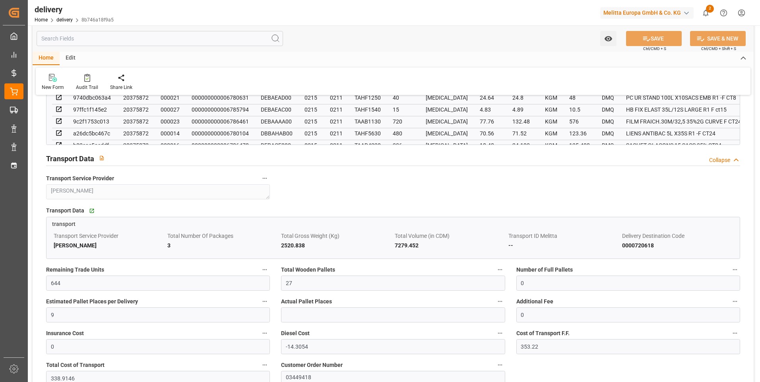
scroll to position [676, 0]
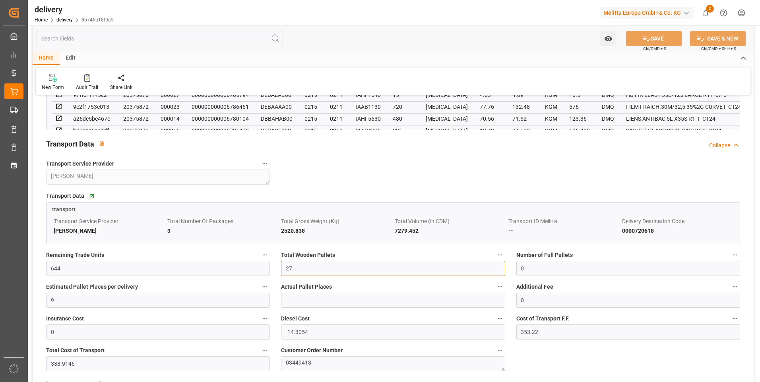
click at [299, 268] on input "27" at bounding box center [393, 268] width 224 height 15
type input "22"
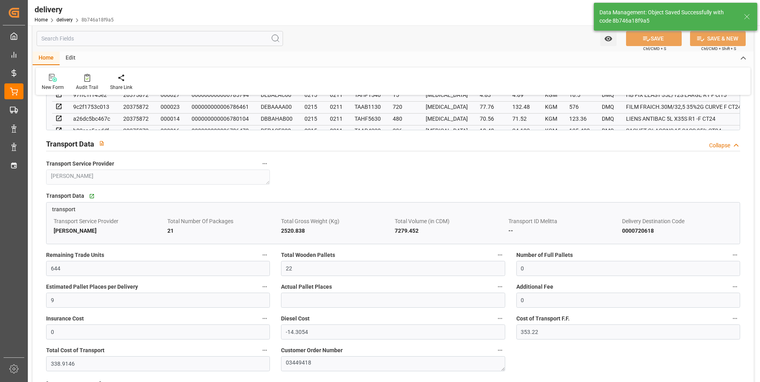
type input "7"
type input "33"
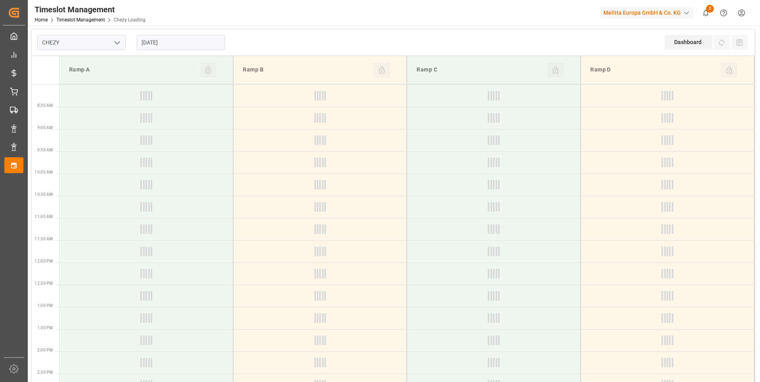
type input "Chezy Loading"
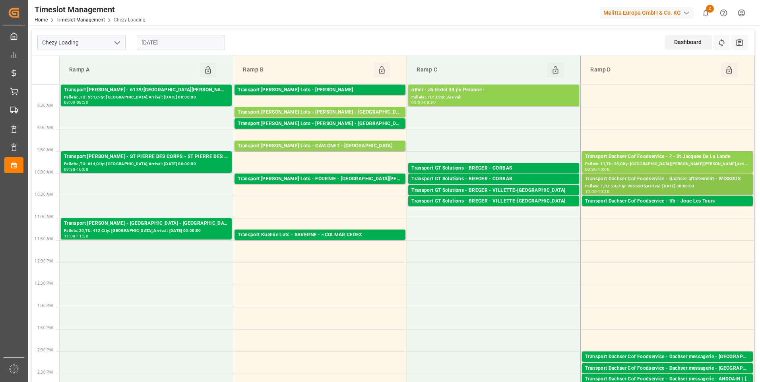
click at [713, 185] on div "Pallets: 7,TU: 24,City: WISSOUS,Arrival: [DATE] 00:00:00" at bounding box center [667, 186] width 165 height 7
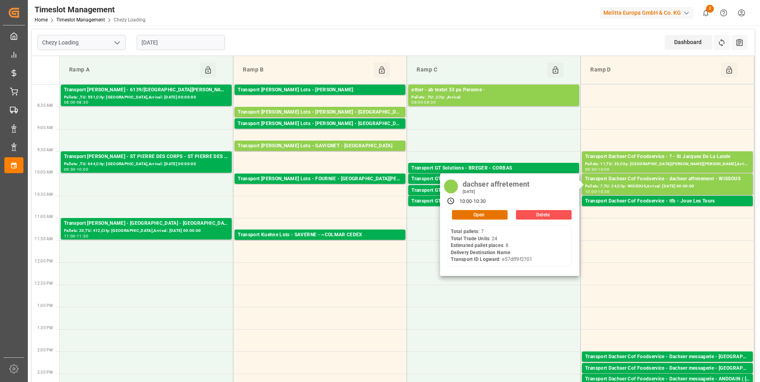
click at [482, 222] on div "dachser affretement [DATE] 10:00 - 10:30 Open Delete Total pallets : 7 Total Tr…" at bounding box center [509, 225] width 139 height 103
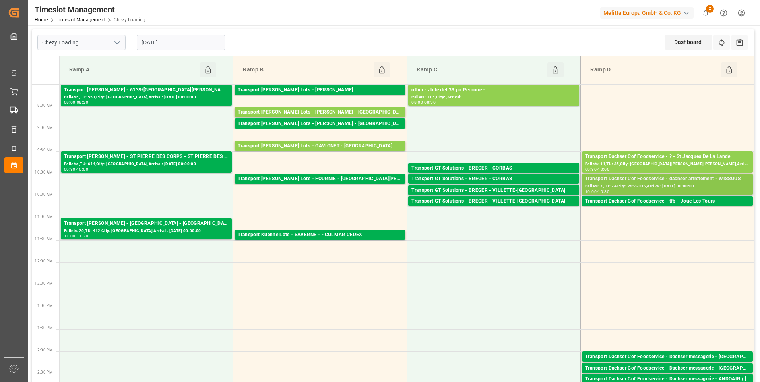
click at [642, 182] on div "Transport Dachser Cof Foodservice - dachser affretement - WISSOUS" at bounding box center [667, 179] width 165 height 8
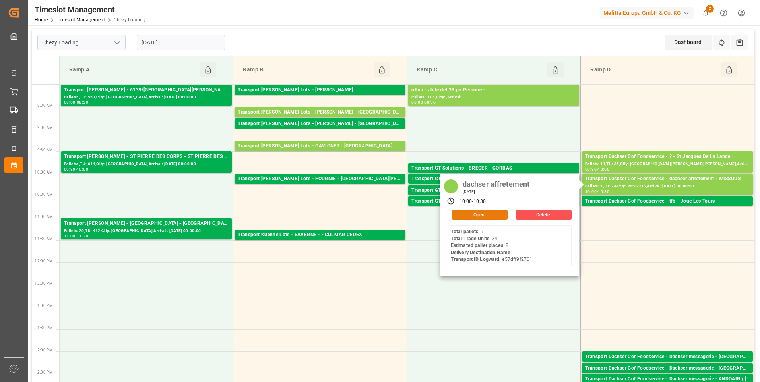
click at [481, 214] on button "Open" at bounding box center [480, 215] width 56 height 10
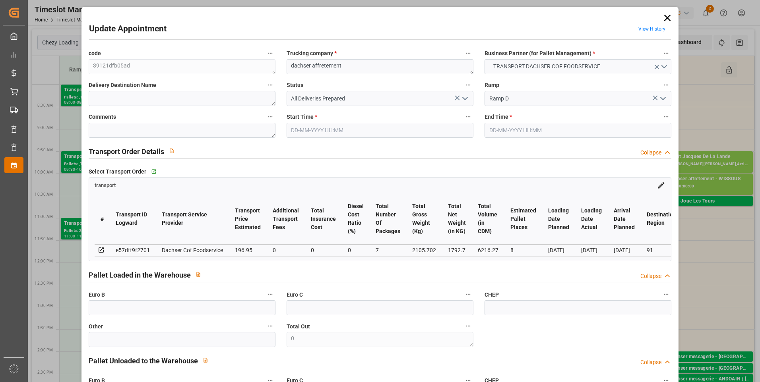
type input "8"
type input "196.95"
type input "0"
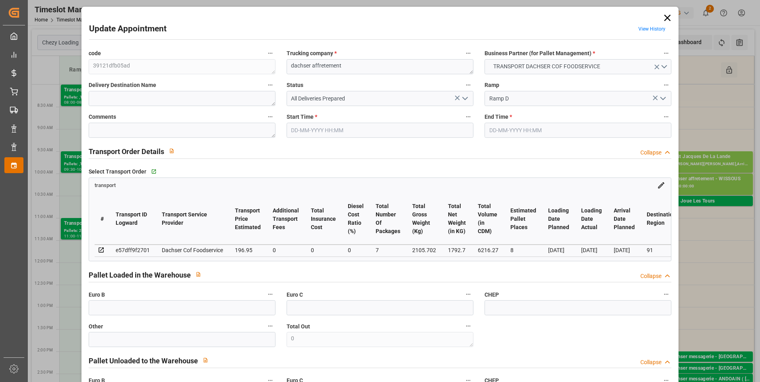
type input "191.7308"
type input "-5.2192"
type input "7"
type input "1792.7"
type input "2304.352"
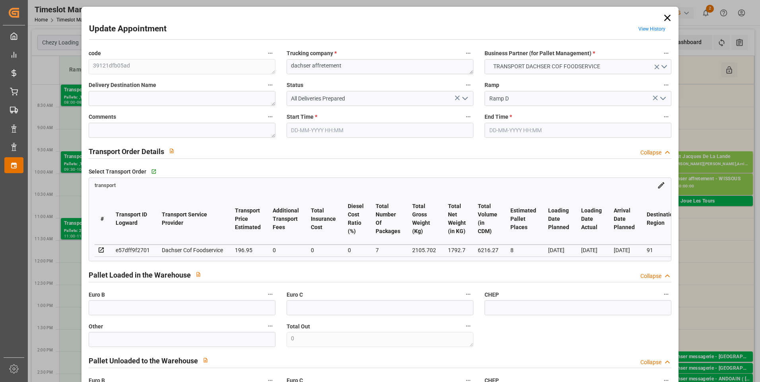
type input "6216.27"
type input "91"
type input "7"
type input "24"
type input "8"
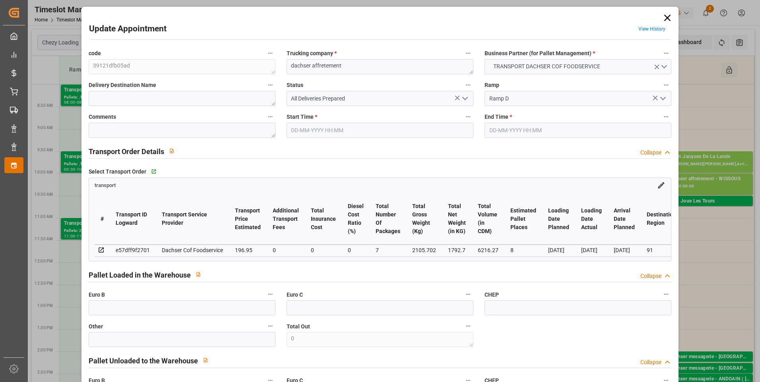
type input "101"
type input "2105.702"
type input "0"
type input "4710.8598"
type input "0"
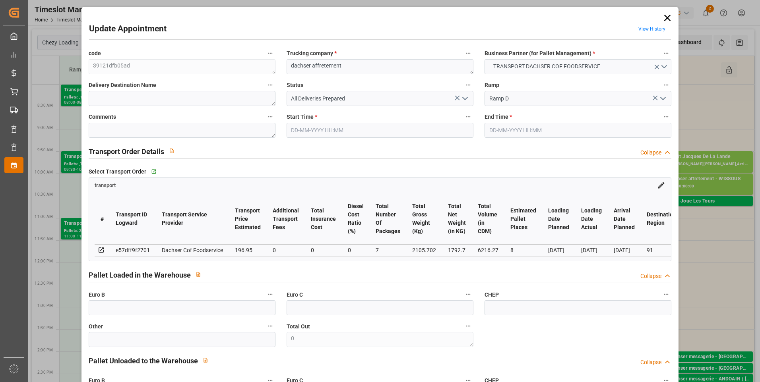
type input "0"
type input "21"
type input "35"
type input "[DATE] 10:00"
type input "[DATE] 10:30"
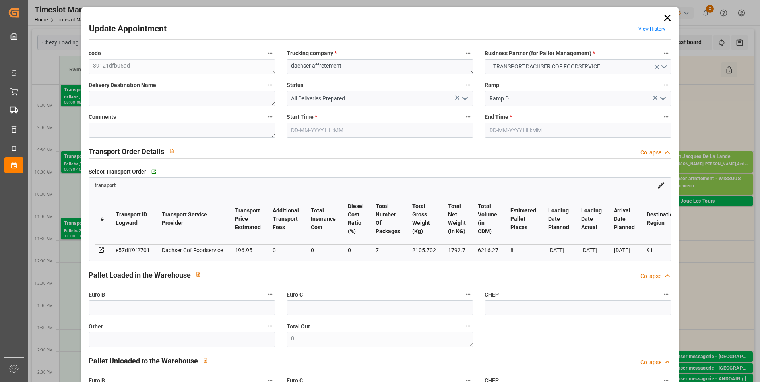
type input "[DATE] 12:56"
type input "[DATE] 11:31"
type input "[DATE]"
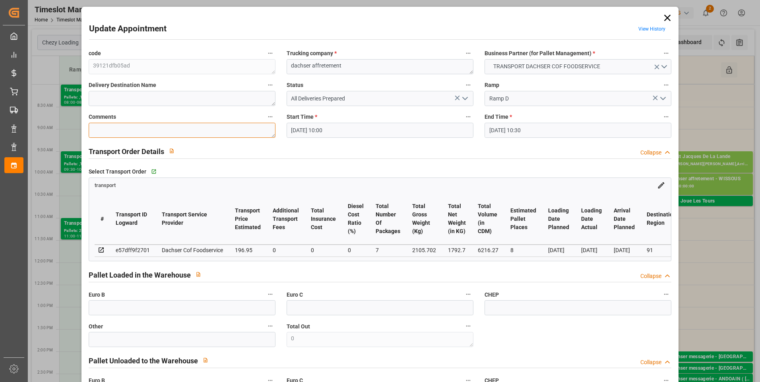
click at [114, 134] on textarea at bounding box center [182, 130] width 187 height 15
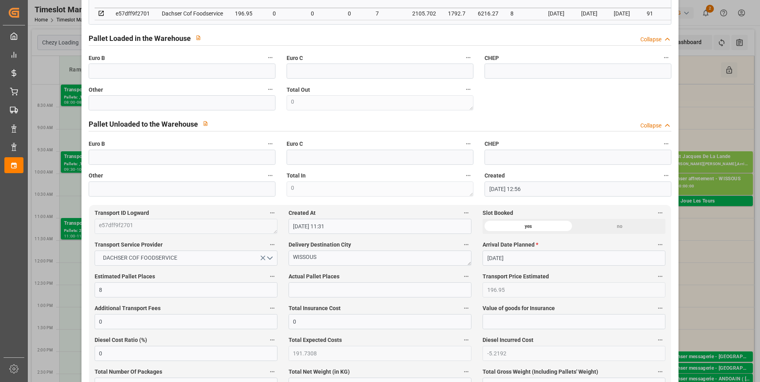
scroll to position [239, 0]
type textarea "fm 7"
click at [301, 287] on input "text" at bounding box center [380, 288] width 183 height 15
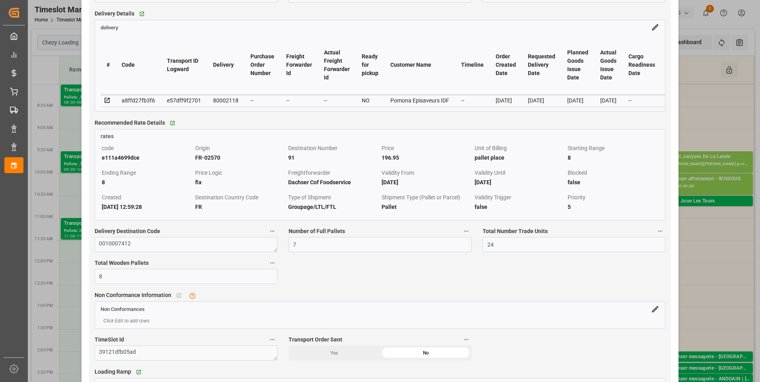
scroll to position [676, 0]
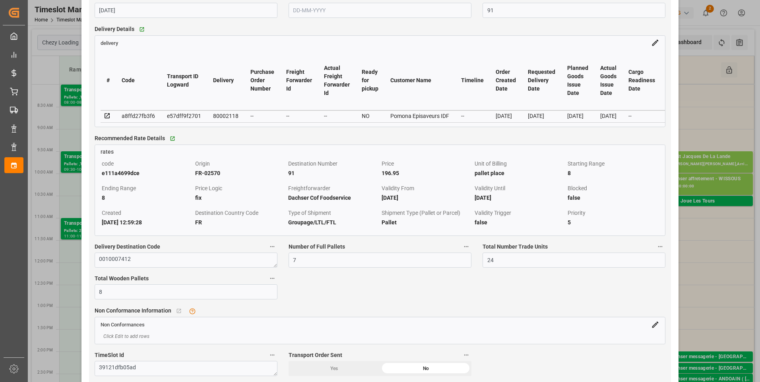
type input "7"
click at [108, 118] on icon at bounding box center [107, 115] width 5 height 5
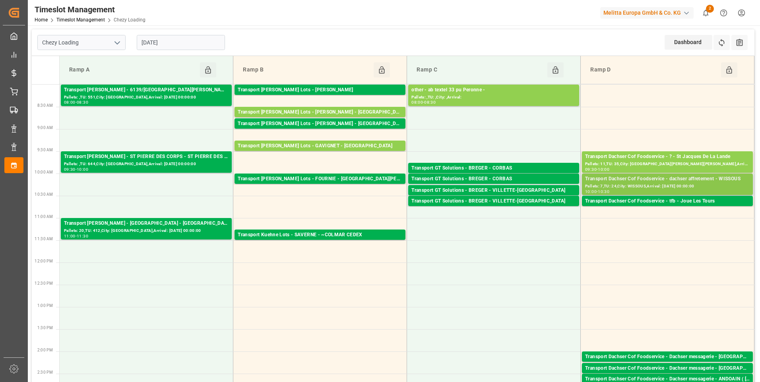
click at [653, 181] on div "Transport Dachser Cof Foodservice - dachser affretement - WISSOUS" at bounding box center [667, 179] width 165 height 8
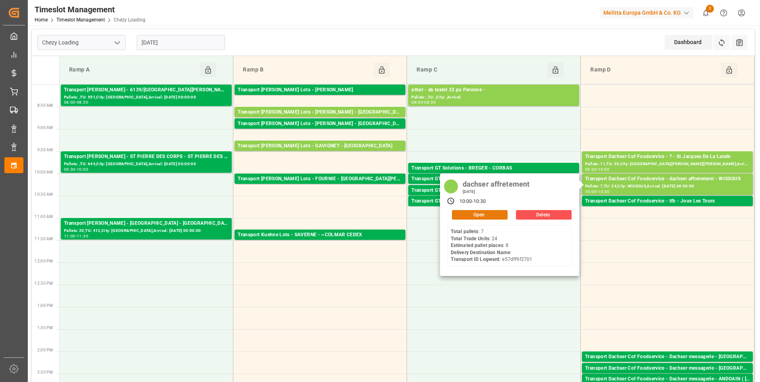
click at [484, 214] on button "Open" at bounding box center [480, 215] width 56 height 10
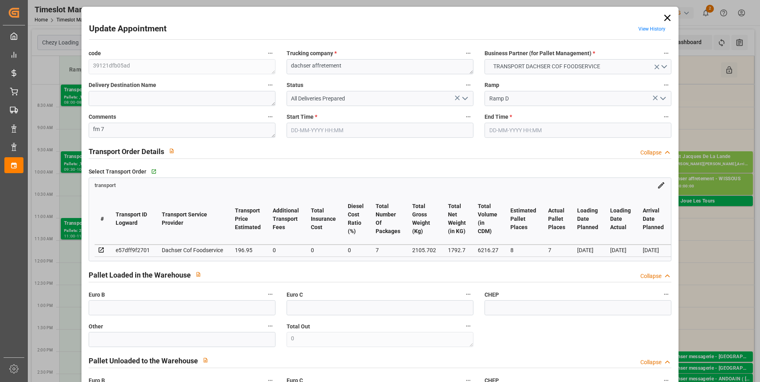
type input "[DATE] 10:00"
type input "[DATE] 10:30"
type input "[DATE] 12:56"
type input "[DATE] 11:31"
type input "[DATE]"
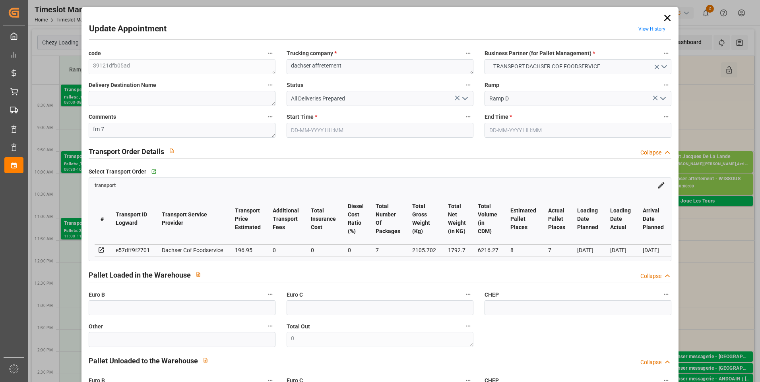
type input "[DATE]"
click at [463, 95] on icon "open menu" at bounding box center [465, 99] width 10 height 10
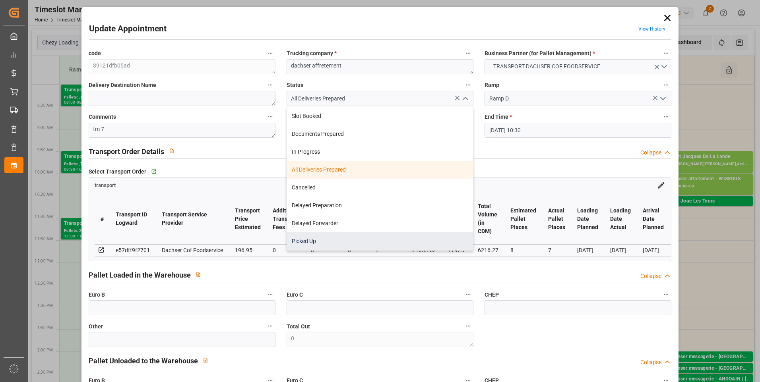
click at [310, 241] on div "Picked Up" at bounding box center [380, 242] width 186 height 18
type input "Picked Up"
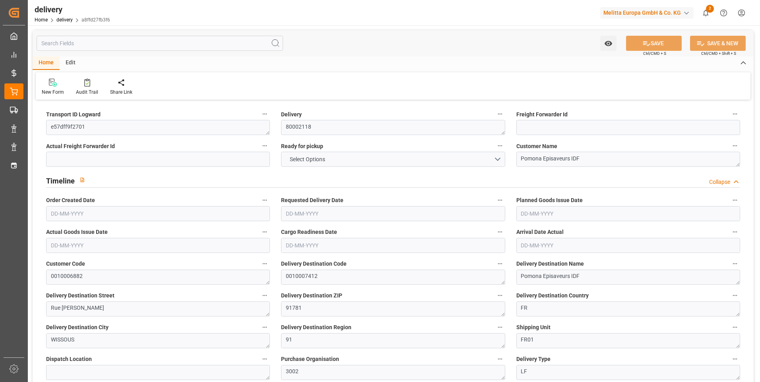
type input "7"
type input "1792.7"
type input "2304.352"
type input "6216.27"
type input "24"
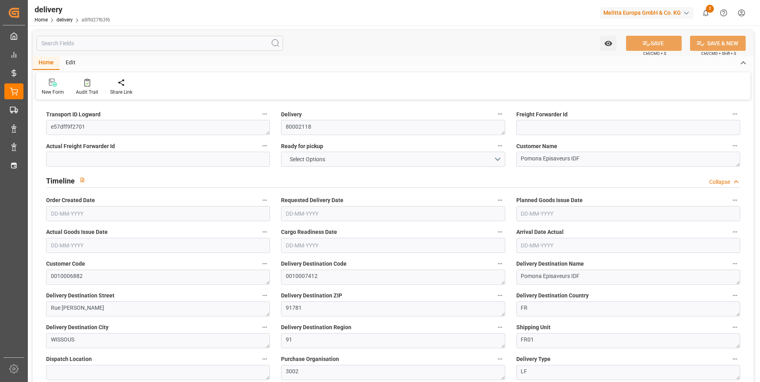
type input "8"
type input "7"
type input "8"
type input "0"
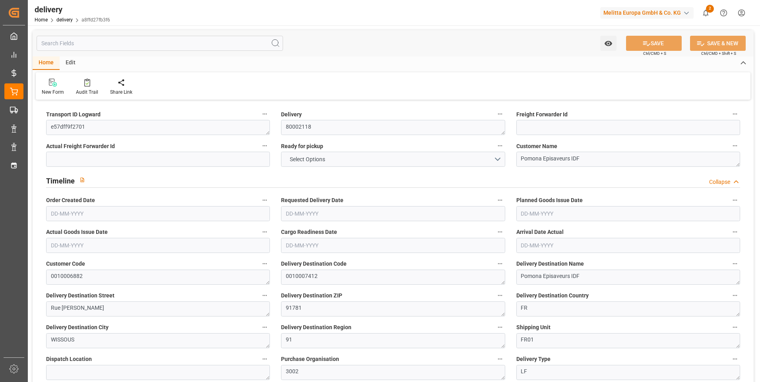
type input "-5.2192"
type input "196.95"
type input "191.7308"
type input "17.15"
type input "8.64"
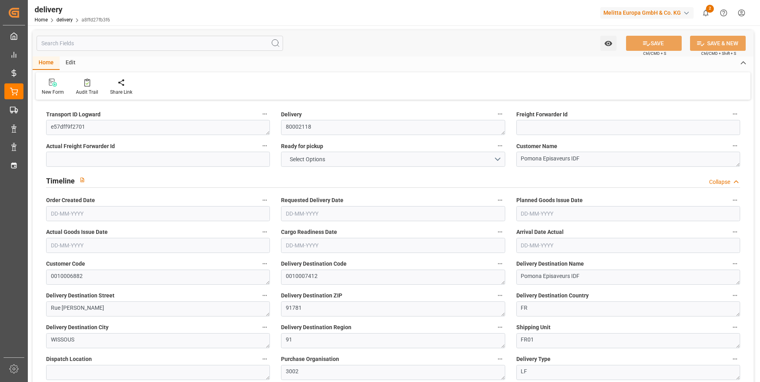
type input "1.5"
type input "1.3"
type input "0"
type input "12"
type input "2105.702"
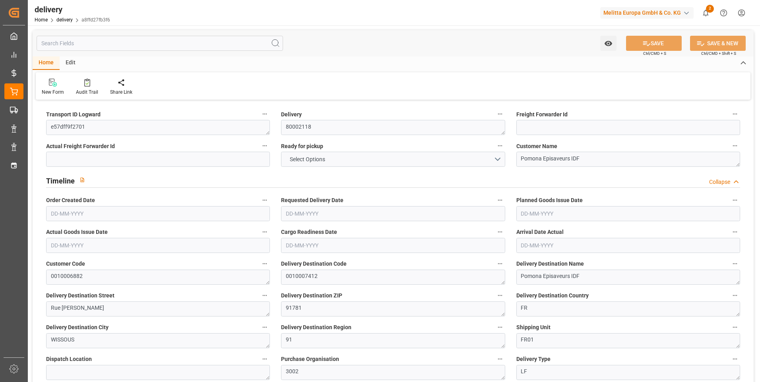
type input "101"
type input "0"
type input "[DATE]"
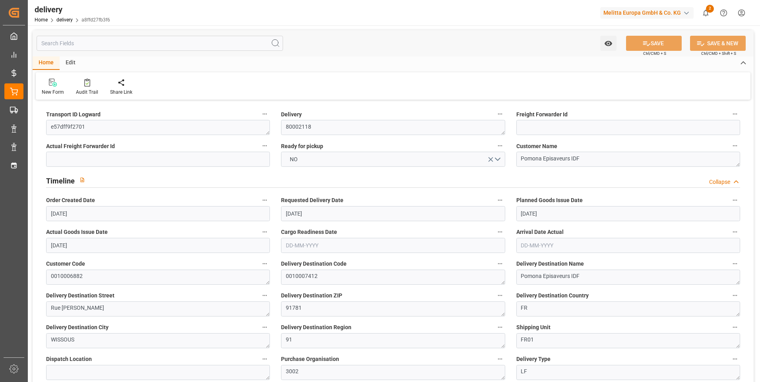
type input "[DATE]"
type input "[DATE] 07:52"
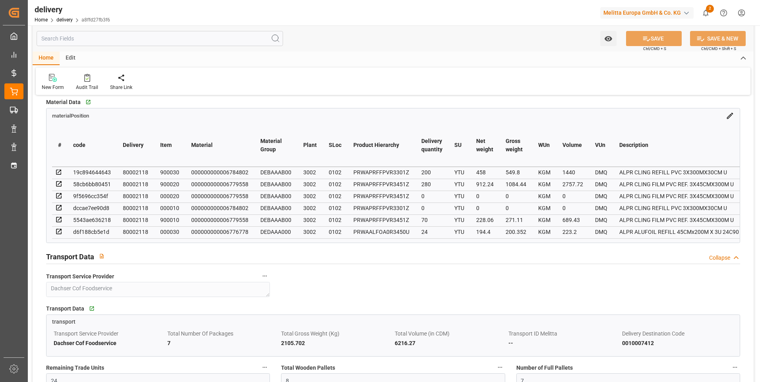
scroll to position [517, 0]
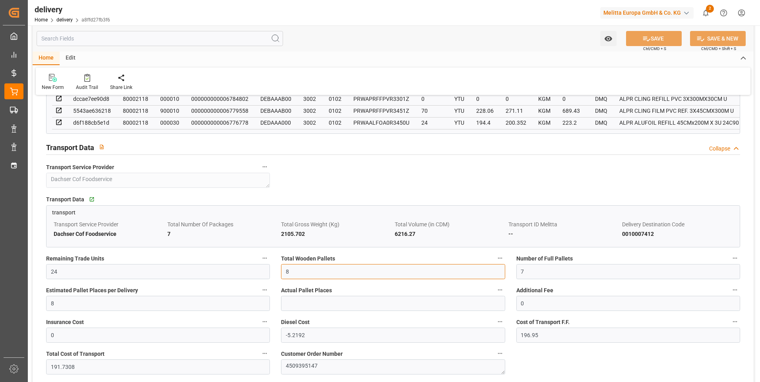
click at [301, 273] on input "8" at bounding box center [393, 271] width 224 height 15
type input "7"
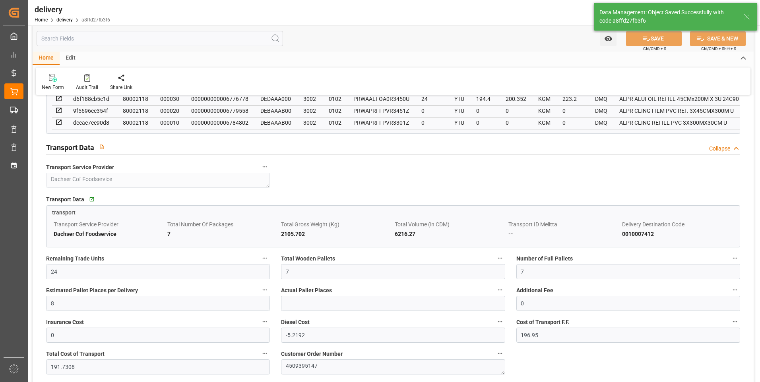
type input "10.5"
